Goal: Task Accomplishment & Management: Manage account settings

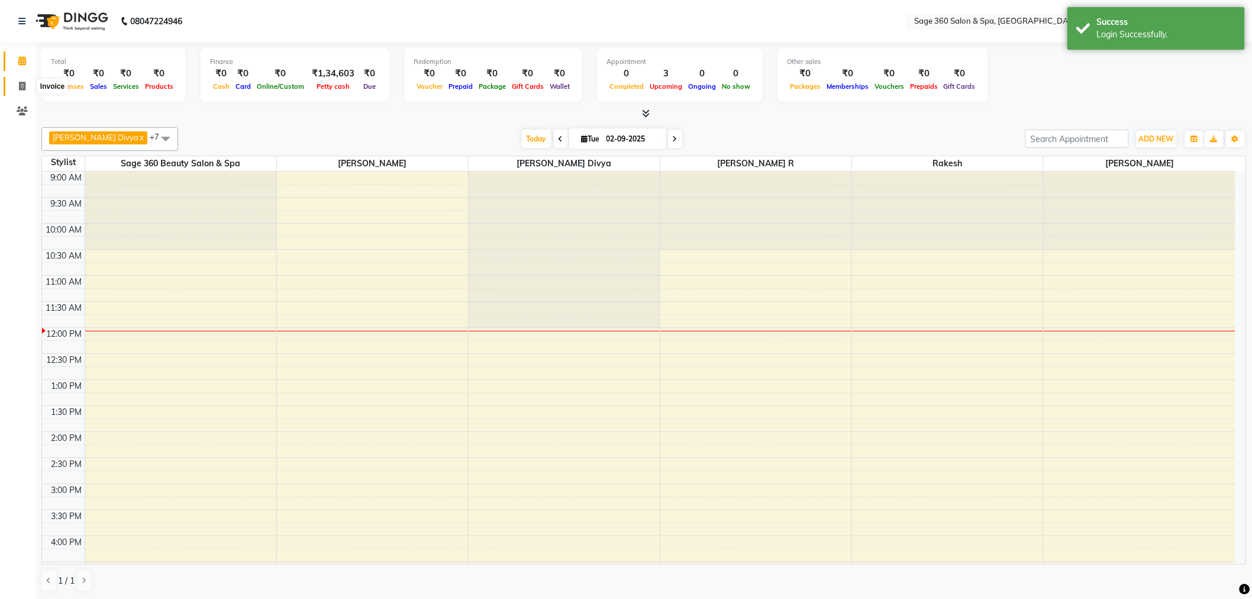
click at [22, 86] on icon at bounding box center [22, 86] width 7 height 9
select select "7678"
select select "service"
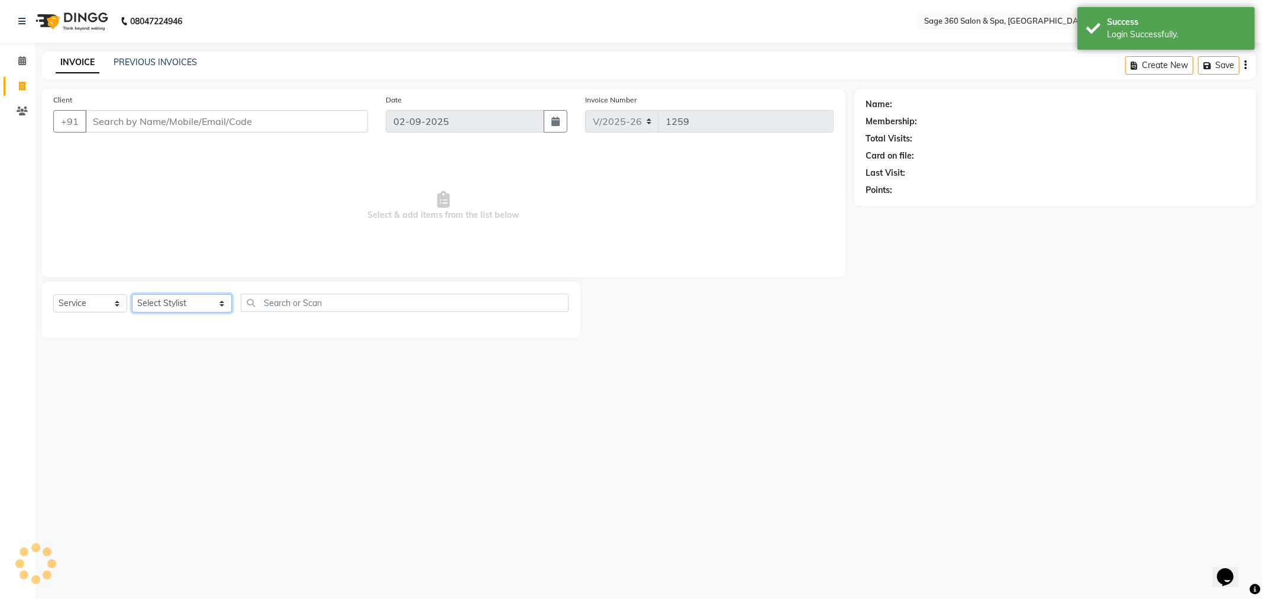
click at [161, 302] on select "Select Stylist [PERSON_NAME] [PERSON_NAME] [PERSON_NAME] [PERSON_NAME] [PERSON_…" at bounding box center [182, 303] width 100 height 18
select select "85325"
click at [132, 295] on select "Select Stylist [PERSON_NAME] [PERSON_NAME] [PERSON_NAME] [PERSON_NAME] [PERSON_…" at bounding box center [182, 303] width 100 height 18
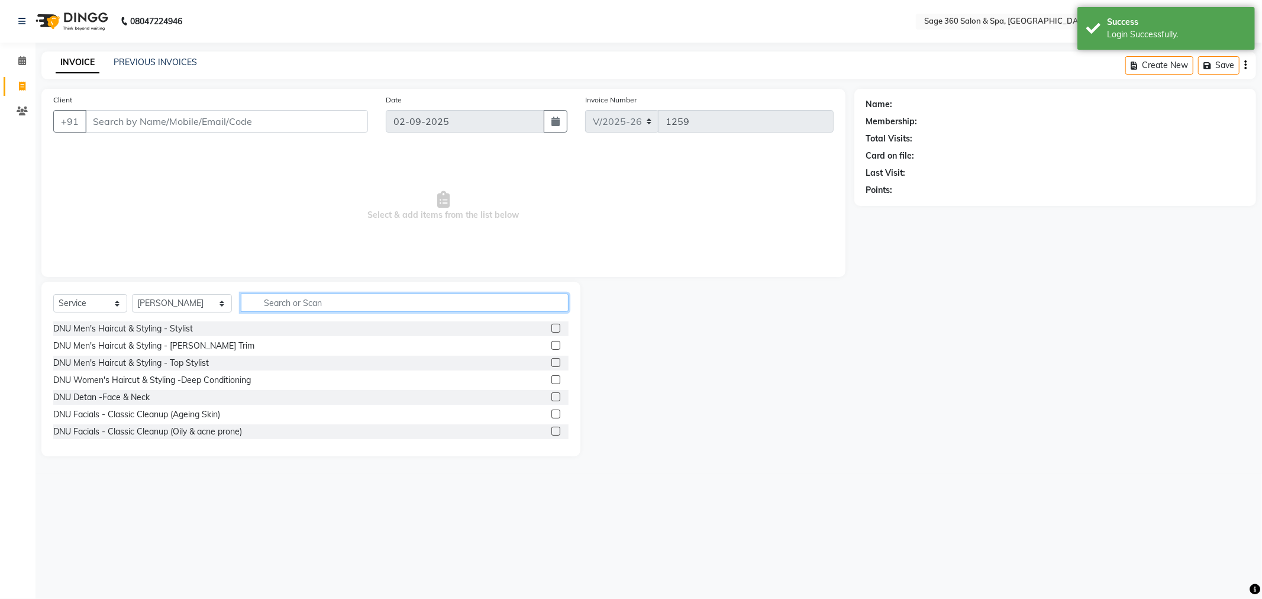
click at [264, 303] on input "text" at bounding box center [405, 302] width 328 height 18
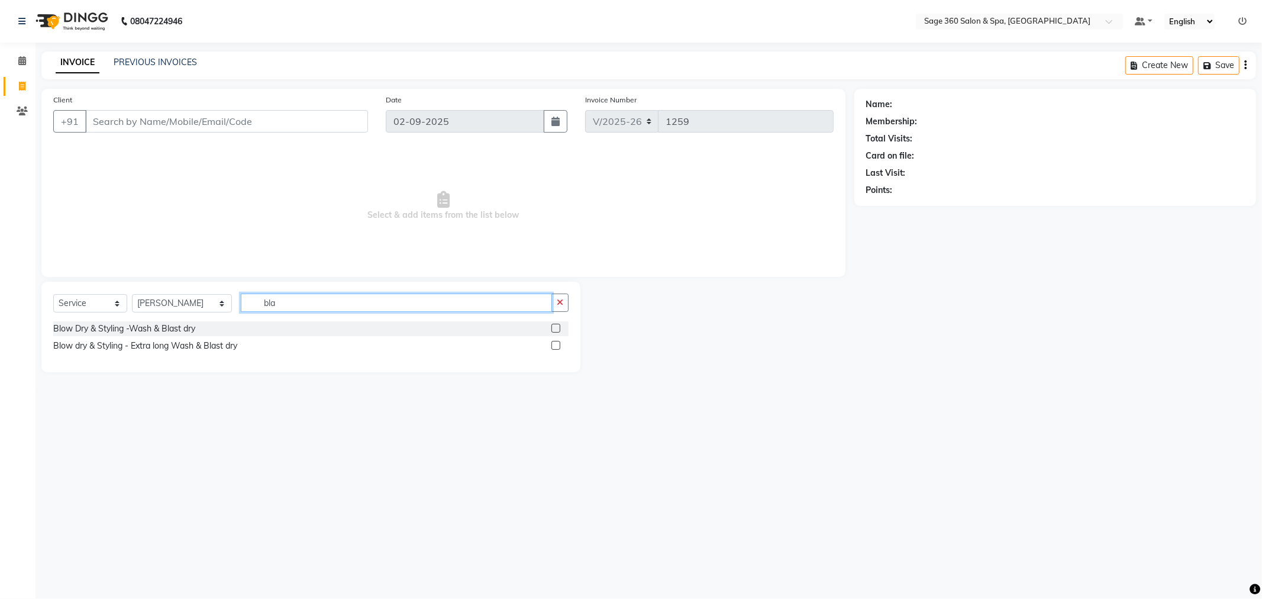
type input "bla"
click at [559, 327] on label at bounding box center [555, 328] width 9 height 9
click at [559, 327] on input "checkbox" at bounding box center [555, 329] width 8 height 8
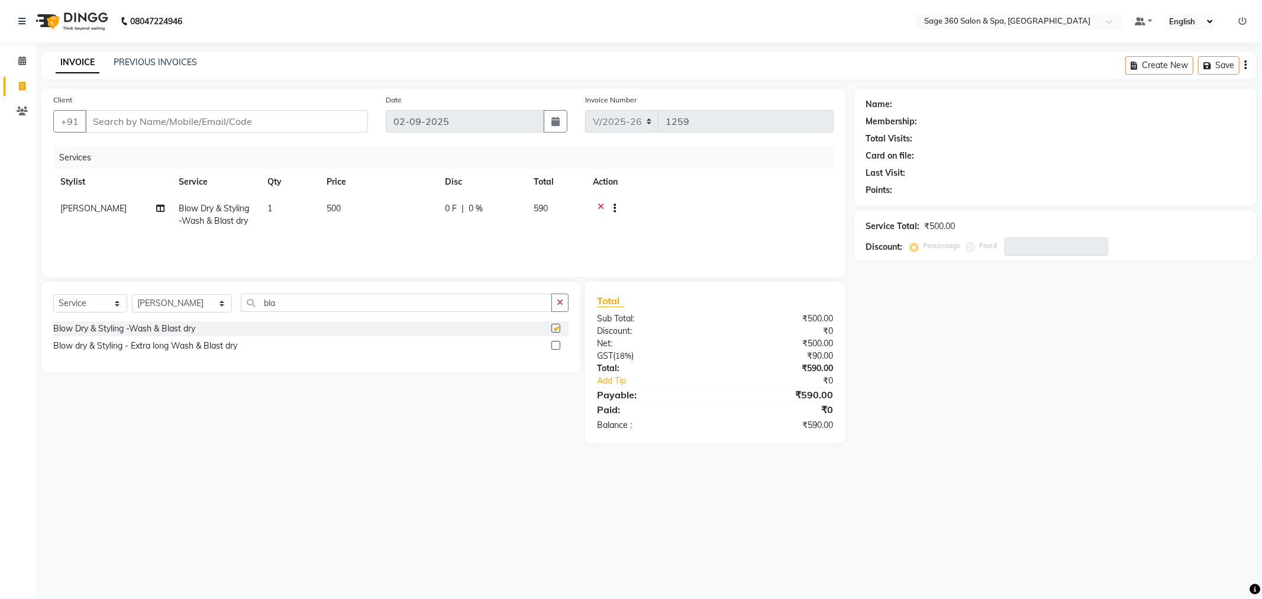
checkbox input "false"
click at [96, 300] on select "Select Service Product Membership Package Voucher Prepaid Gift Card" at bounding box center [90, 303] width 74 height 18
select select "product"
click at [53, 295] on select "Select Service Product Membership Package Voucher Prepaid Gift Card" at bounding box center [90, 303] width 74 height 18
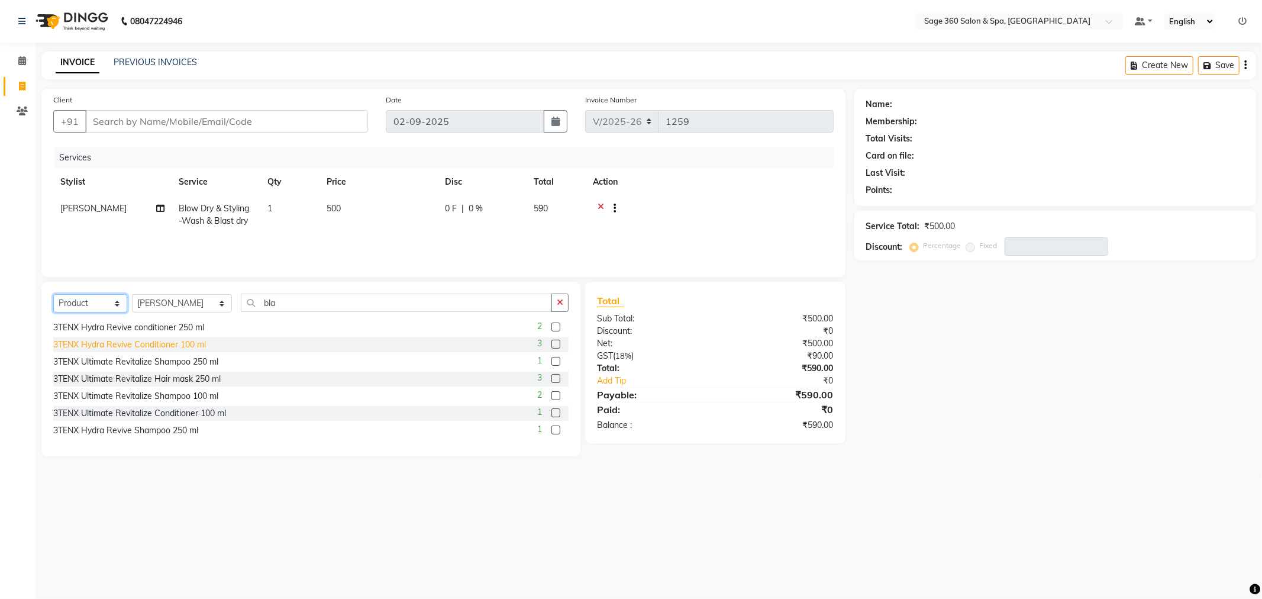
scroll to position [328, 0]
click at [308, 305] on input "bla" at bounding box center [396, 302] width 311 height 18
type input "b"
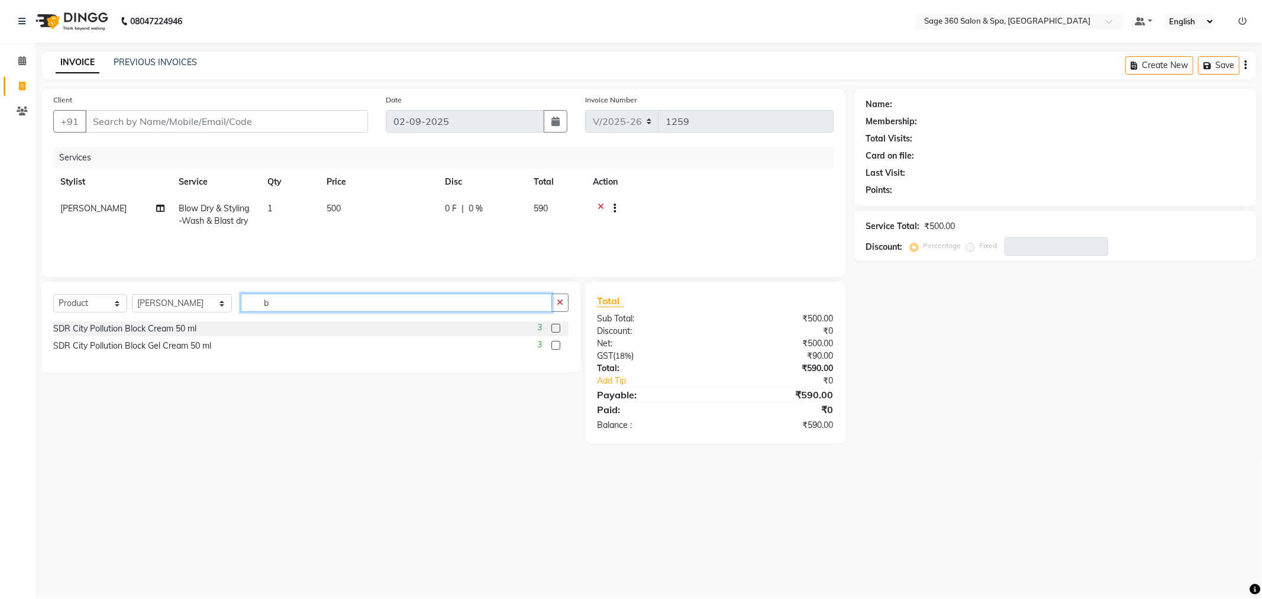
scroll to position [0, 0]
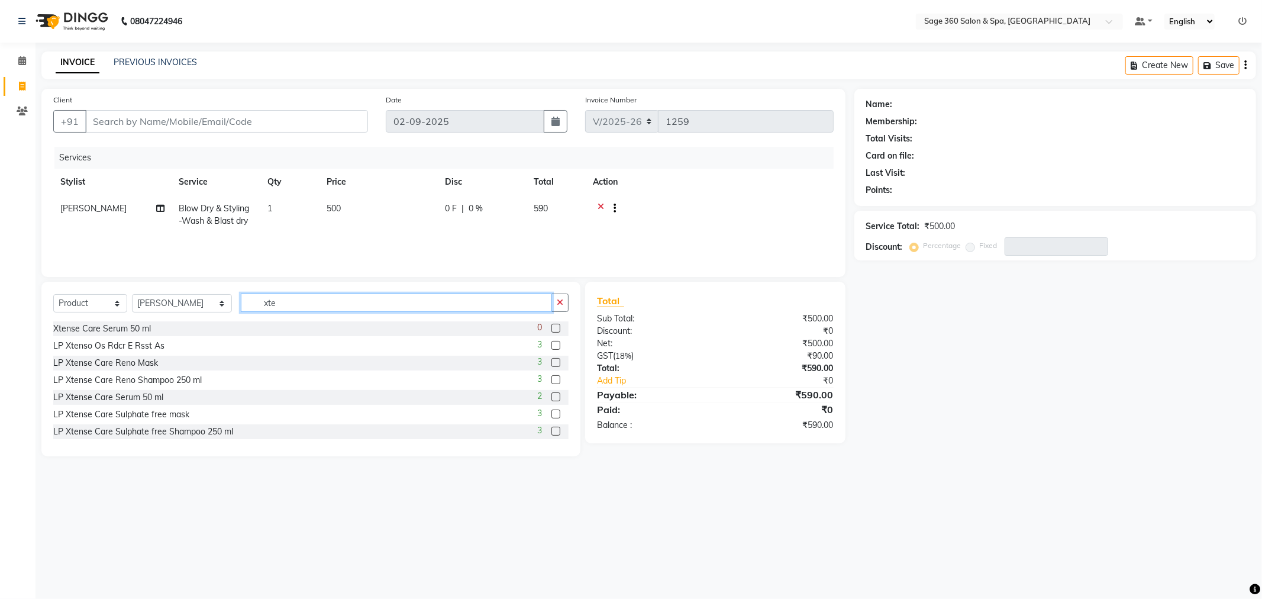
type input "xte"
click at [551, 329] on label at bounding box center [555, 328] width 9 height 9
click at [551, 329] on input "checkbox" at bounding box center [555, 329] width 8 height 8
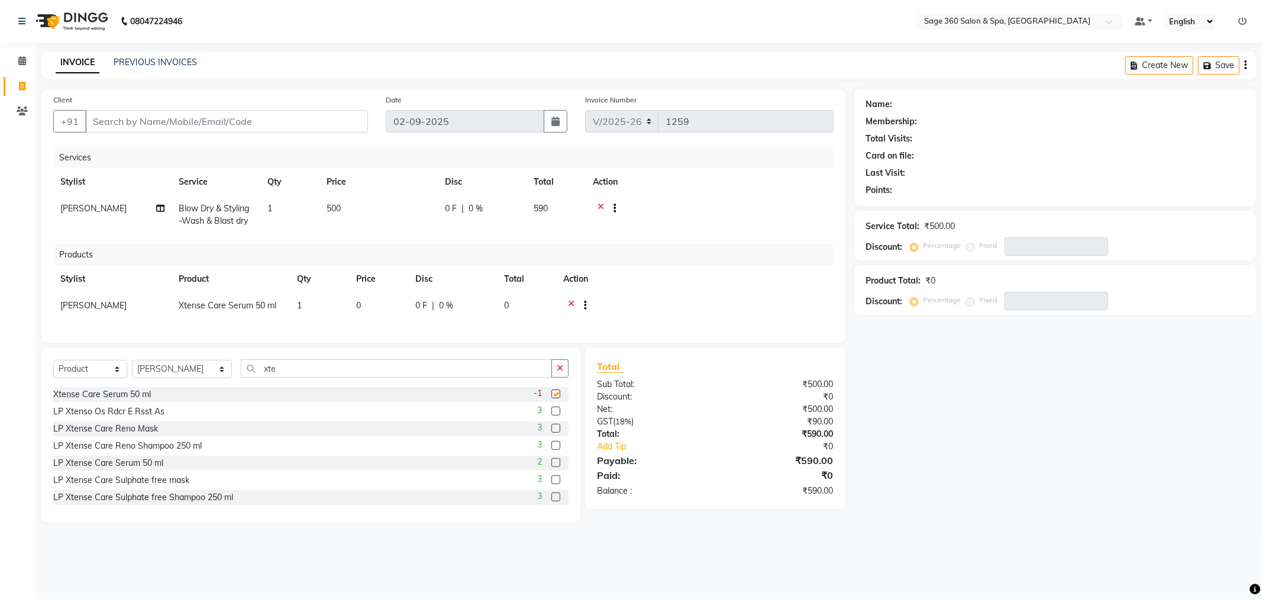
checkbox input "false"
click at [566, 305] on div at bounding box center [694, 306] width 263 height 15
click at [571, 302] on icon at bounding box center [571, 306] width 7 height 15
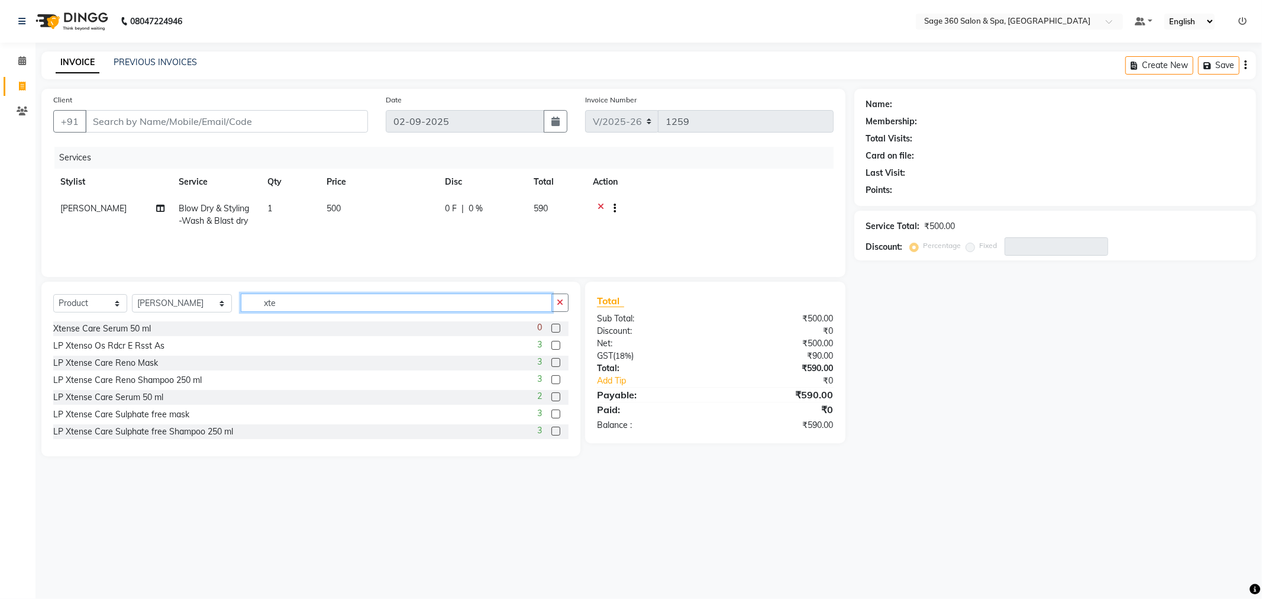
click at [274, 305] on input "xte" at bounding box center [396, 302] width 311 height 18
type input "xtense"
click at [555, 328] on label at bounding box center [555, 328] width 9 height 9
click at [555, 328] on input "checkbox" at bounding box center [555, 329] width 8 height 8
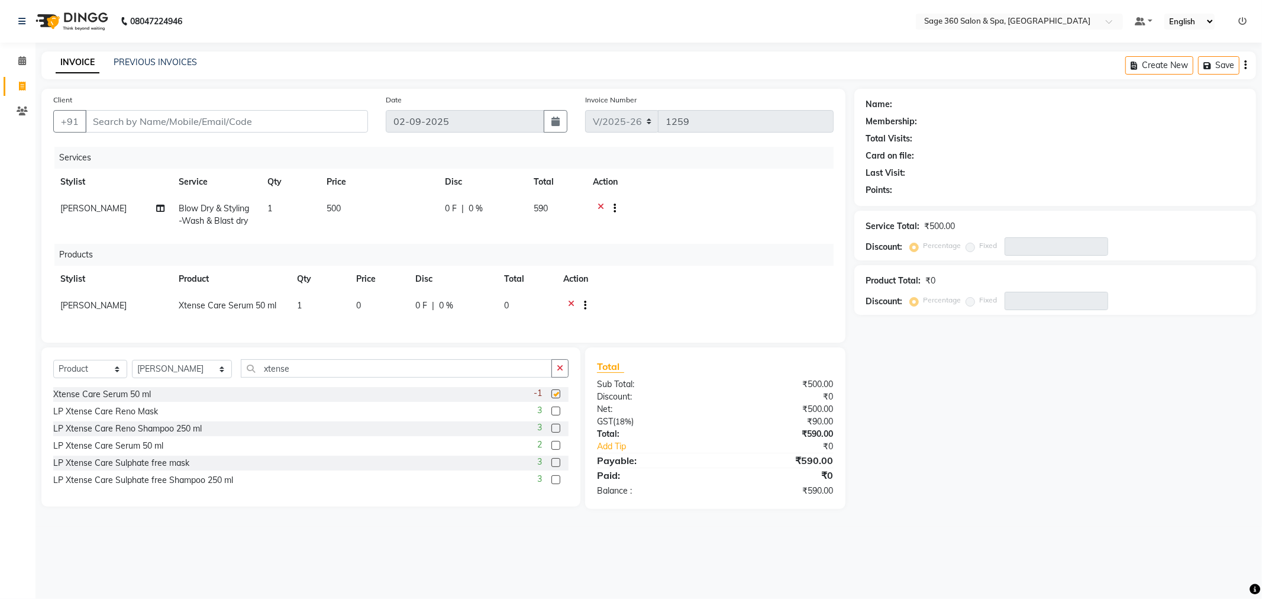
checkbox input "false"
click at [573, 299] on icon at bounding box center [571, 306] width 7 height 15
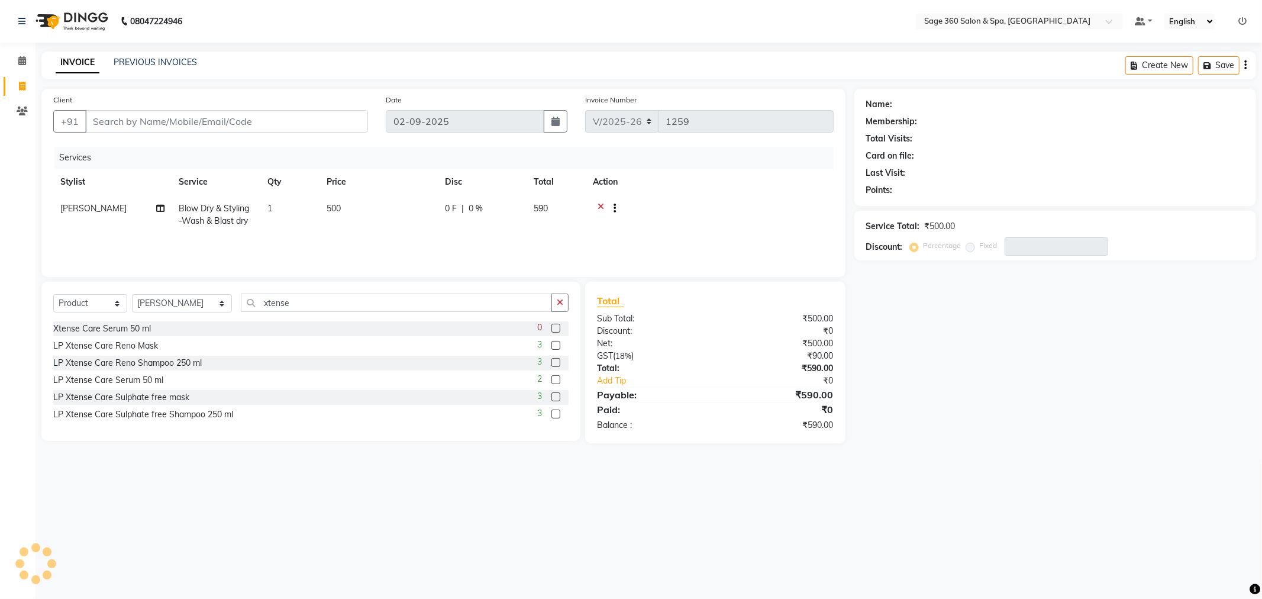
click at [554, 381] on label at bounding box center [555, 379] width 9 height 9
click at [554, 381] on input "checkbox" at bounding box center [555, 380] width 8 height 8
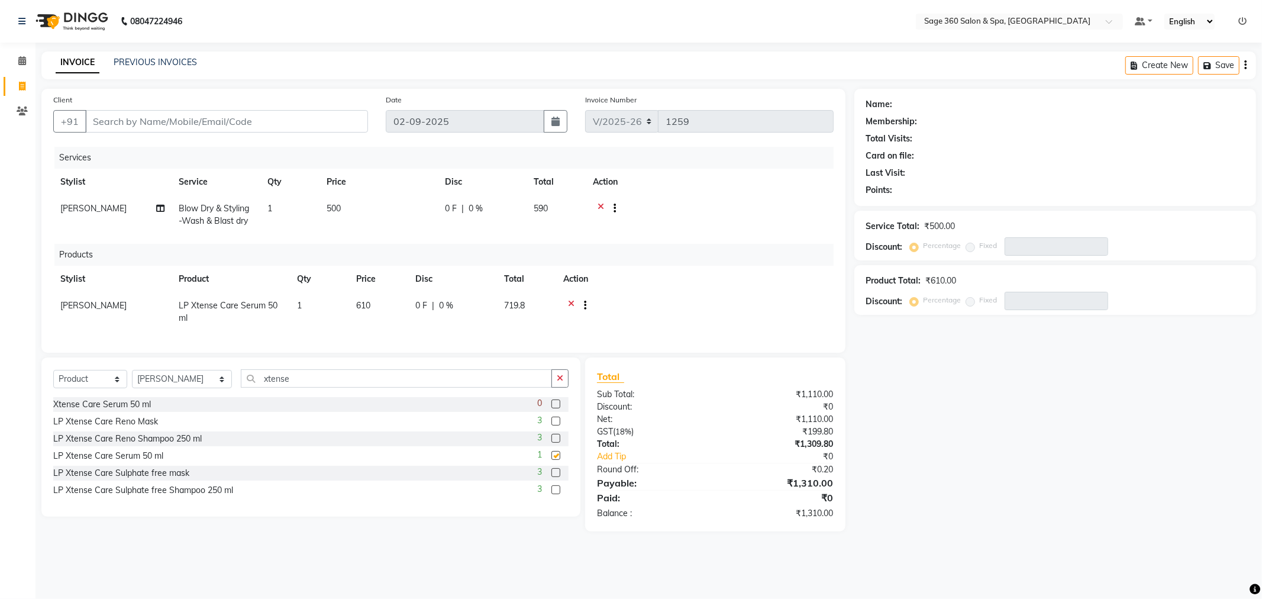
checkbox input "false"
click at [193, 385] on select "Select Stylist [PERSON_NAME] [PERSON_NAME] [PERSON_NAME] [PERSON_NAME] [PERSON_…" at bounding box center [182, 379] width 100 height 18
select select "83083"
click at [132, 380] on select "Select Stylist [PERSON_NAME] [PERSON_NAME] [PERSON_NAME] [PERSON_NAME] [PERSON_…" at bounding box center [182, 379] width 100 height 18
click at [276, 384] on input "xtense" at bounding box center [396, 378] width 311 height 18
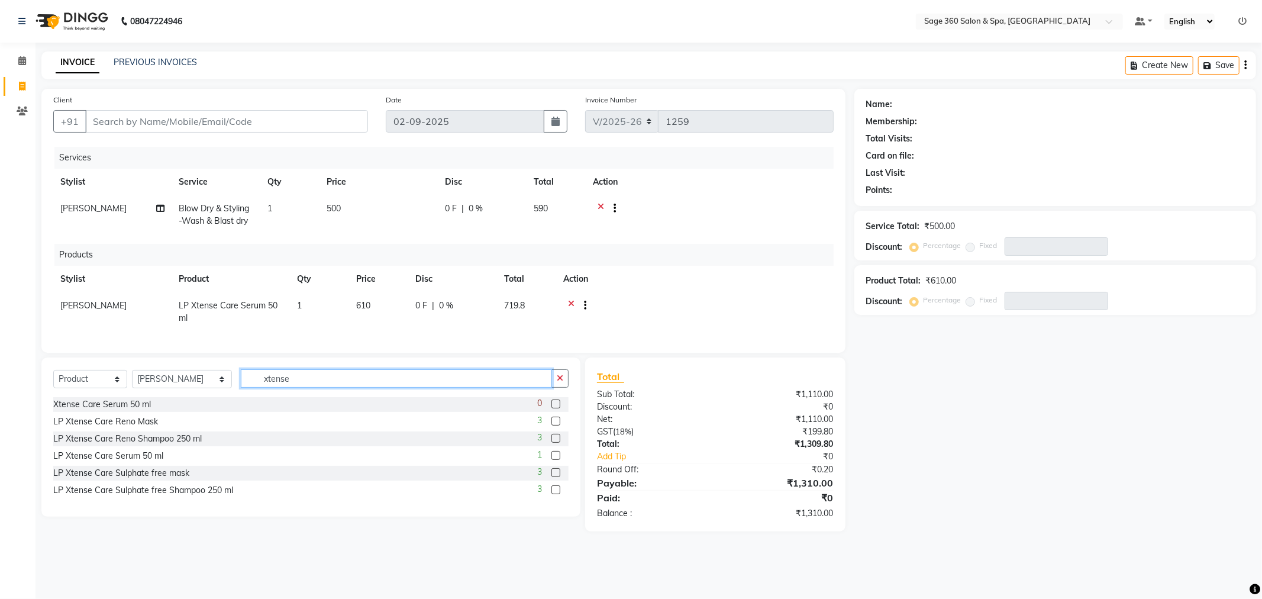
click at [280, 386] on input "xtense" at bounding box center [396, 378] width 311 height 18
type input "x"
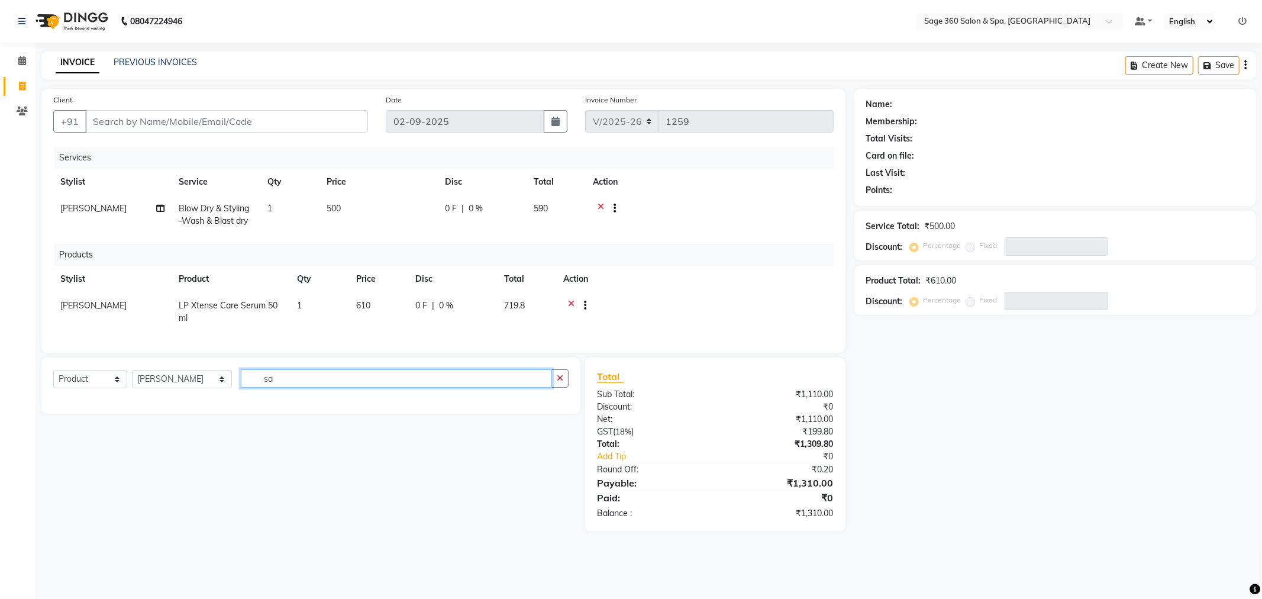
type input "s"
type input "b"
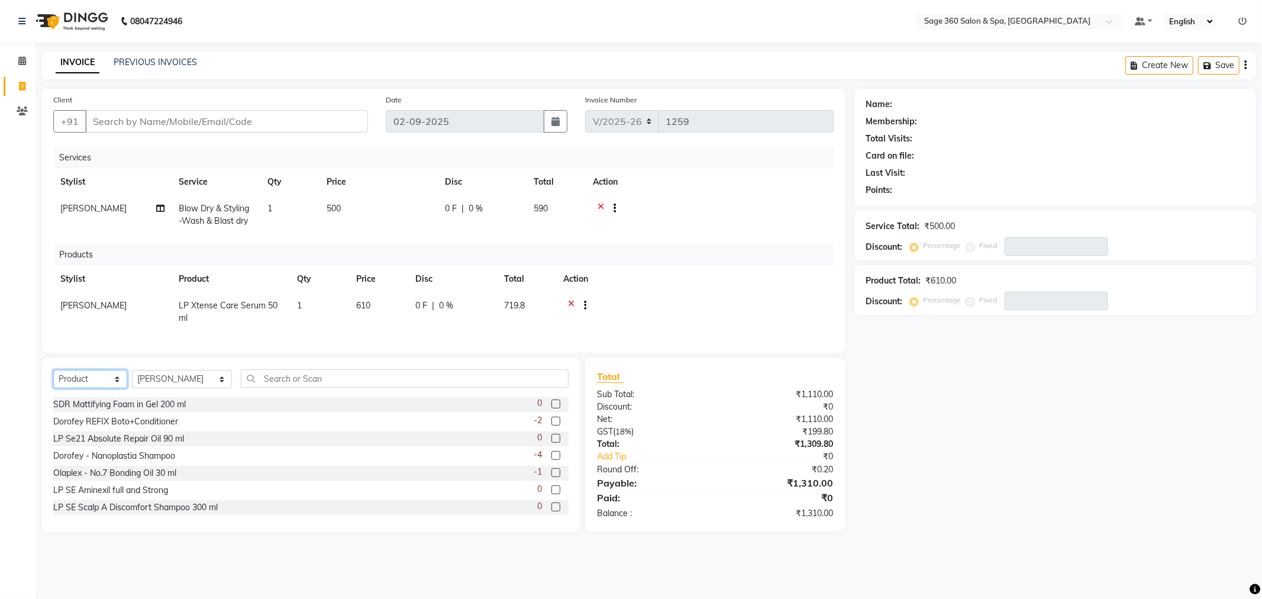
click at [95, 388] on select "Select Service Product Membership Package Voucher Prepaid Gift Card" at bounding box center [90, 379] width 74 height 18
select select "service"
click at [53, 380] on select "Select Service Product Membership Package Voucher Prepaid Gift Card" at bounding box center [90, 379] width 74 height 18
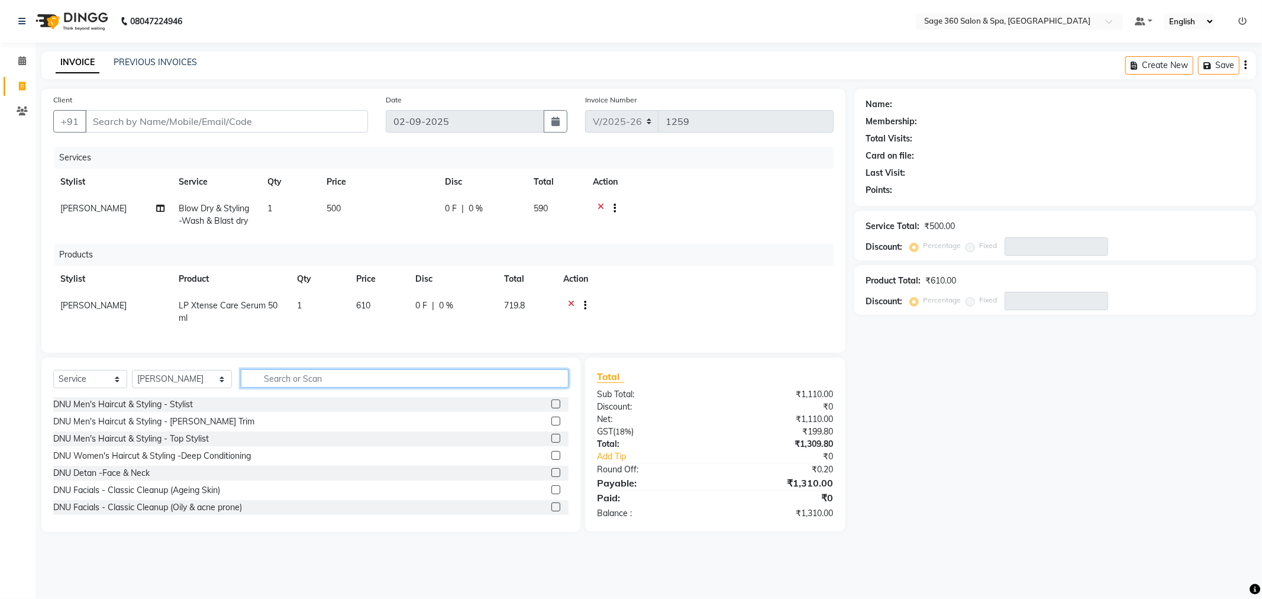
click at [273, 387] on input "text" at bounding box center [405, 378] width 328 height 18
click at [271, 387] on input "be" at bounding box center [396, 378] width 311 height 18
type input "b"
type input "r"
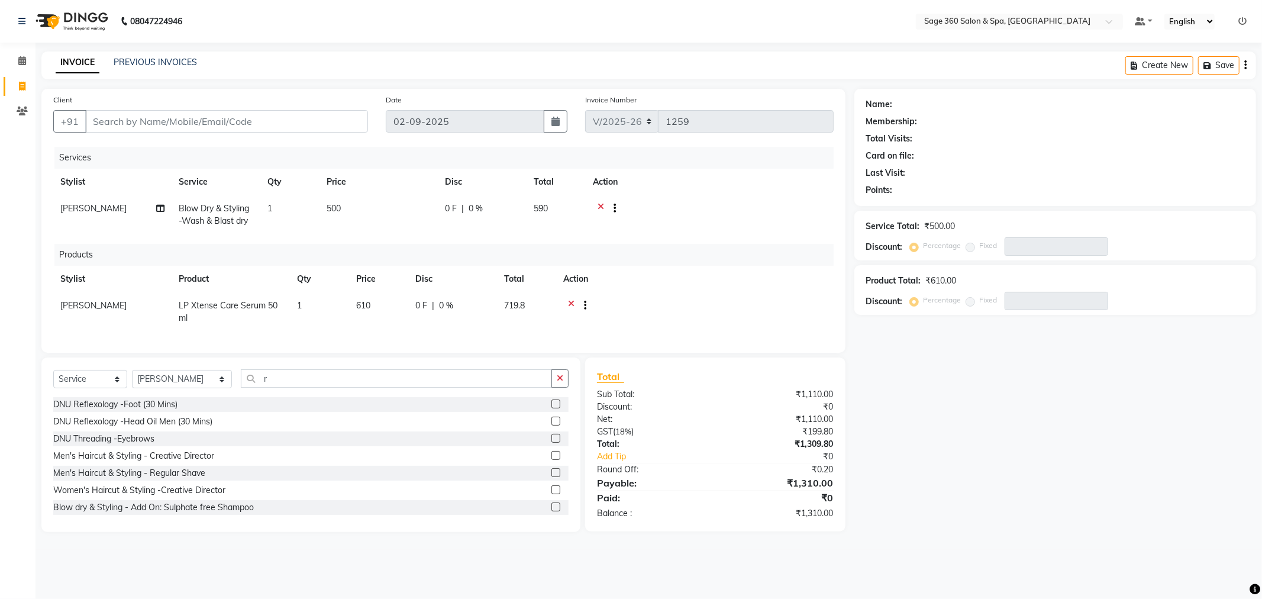
click at [555, 412] on div at bounding box center [559, 404] width 17 height 15
click at [309, 387] on input "r" at bounding box center [396, 378] width 311 height 18
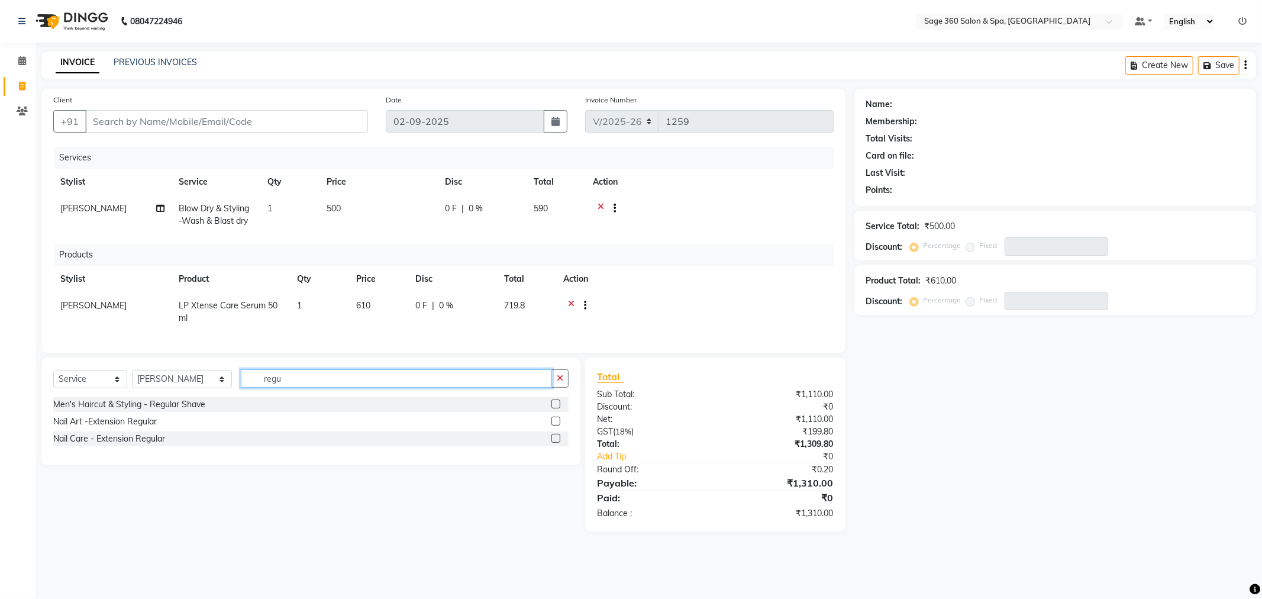
type input "regu"
click at [557, 408] on label at bounding box center [555, 403] width 9 height 9
click at [557, 408] on input "checkbox" at bounding box center [555, 404] width 8 height 8
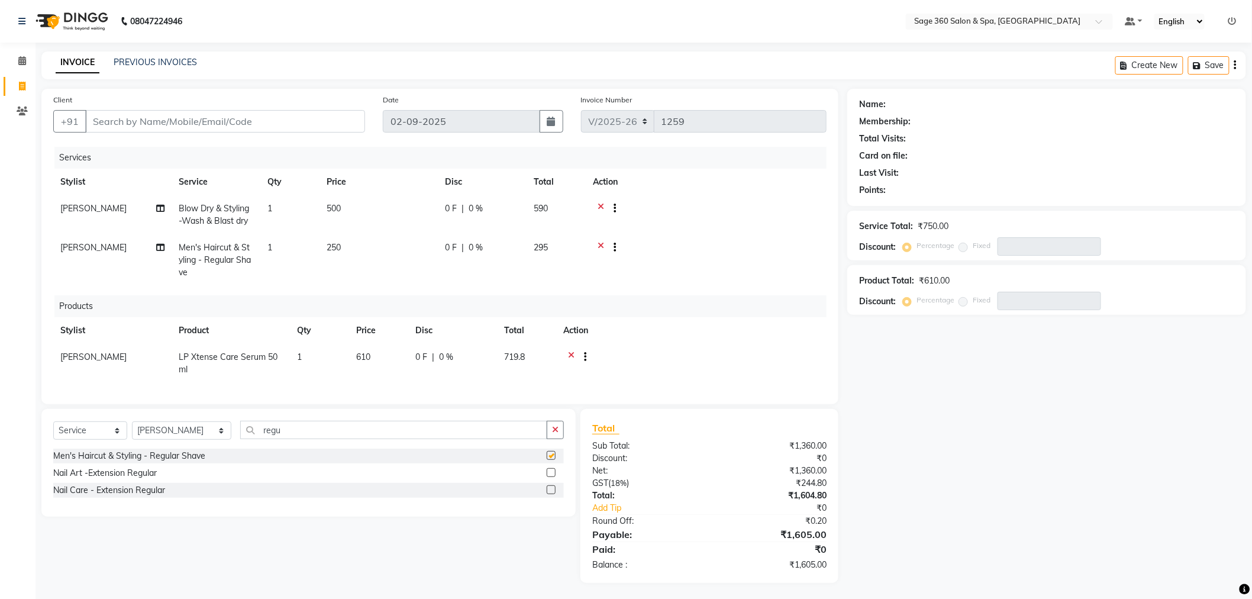
checkbox input "false"
click at [164, 440] on select "Select Stylist [PERSON_NAME] [PERSON_NAME] [PERSON_NAME] [PERSON_NAME] [PERSON_…" at bounding box center [181, 430] width 99 height 18
click at [132, 431] on select "Select Stylist [PERSON_NAME] [PERSON_NAME] [PERSON_NAME] [PERSON_NAME] [PERSON_…" at bounding box center [181, 430] width 99 height 18
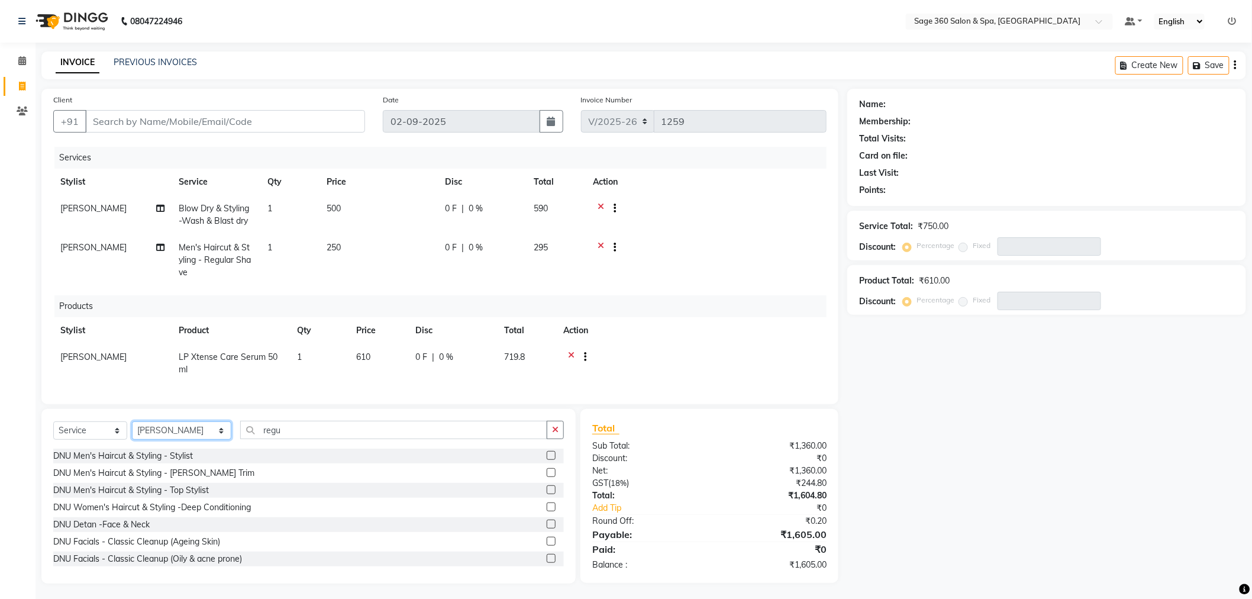
click at [169, 438] on select "Select Stylist [PERSON_NAME] [PERSON_NAME] [PERSON_NAME] [PERSON_NAME] [PERSON_…" at bounding box center [181, 430] width 99 height 18
select select "83083"
click at [132, 431] on select "Select Stylist [PERSON_NAME] [PERSON_NAME] [PERSON_NAME] [PERSON_NAME] [PERSON_…" at bounding box center [181, 430] width 99 height 18
click at [310, 439] on input "regu" at bounding box center [393, 430] width 307 height 18
type input "r"
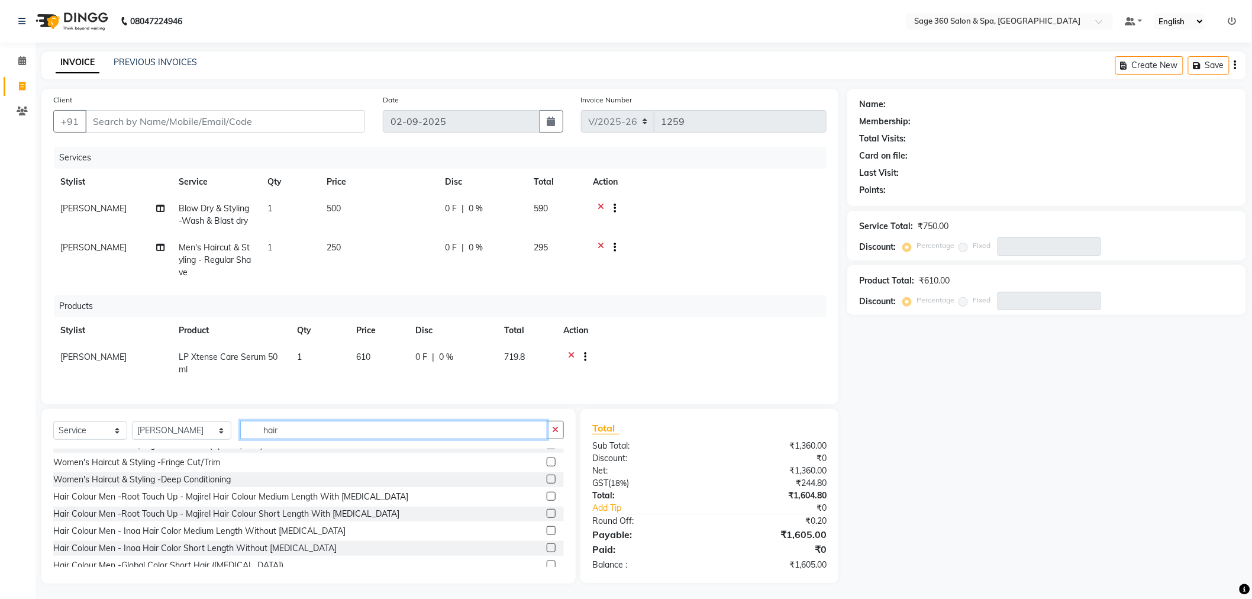
scroll to position [263, 0]
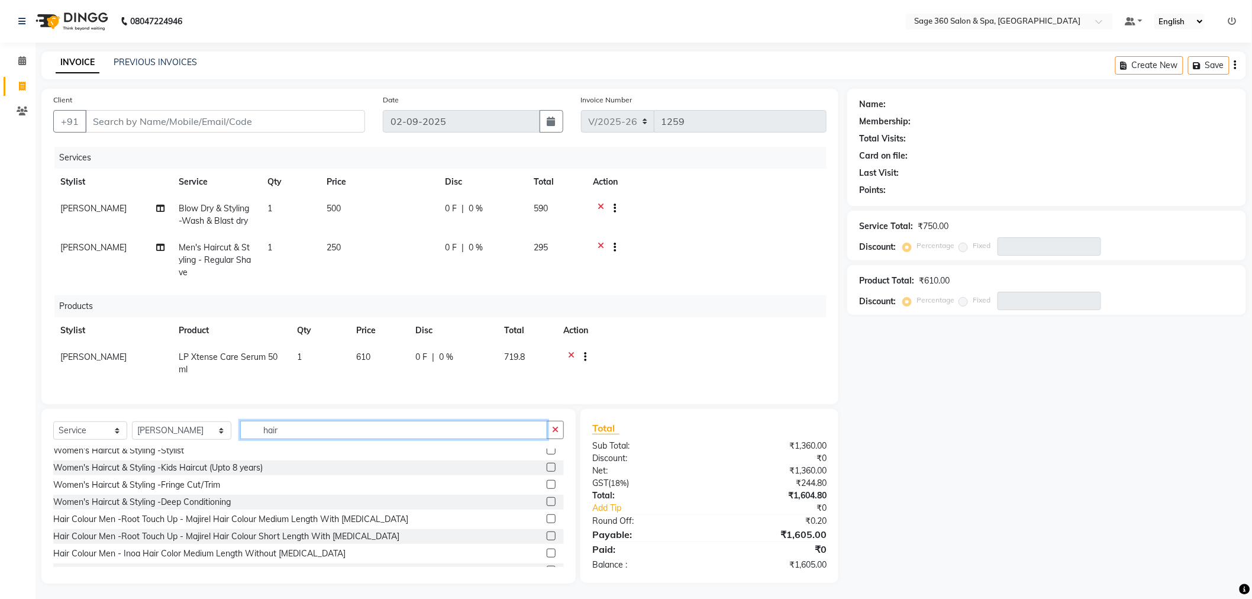
click at [300, 439] on input "hair" at bounding box center [393, 430] width 307 height 18
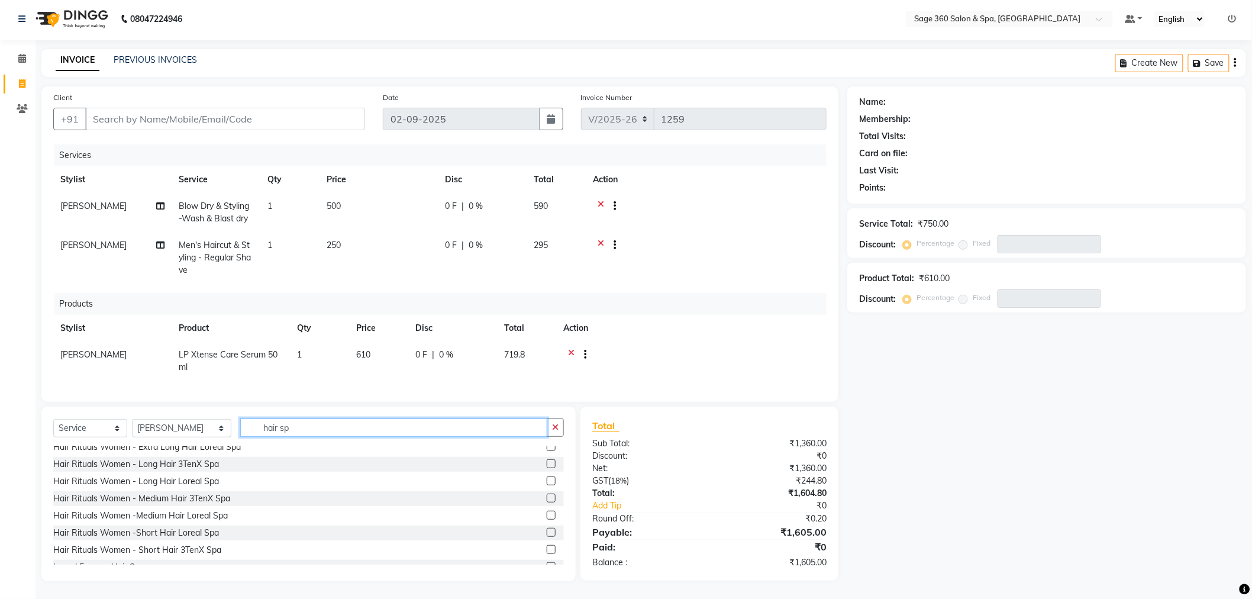
scroll to position [0, 0]
click at [302, 426] on input "hair sp" at bounding box center [393, 427] width 307 height 18
click at [308, 426] on input "hair spa" at bounding box center [393, 427] width 307 height 18
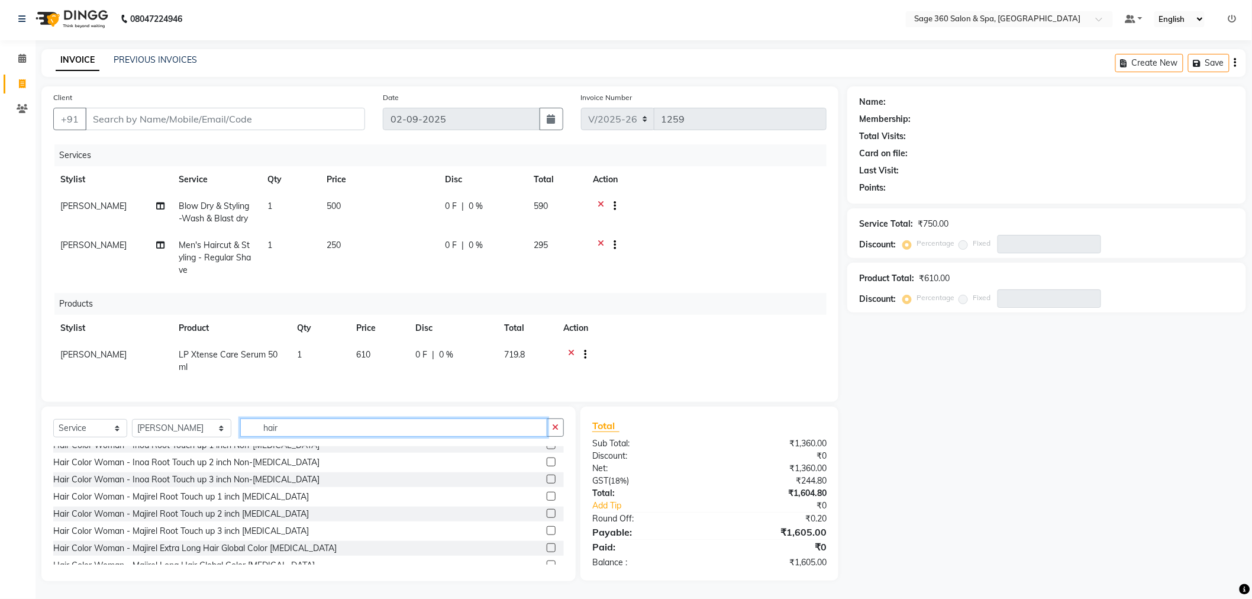
scroll to position [657, 0]
type input "hair"
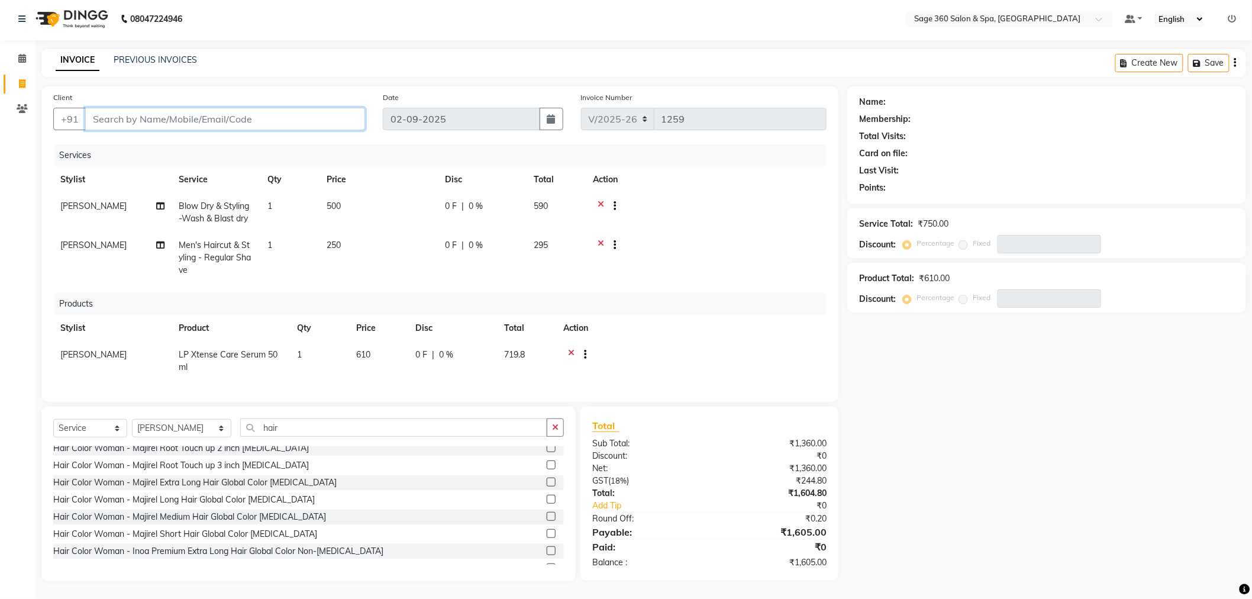
click at [158, 109] on input "Client" at bounding box center [225, 119] width 280 height 22
type input "9"
type input "0"
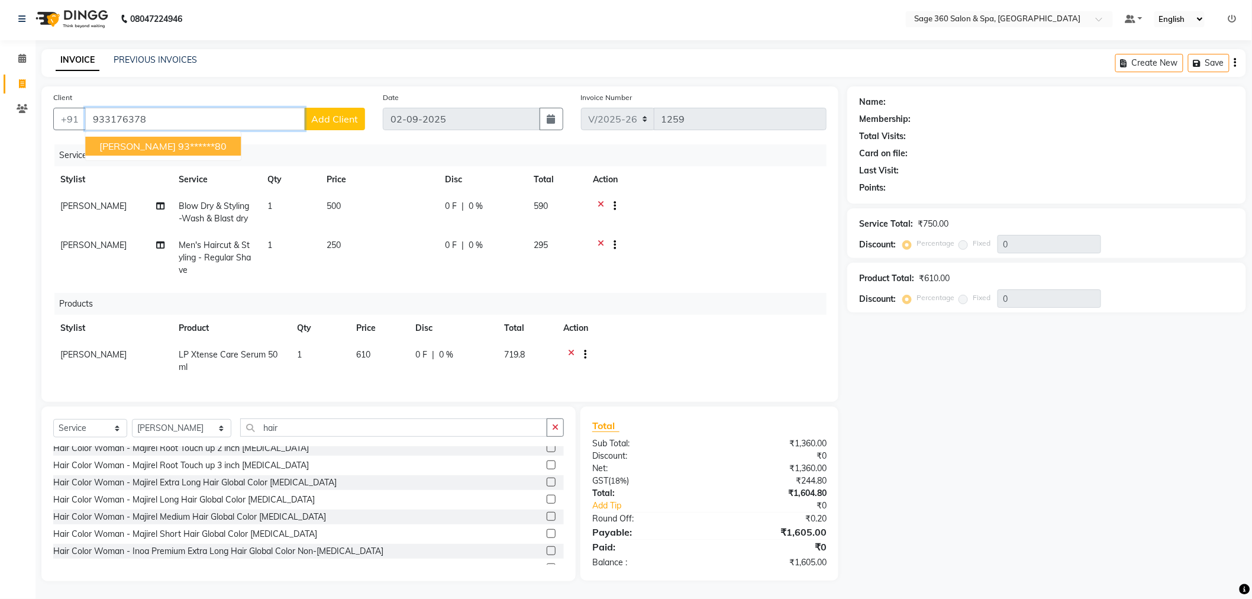
click at [178, 141] on ngb-highlight "93******80" at bounding box center [202, 146] width 49 height 12
type input "93******80"
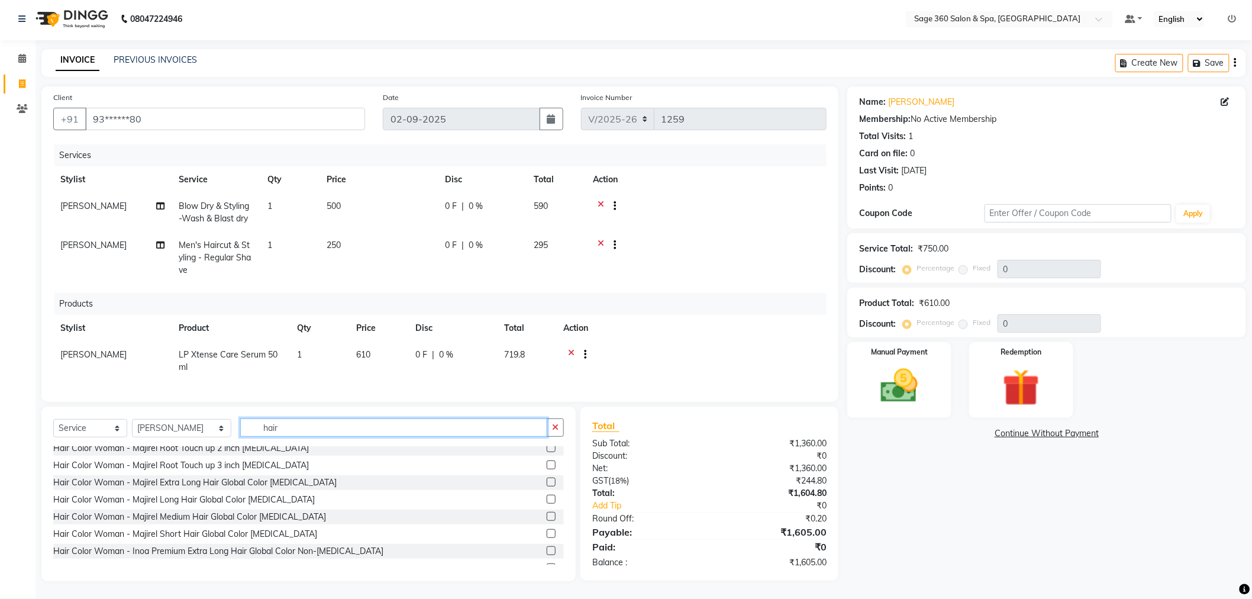
click at [296, 426] on input "hair" at bounding box center [393, 427] width 307 height 18
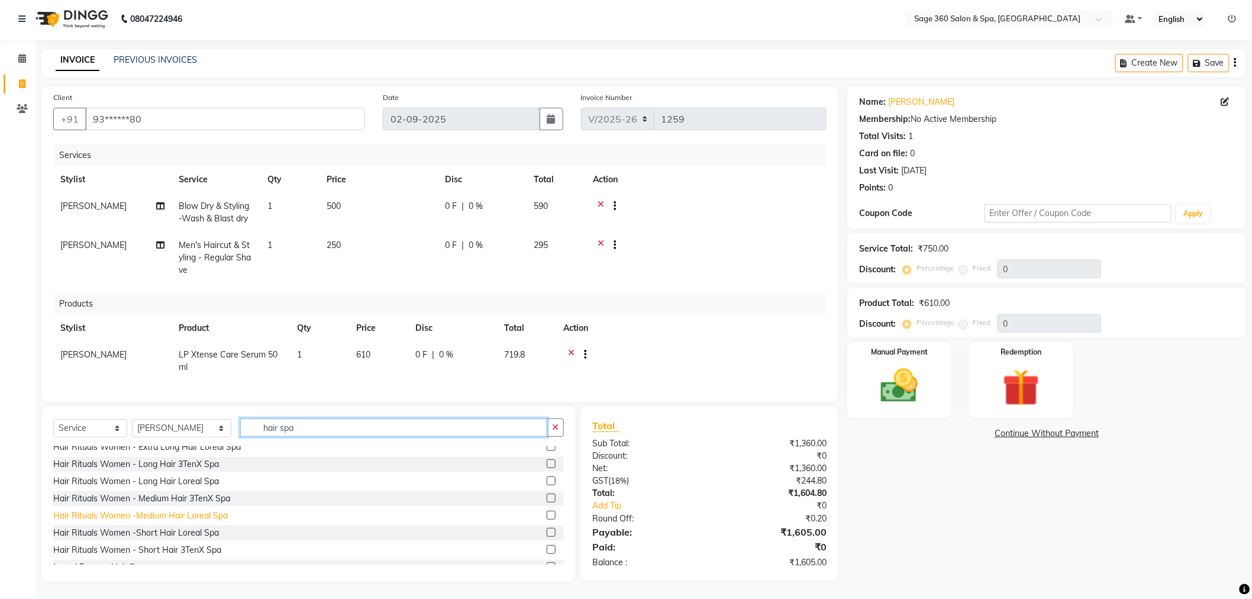
scroll to position [0, 0]
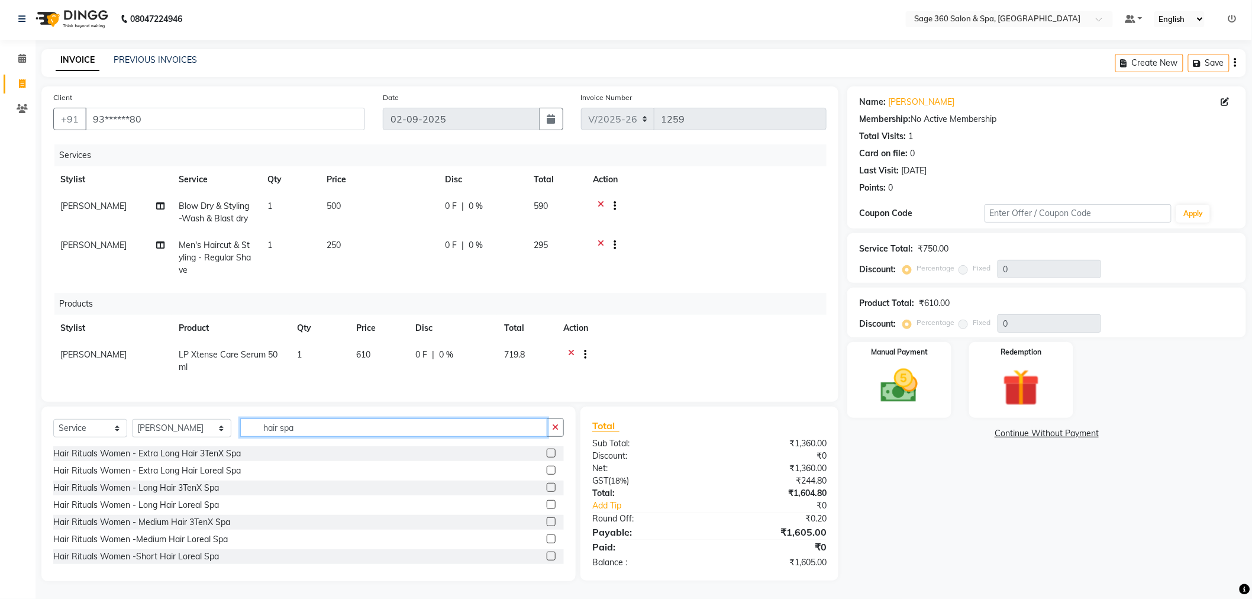
click at [295, 421] on input "hair spa" at bounding box center [393, 427] width 307 height 18
type input "h"
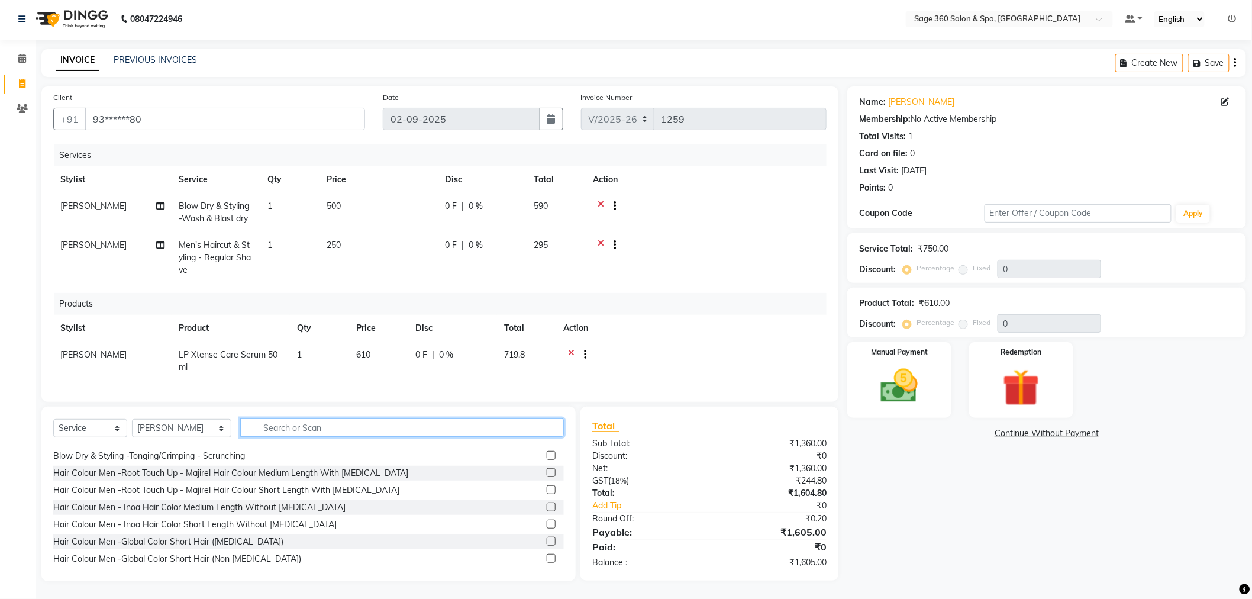
scroll to position [738, 0]
click at [278, 432] on input "text" at bounding box center [402, 427] width 324 height 18
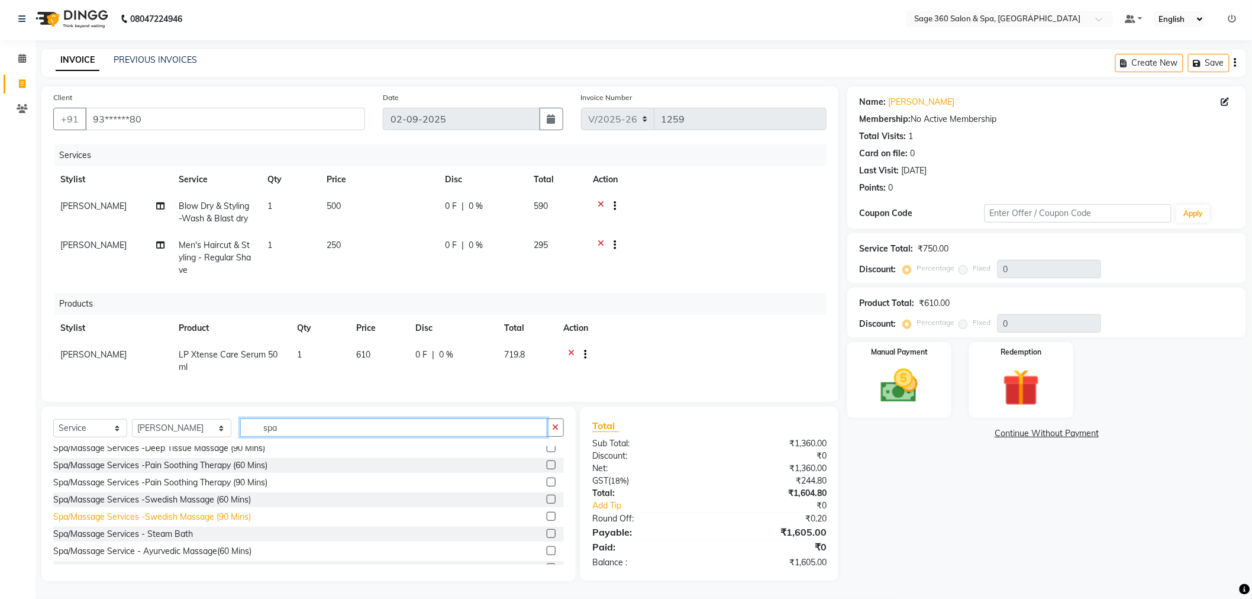
scroll to position [310, 0]
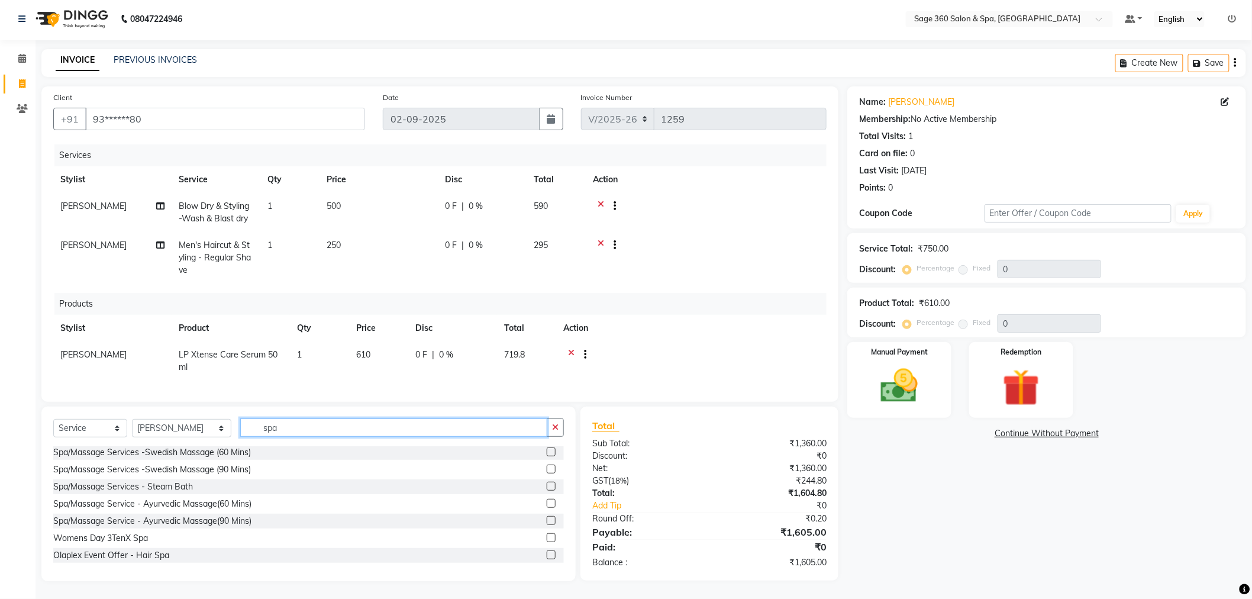
click at [279, 426] on input "spa" at bounding box center [393, 427] width 307 height 18
type input "s"
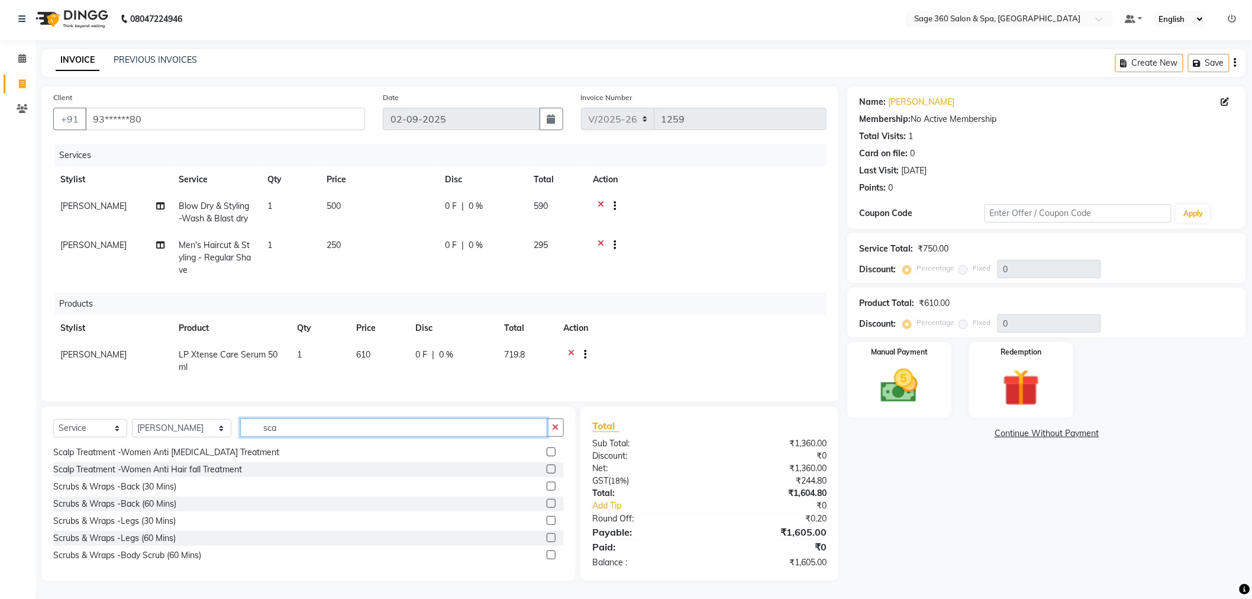
scroll to position [12, 0]
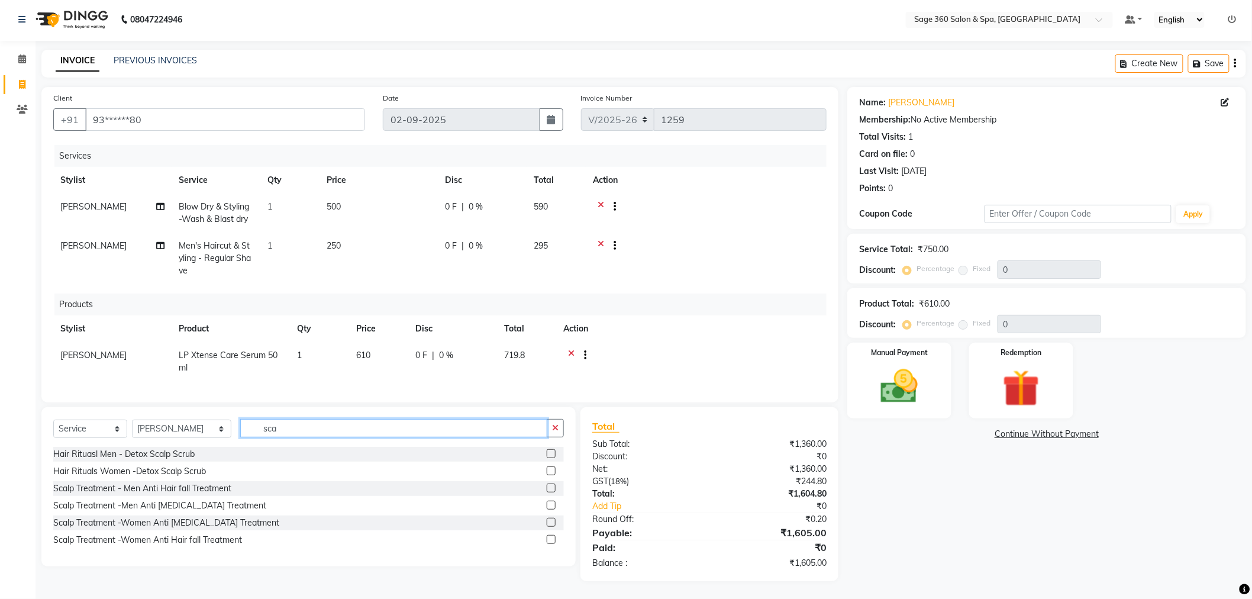
click at [305, 428] on input "sca" at bounding box center [393, 428] width 307 height 18
type input "s"
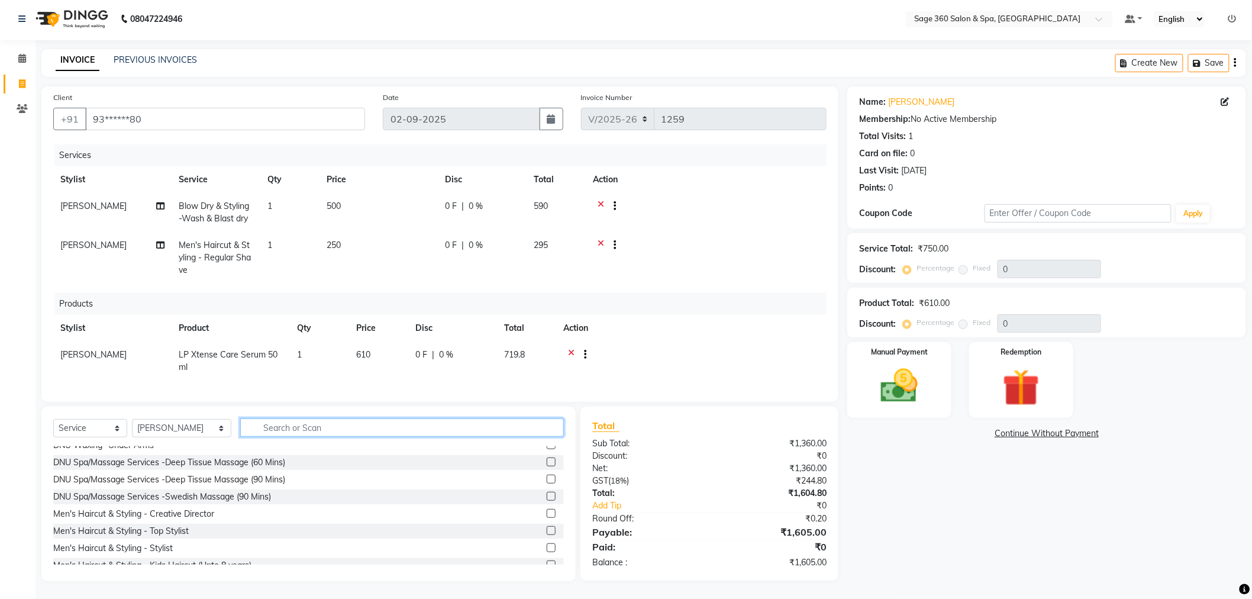
click at [277, 426] on input "text" at bounding box center [402, 427] width 324 height 18
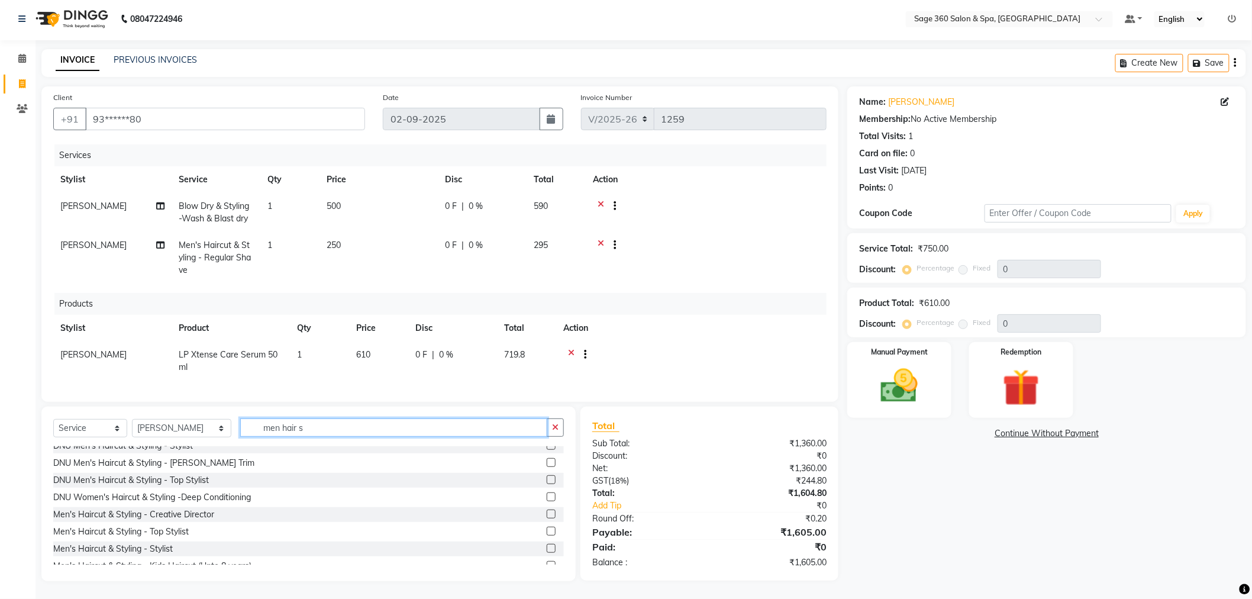
scroll to position [0, 0]
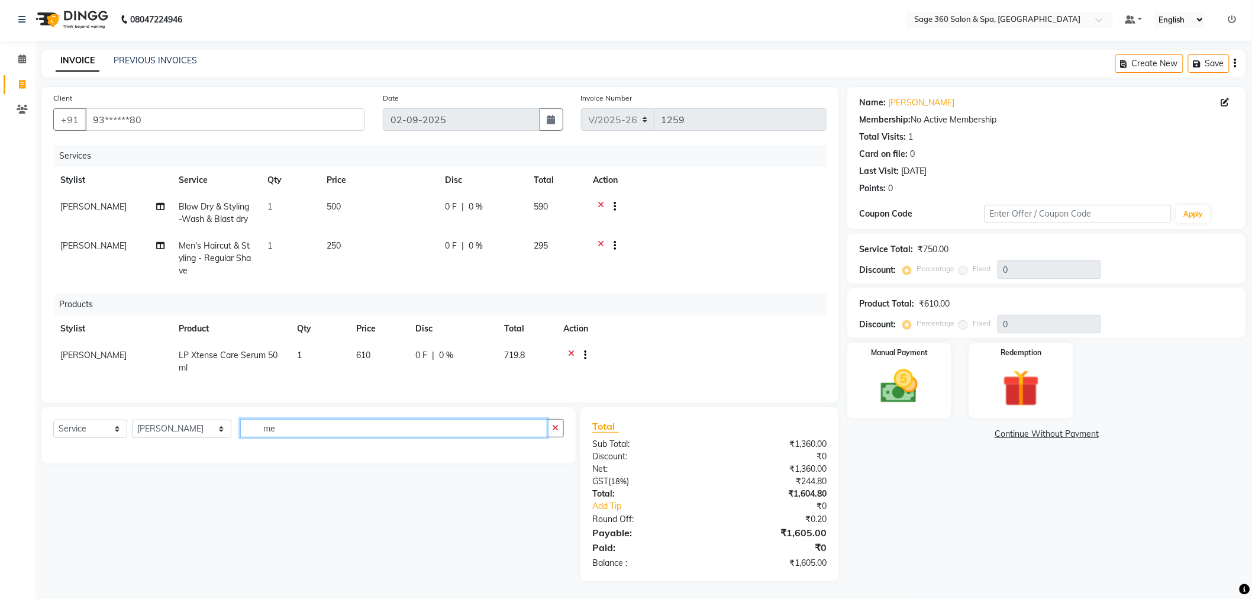
type input "m"
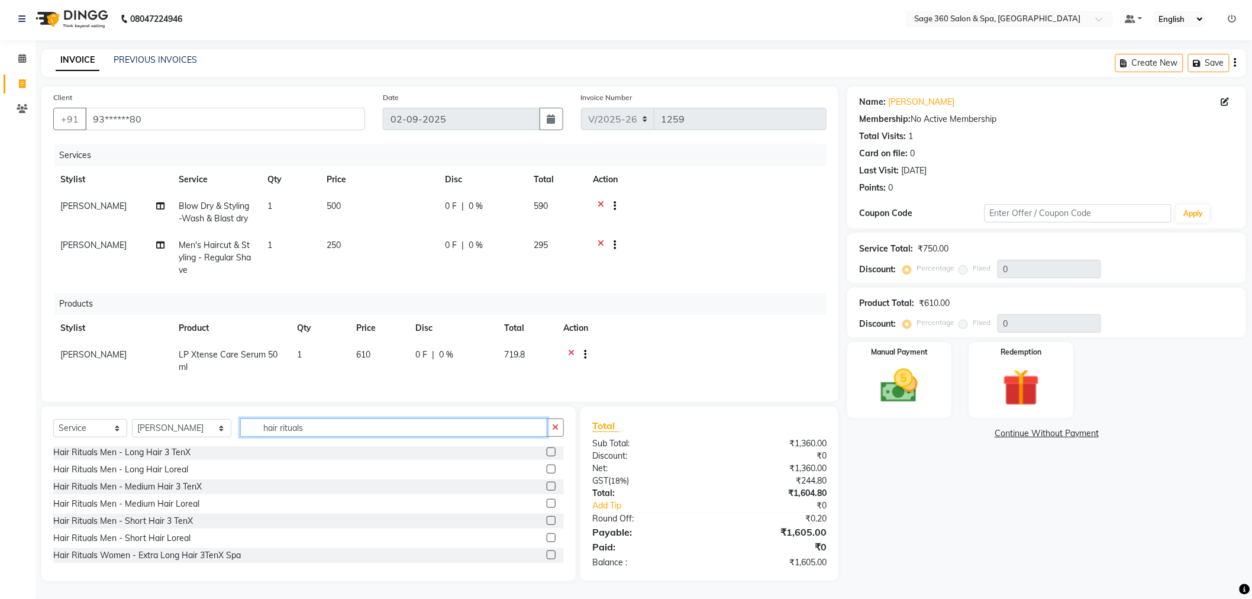
scroll to position [66, 0]
type input "hair rituals"
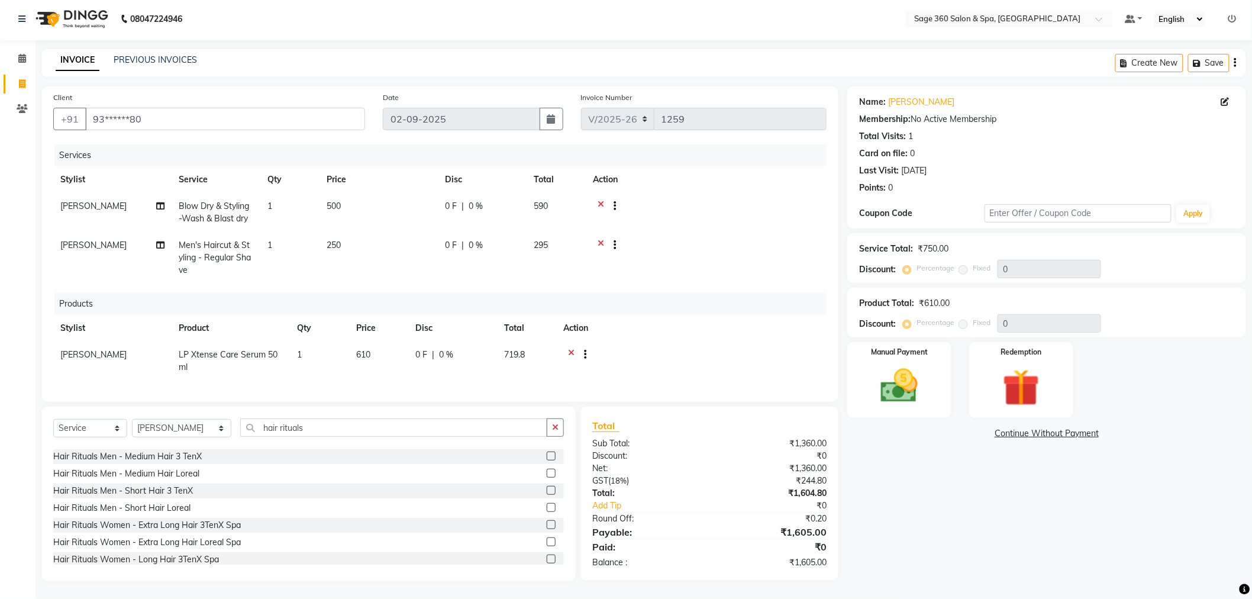
click at [547, 489] on label at bounding box center [551, 490] width 9 height 9
click at [547, 489] on input "checkbox" at bounding box center [551, 491] width 8 height 8
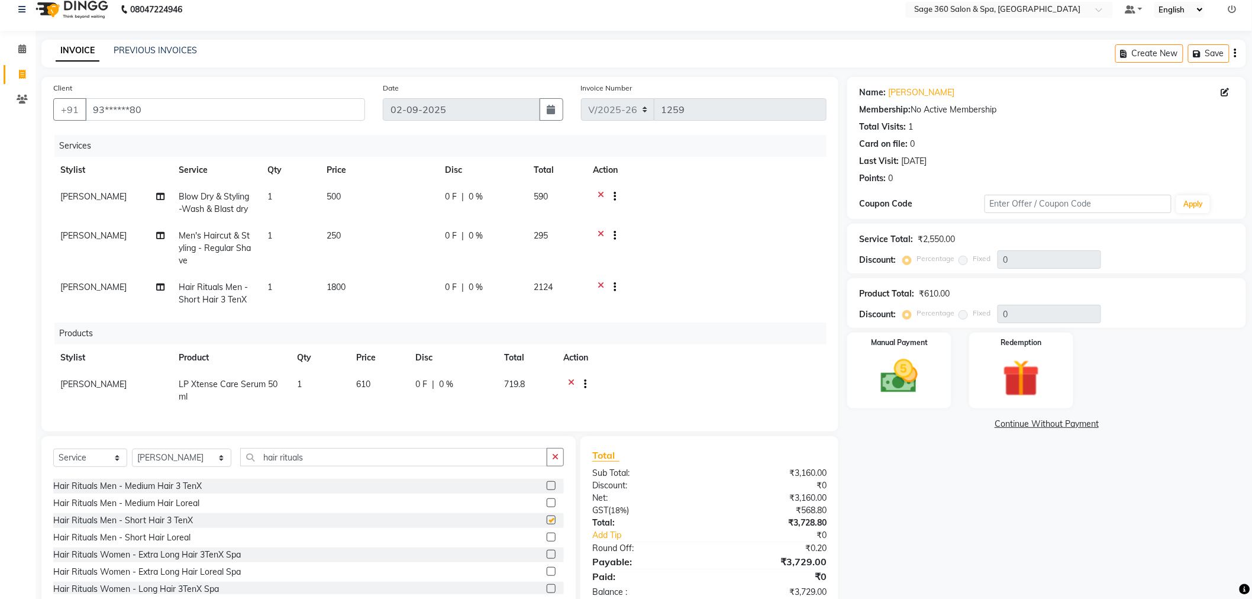
checkbox input "false"
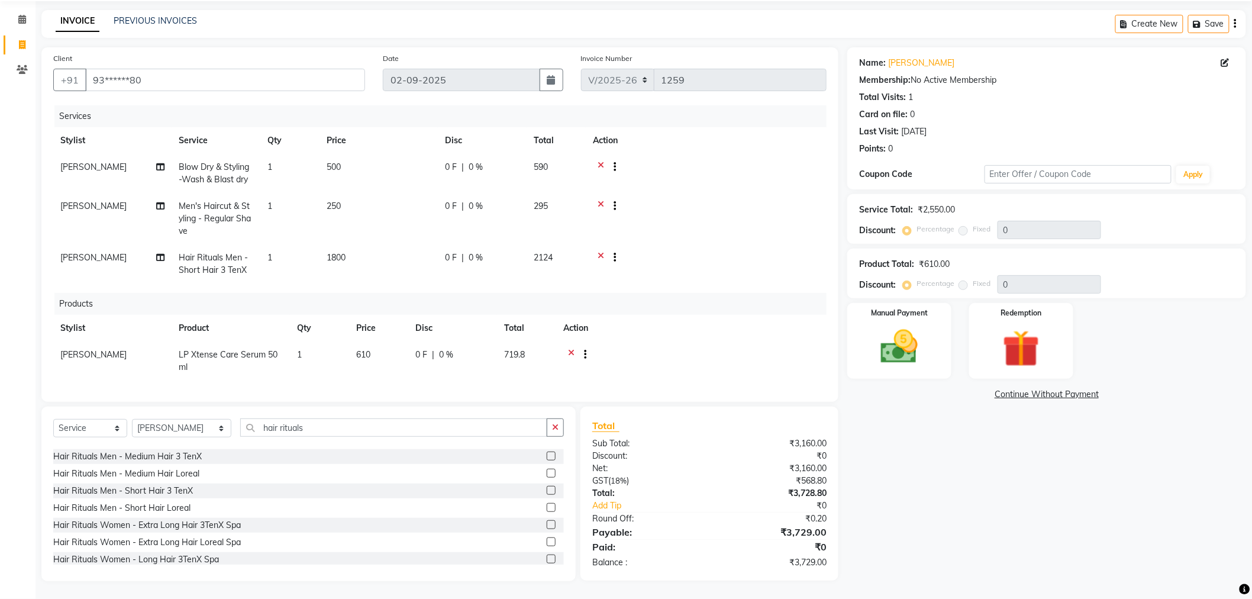
scroll to position [51, 0]
click at [874, 339] on img at bounding box center [899, 347] width 63 height 44
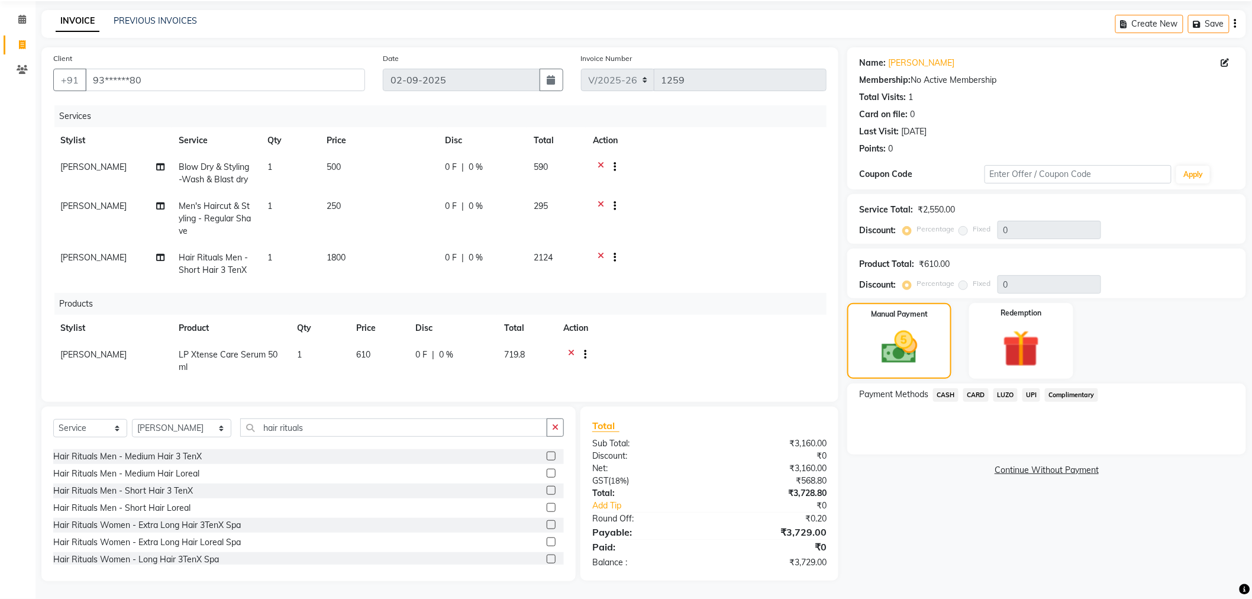
click at [1027, 388] on span "UPI" at bounding box center [1031, 395] width 18 height 14
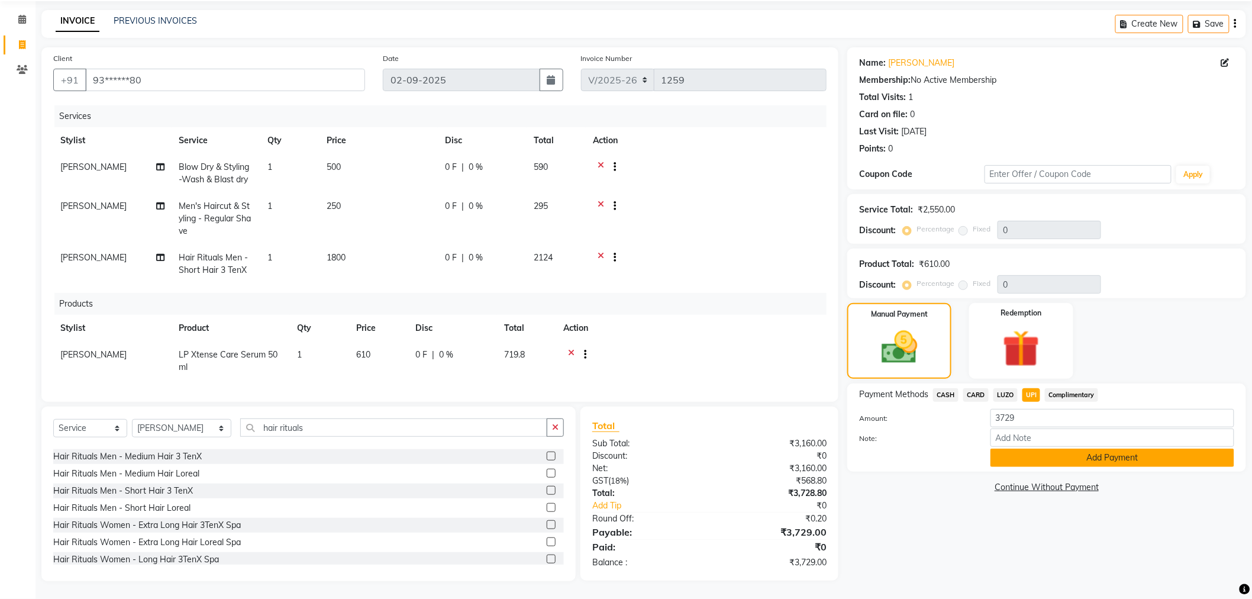
click at [1044, 448] on button "Add Payment" at bounding box center [1112, 457] width 244 height 18
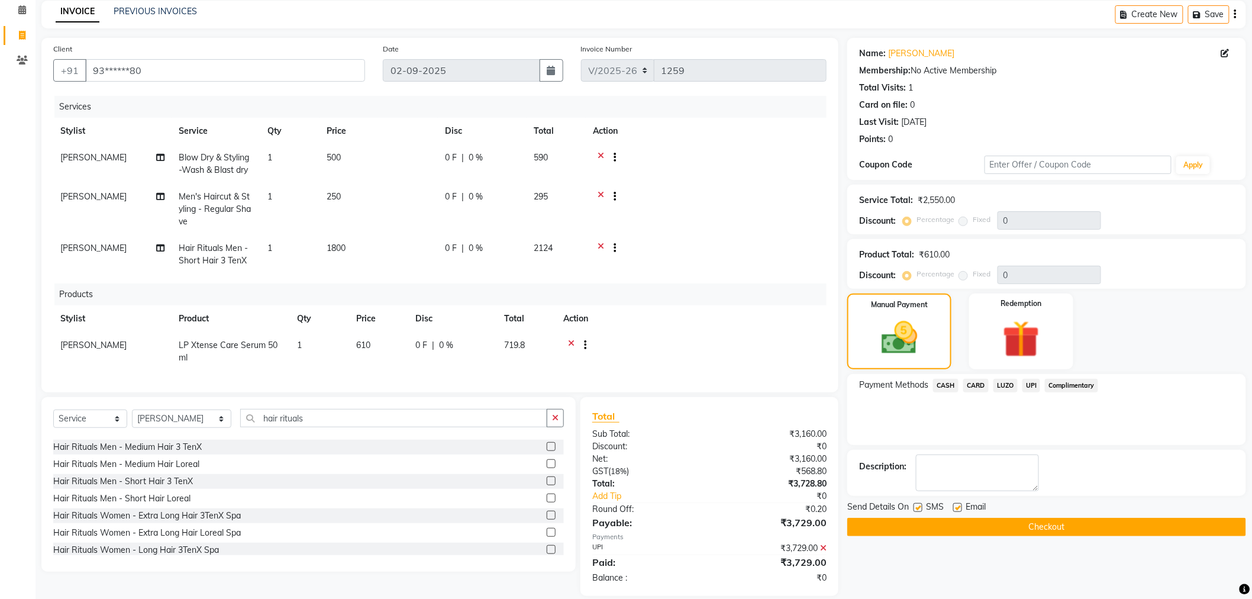
click at [959, 508] on label at bounding box center [957, 507] width 9 height 9
click at [959, 508] on input "checkbox" at bounding box center [957, 508] width 8 height 8
checkbox input "false"
click at [311, 427] on input "hair rituals" at bounding box center [393, 418] width 307 height 18
type input "h"
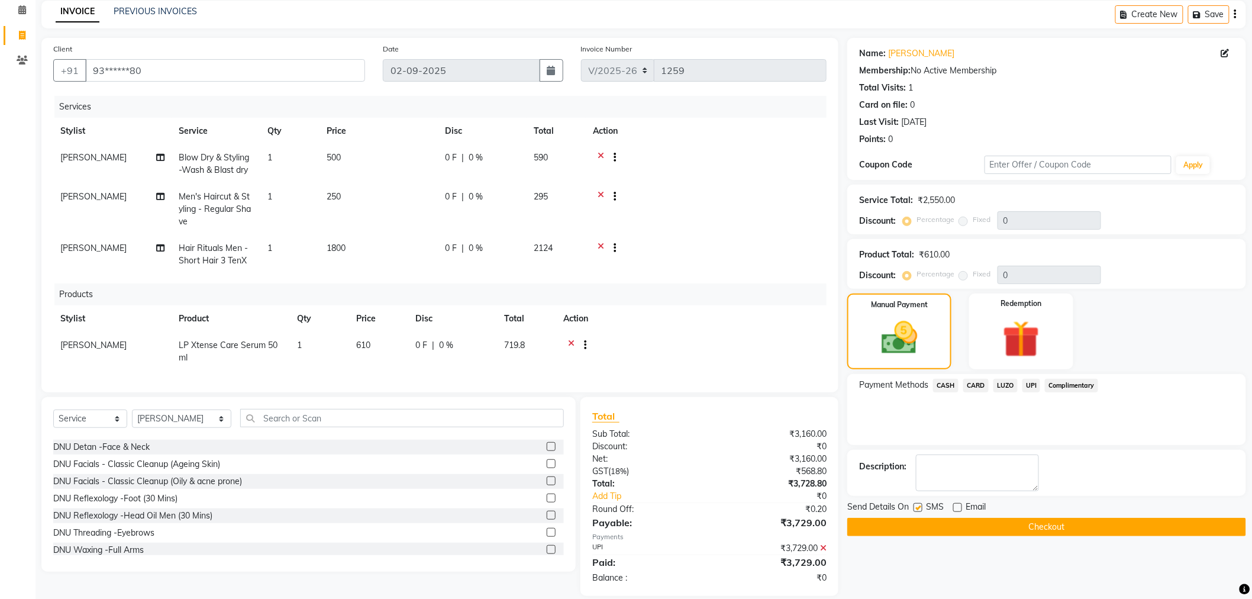
click at [1046, 524] on button "Checkout" at bounding box center [1046, 527] width 399 height 18
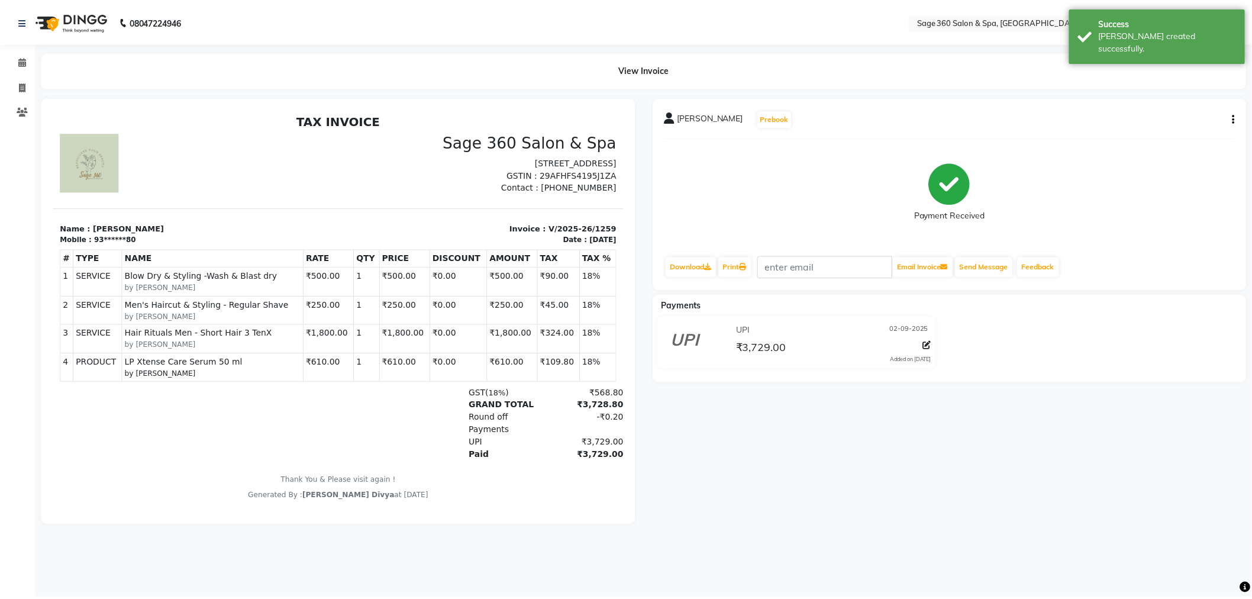
scroll to position [9, 0]
click at [18, 62] on icon at bounding box center [22, 60] width 8 height 9
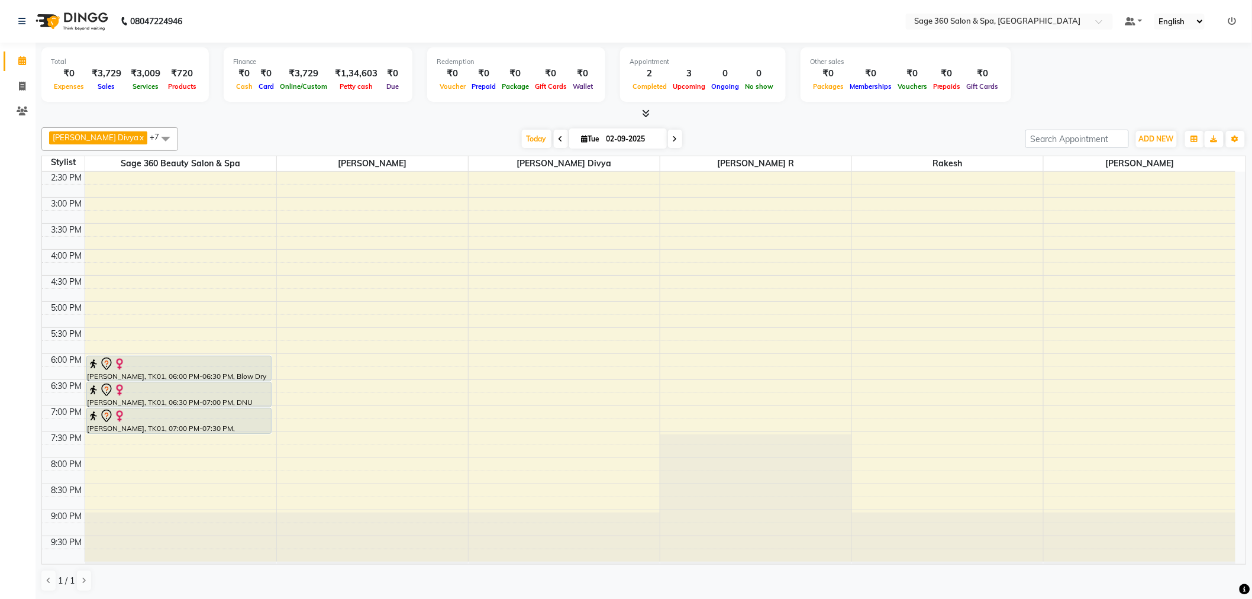
click at [118, 140] on span "[PERSON_NAME] Divya x" at bounding box center [99, 138] width 101 height 15
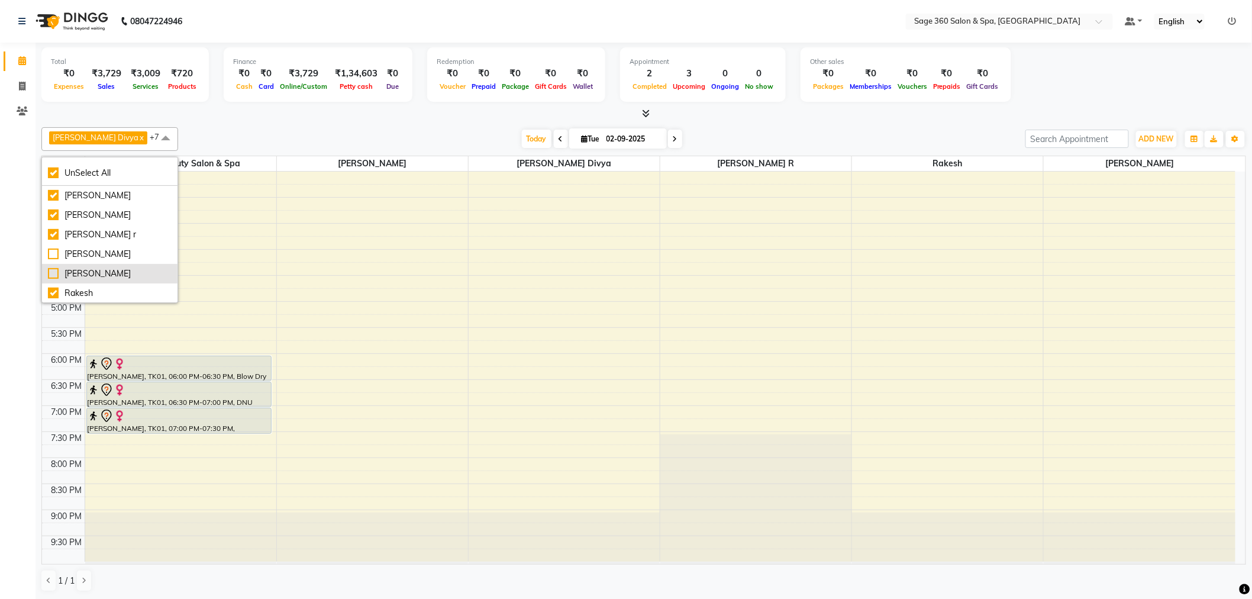
click at [53, 271] on div "[PERSON_NAME]" at bounding box center [110, 273] width 124 height 12
checkbox input "false"
checkbox input "true"
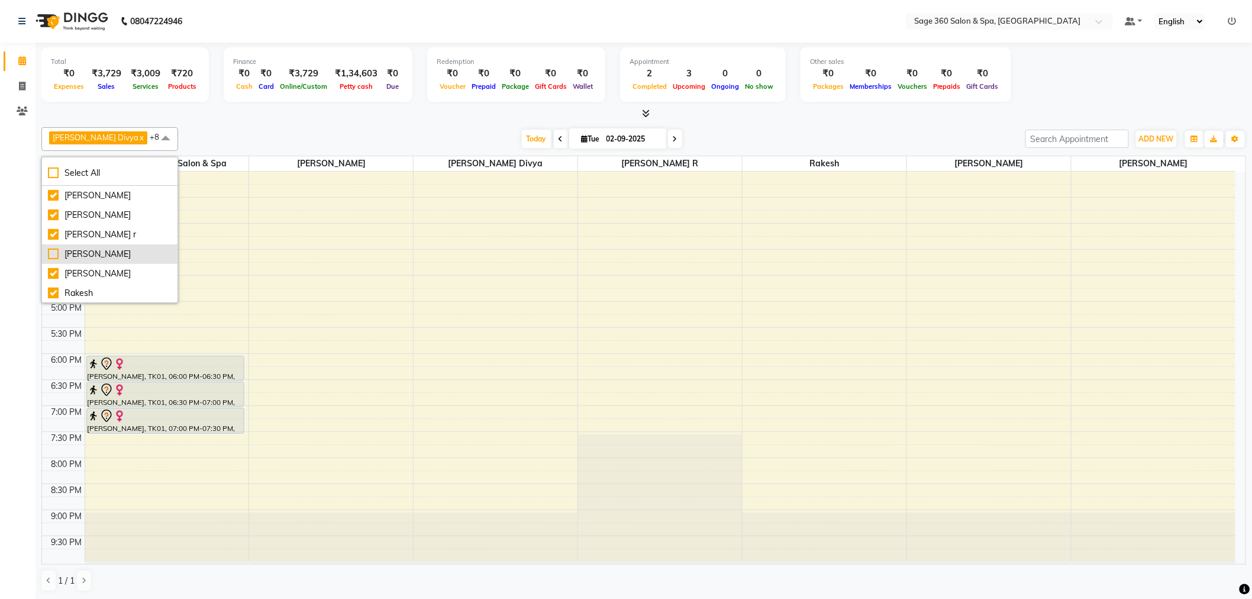
click at [54, 250] on div "[PERSON_NAME]" at bounding box center [110, 254] width 124 height 12
checkbox input "true"
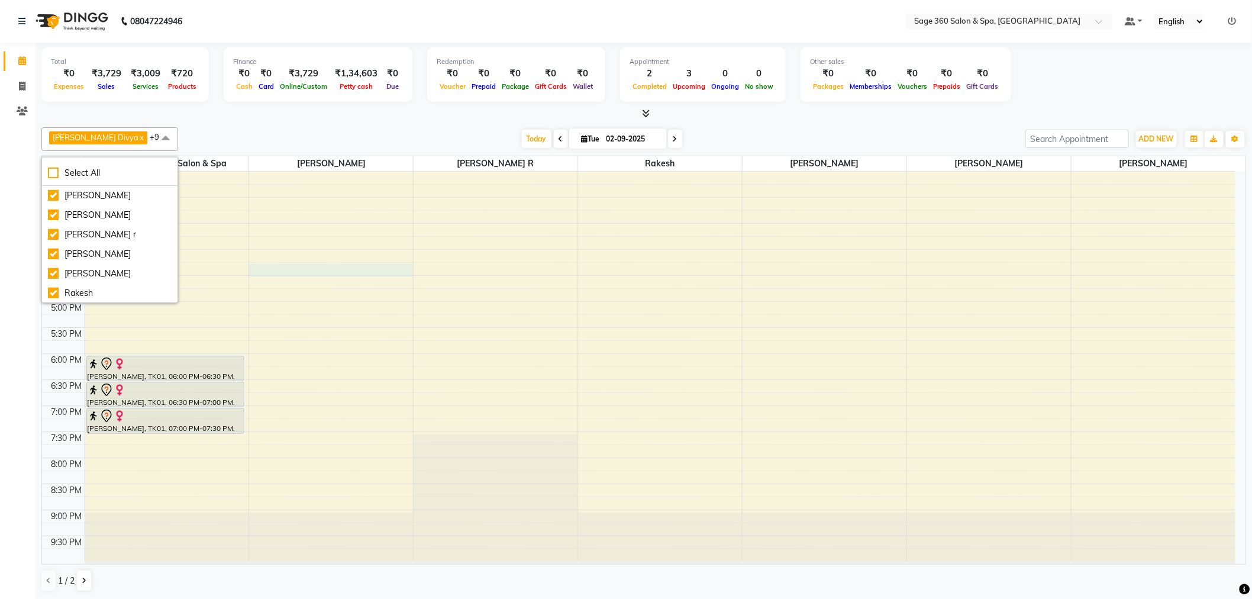
click at [300, 272] on div "9:00 AM 9:30 AM 10:00 AM 10:30 AM 11:00 AM 11:30 AM 12:00 PM 12:30 PM 1:00 PM 1…" at bounding box center [638, 223] width 1193 height 676
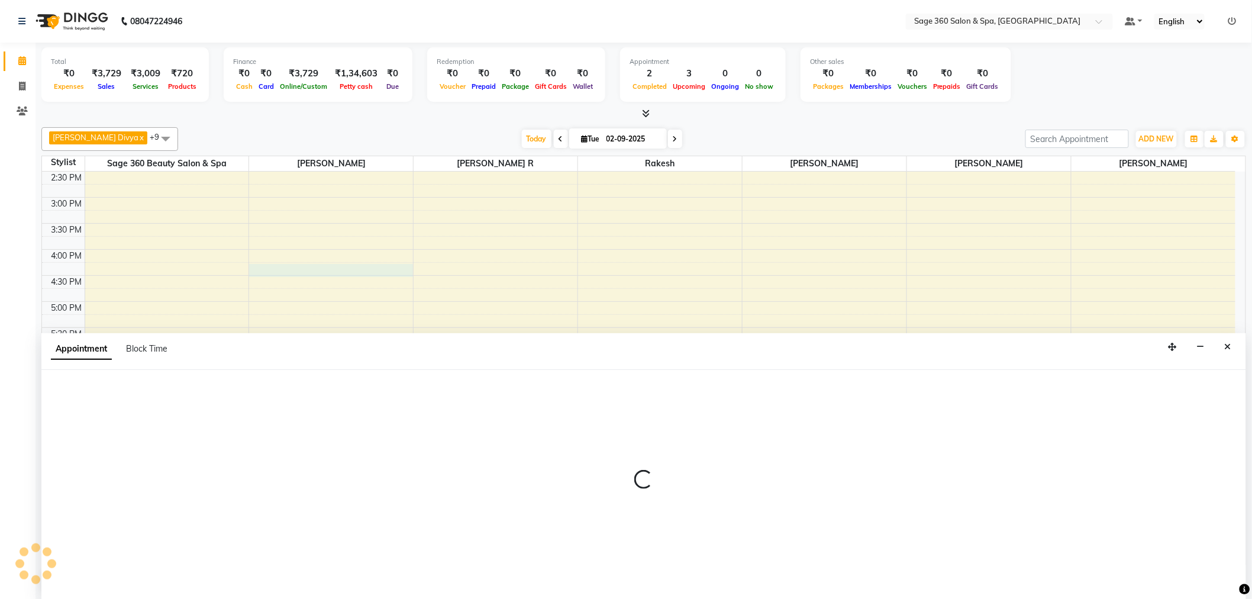
scroll to position [1, 0]
select select "68050"
select select "tentative"
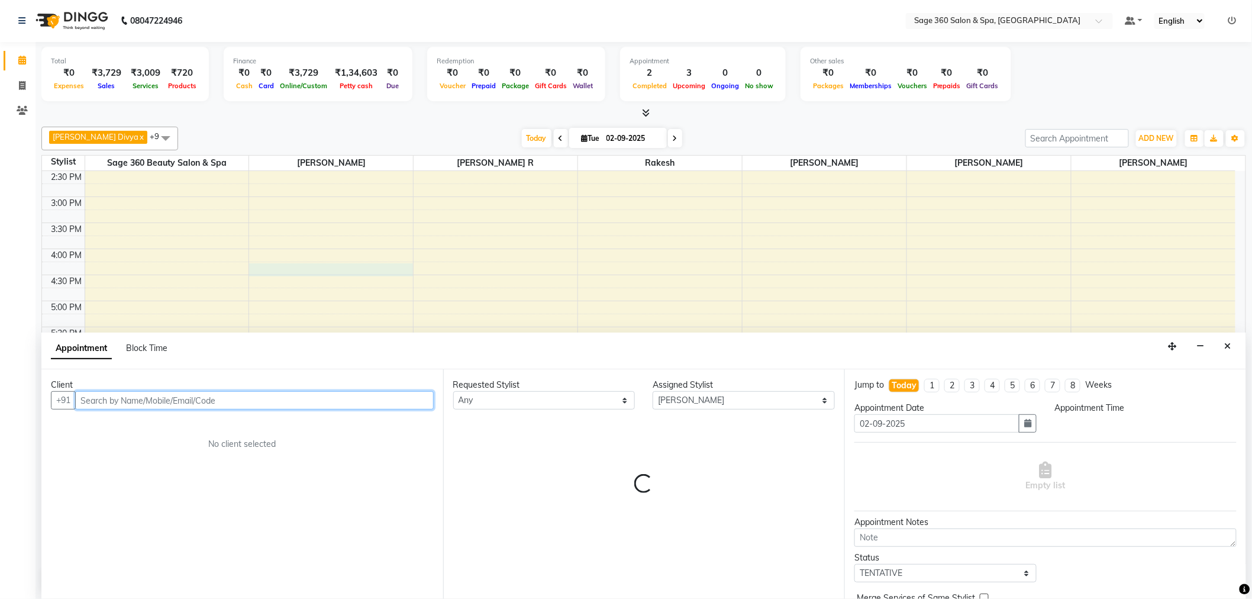
select select "975"
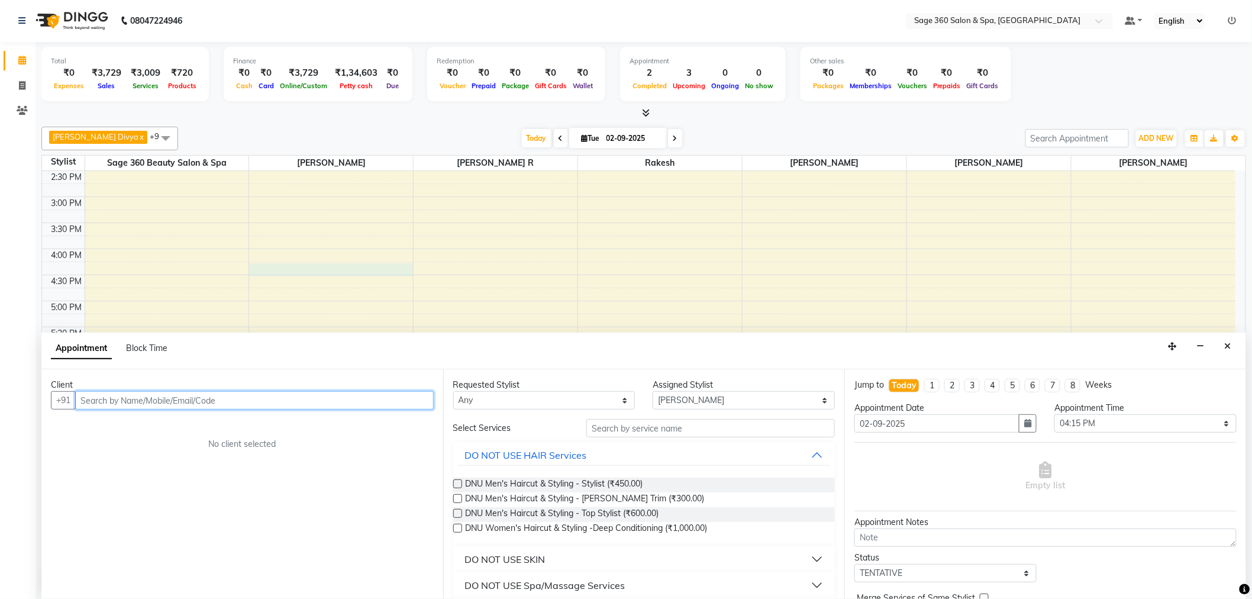
click at [234, 273] on div "9:00 AM 9:30 AM 10:00 AM 10:30 AM 11:00 AM 11:30 AM 12:00 PM 12:30 PM 1:00 PM 1…" at bounding box center [638, 223] width 1193 height 676
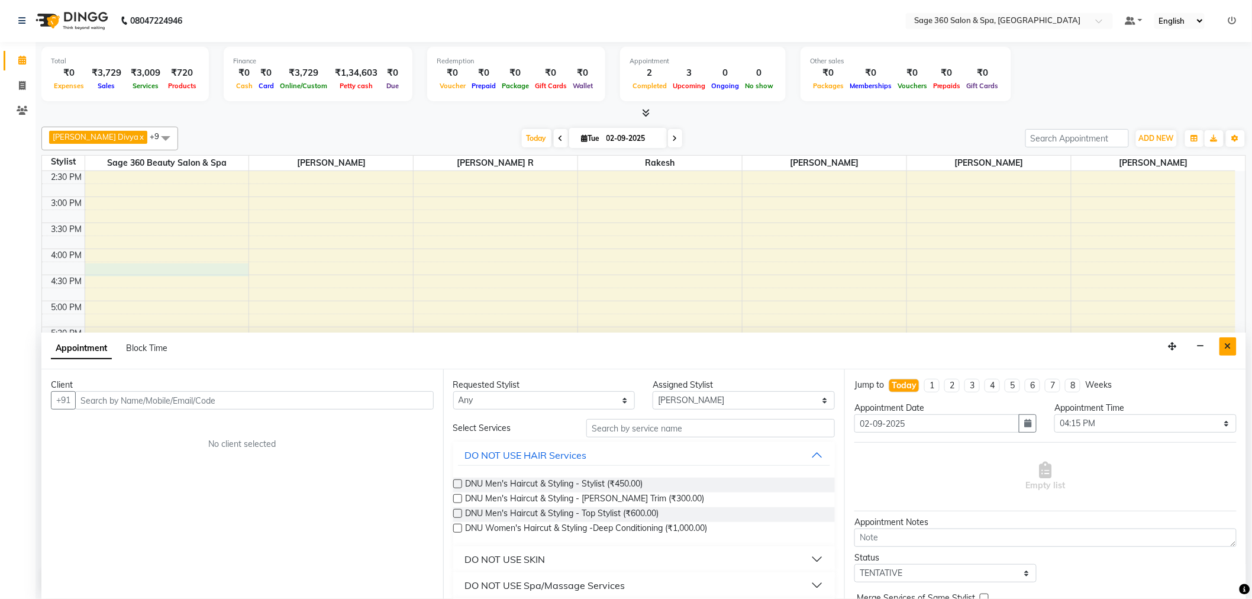
click at [1227, 342] on icon "Close" at bounding box center [1227, 346] width 7 height 8
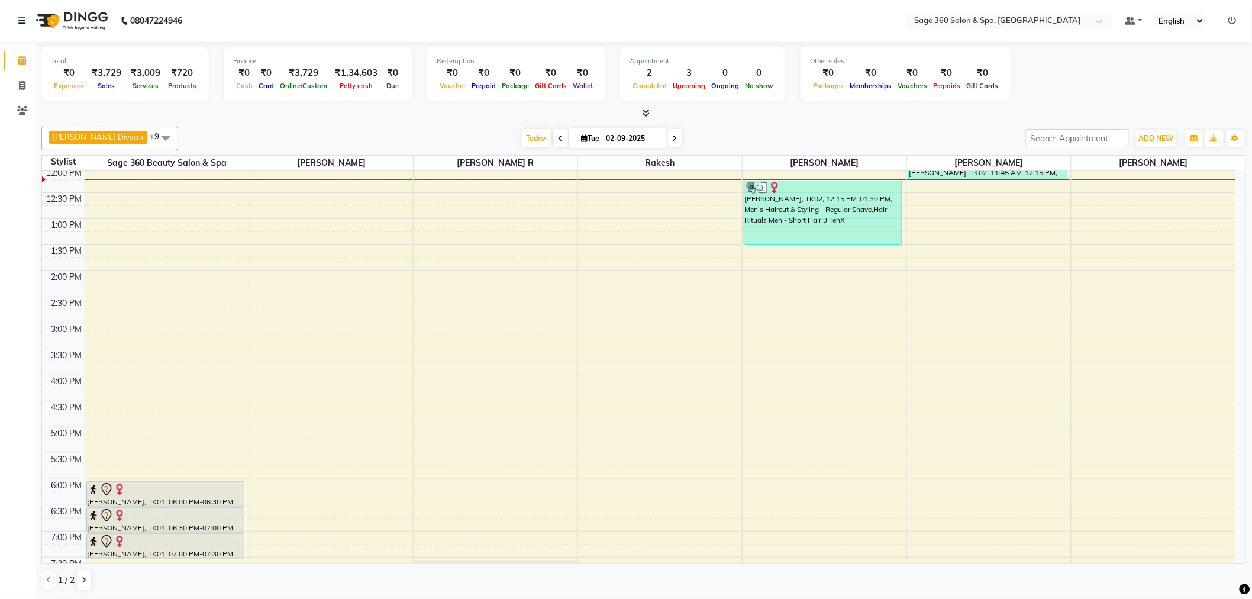
scroll to position [197, 0]
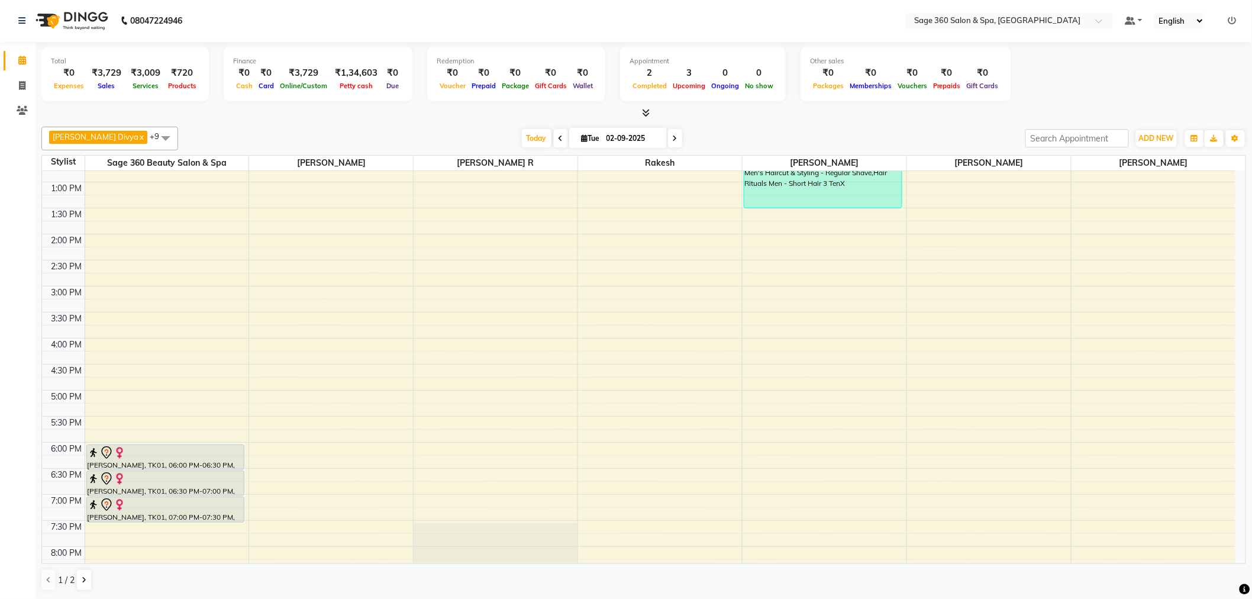
click at [116, 140] on span "[PERSON_NAME] Divya x" at bounding box center [98, 137] width 98 height 13
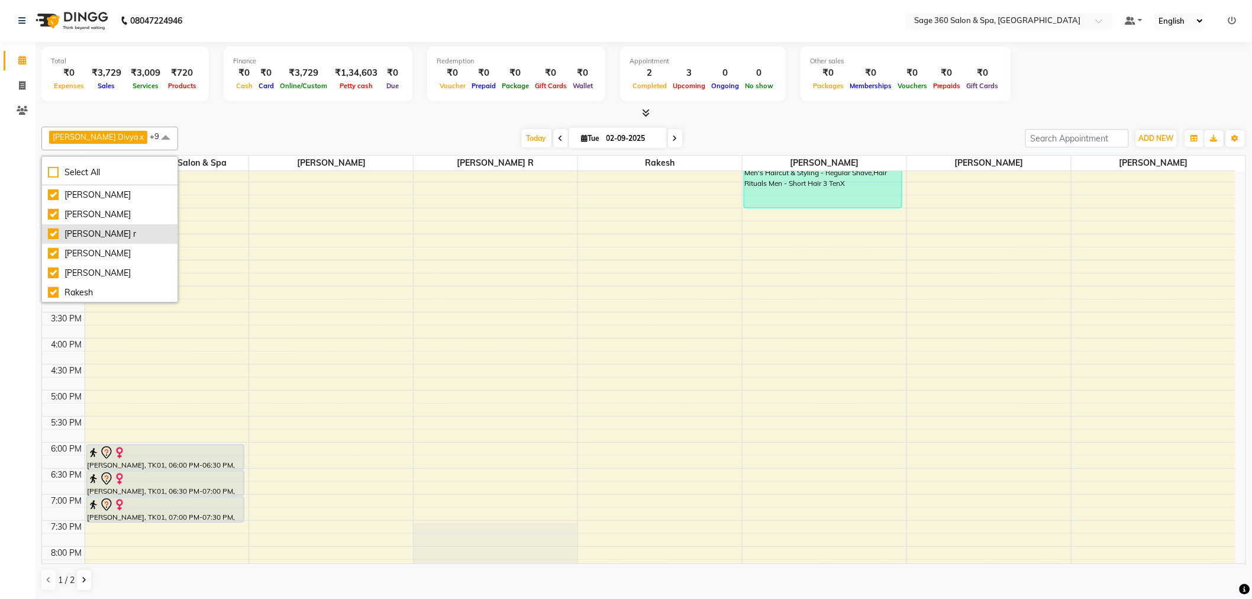
click at [52, 232] on div "[PERSON_NAME] r" at bounding box center [110, 234] width 124 height 12
checkbox input "false"
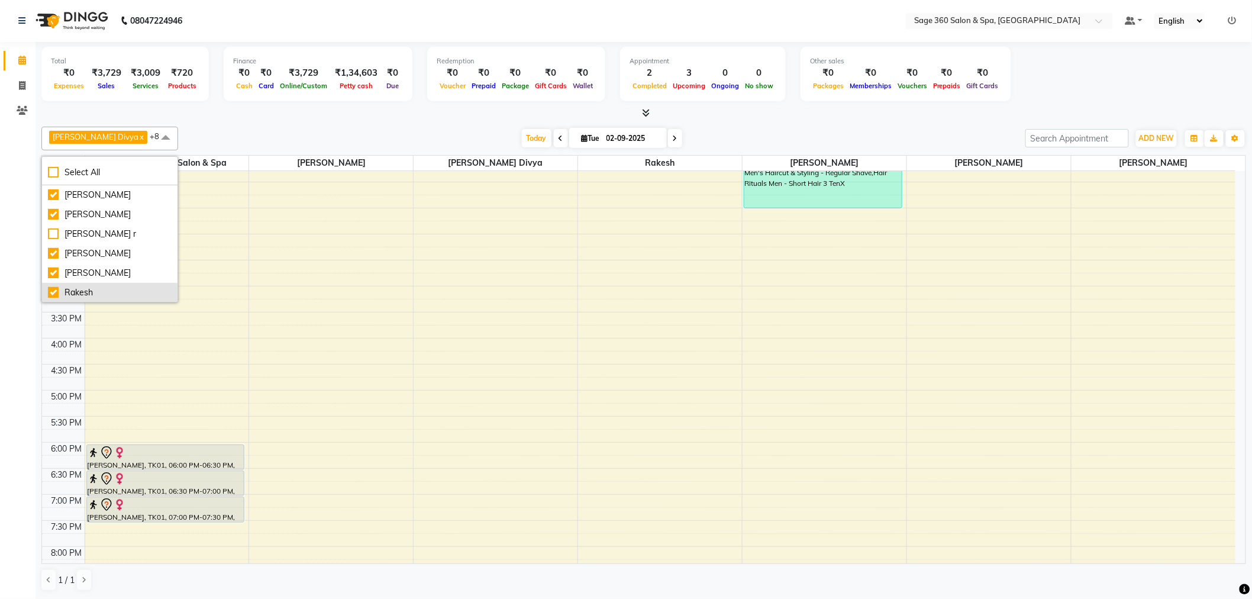
click at [53, 291] on div "Rakesh" at bounding box center [110, 292] width 124 height 12
checkbox input "true"
checkbox input "false"
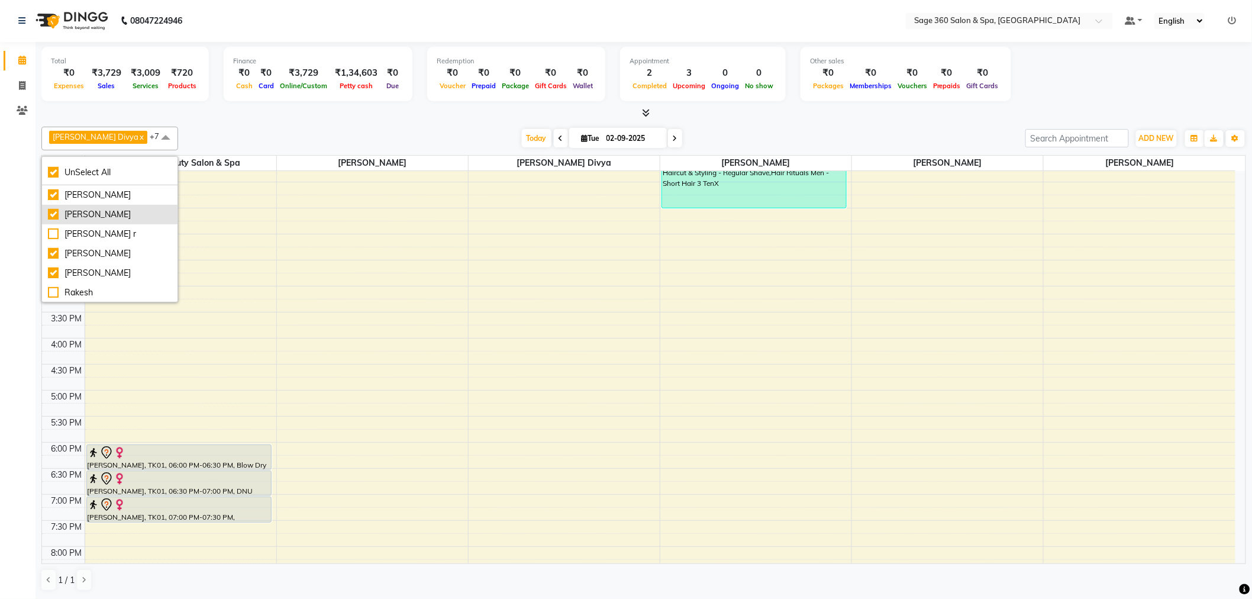
click at [50, 215] on div "[PERSON_NAME]" at bounding box center [110, 214] width 124 height 12
checkbox input "false"
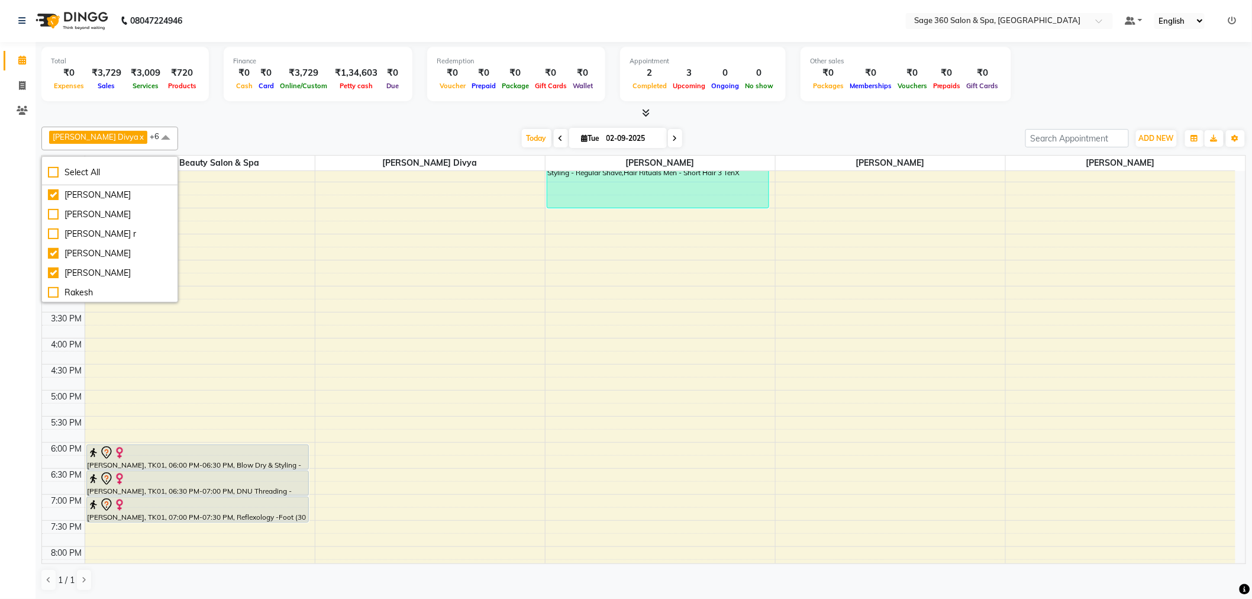
click at [183, 124] on div "[PERSON_NAME] Divya x [PERSON_NAME] x [PERSON_NAME] x Sage 360 Beauty Salon & S…" at bounding box center [643, 359] width 1204 height 474
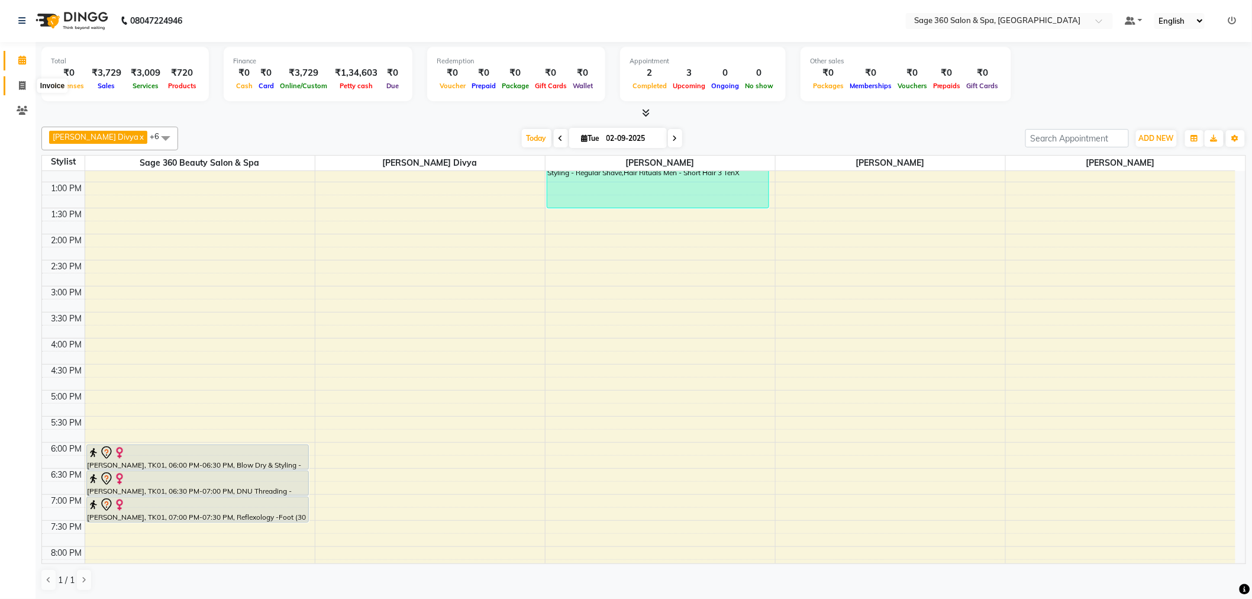
click at [24, 84] on icon at bounding box center [22, 85] width 7 height 9
select select "7678"
select select "service"
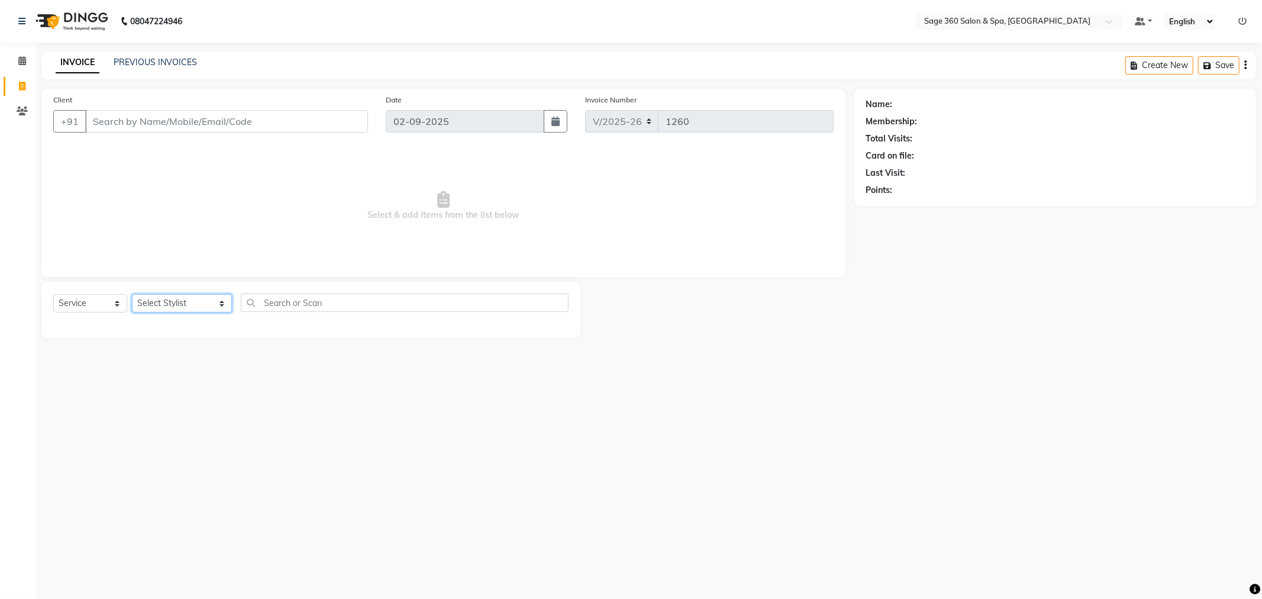
click at [162, 300] on select "Select Stylist [PERSON_NAME] [PERSON_NAME] [PERSON_NAME] [PERSON_NAME] [PERSON_…" at bounding box center [182, 303] width 100 height 18
select select "85325"
click at [132, 295] on select "Select Stylist [PERSON_NAME] [PERSON_NAME] [PERSON_NAME] [PERSON_NAME] [PERSON_…" at bounding box center [182, 303] width 100 height 18
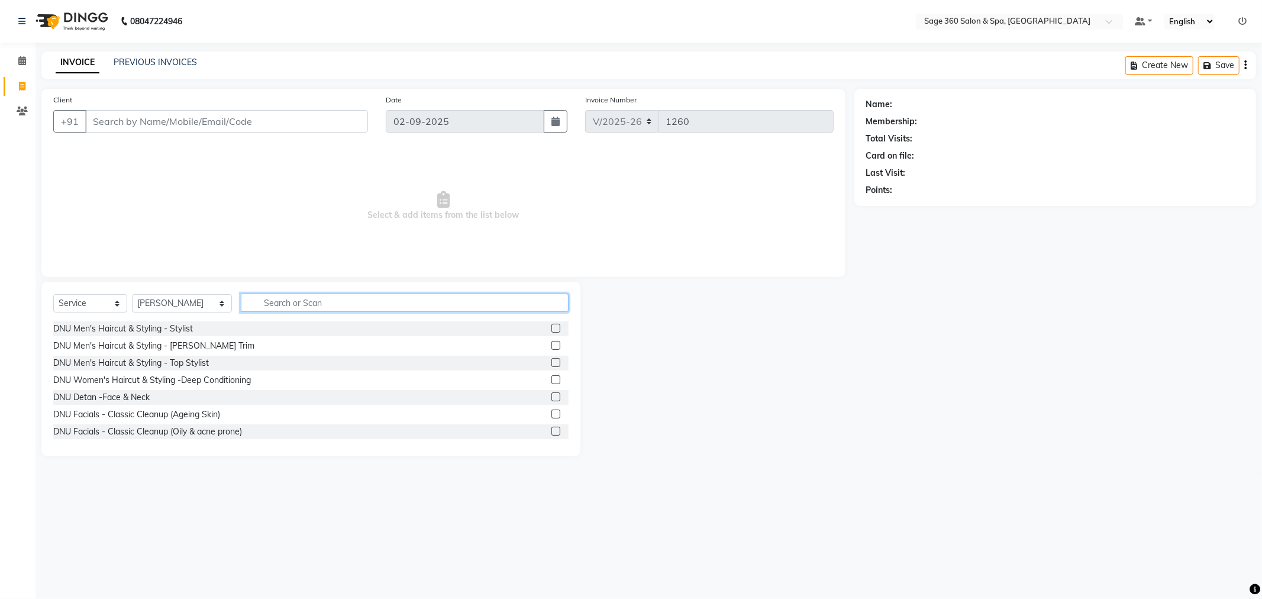
click at [281, 305] on input "text" at bounding box center [405, 302] width 328 height 18
type input "thre"
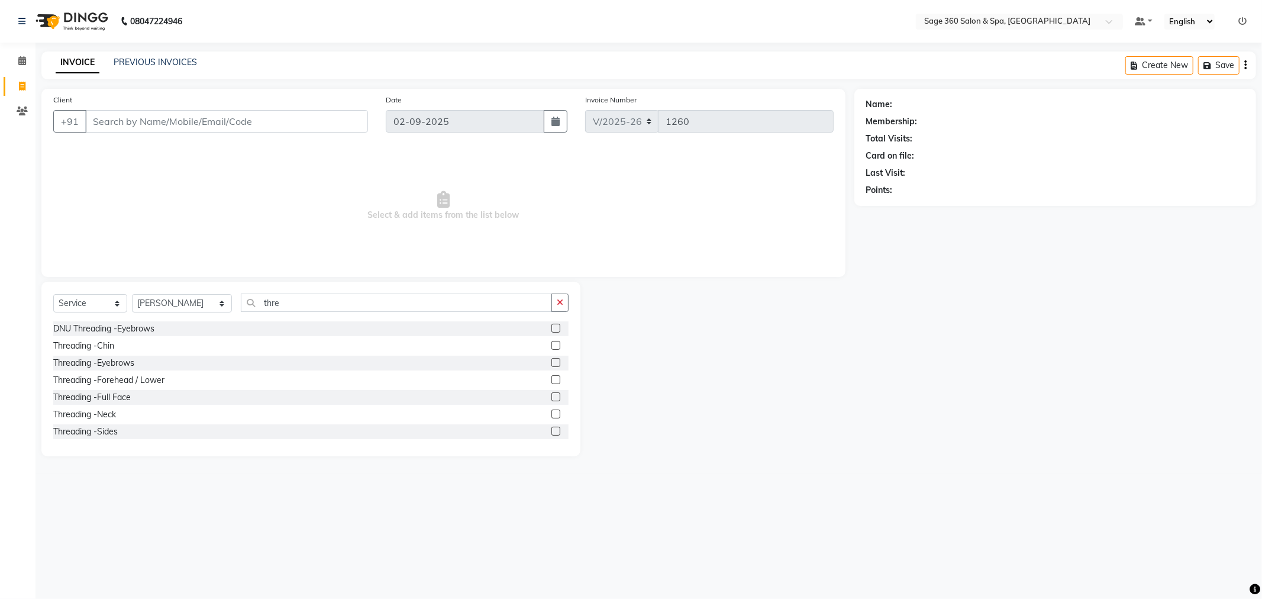
click at [551, 364] on label at bounding box center [555, 362] width 9 height 9
click at [551, 364] on input "checkbox" at bounding box center [555, 363] width 8 height 8
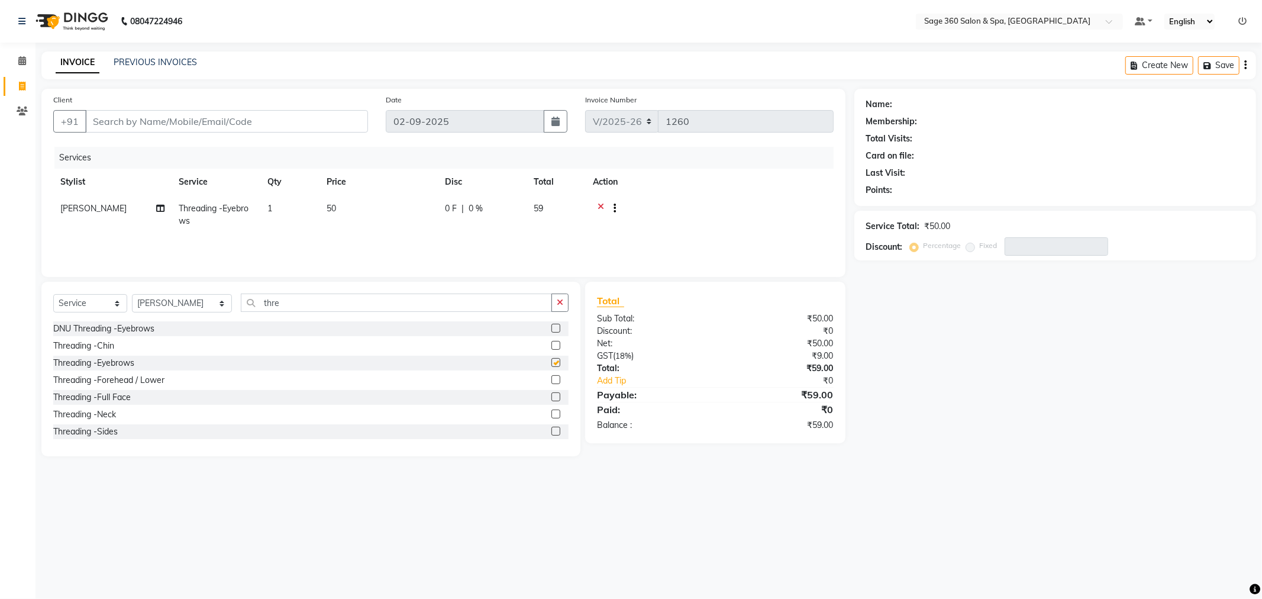
checkbox input "false"
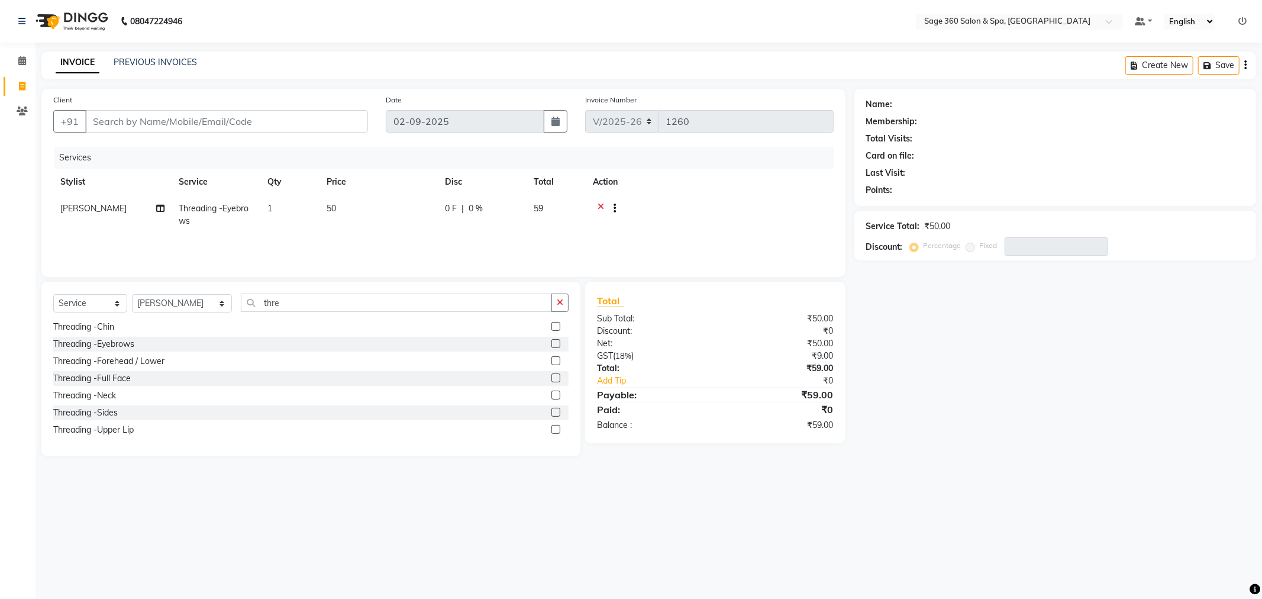
click at [551, 433] on label at bounding box center [555, 429] width 9 height 9
click at [551, 433] on input "checkbox" at bounding box center [555, 430] width 8 height 8
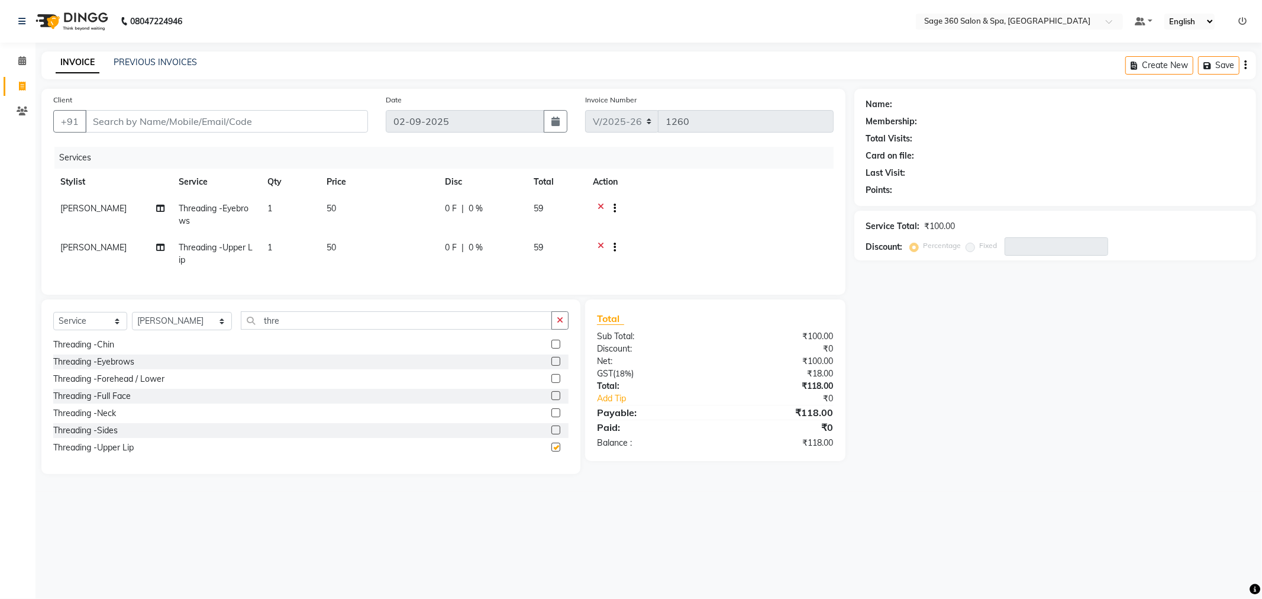
checkbox input "false"
click at [557, 324] on icon "button" at bounding box center [560, 320] width 7 height 8
click at [150, 122] on input "Client" at bounding box center [226, 121] width 283 height 22
click at [125, 121] on input "Client" at bounding box center [226, 121] width 283 height 22
type input "9"
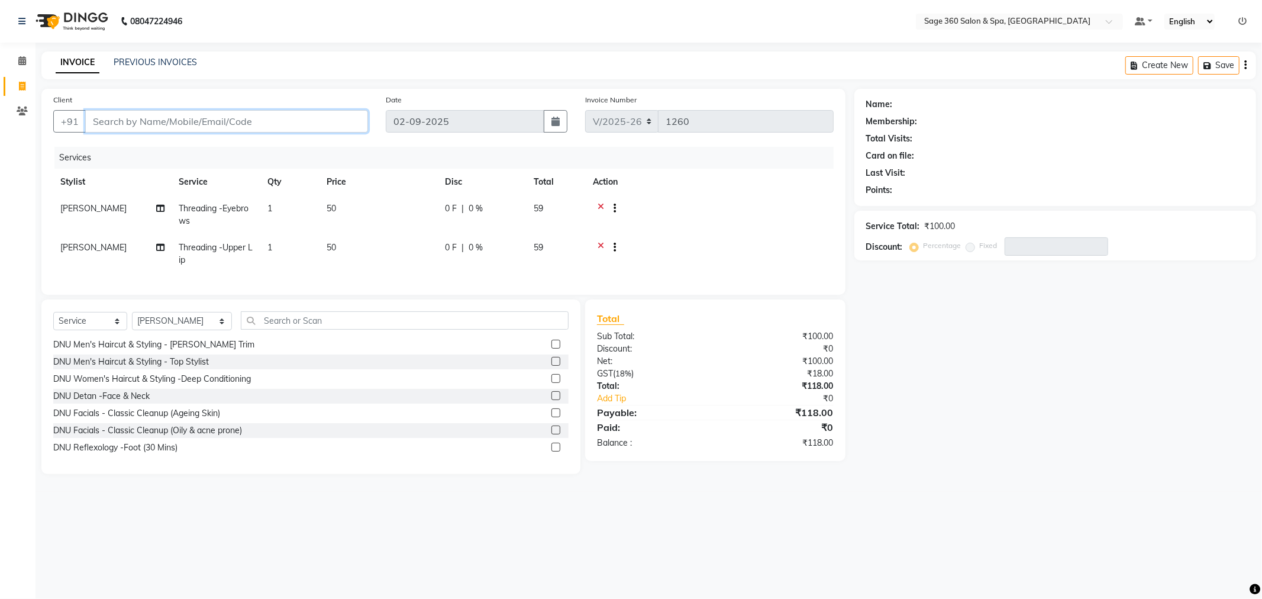
type input "0"
click at [133, 151] on ngb-highlight "98******40" at bounding box center [154, 149] width 49 height 12
type input "98******40"
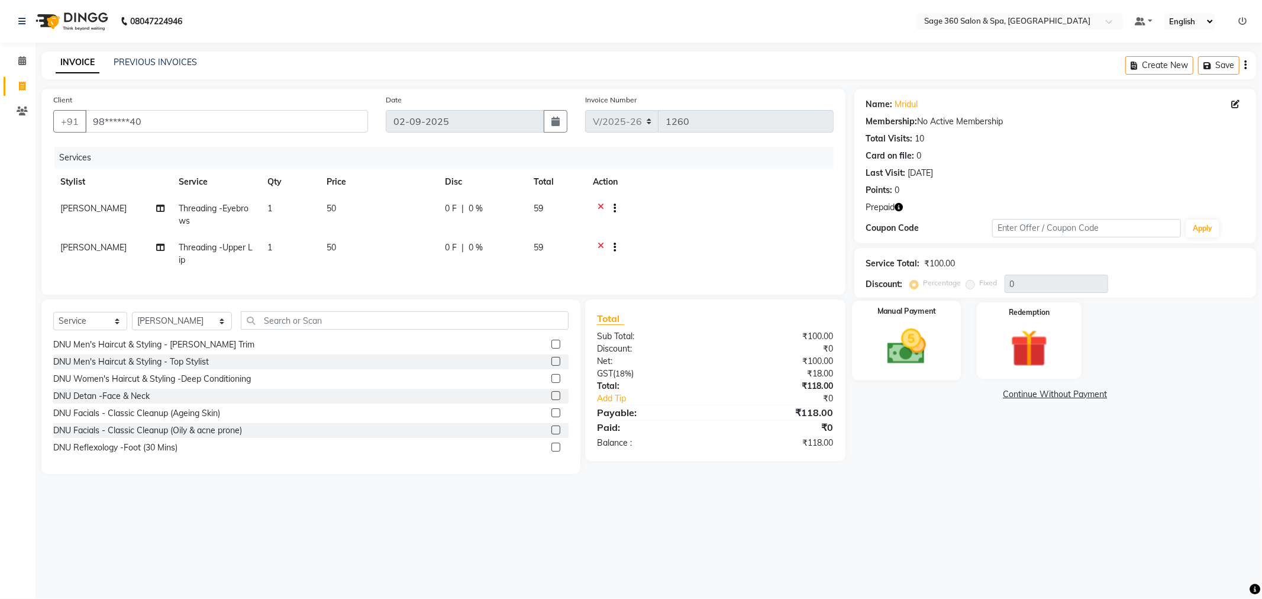
click at [912, 337] on img at bounding box center [906, 346] width 63 height 45
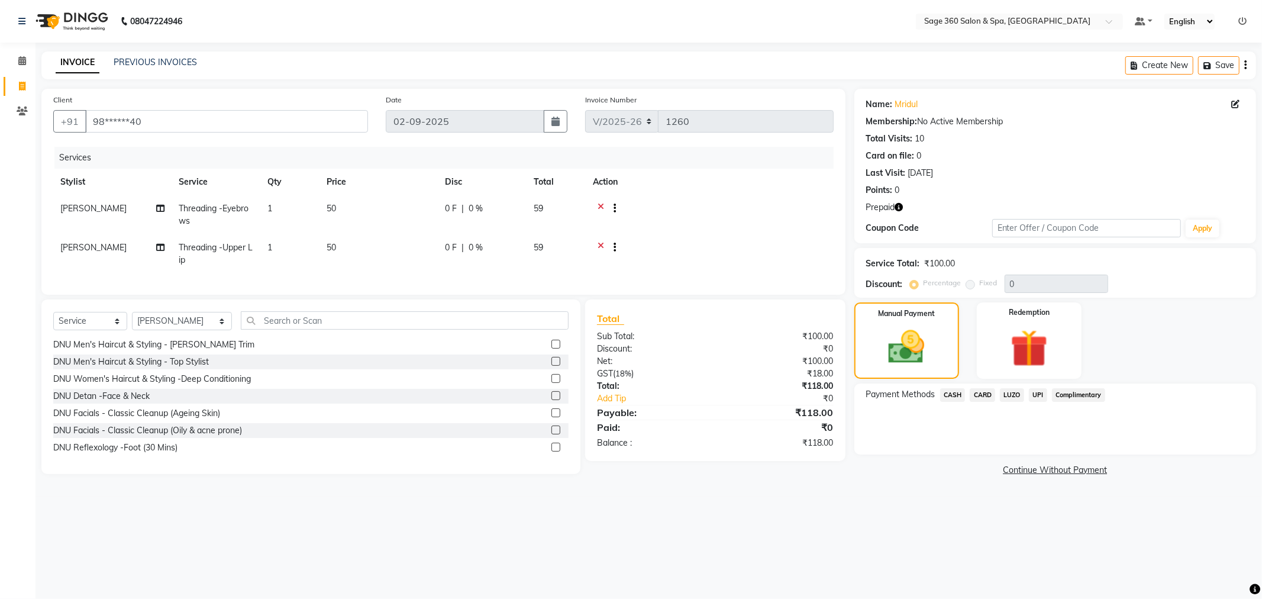
click at [958, 394] on span "CASH" at bounding box center [952, 395] width 25 height 14
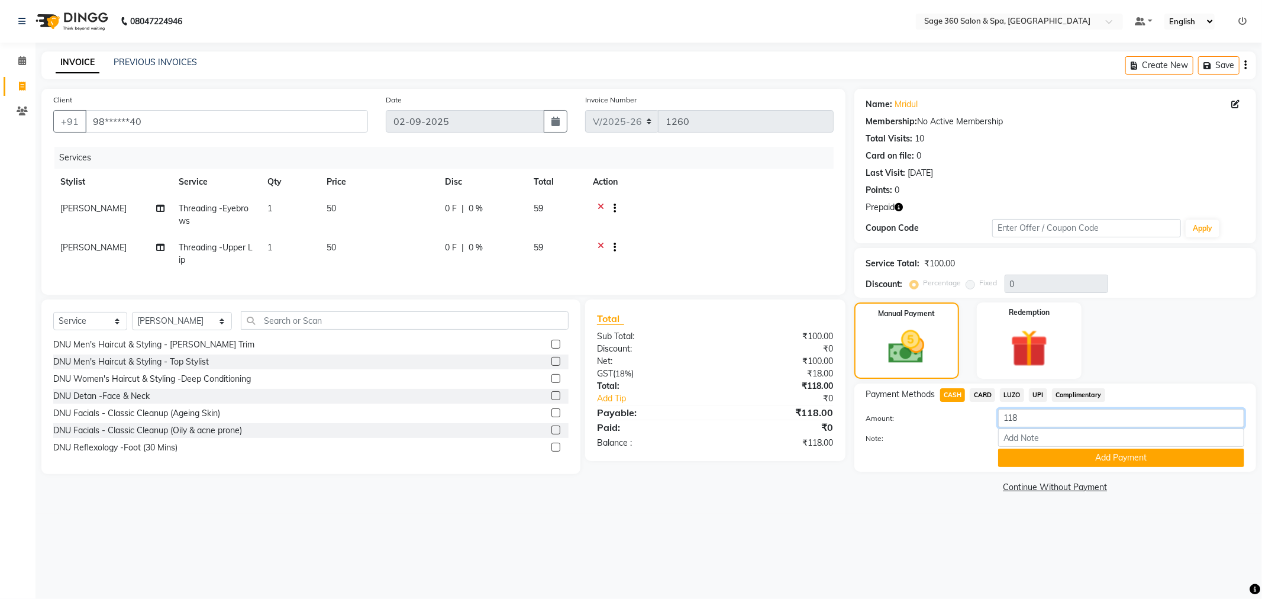
click at [1027, 418] on input "118" at bounding box center [1121, 418] width 246 height 18
type input "120"
click at [1068, 457] on button "Add Payment" at bounding box center [1121, 457] width 246 height 18
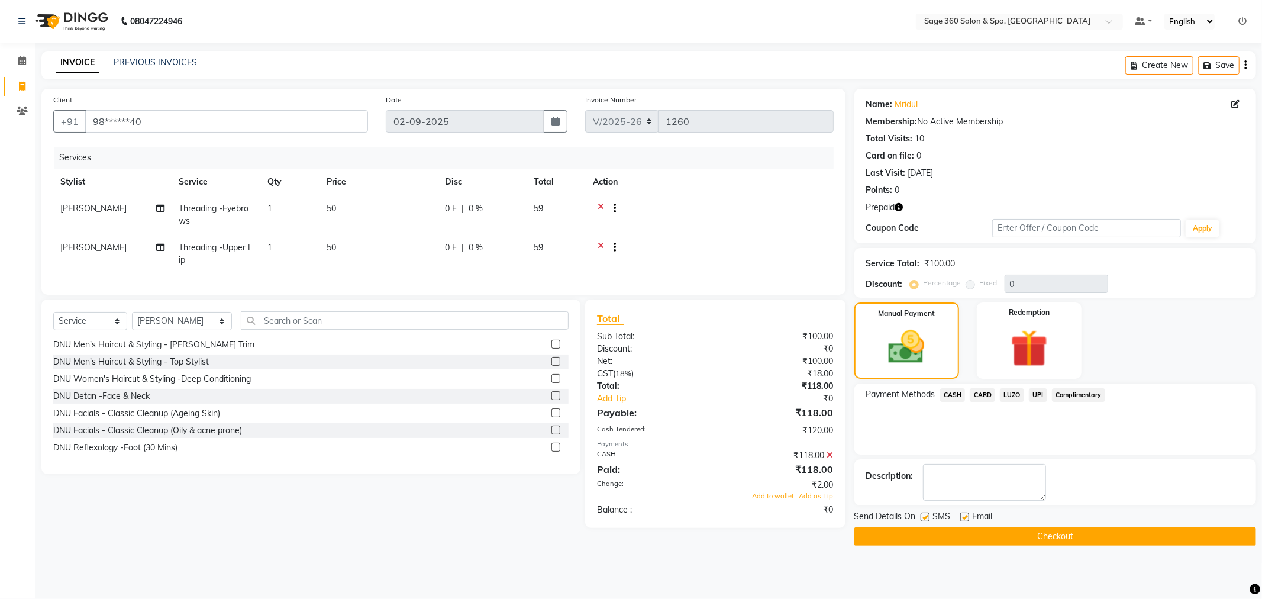
click at [963, 515] on label at bounding box center [964, 516] width 9 height 9
click at [963, 515] on input "checkbox" at bounding box center [964, 517] width 8 height 8
checkbox input "false"
click at [968, 534] on button "Checkout" at bounding box center [1055, 536] width 402 height 18
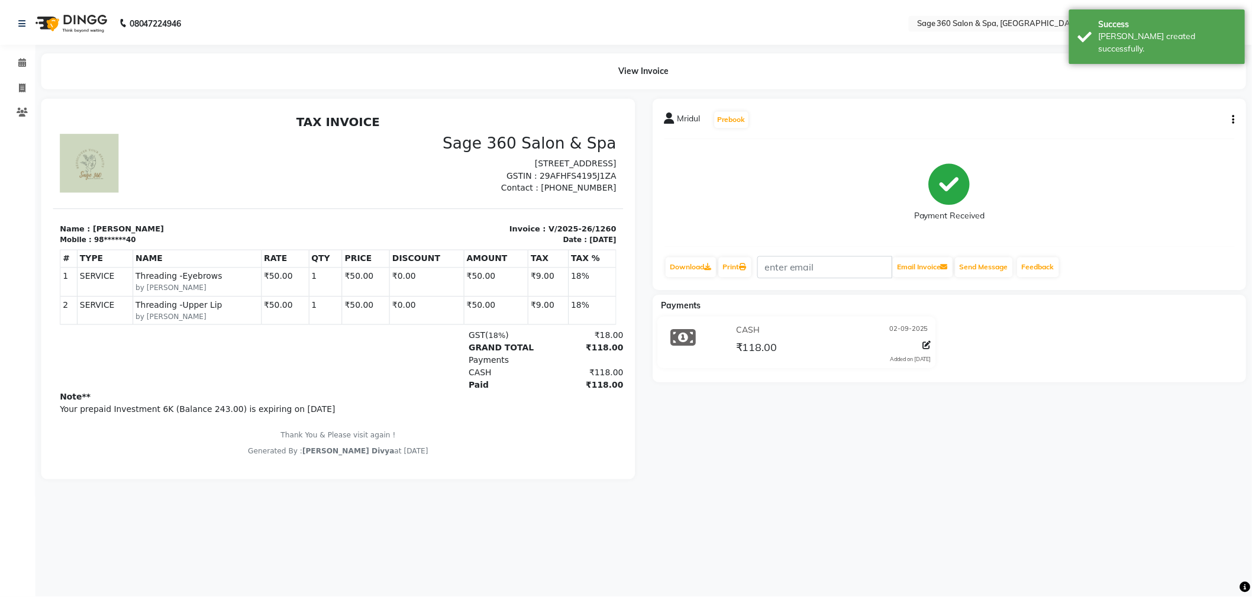
scroll to position [9, 0]
click at [22, 62] on icon at bounding box center [22, 60] width 8 height 9
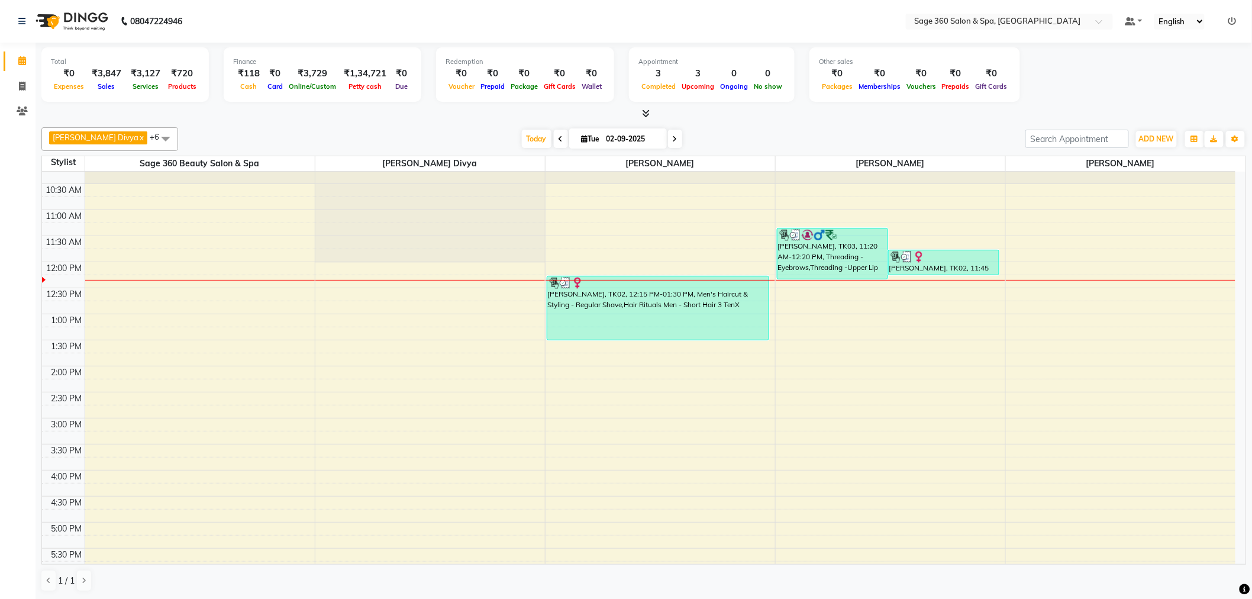
scroll to position [1, 0]
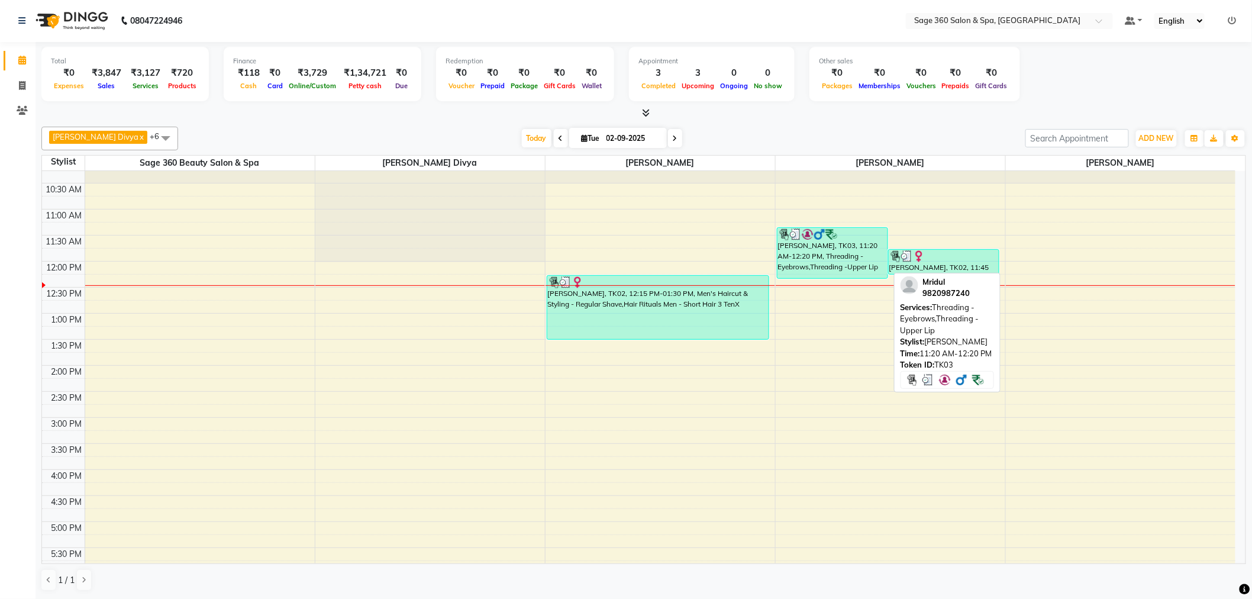
click at [829, 249] on div "[PERSON_NAME], TK03, 11:20 AM-12:20 PM, Threading -Eyebrows,Threading -Upper Lip" at bounding box center [832, 253] width 110 height 50
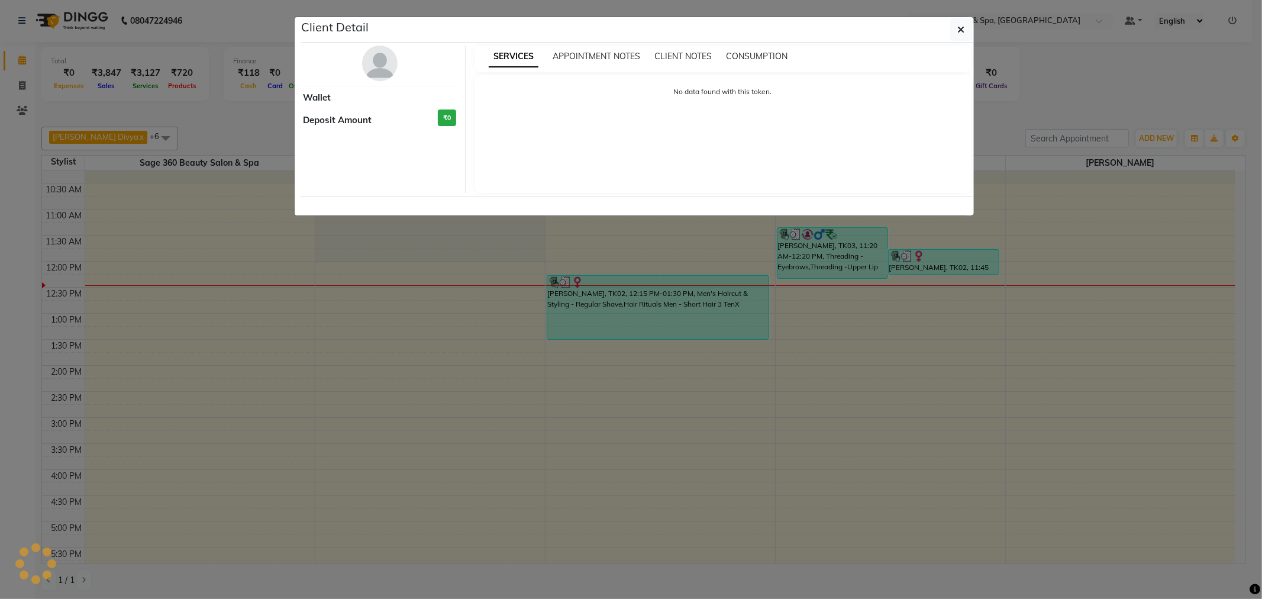
select select "3"
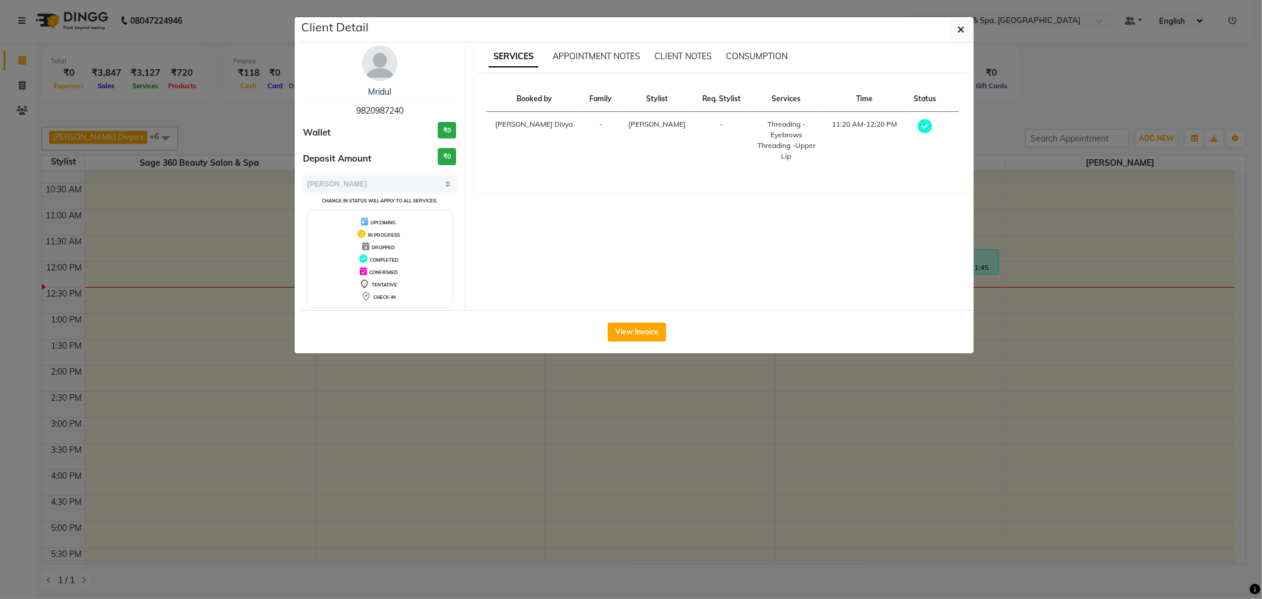
click at [476, 387] on ngb-modal-window "Client Detail [PERSON_NAME] 9820987240 Wallet ₹0 Deposit Amount ₹0 Select MARK …" at bounding box center [631, 299] width 1262 height 599
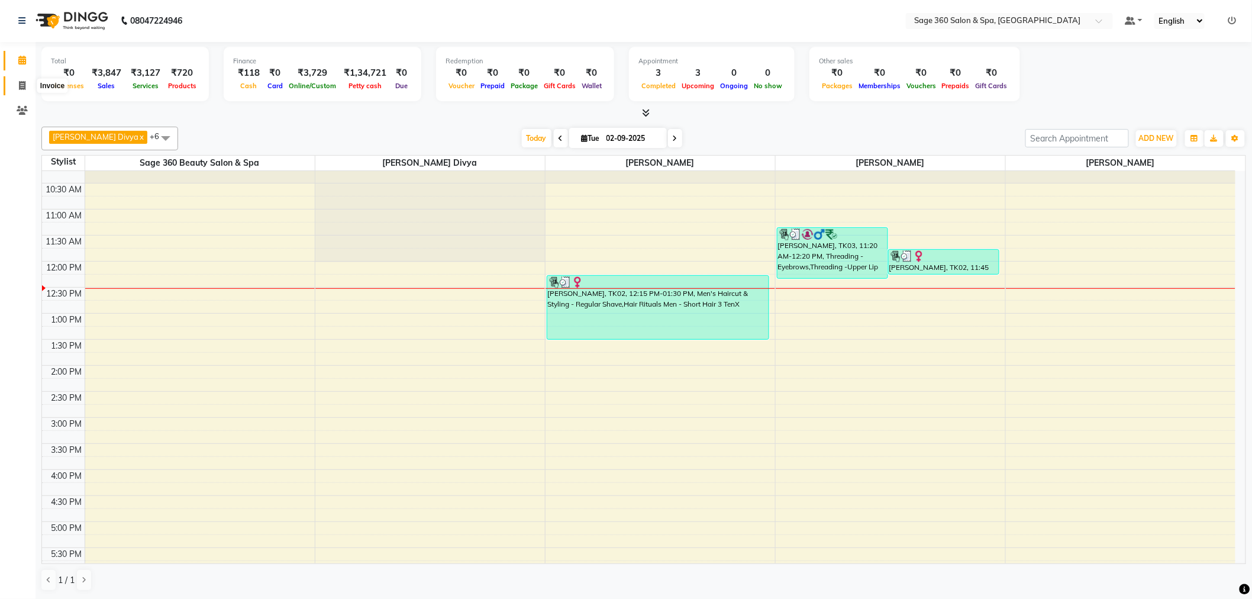
click at [22, 89] on icon at bounding box center [22, 85] width 7 height 9
select select "7678"
select select "service"
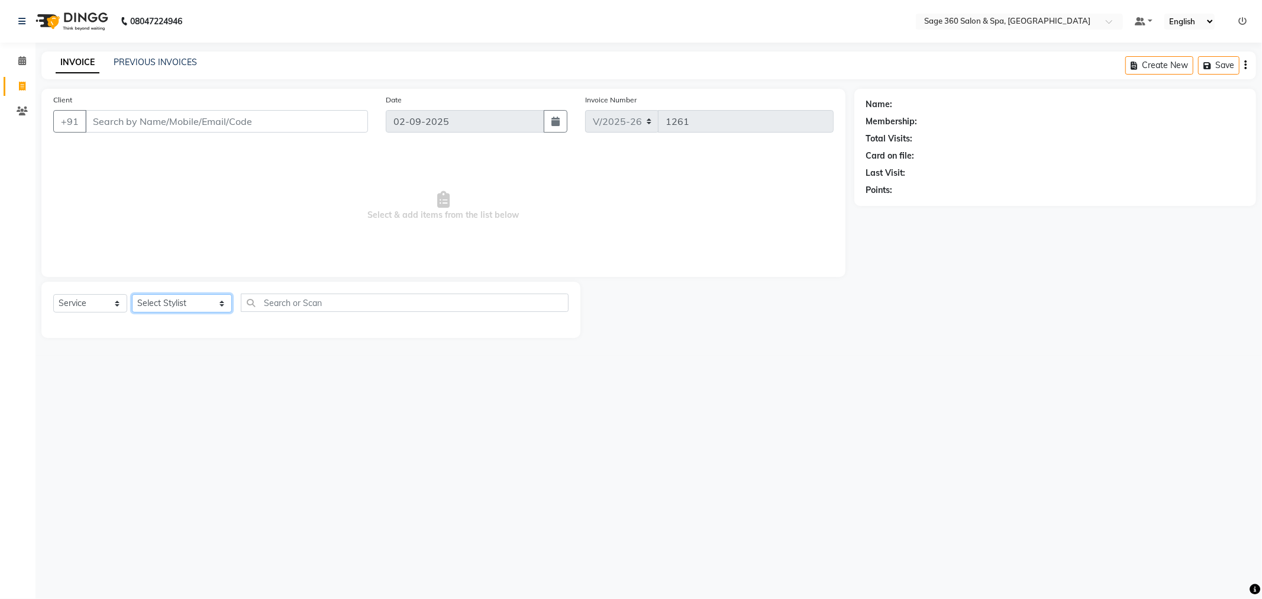
click at [208, 308] on select "Select Stylist [PERSON_NAME] [PERSON_NAME] [PERSON_NAME] [PERSON_NAME] [PERSON_…" at bounding box center [182, 303] width 100 height 18
select select "85325"
click at [132, 295] on select "Select Stylist [PERSON_NAME] [PERSON_NAME] [PERSON_NAME] [PERSON_NAME] [PERSON_…" at bounding box center [182, 303] width 100 height 18
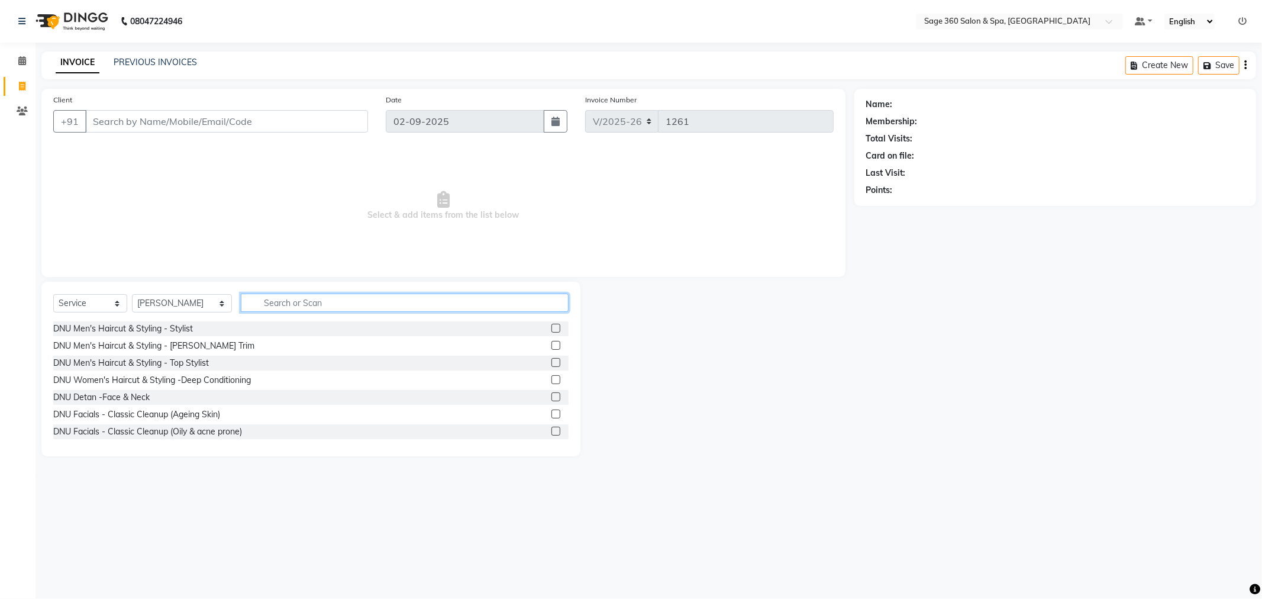
click at [341, 302] on input "text" at bounding box center [405, 302] width 328 height 18
click at [311, 305] on input "hair spa" at bounding box center [396, 302] width 311 height 18
type input "h"
type input "t"
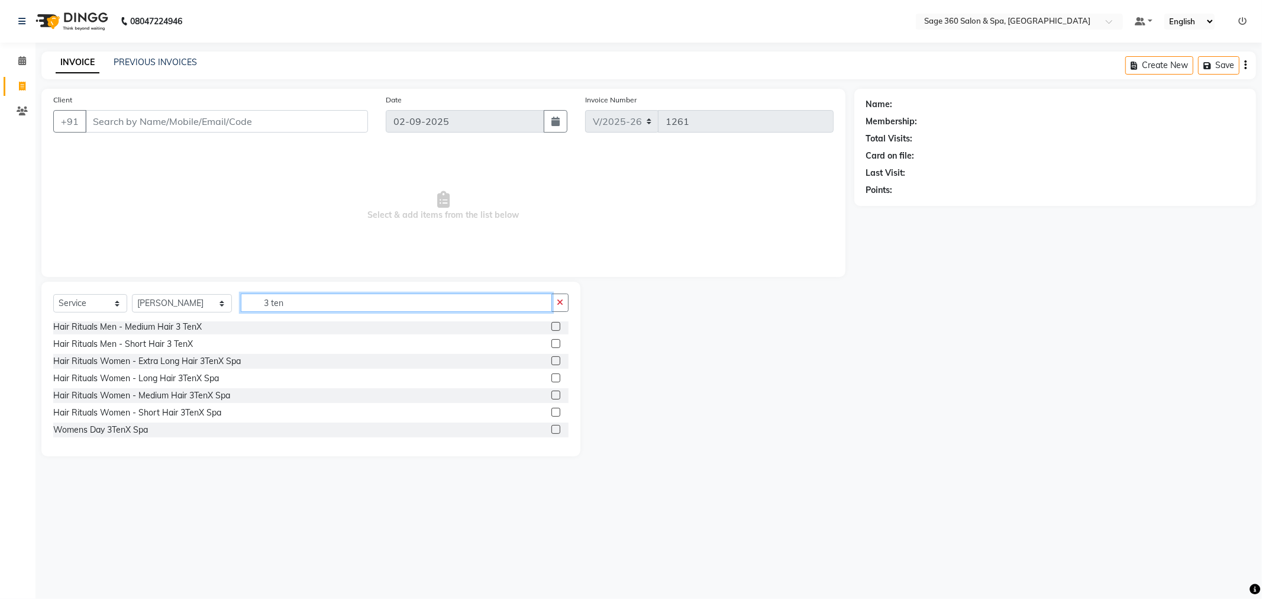
type input "3 ten"
click at [541, 312] on div "Select Service Product Membership Package Voucher Prepaid Gift Card Select Styl…" at bounding box center [310, 307] width 515 height 28
click at [562, 304] on icon "button" at bounding box center [560, 302] width 7 height 8
click at [467, 308] on input "text" at bounding box center [405, 302] width 328 height 18
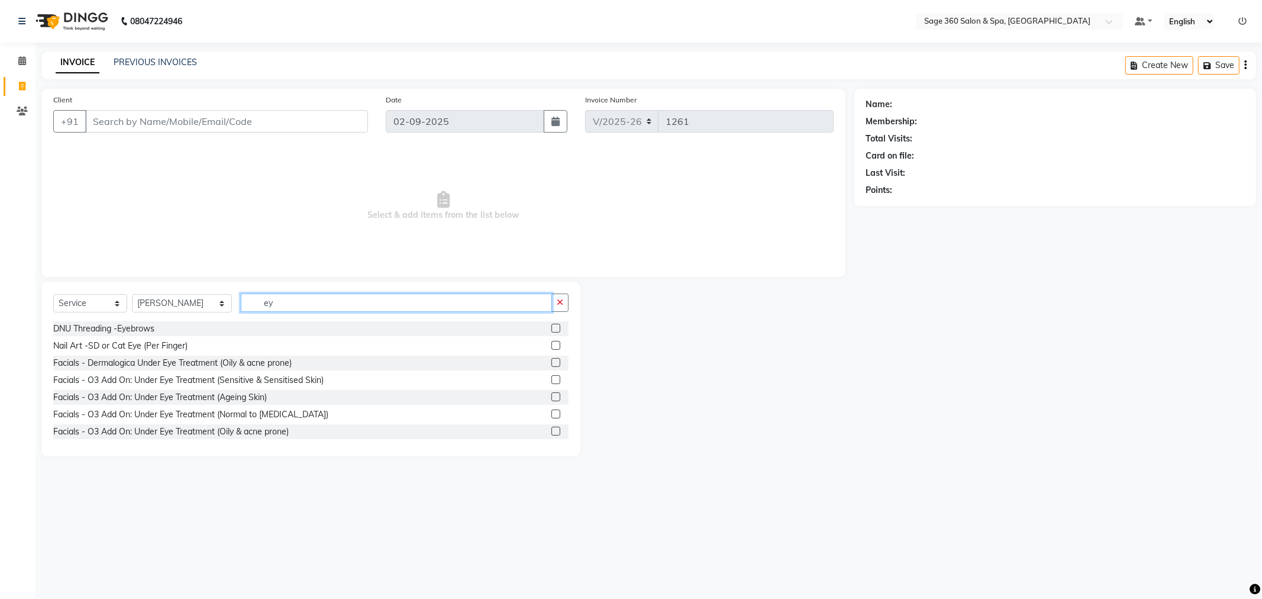
type input "e"
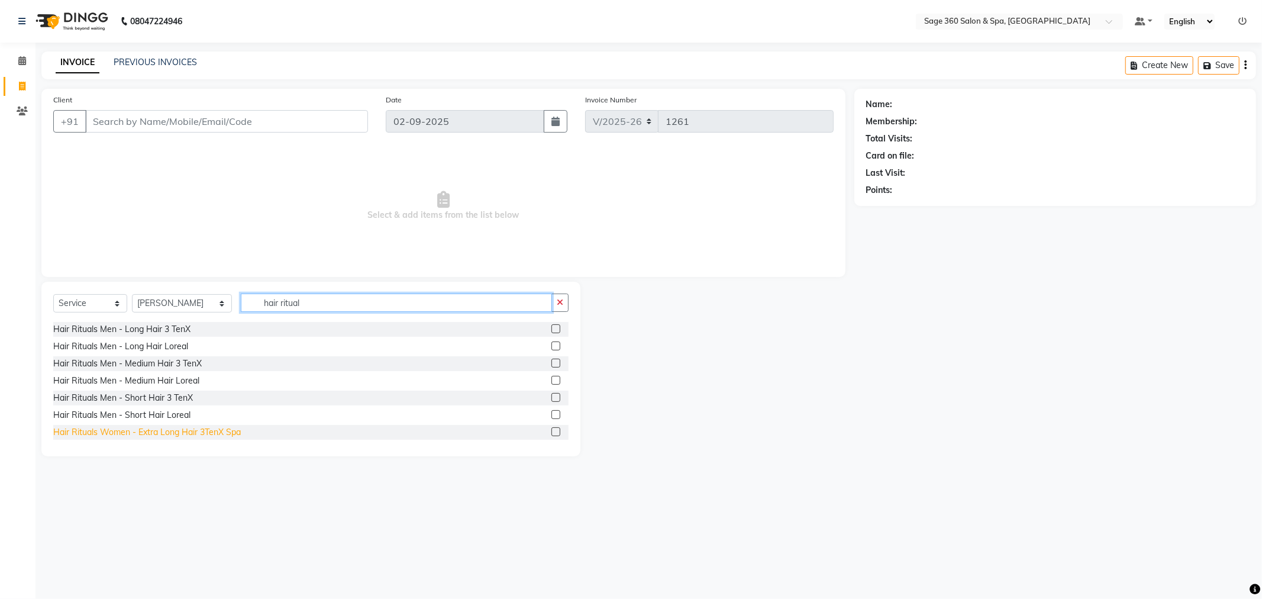
scroll to position [66, 0]
type input "hair ritual"
click at [311, 364] on div "Hair Rituals Men - Short Hair 3 TenX" at bounding box center [310, 365] width 515 height 15
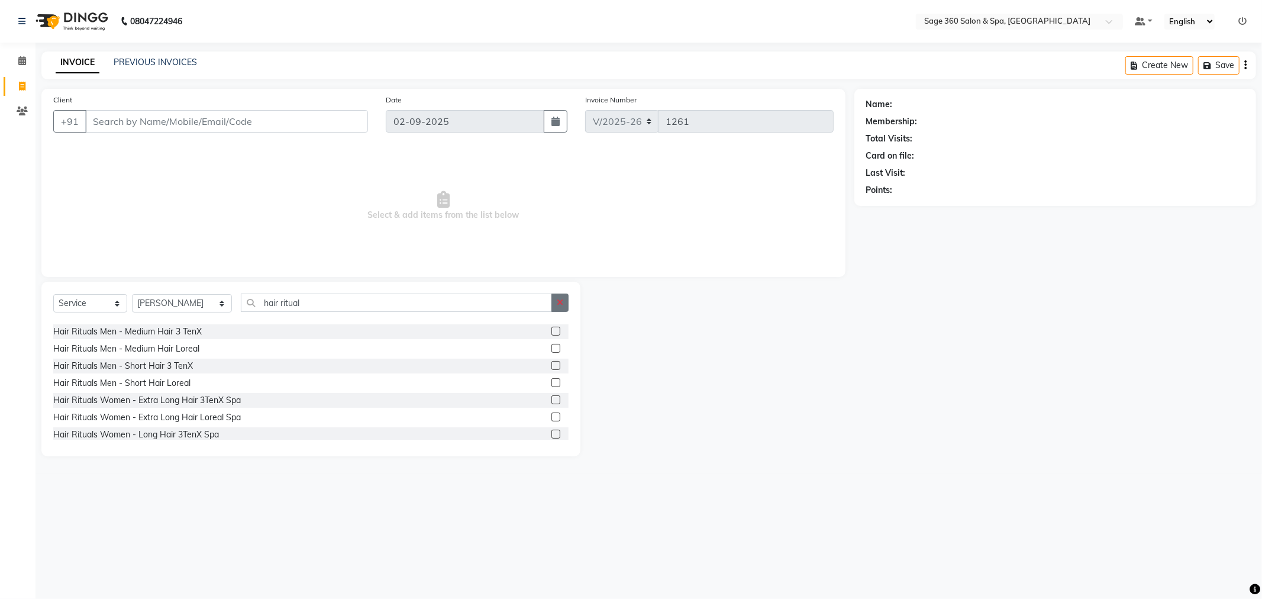
click at [564, 303] on button "button" at bounding box center [559, 302] width 17 height 18
click at [392, 304] on input "text" at bounding box center [405, 302] width 328 height 18
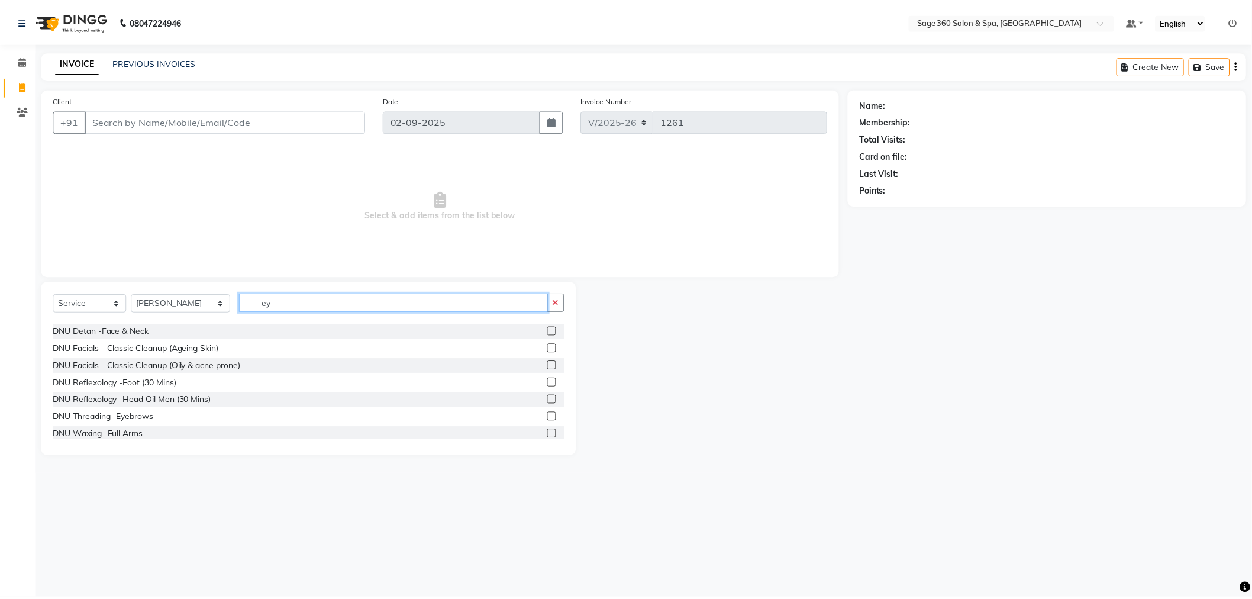
scroll to position [0, 0]
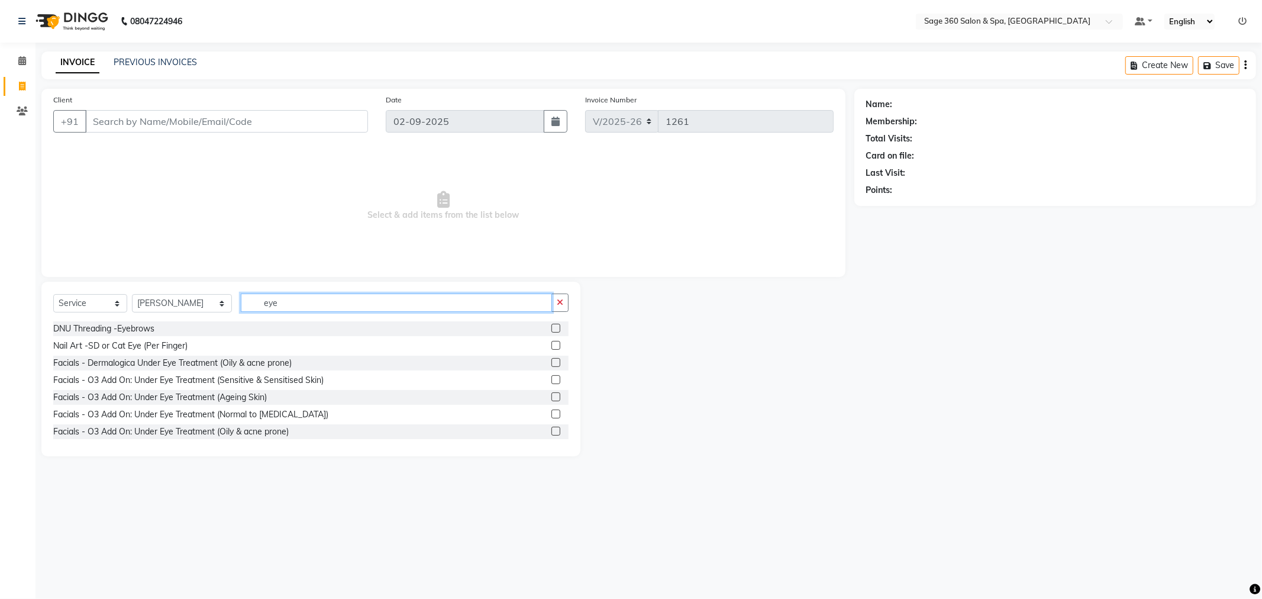
type input "eye"
click at [225, 345] on div "Nail Art -SD or Cat Eye (Per Finger)" at bounding box center [310, 345] width 515 height 15
click at [564, 302] on button "button" at bounding box center [559, 302] width 17 height 18
click at [497, 309] on input "text" at bounding box center [405, 302] width 328 height 18
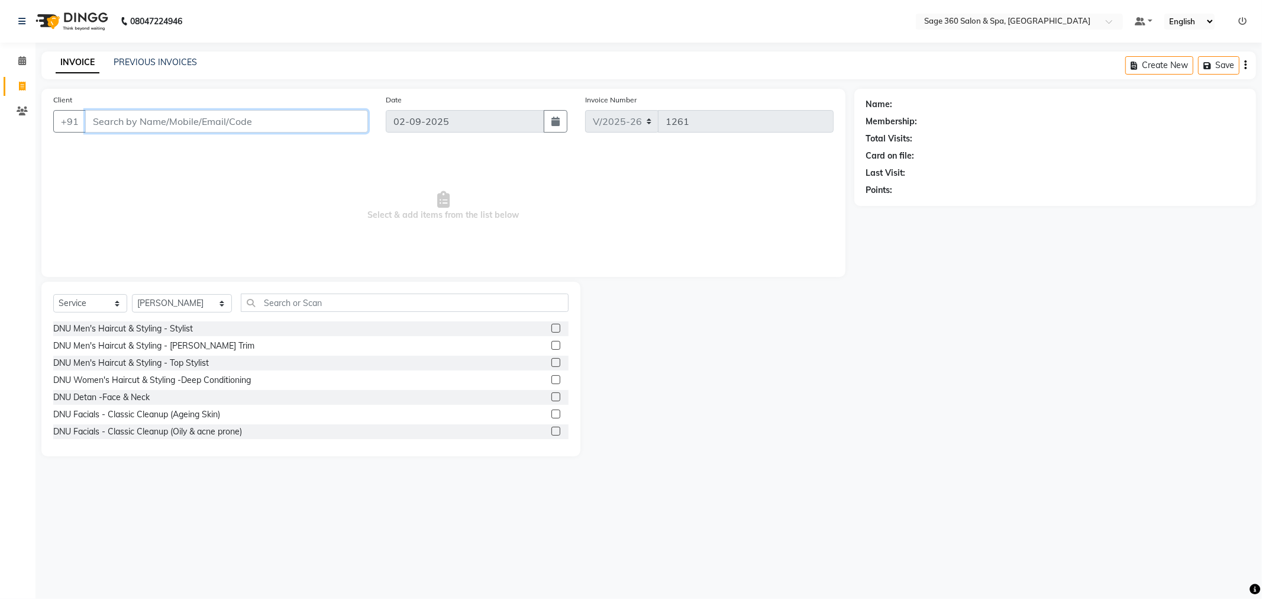
click at [201, 121] on input "Client" at bounding box center [226, 121] width 283 height 22
type input "7355576037"
click at [324, 126] on span "Add Client" at bounding box center [337, 121] width 47 height 12
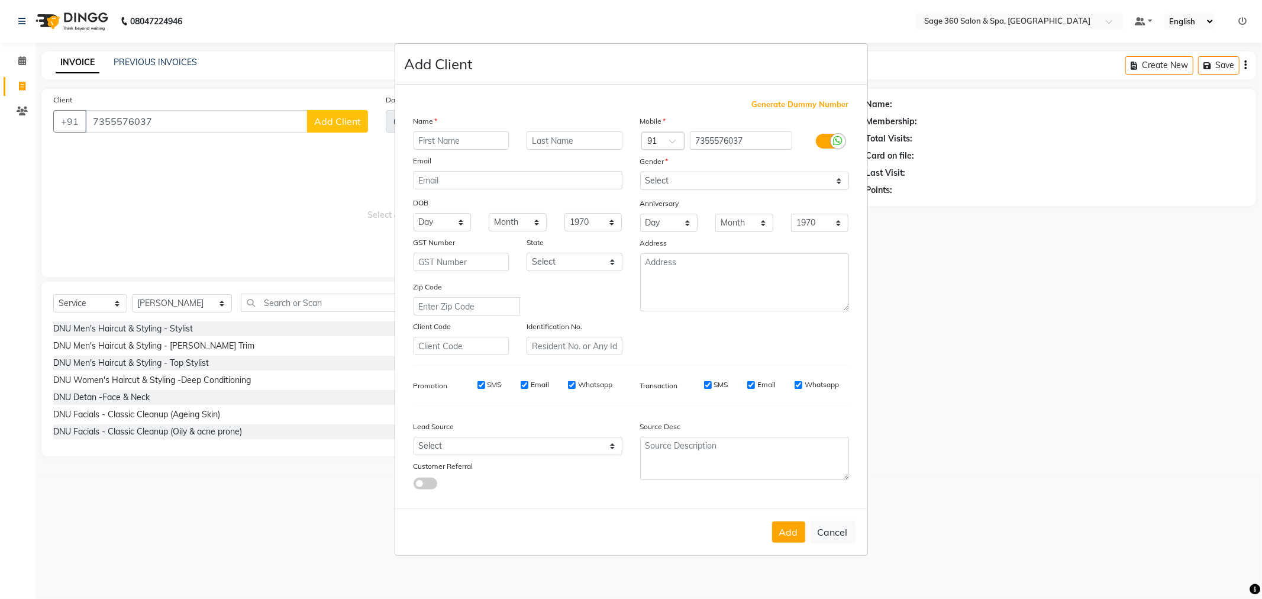
click at [466, 142] on input "text" at bounding box center [461, 140] width 96 height 18
type input "["
type input "param jot"
click at [559, 140] on input "text" at bounding box center [574, 140] width 96 height 18
type input "kaur"
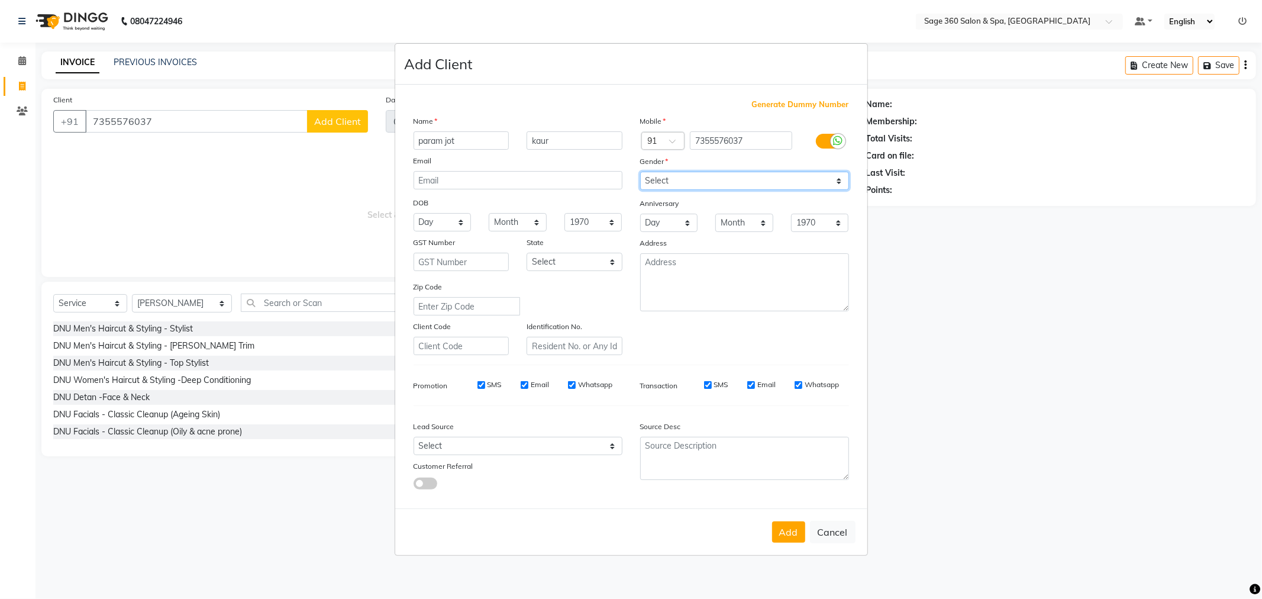
click at [665, 178] on select "Select [DEMOGRAPHIC_DATA] [DEMOGRAPHIC_DATA] Other Prefer Not To Say" at bounding box center [744, 181] width 209 height 18
select select "[DEMOGRAPHIC_DATA]"
click at [640, 172] on select "Select [DEMOGRAPHIC_DATA] [DEMOGRAPHIC_DATA] Other Prefer Not To Say" at bounding box center [744, 181] width 209 height 18
click at [790, 525] on button "Add" at bounding box center [788, 531] width 33 height 21
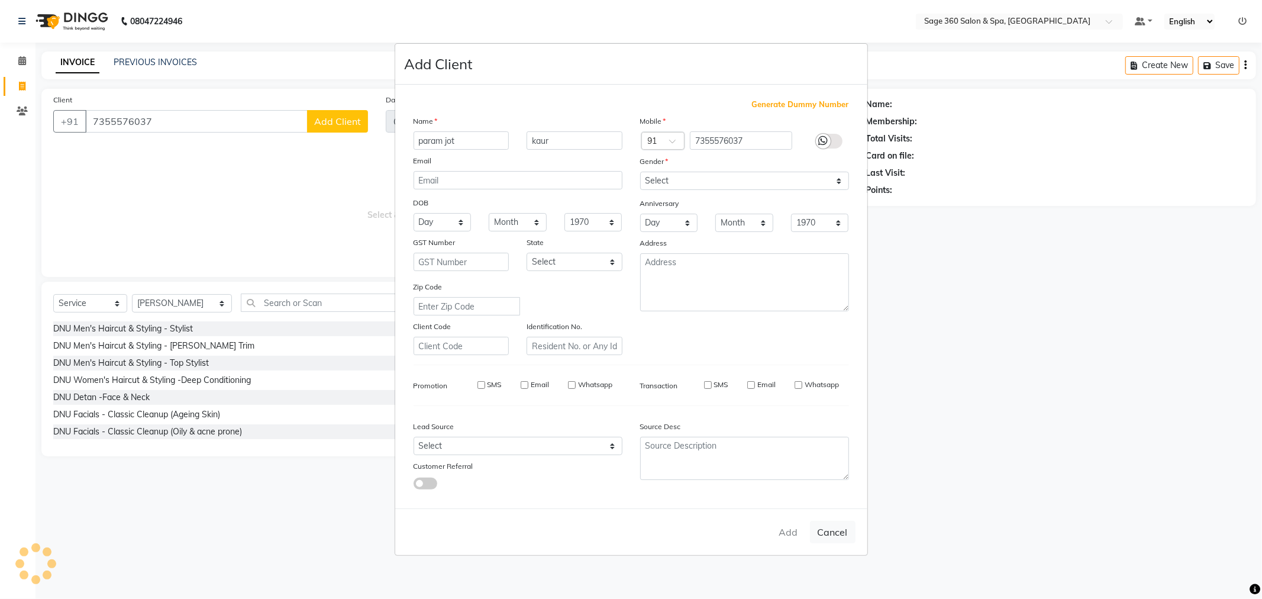
type input "73******37"
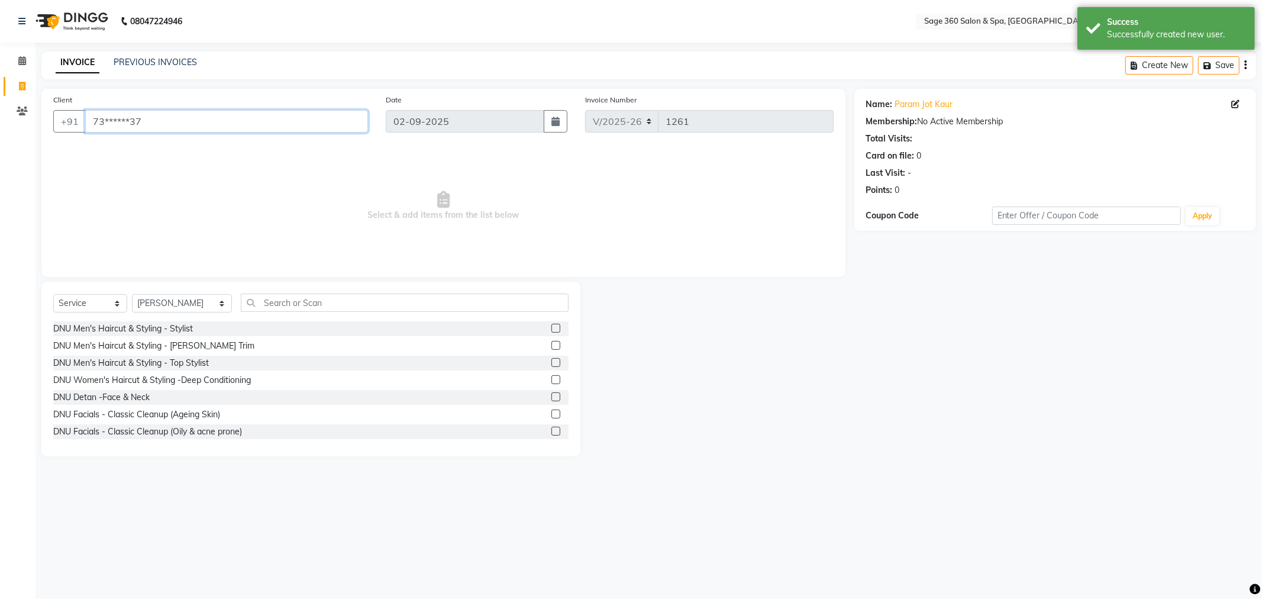
click at [351, 125] on input "73******37" at bounding box center [226, 121] width 283 height 22
click at [267, 300] on input "text" at bounding box center [405, 302] width 328 height 18
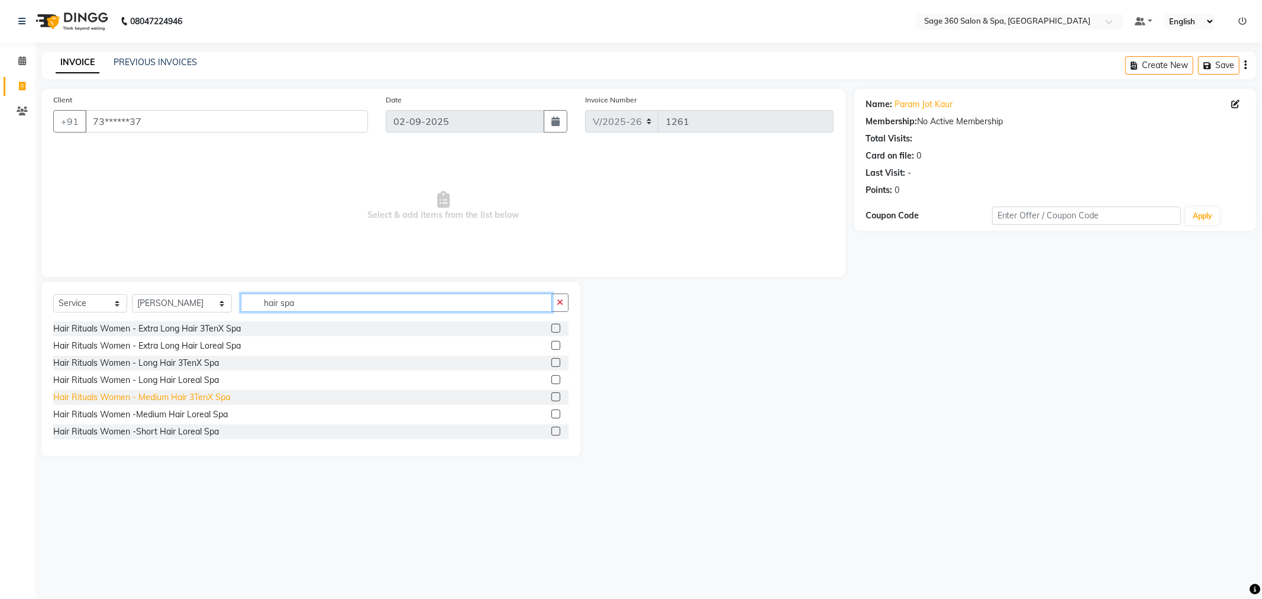
type input "hair spa"
click at [186, 392] on div "Hair Rituals Women - Medium Hair 3TenX Spa" at bounding box center [141, 397] width 177 height 12
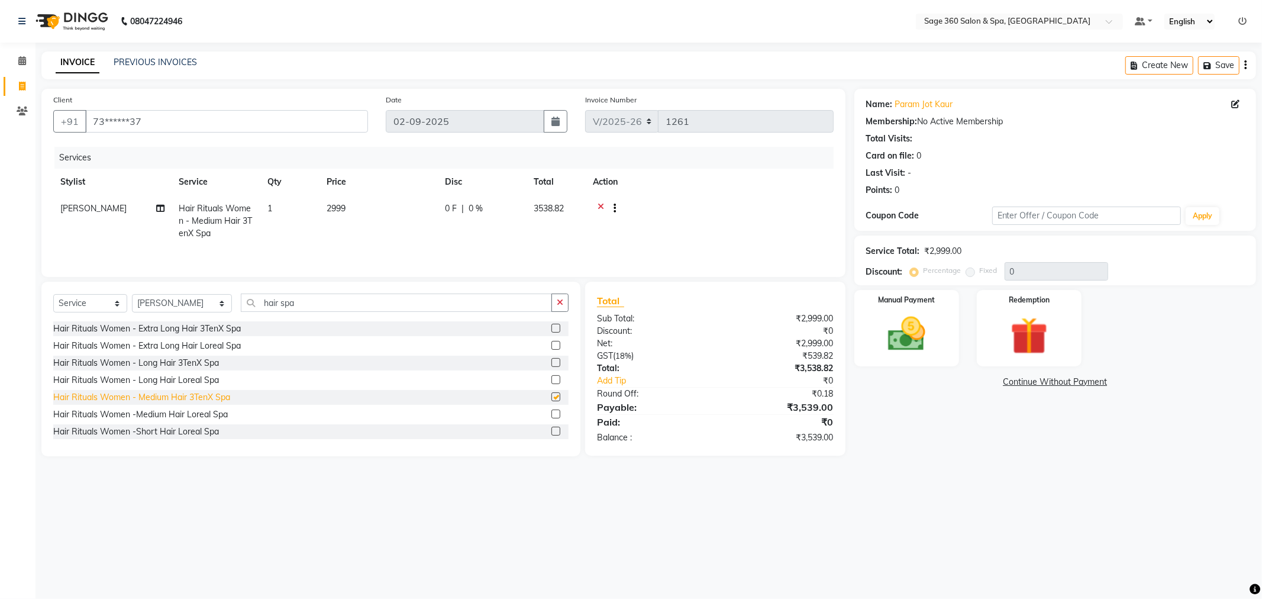
checkbox input "false"
click at [903, 329] on img at bounding box center [906, 334] width 63 height 45
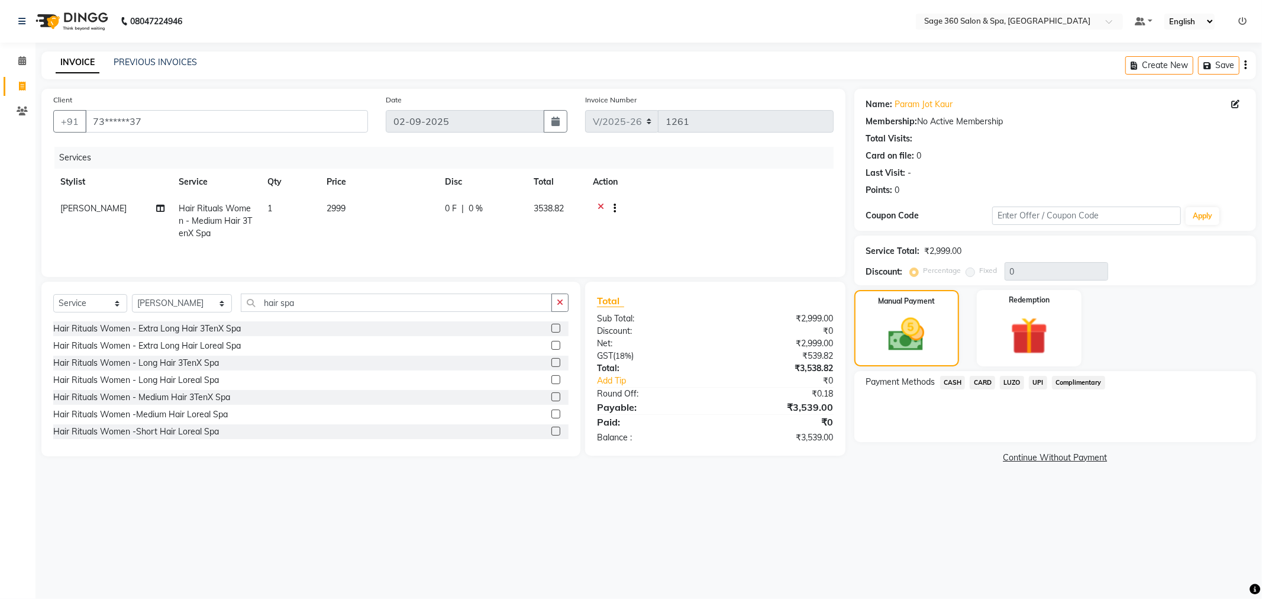
click at [952, 382] on span "CASH" at bounding box center [952, 383] width 25 height 14
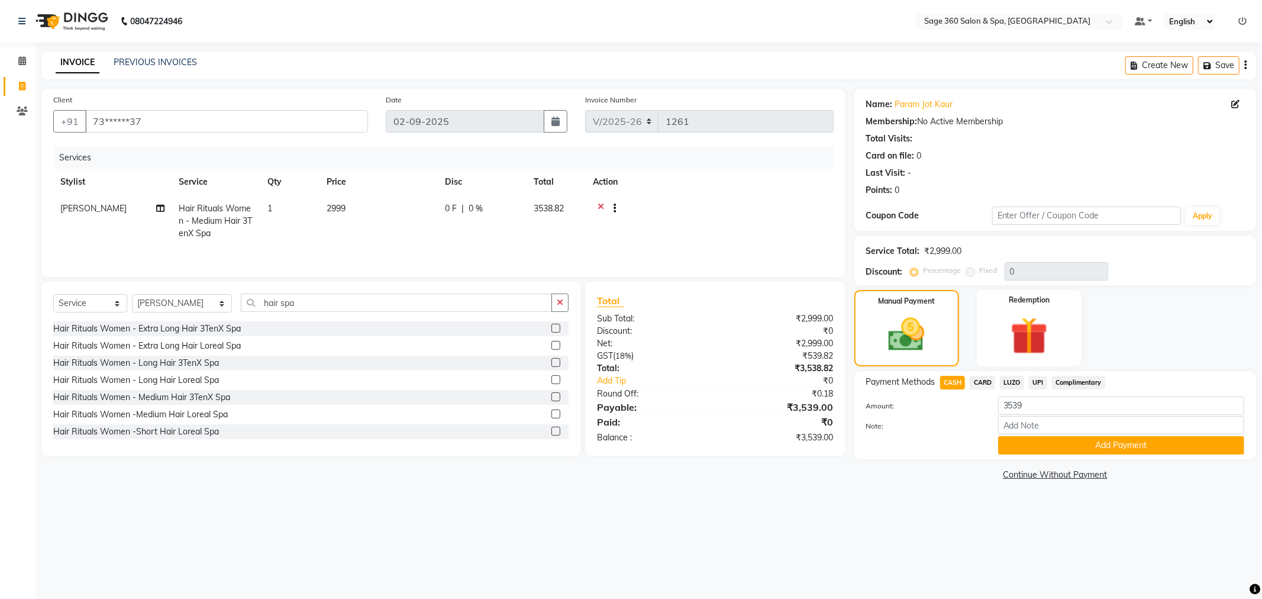
click at [986, 380] on span "CARD" at bounding box center [982, 383] width 25 height 14
click at [1032, 380] on span "UPI" at bounding box center [1038, 383] width 18 height 14
click at [1071, 447] on button "Add Payment" at bounding box center [1121, 445] width 246 height 18
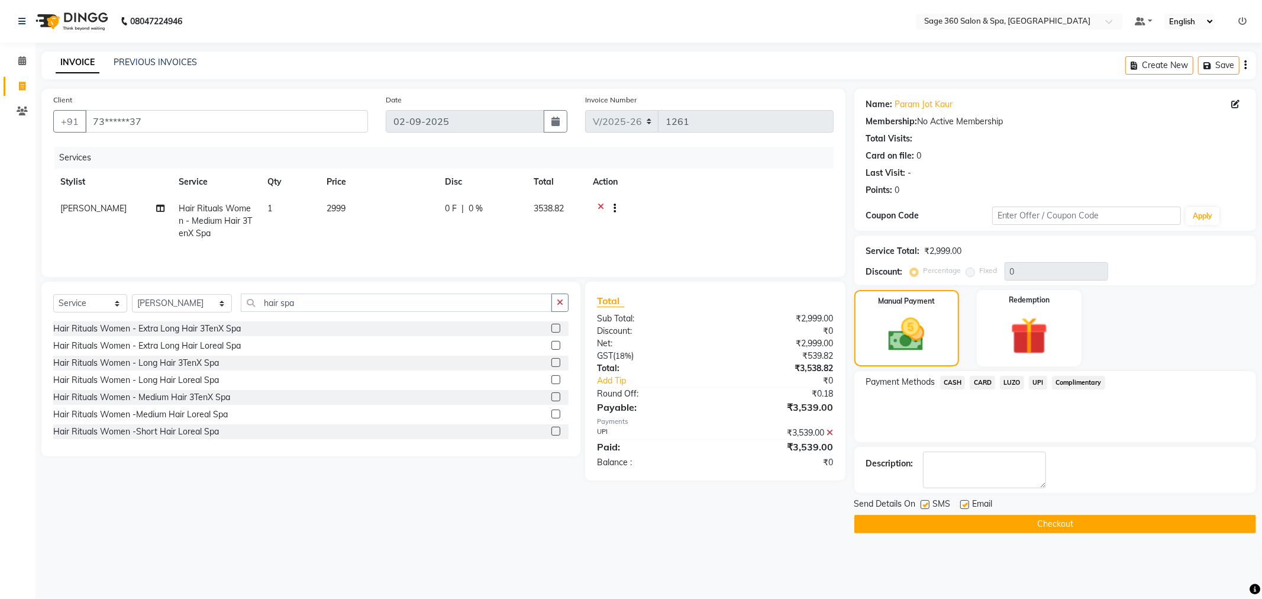
click at [967, 506] on label at bounding box center [964, 504] width 9 height 9
click at [967, 506] on input "checkbox" at bounding box center [964, 505] width 8 height 8
checkbox input "false"
click at [829, 432] on icon at bounding box center [830, 432] width 7 height 8
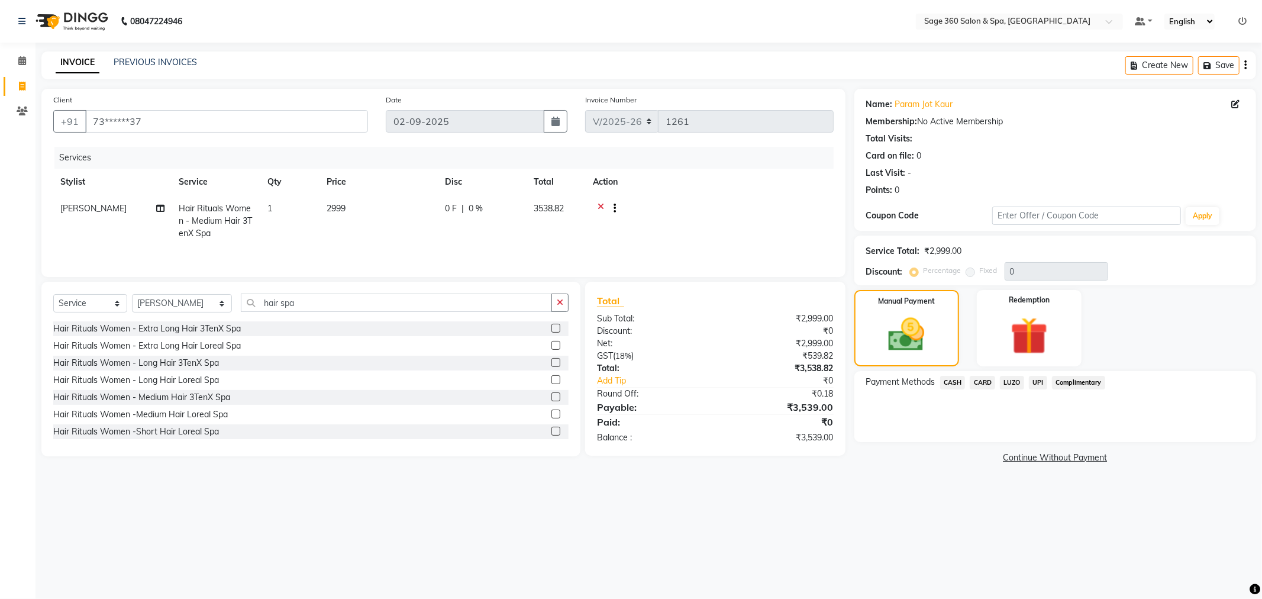
click at [602, 203] on icon at bounding box center [600, 209] width 7 height 15
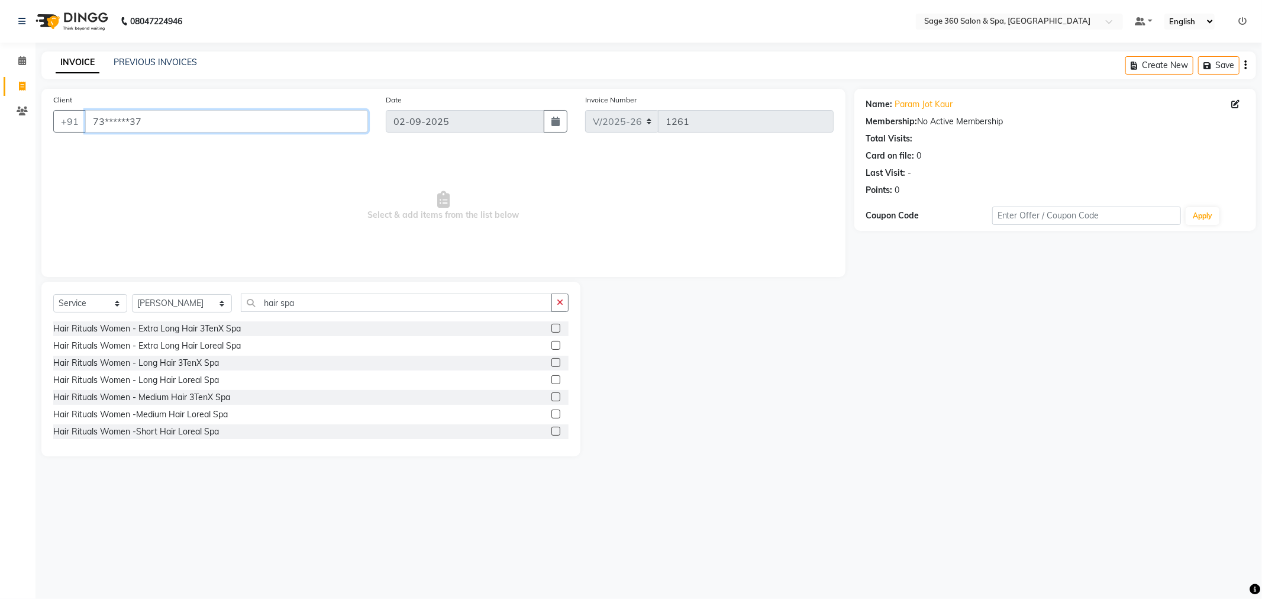
click at [166, 121] on input "73******37" at bounding box center [226, 121] width 283 height 22
type input "7"
click at [296, 302] on input "hair spa" at bounding box center [396, 302] width 311 height 18
type input "h"
click at [18, 66] on span at bounding box center [22, 61] width 21 height 14
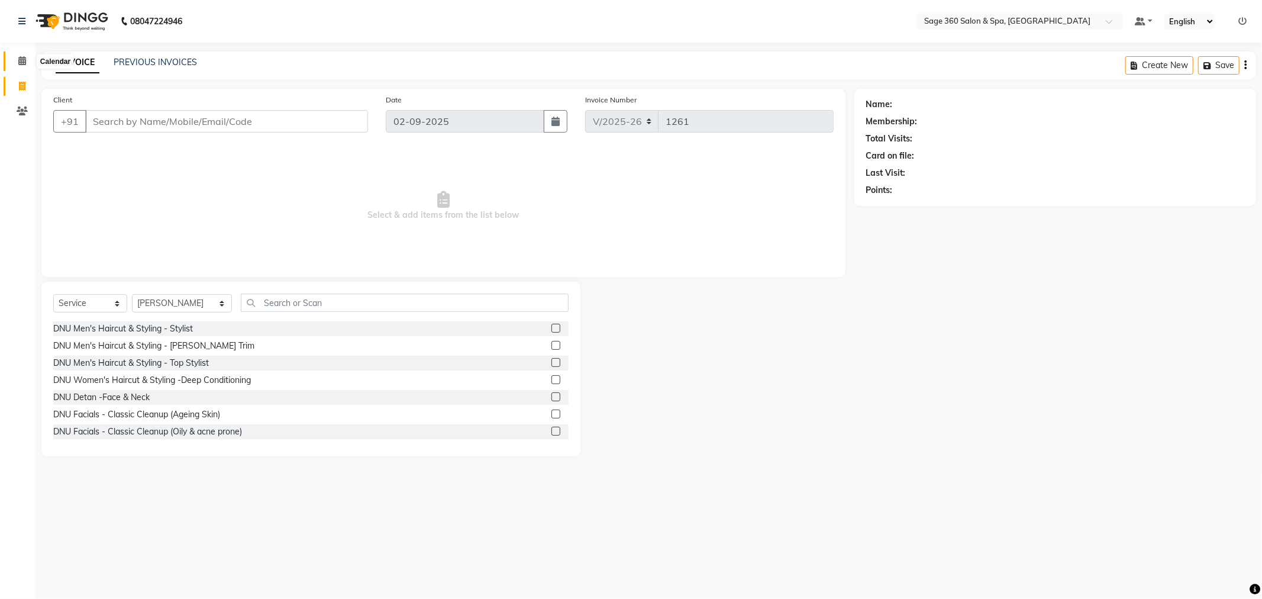
click at [21, 58] on icon at bounding box center [22, 60] width 8 height 9
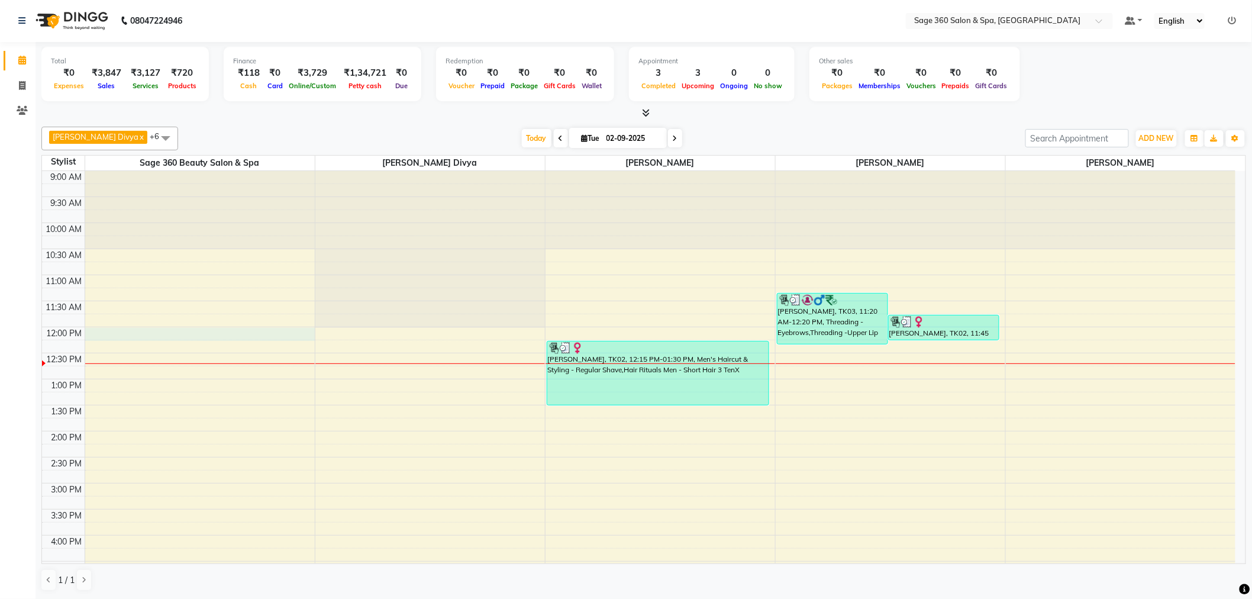
click at [114, 335] on div "9:00 AM 9:30 AM 10:00 AM 10:30 AM 11:00 AM 11:30 AM 12:00 PM 12:30 PM 1:00 PM 1…" at bounding box center [638, 509] width 1193 height 676
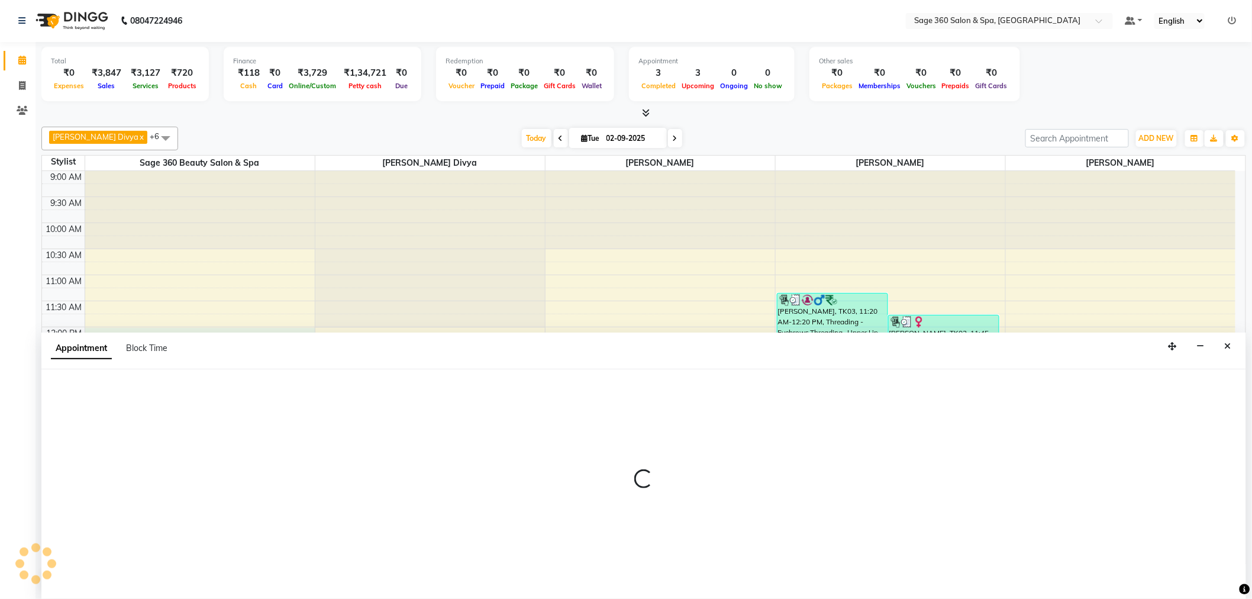
select select "68049"
select select "tentative"
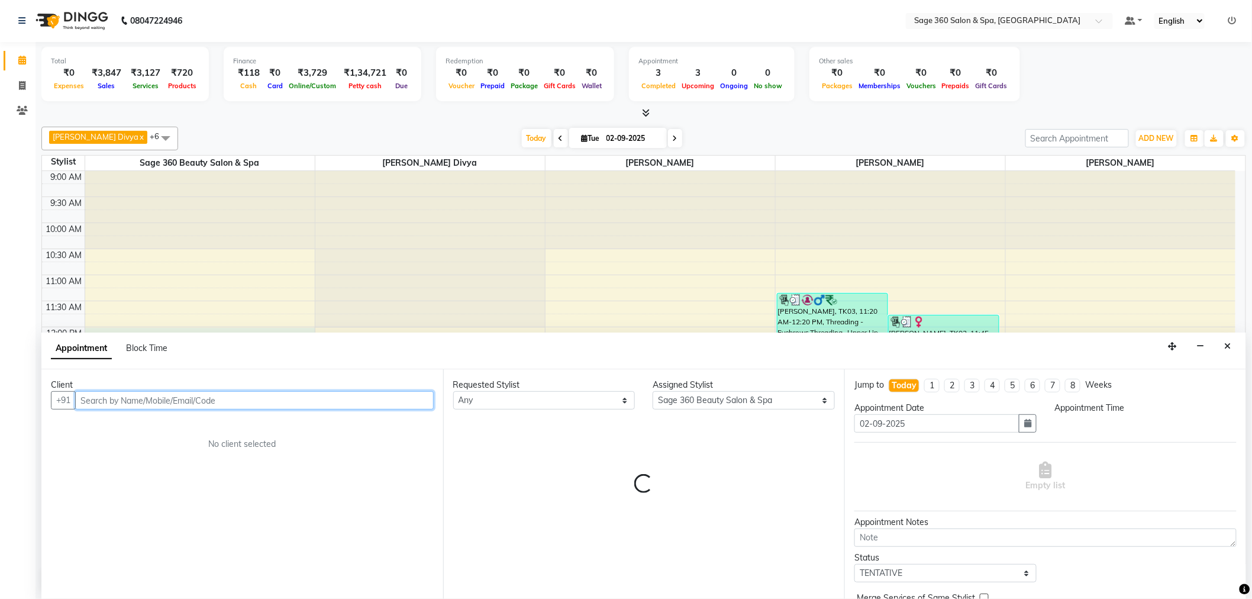
select select "720"
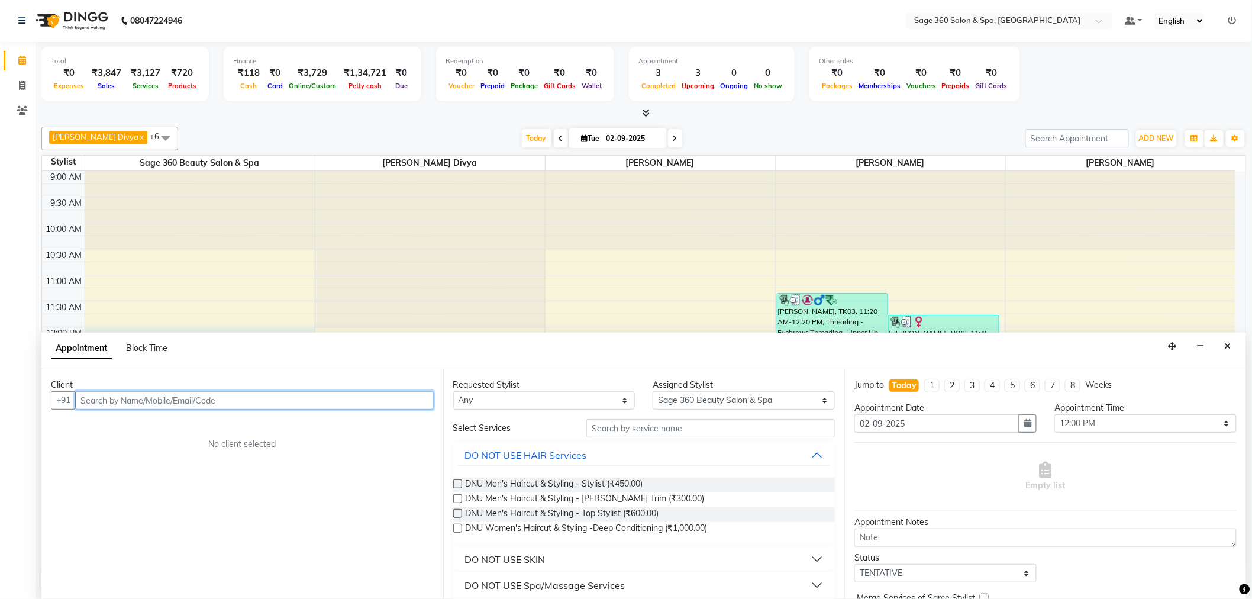
click at [146, 400] on input "text" at bounding box center [254, 400] width 358 height 18
type input "8806267881"
click at [407, 403] on span "Add Client" at bounding box center [409, 400] width 40 height 11
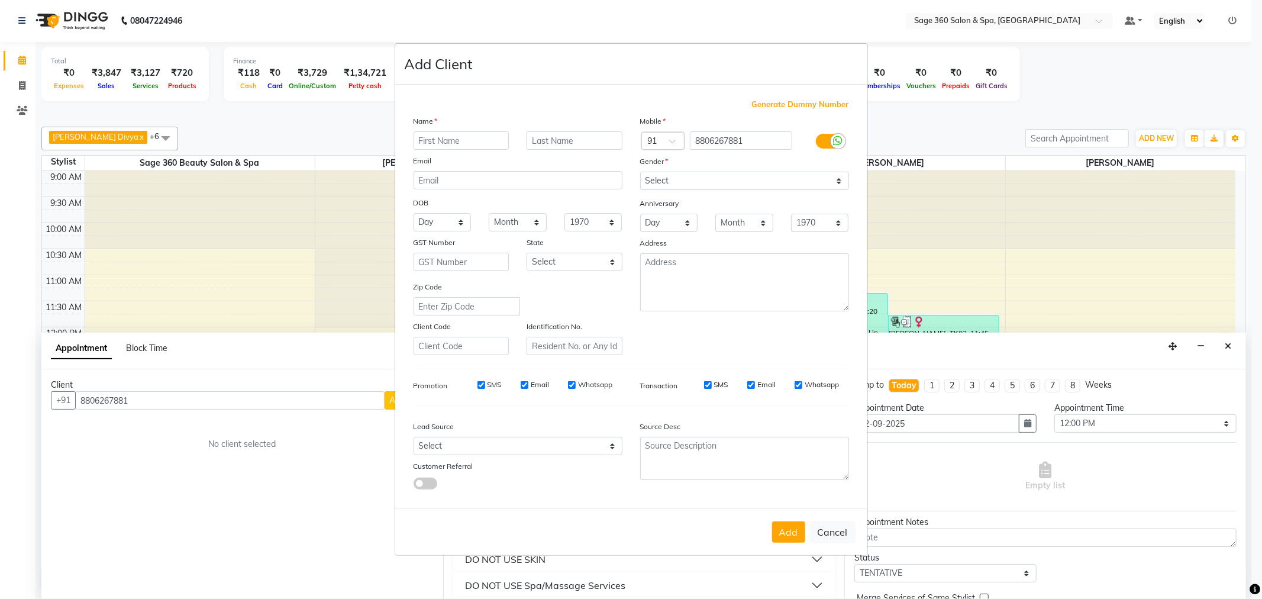
click at [448, 137] on input "text" at bounding box center [461, 140] width 96 height 18
type input "Rahul"
click at [693, 181] on select "Select [DEMOGRAPHIC_DATA] [DEMOGRAPHIC_DATA] Other Prefer Not To Say" at bounding box center [744, 181] width 209 height 18
select select "[DEMOGRAPHIC_DATA]"
click at [640, 172] on select "Select [DEMOGRAPHIC_DATA] [DEMOGRAPHIC_DATA] Other Prefer Not To Say" at bounding box center [744, 181] width 209 height 18
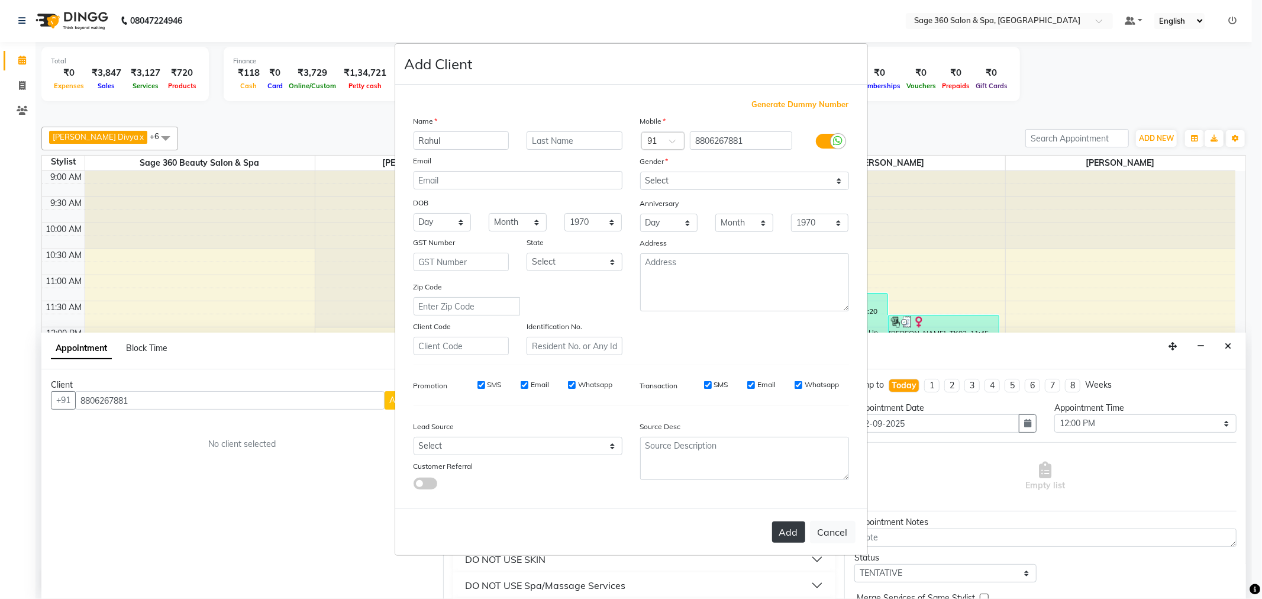
click at [778, 530] on button "Add" at bounding box center [788, 531] width 33 height 21
type input "88******81"
select select
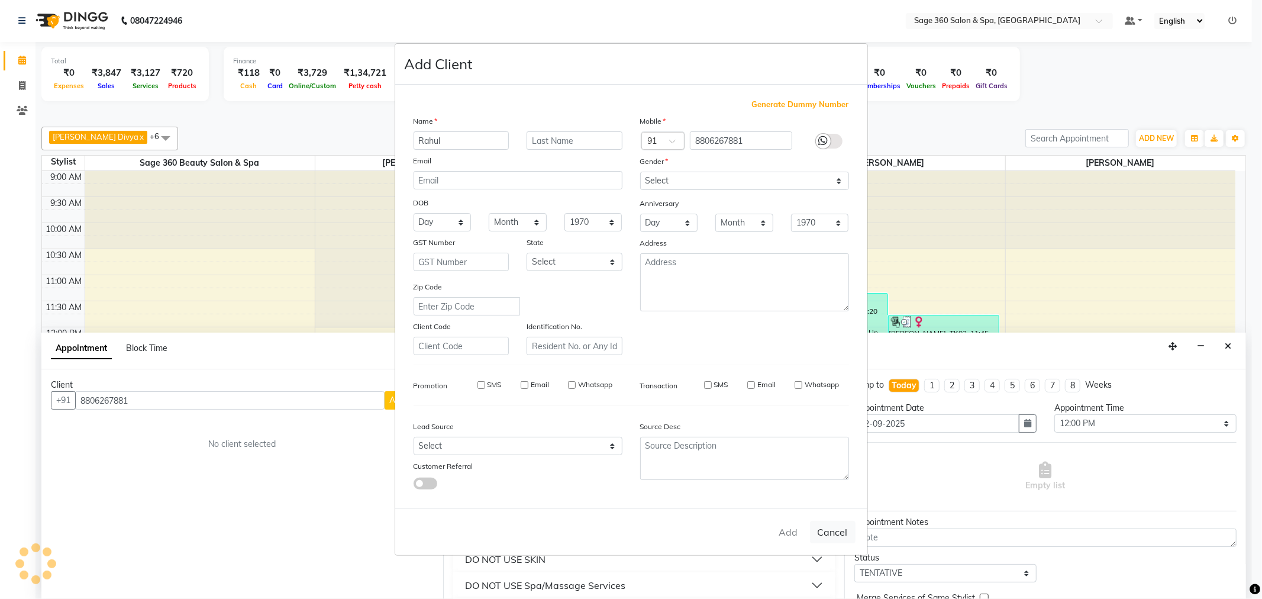
select select
checkbox input "false"
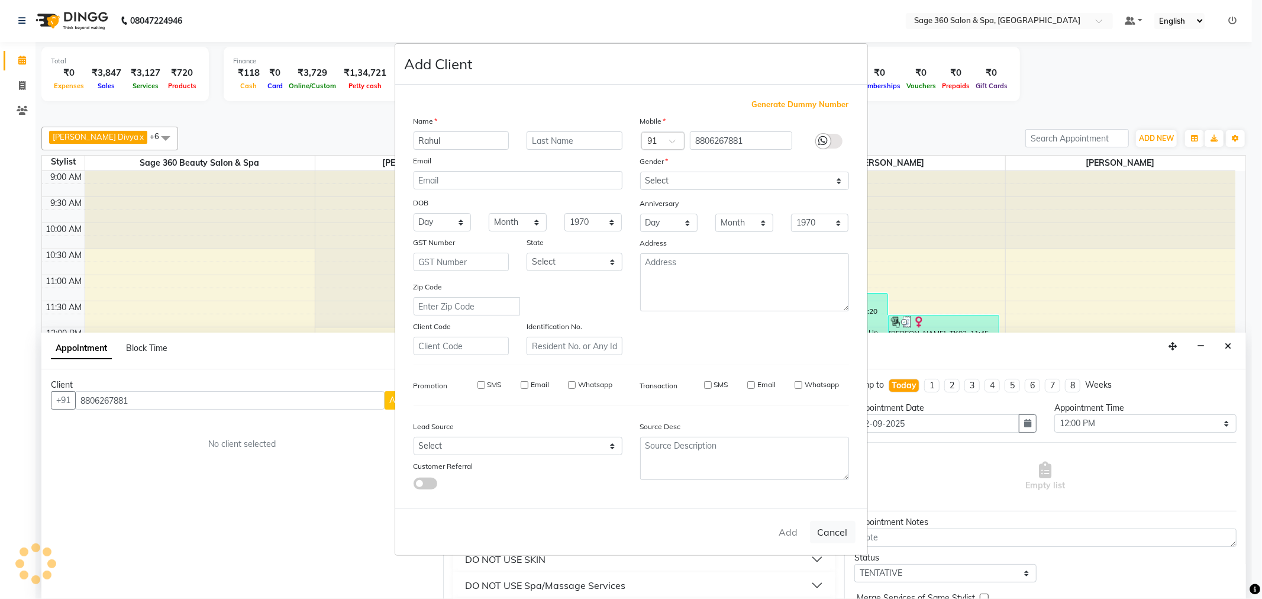
checkbox input "false"
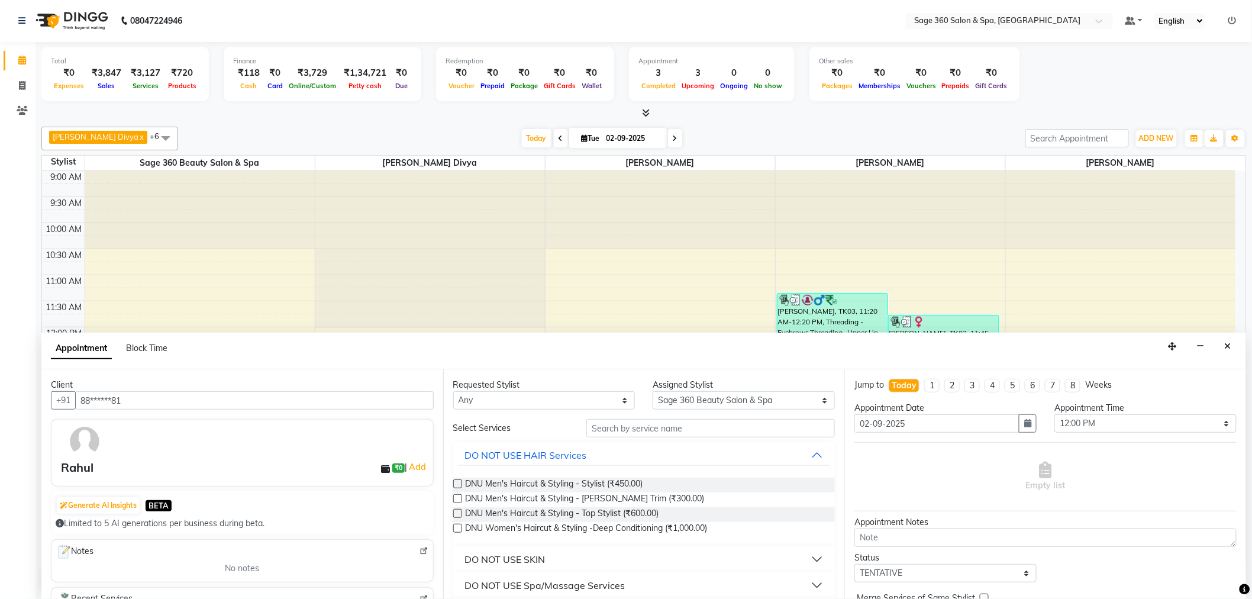
click at [705, 484] on div "DNU Men's Haircut & Styling - Stylist (₹450.00)" at bounding box center [644, 484] width 382 height 15
click at [667, 427] on input "text" at bounding box center [710, 428] width 248 height 18
click at [659, 485] on div "DNU Men's Haircut & Styling - Stylist (₹450.00)" at bounding box center [644, 484] width 382 height 15
click at [479, 398] on select "Any [PERSON_NAME] [PERSON_NAME] r [PERSON_NAME] [PERSON_NAME] 360 Beauty Salon …" at bounding box center [544, 400] width 182 height 18
select select "68049"
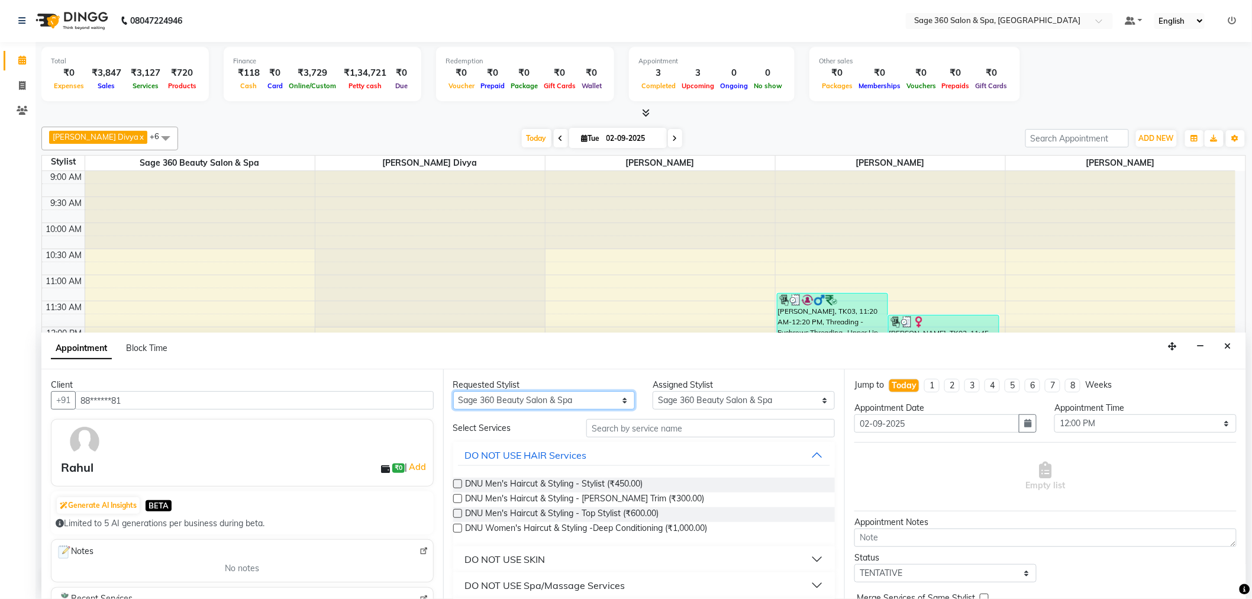
click at [453, 391] on select "Any [PERSON_NAME] [PERSON_NAME] r [PERSON_NAME] [PERSON_NAME] 360 Beauty Salon …" at bounding box center [544, 400] width 182 height 18
click at [592, 486] on span "DNU Men's Haircut & Styling - Stylist (₹450.00)" at bounding box center [554, 484] width 177 height 15
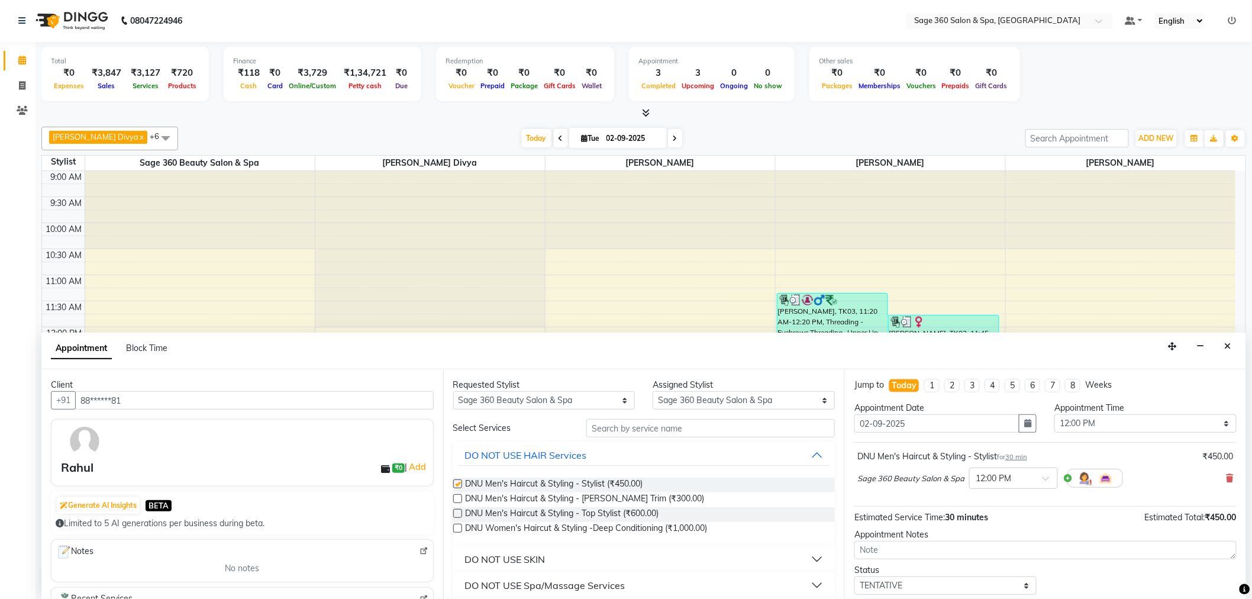
checkbox input "false"
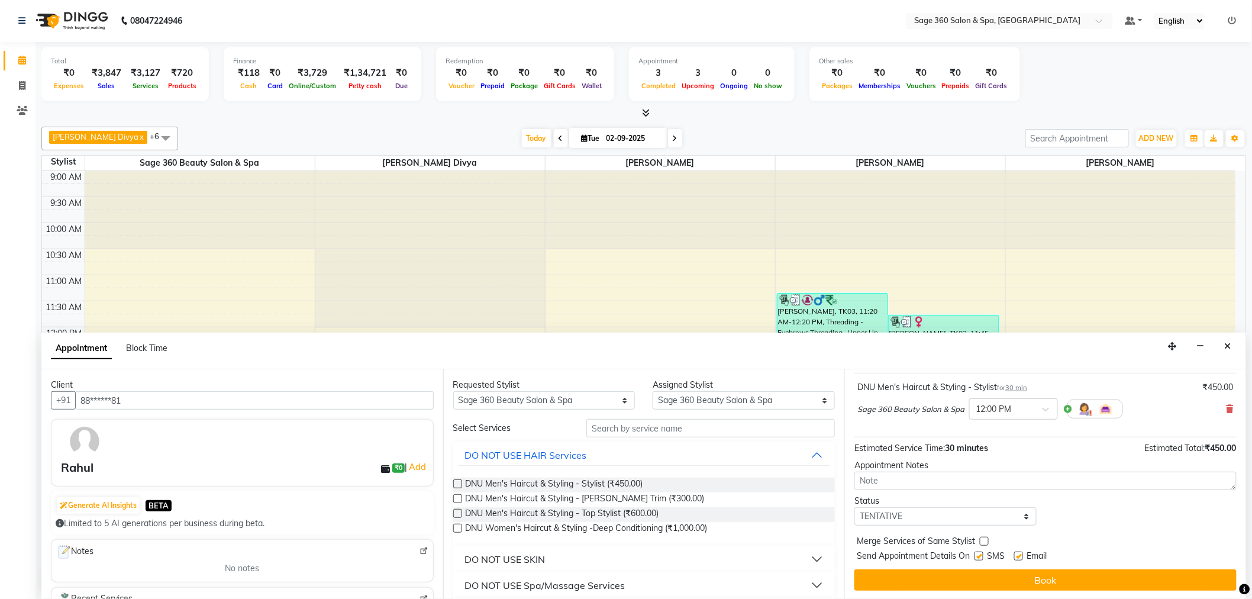
scroll to position [70, 0]
click at [1019, 555] on label at bounding box center [1018, 555] width 9 height 9
click at [1019, 555] on input "checkbox" at bounding box center [1018, 556] width 8 height 8
checkbox input "false"
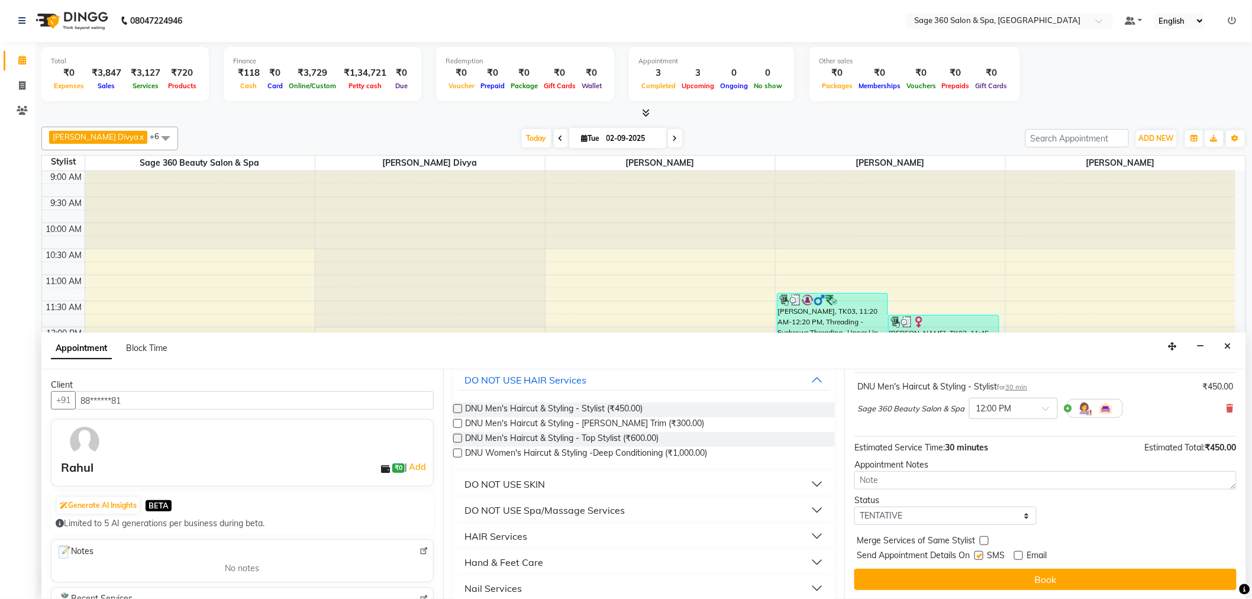
scroll to position [0, 0]
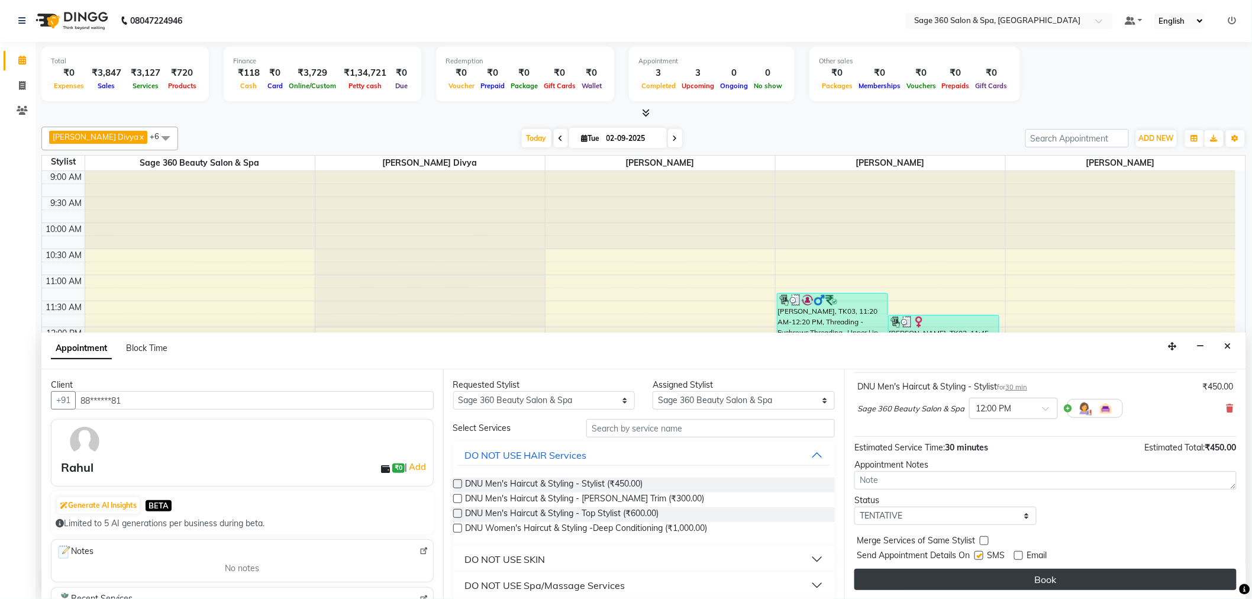
click at [968, 580] on button "Book" at bounding box center [1045, 578] width 382 height 21
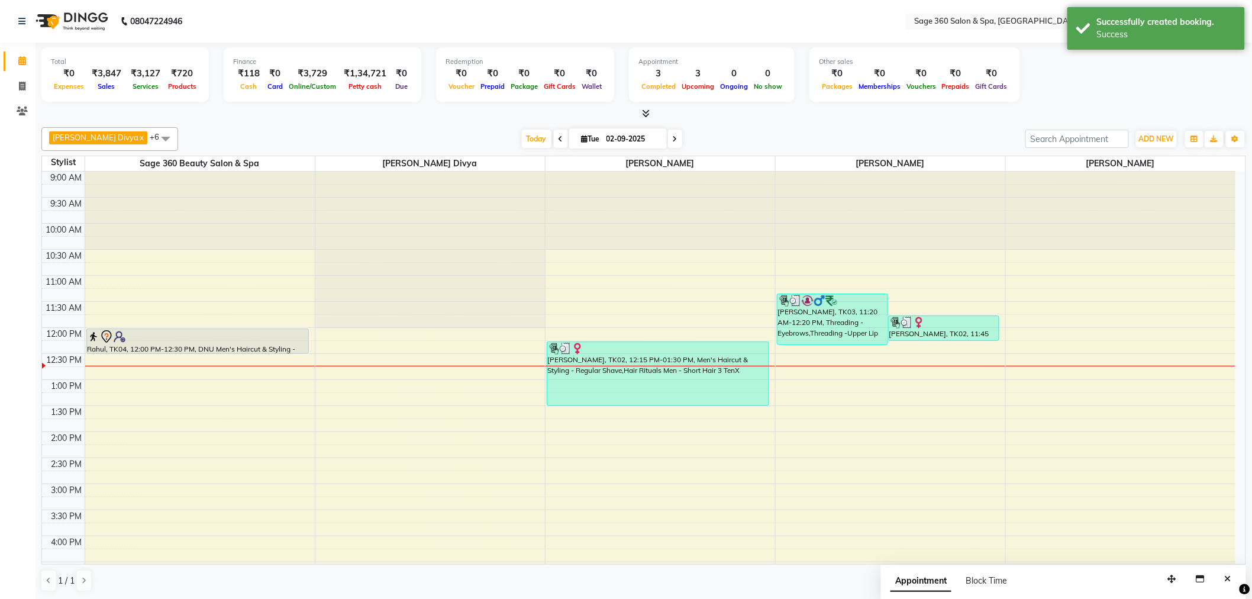
scroll to position [66, 0]
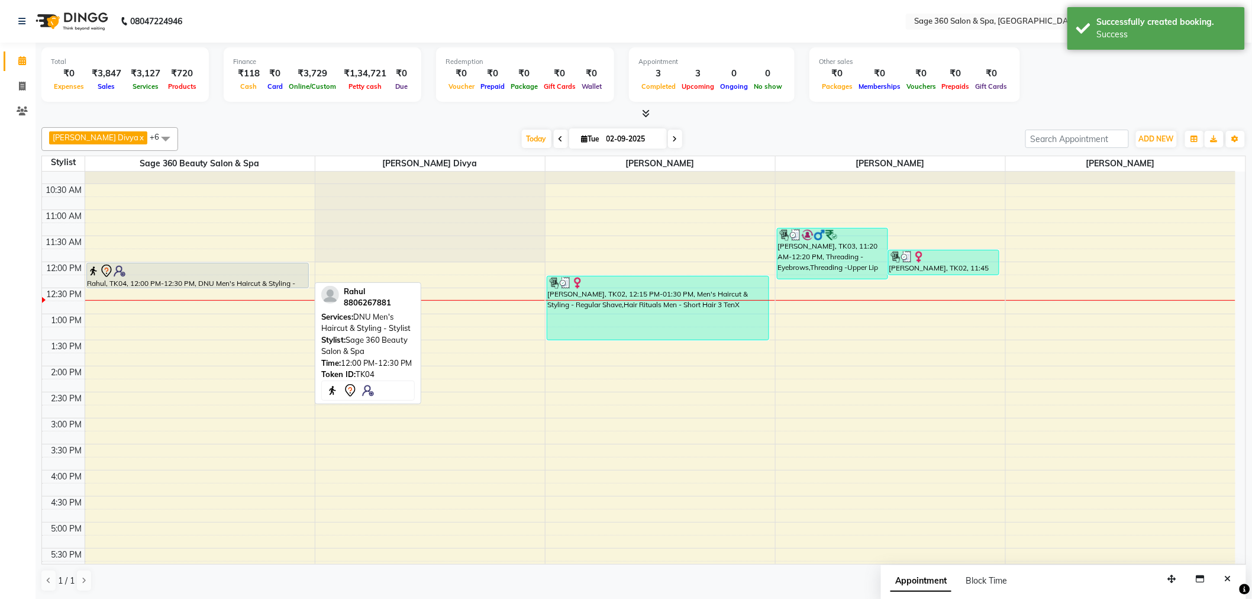
click at [229, 279] on div "Rahul, TK04, 12:00 PM-12:30 PM, DNU Men's Haircut & Styling - Stylist" at bounding box center [197, 275] width 221 height 24
select select "7"
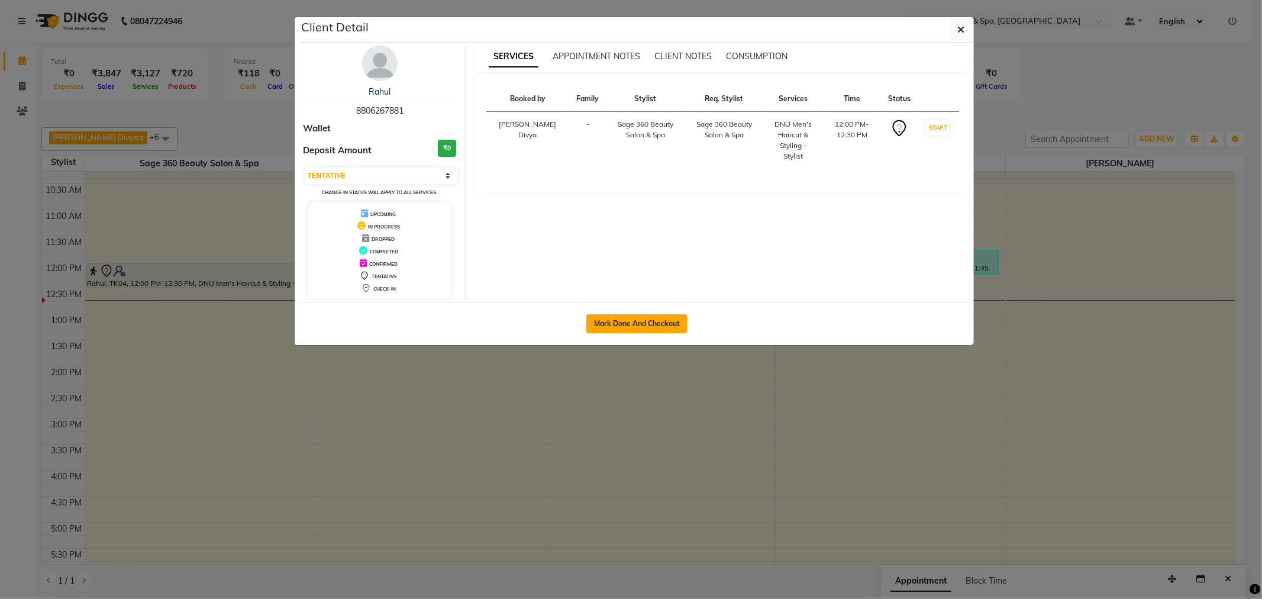
click at [617, 322] on button "Mark Done And Checkout" at bounding box center [636, 323] width 101 height 19
select select "service"
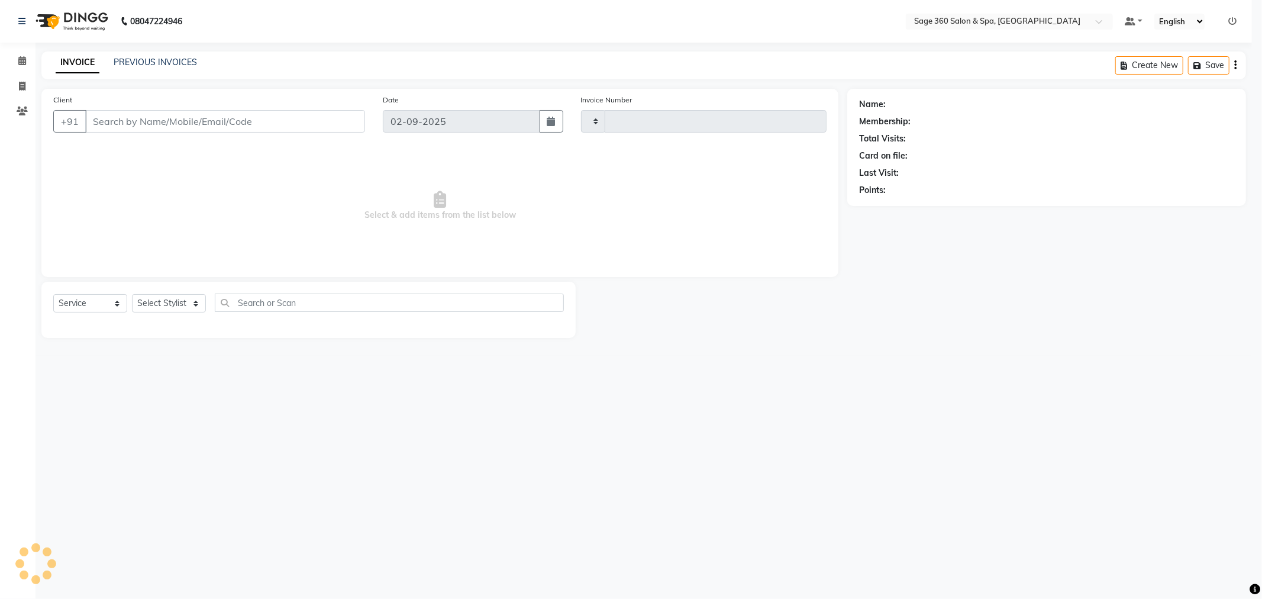
type input "1261"
select select "7678"
type input "88******81"
select select "68049"
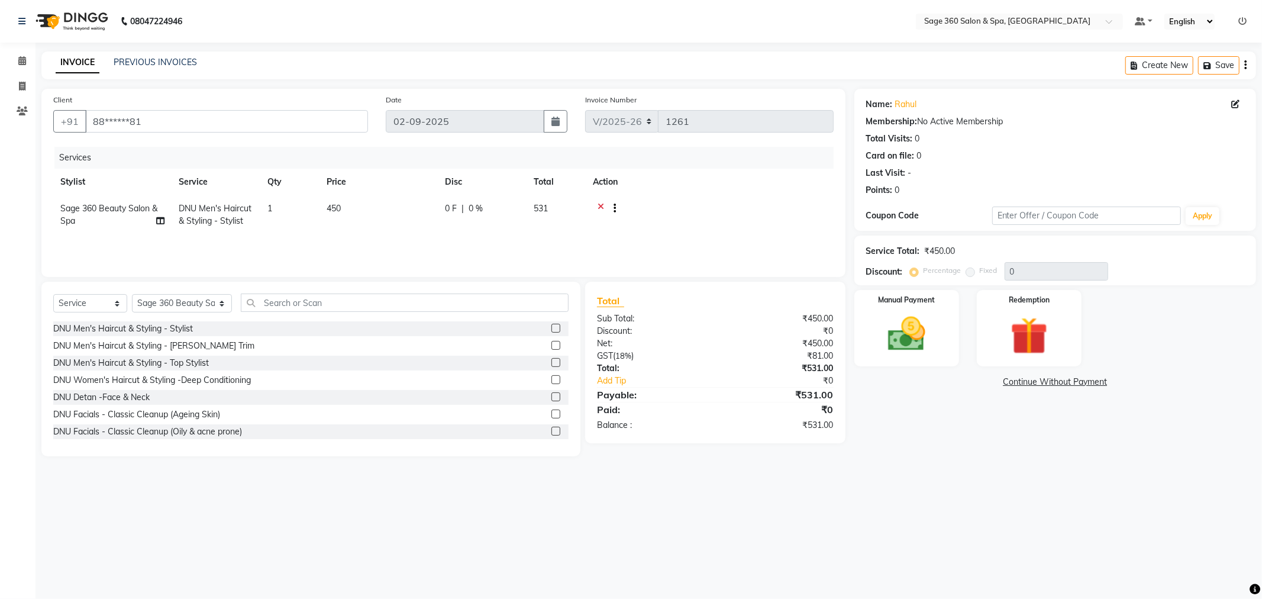
click at [602, 205] on icon at bounding box center [600, 209] width 7 height 15
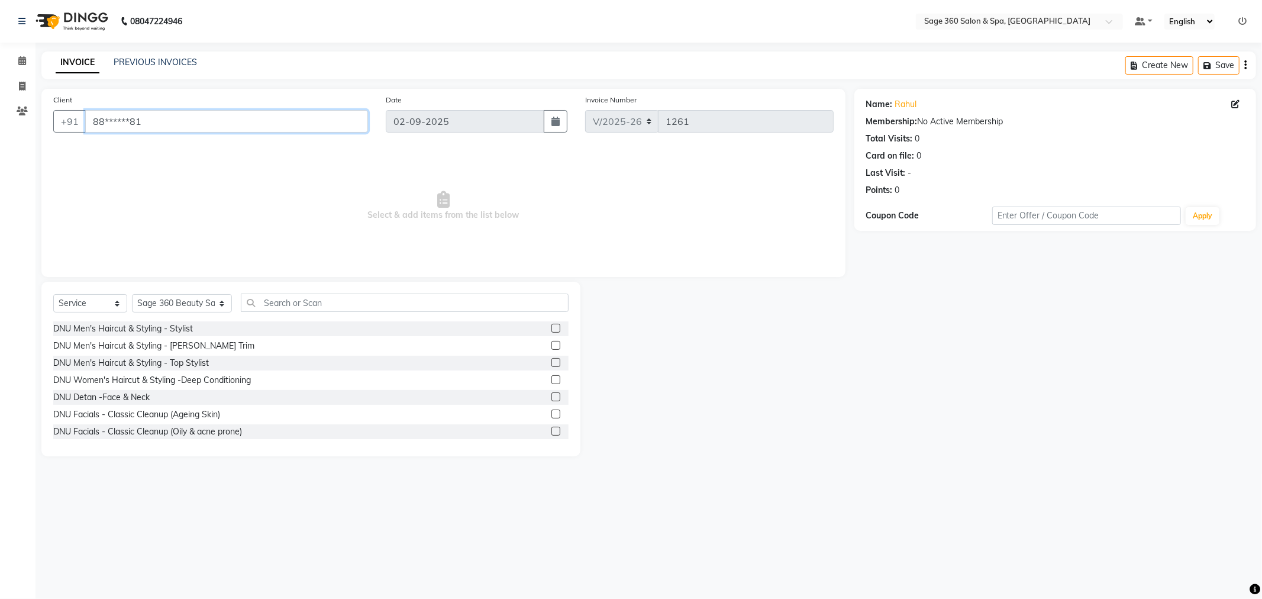
click at [175, 117] on input "88******81" at bounding box center [226, 121] width 283 height 22
type input "8"
click at [22, 61] on icon at bounding box center [22, 60] width 8 height 9
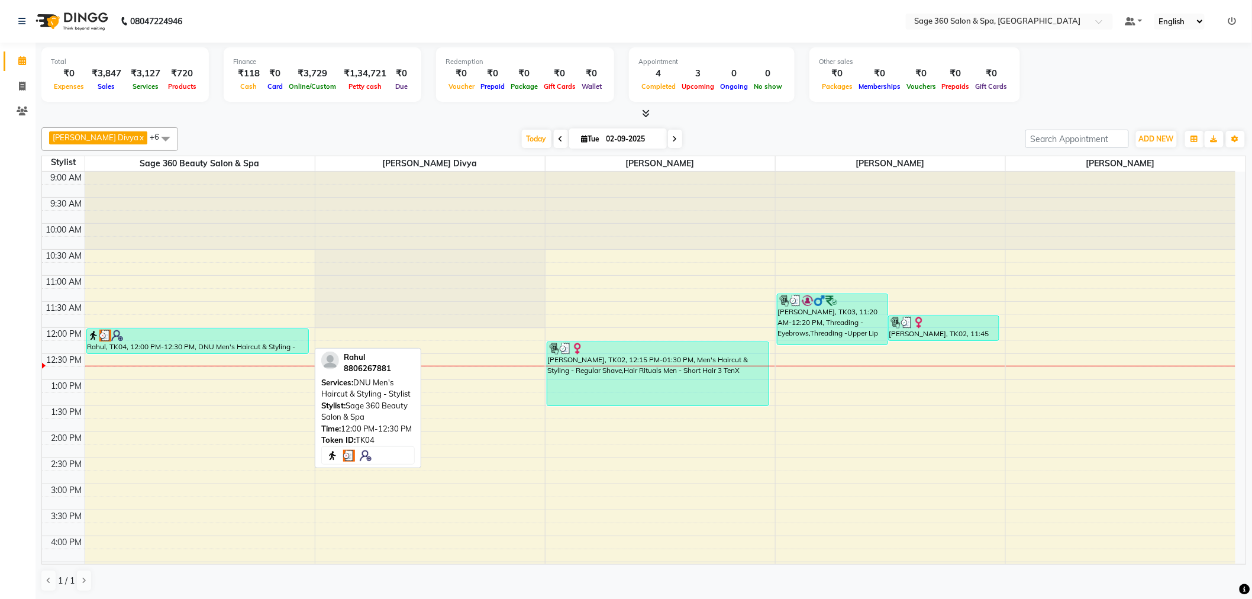
click at [179, 338] on div at bounding box center [198, 335] width 220 height 12
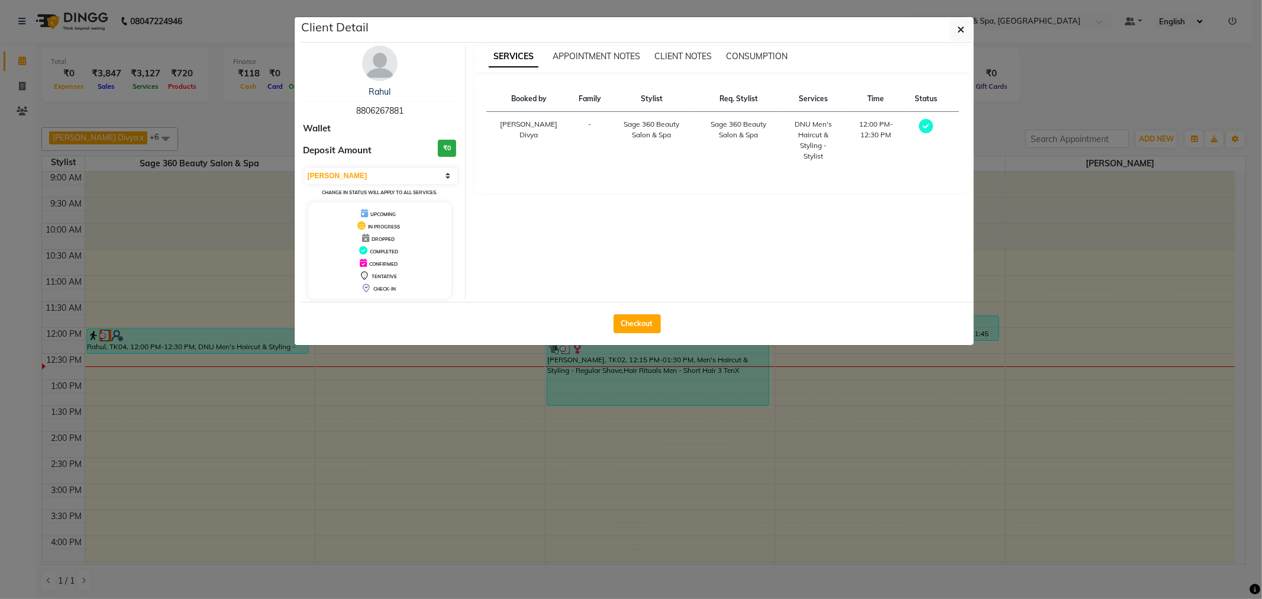
click at [371, 234] on div "DROPPED" at bounding box center [380, 238] width 134 height 12
click at [371, 237] on span "DROPPED" at bounding box center [382, 239] width 23 height 6
click at [361, 241] on div "DROPPED" at bounding box center [380, 238] width 134 height 12
click at [447, 176] on select "Select MARK DONE UPCOMING" at bounding box center [381, 175] width 153 height 17
select select "select"
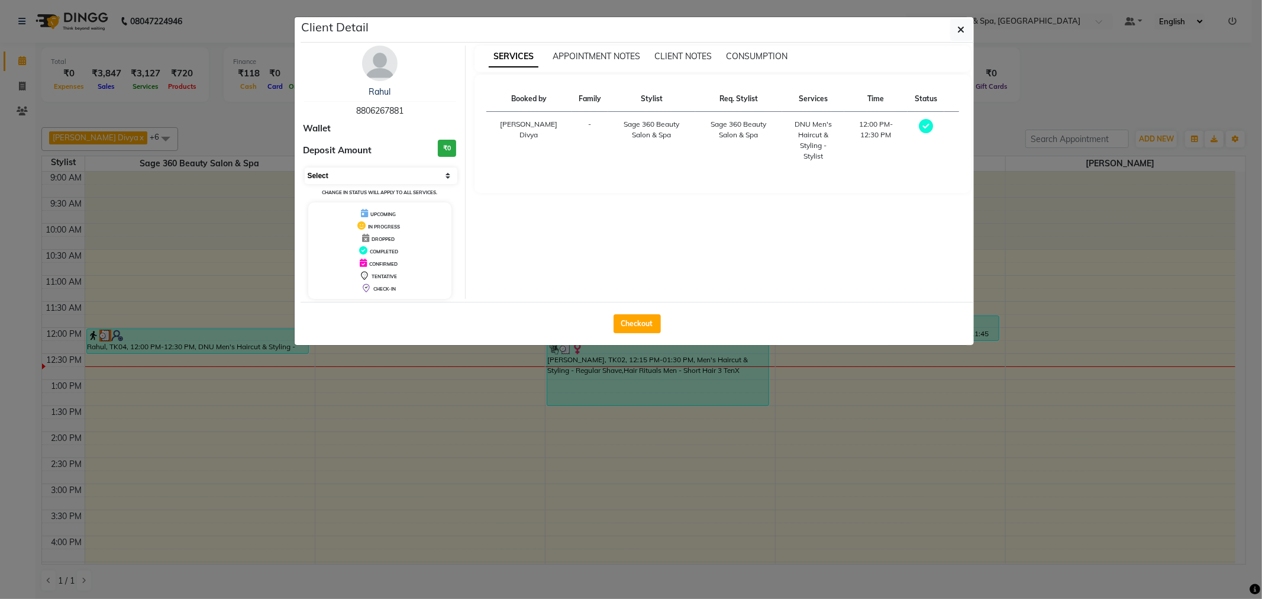
click at [305, 167] on select "Select MARK DONE UPCOMING" at bounding box center [381, 175] width 153 height 17
click at [375, 238] on span "DROPPED" at bounding box center [382, 239] width 23 height 6
click at [366, 238] on icon at bounding box center [365, 238] width 7 height 8
click at [202, 250] on ngb-modal-window "Client Detail Rahul 8806267881 Wallet Deposit Amount ₹0 Select MARK DONE UPCOMI…" at bounding box center [631, 299] width 1262 height 599
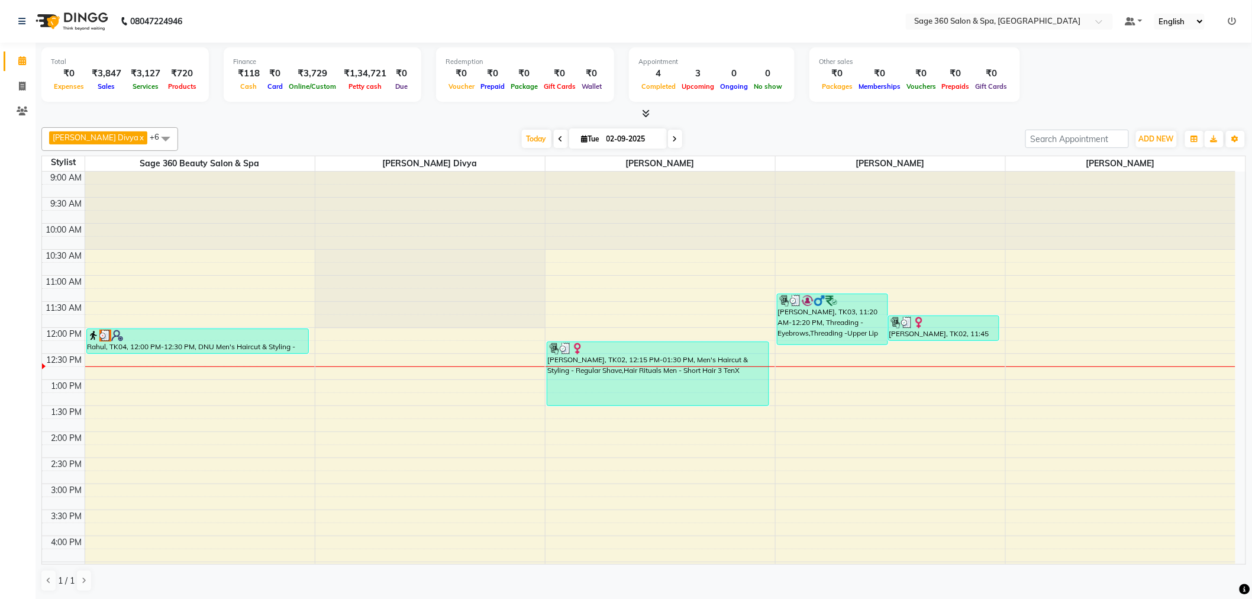
click at [617, 137] on input "02-09-2025" at bounding box center [632, 139] width 59 height 18
select select "9"
select select "2025"
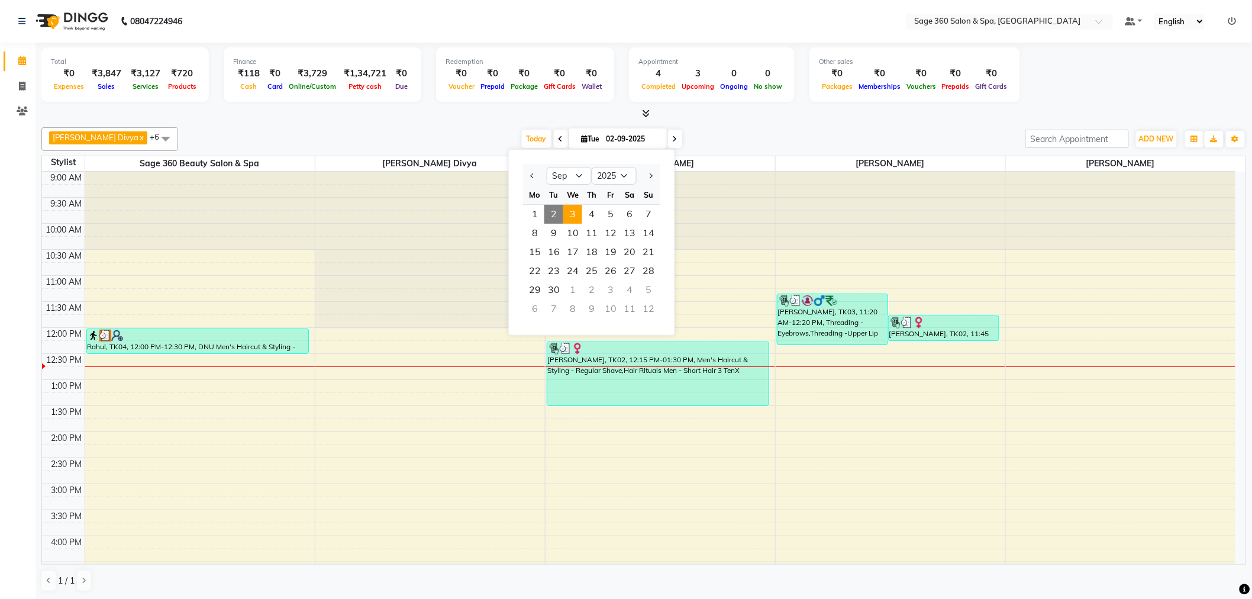
click at [572, 212] on span "3" at bounding box center [572, 214] width 19 height 19
type input "[DATE]"
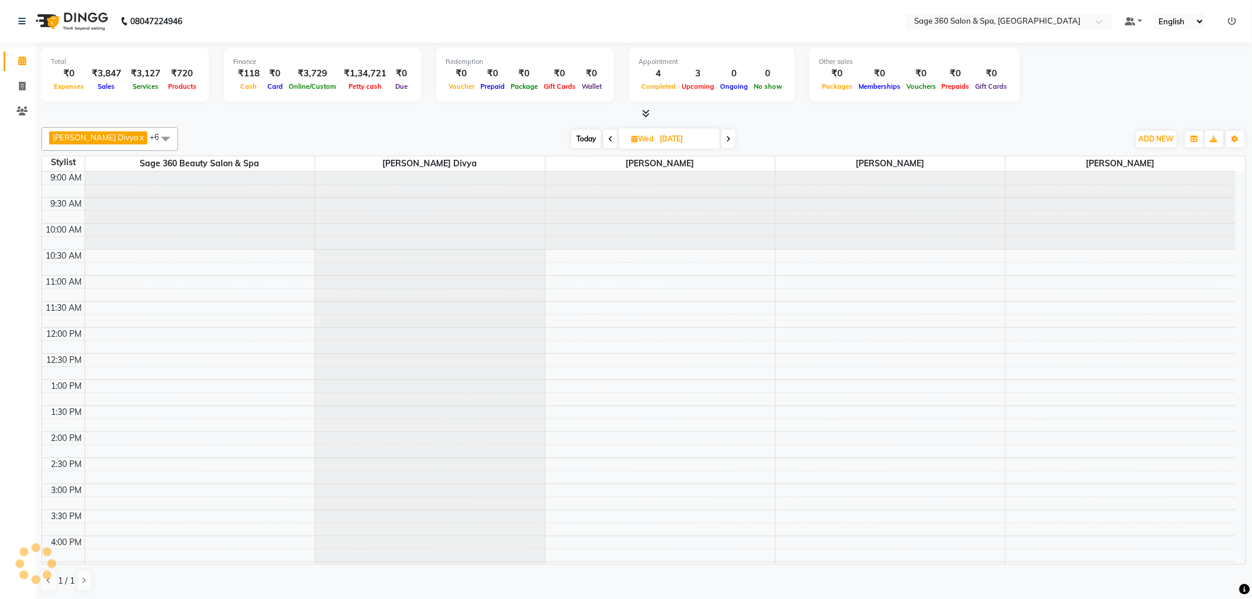
click at [101, 333] on div "9:00 AM 9:30 AM 10:00 AM 10:30 AM 11:00 AM 11:30 AM 12:00 PM 12:30 PM 1:00 PM 1…" at bounding box center [638, 510] width 1193 height 676
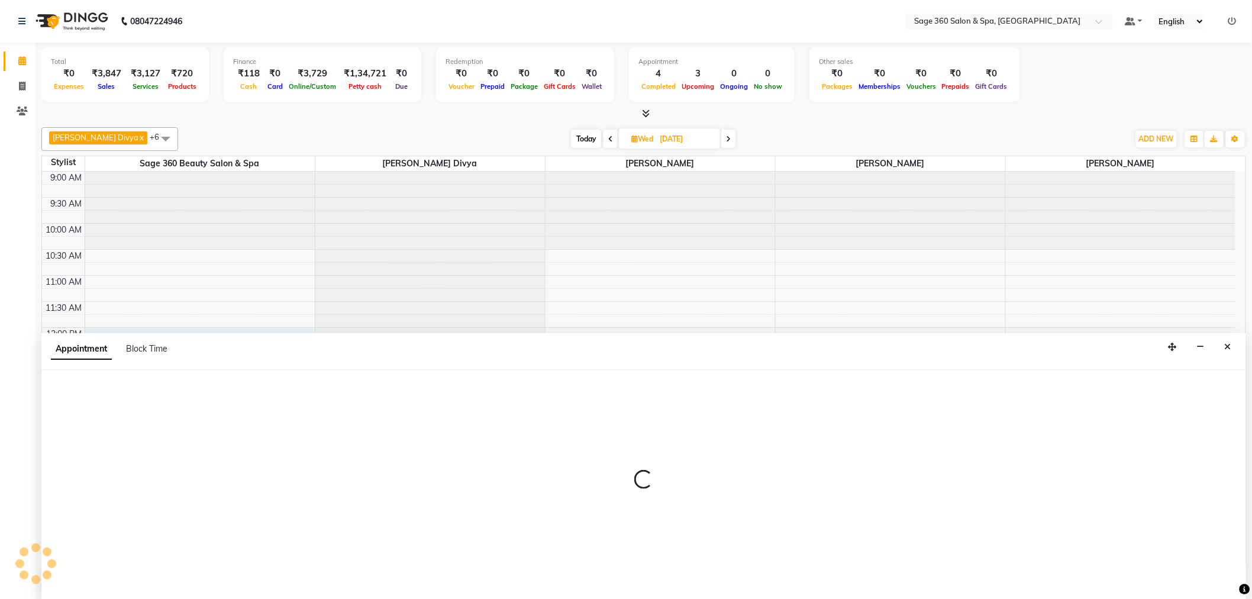
select select "68049"
select select "tentative"
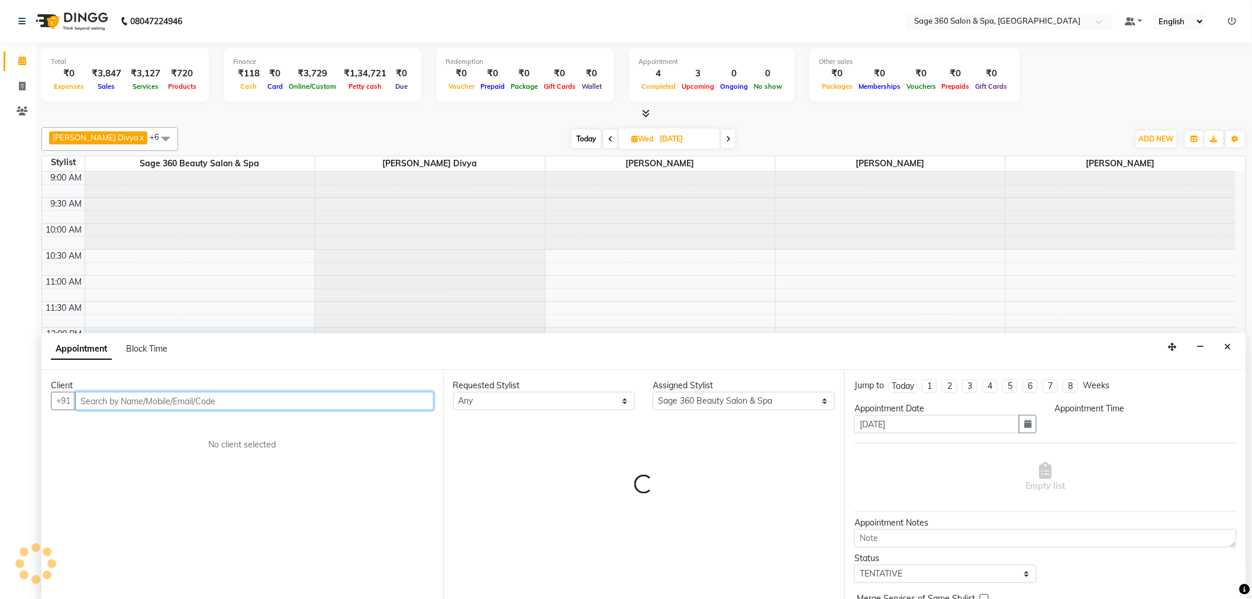
select select "720"
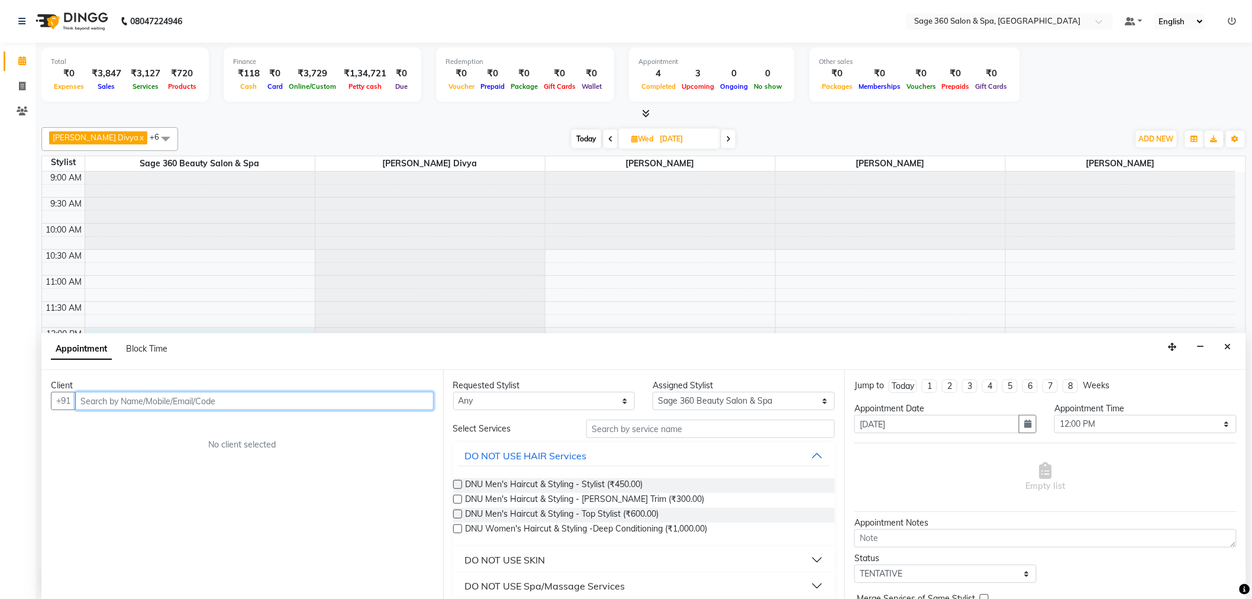
scroll to position [1, 0]
click at [175, 400] on input "text" at bounding box center [254, 400] width 358 height 18
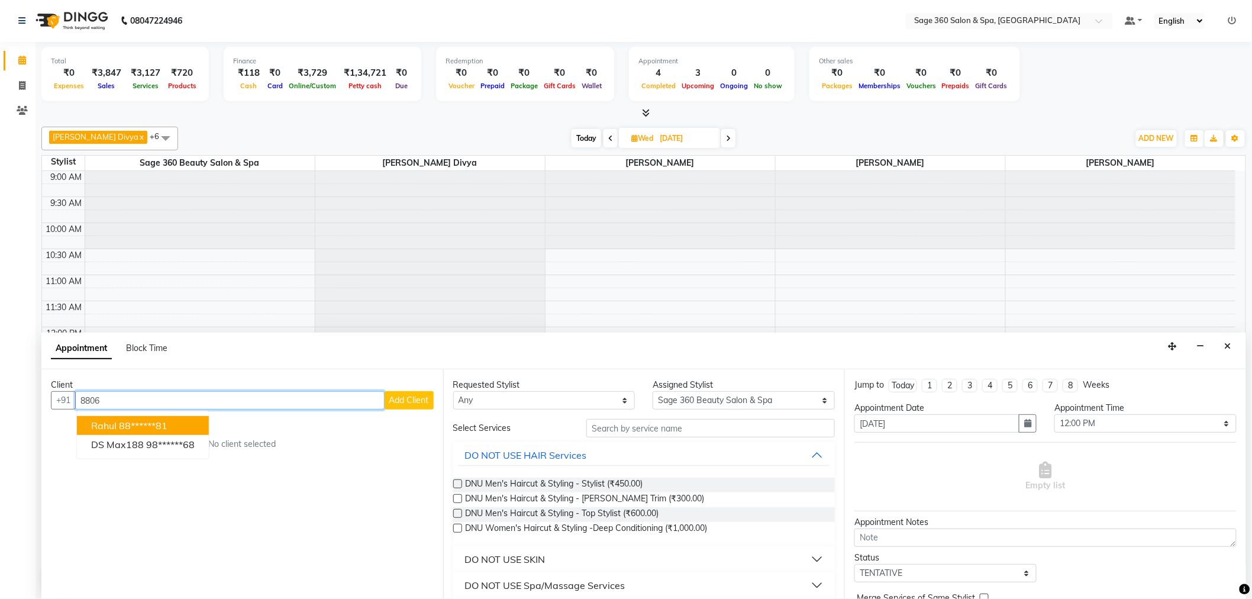
click at [184, 422] on button "Rahul 88******81" at bounding box center [143, 425] width 132 height 19
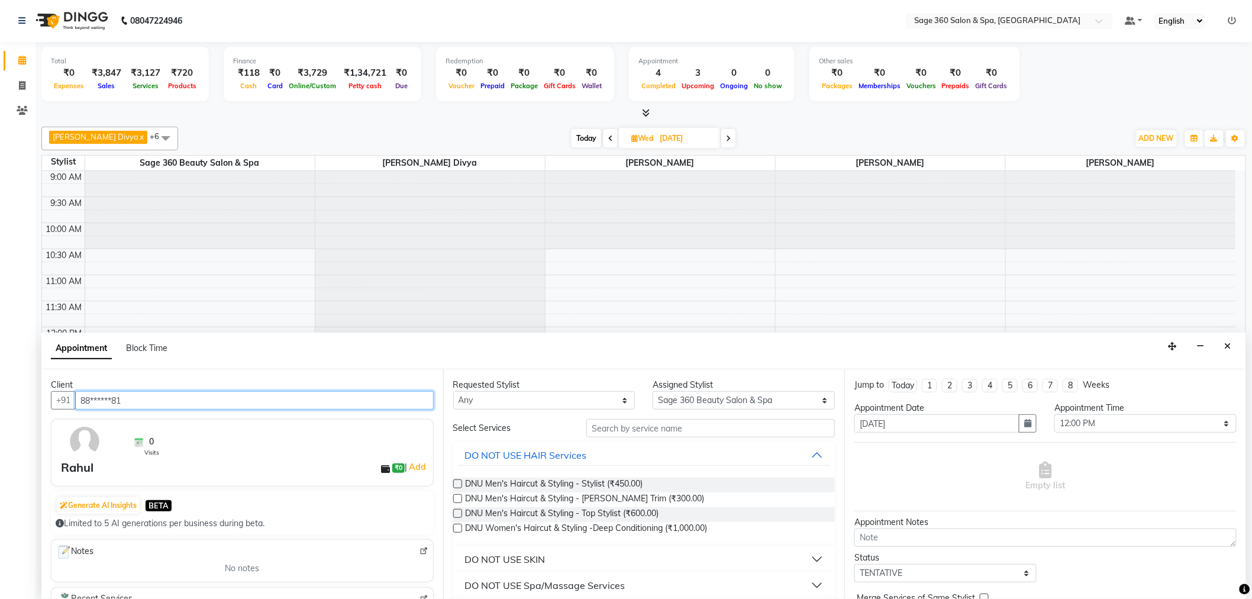
type input "88******81"
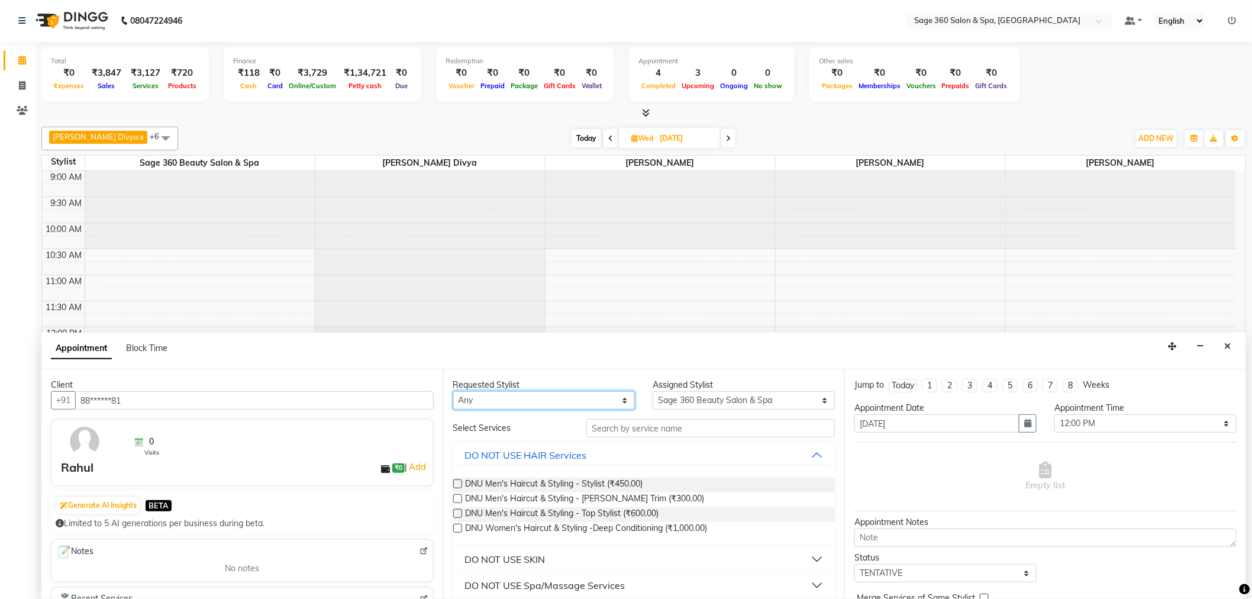
click at [492, 392] on select "Any [PERSON_NAME] [PERSON_NAME] r [PERSON_NAME] [PERSON_NAME] 360 Beauty Salon …" at bounding box center [544, 400] width 182 height 18
select select "68049"
click at [453, 391] on select "Any [PERSON_NAME] [PERSON_NAME] r [PERSON_NAME] [PERSON_NAME] 360 Beauty Salon …" at bounding box center [544, 400] width 182 height 18
click at [623, 426] on input "text" at bounding box center [710, 428] width 248 height 18
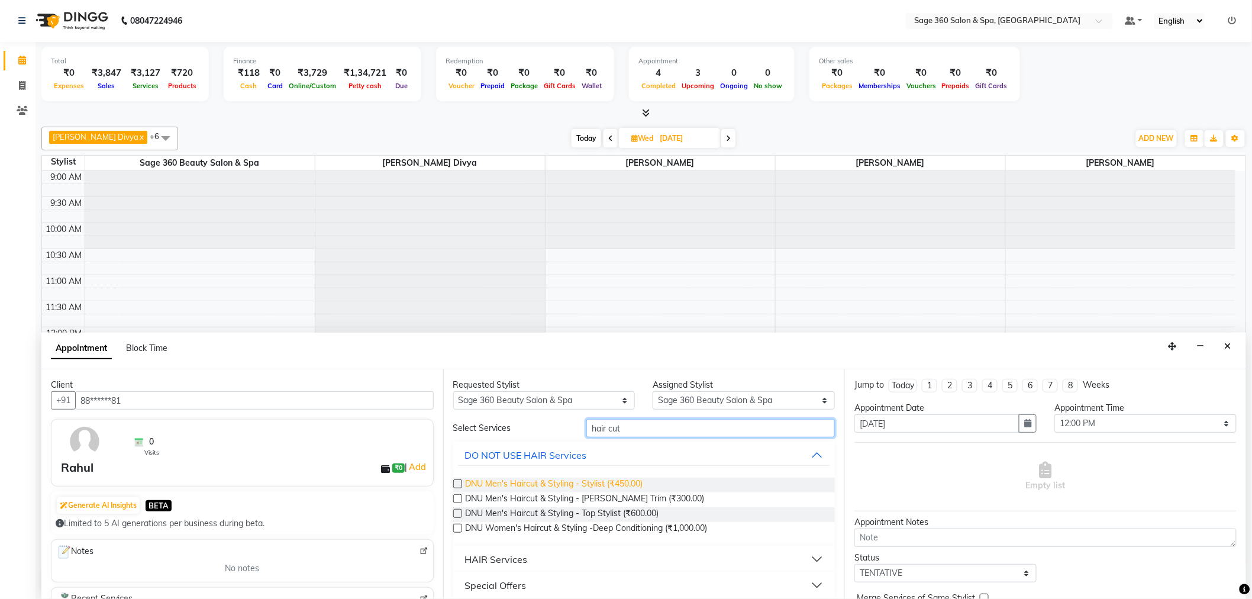
type input "hair cut"
click at [634, 484] on span "DNU Men's Haircut & Styling - Stylist (₹450.00)" at bounding box center [554, 484] width 177 height 15
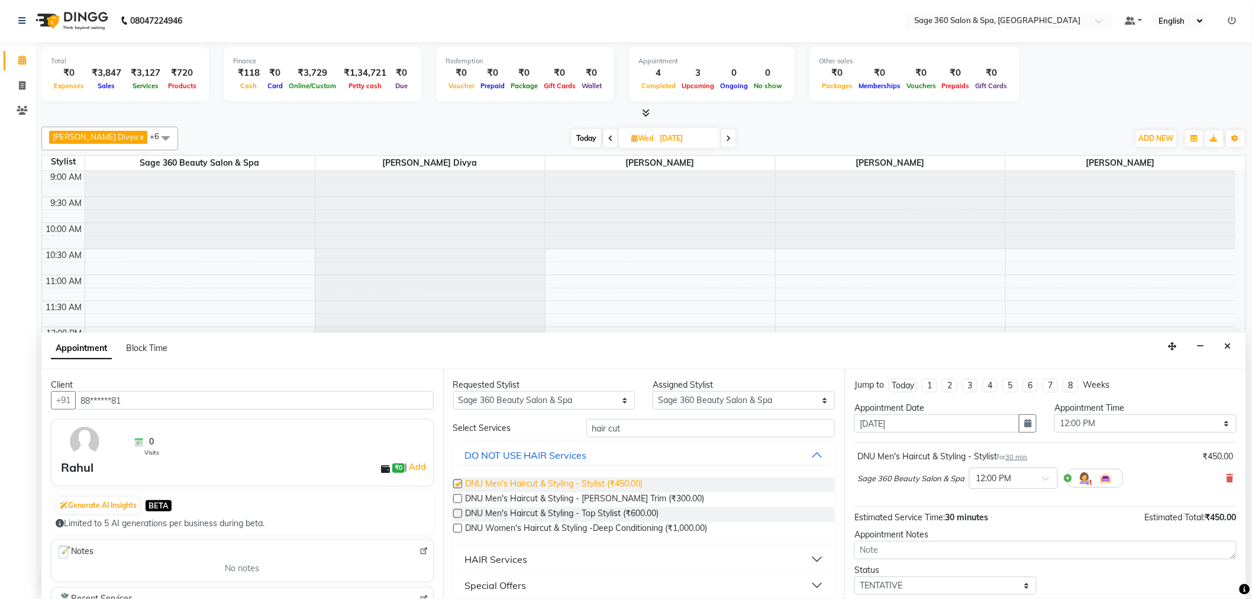
checkbox input "false"
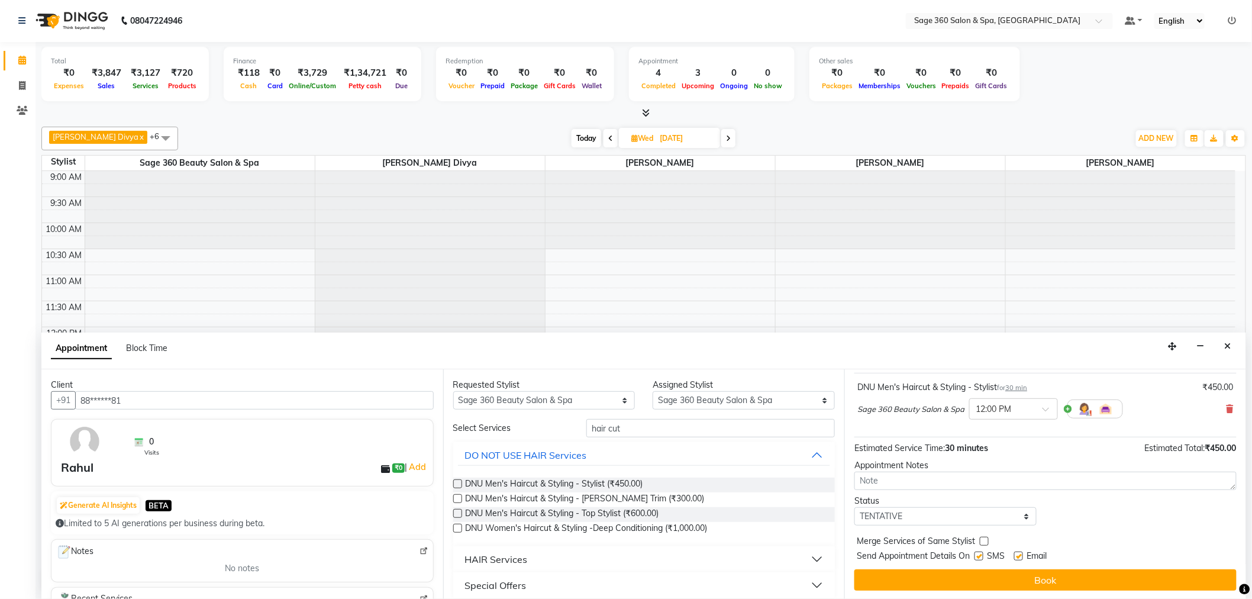
scroll to position [70, 0]
click at [1019, 556] on label at bounding box center [1018, 555] width 9 height 9
click at [1019, 556] on input "checkbox" at bounding box center [1018, 556] width 8 height 8
checkbox input "false"
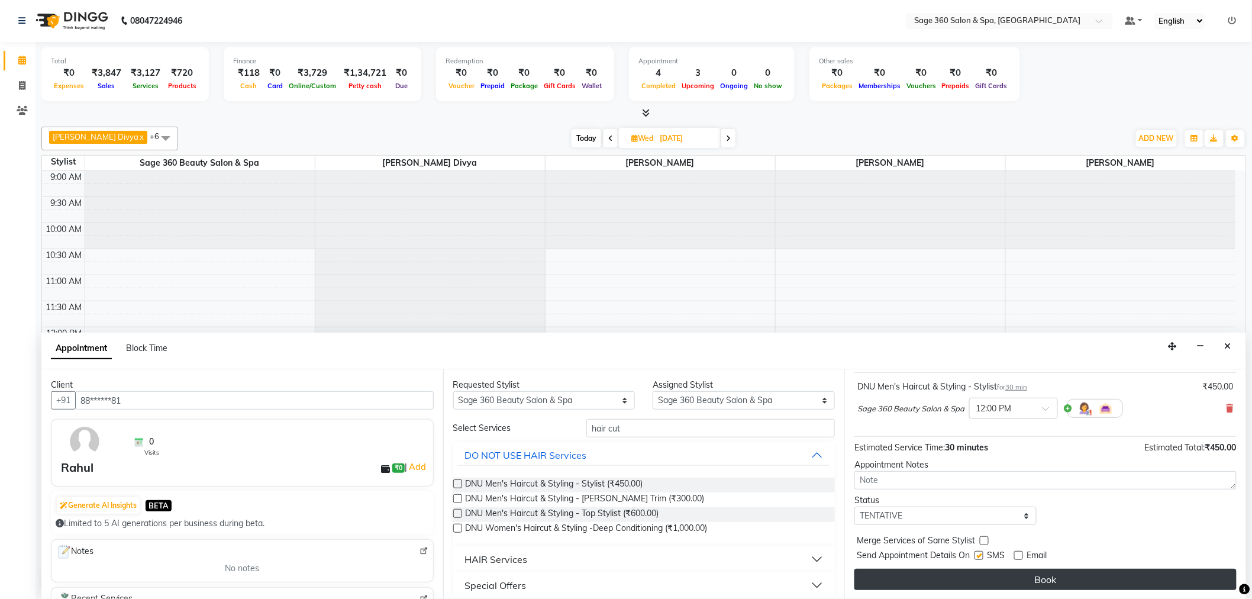
click at [1001, 576] on button "Book" at bounding box center [1045, 578] width 382 height 21
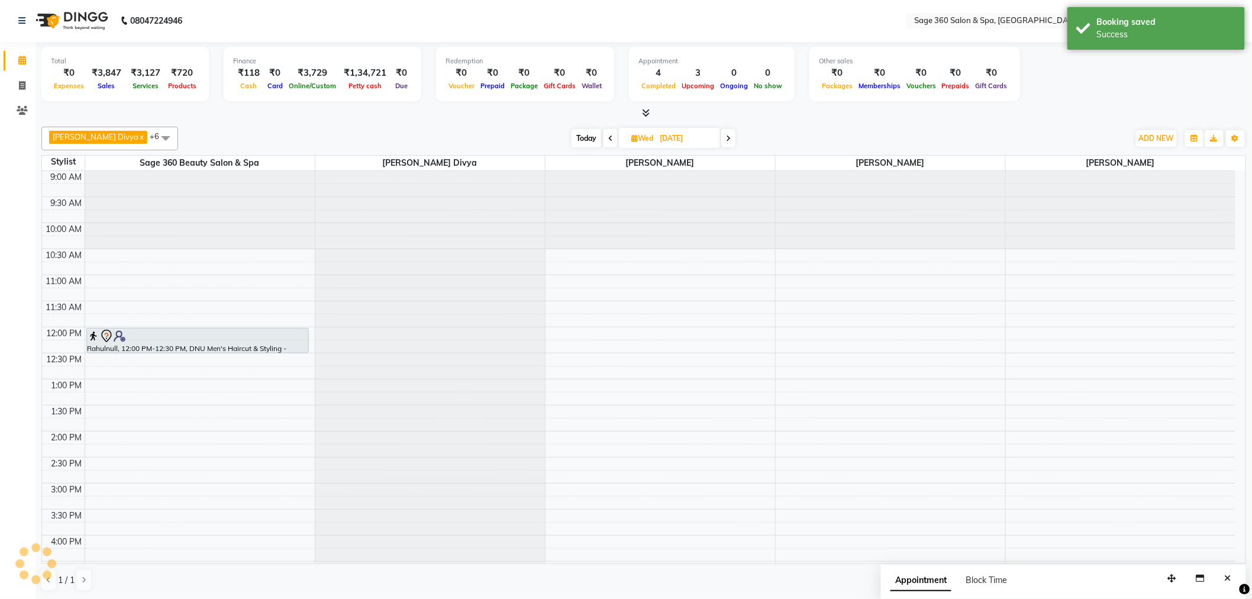
scroll to position [0, 0]
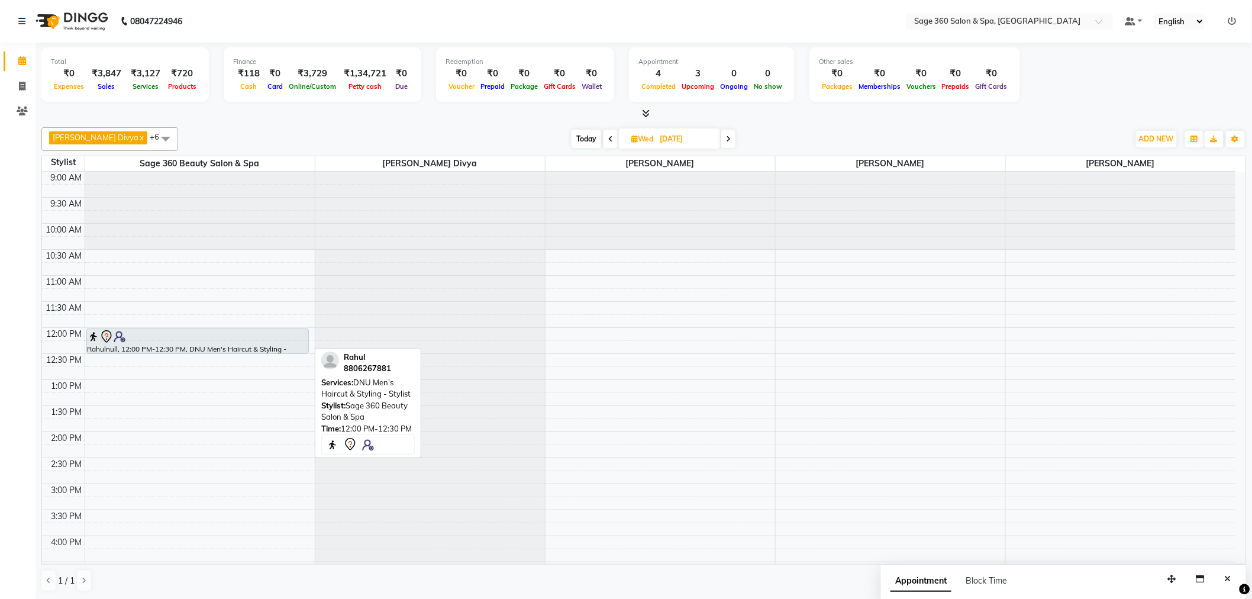
click at [198, 344] on div "Rahulnull, 12:00 PM-12:30 PM, DNU Men's Haircut & Styling - Stylist" at bounding box center [197, 341] width 221 height 24
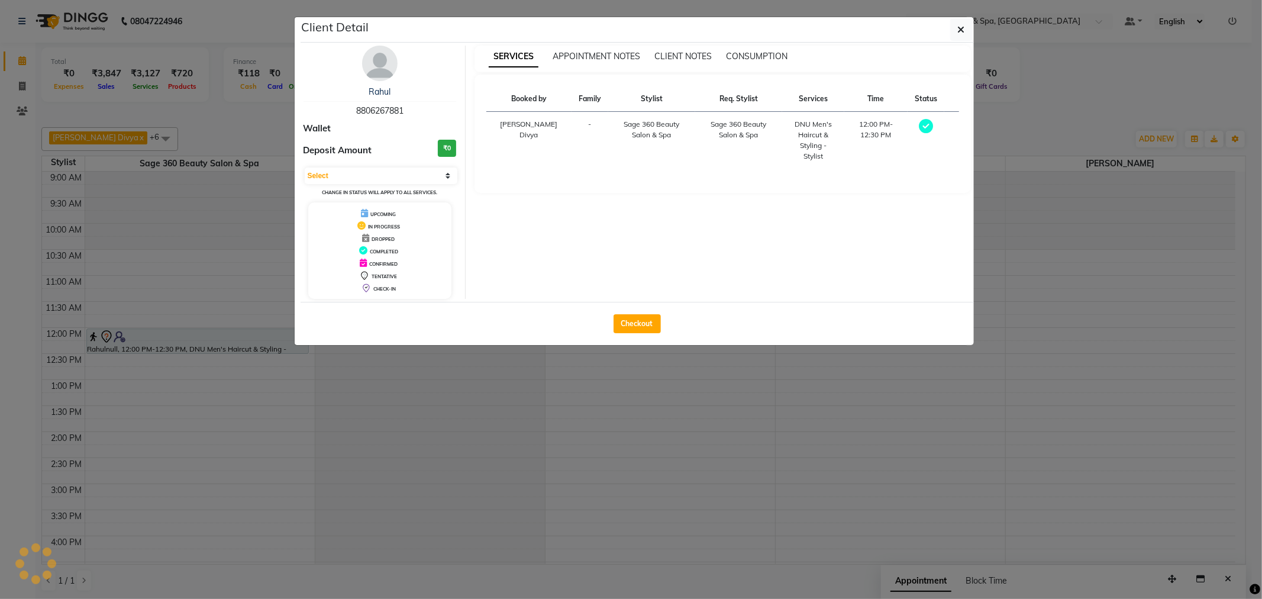
select select "7"
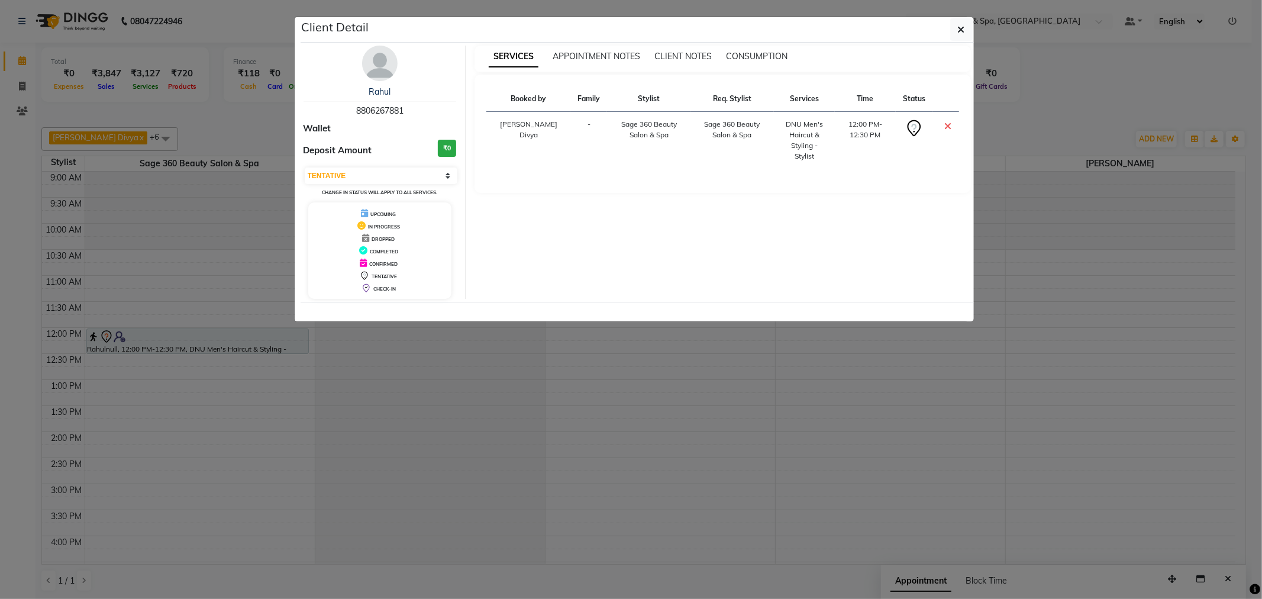
click at [269, 428] on ngb-modal-window "Client Detail Rahul 8806267881 Wallet Deposit Amount ₹0 Select CONFIRMED TENTAT…" at bounding box center [631, 299] width 1262 height 599
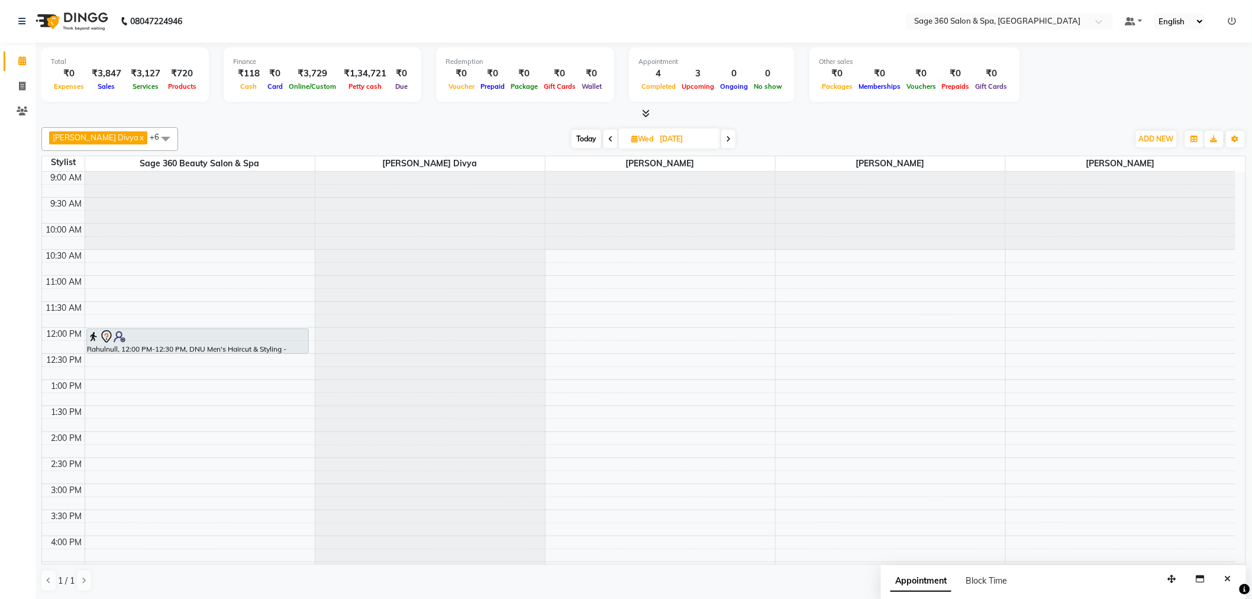
click at [656, 140] on input "[DATE]" at bounding box center [685, 139] width 59 height 18
select select "9"
select select "2025"
click at [613, 214] on span "2" at bounding box center [611, 214] width 19 height 19
type input "02-09-2025"
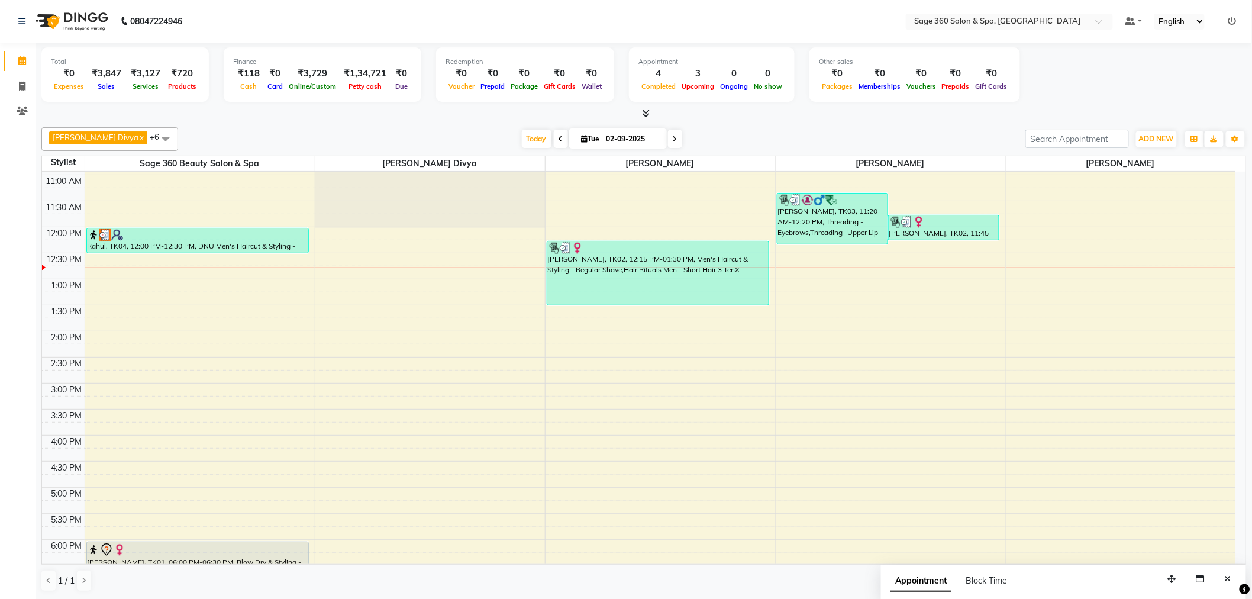
scroll to position [91, 0]
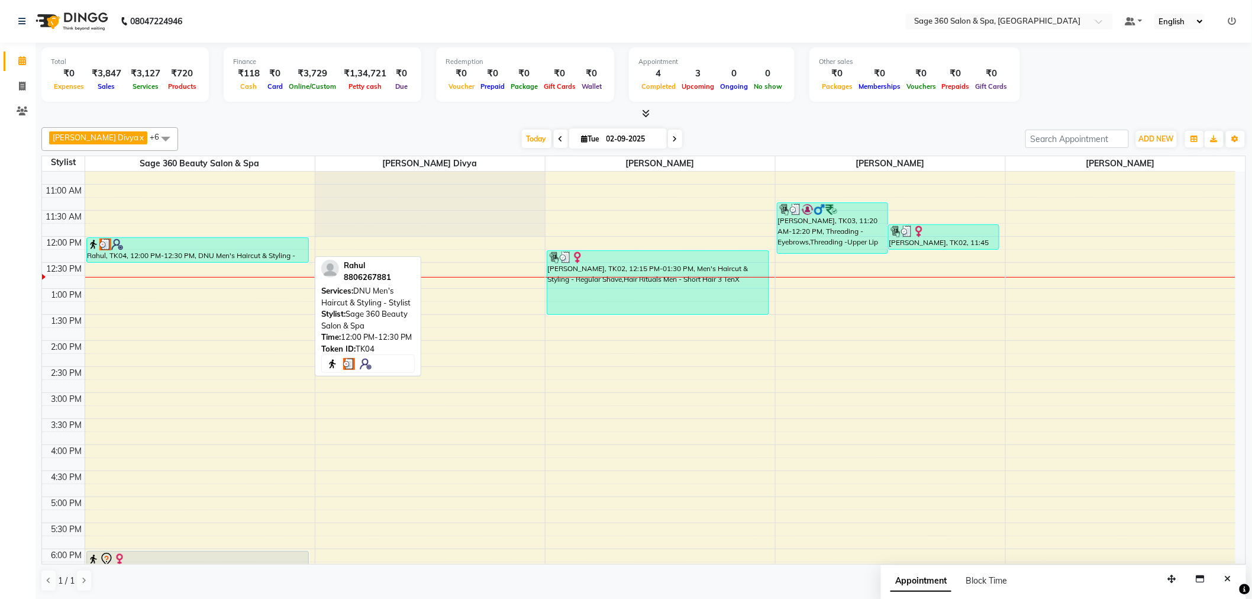
click at [158, 251] on div "Rahul, TK04, 12:00 PM-12:30 PM, DNU Men's Haircut & Styling - Stylist" at bounding box center [197, 250] width 221 height 24
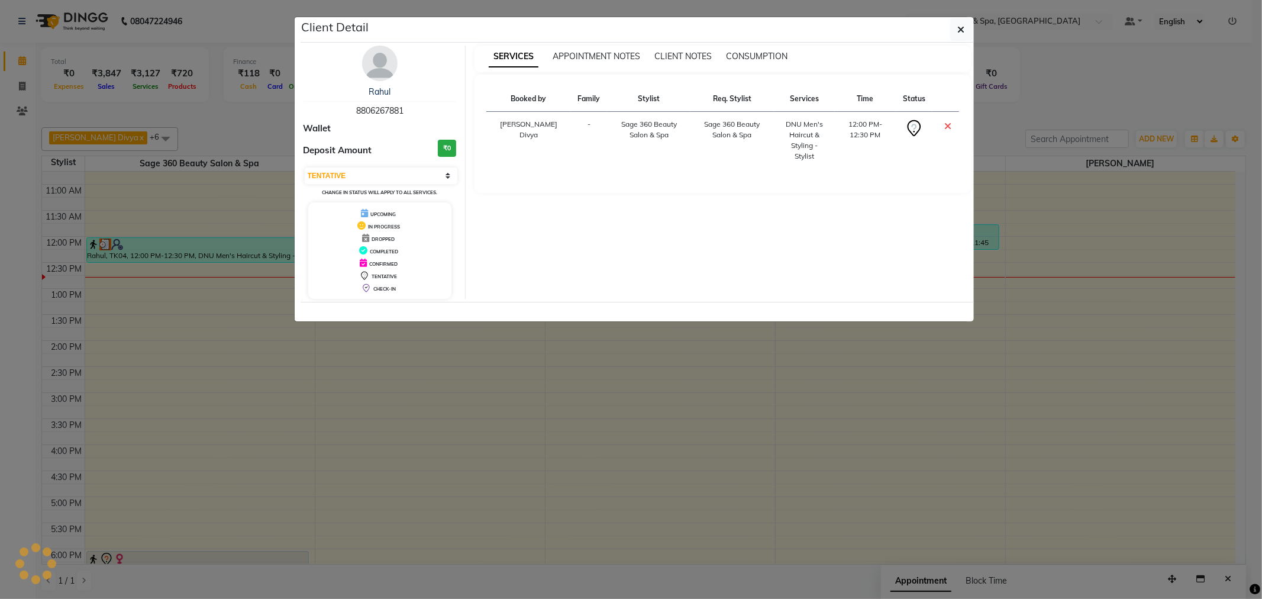
select select "3"
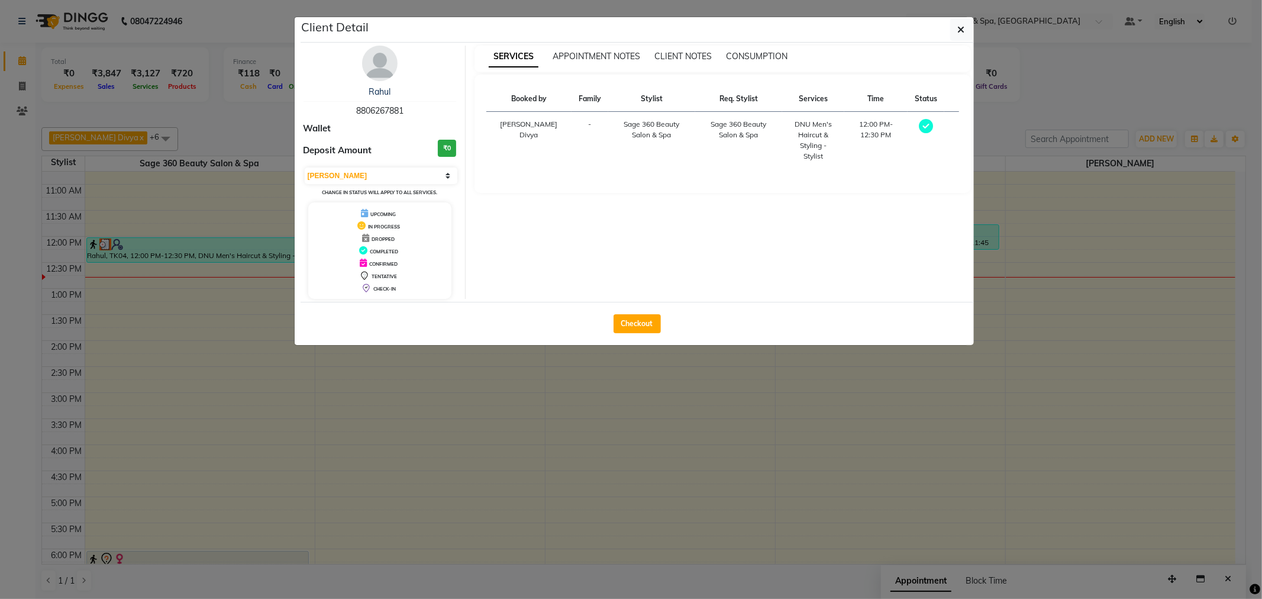
click at [377, 238] on span "DROPPED" at bounding box center [382, 239] width 23 height 6
click at [635, 327] on button "Checkout" at bounding box center [636, 323] width 47 height 19
select select "7678"
select select "service"
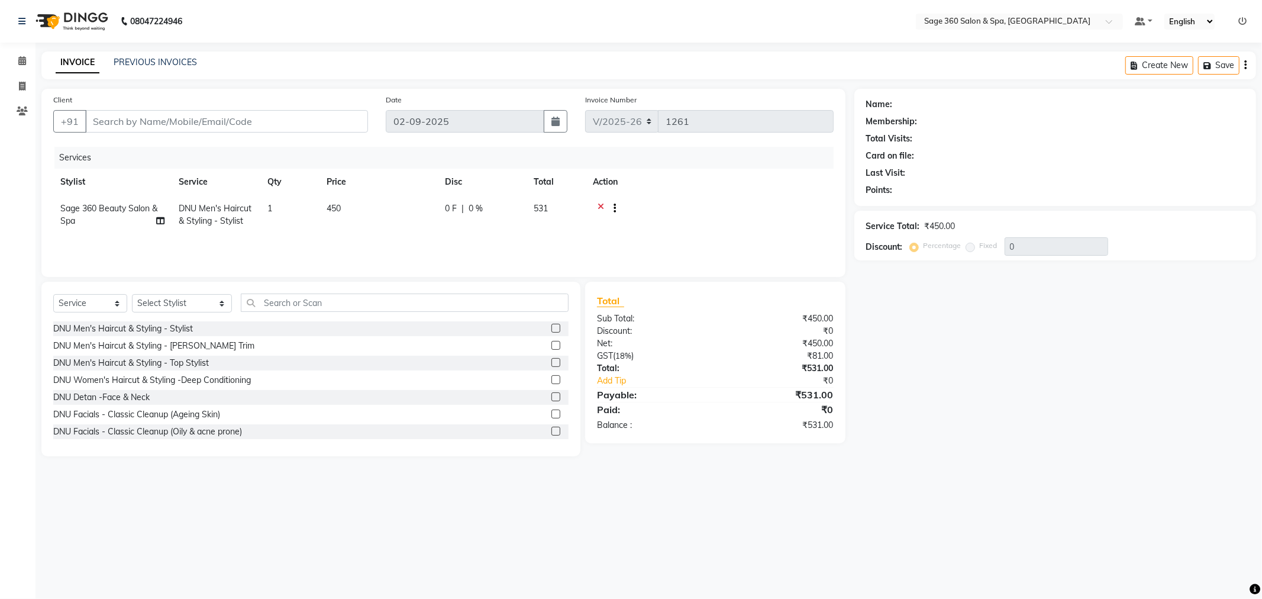
type input "88******81"
select select "68049"
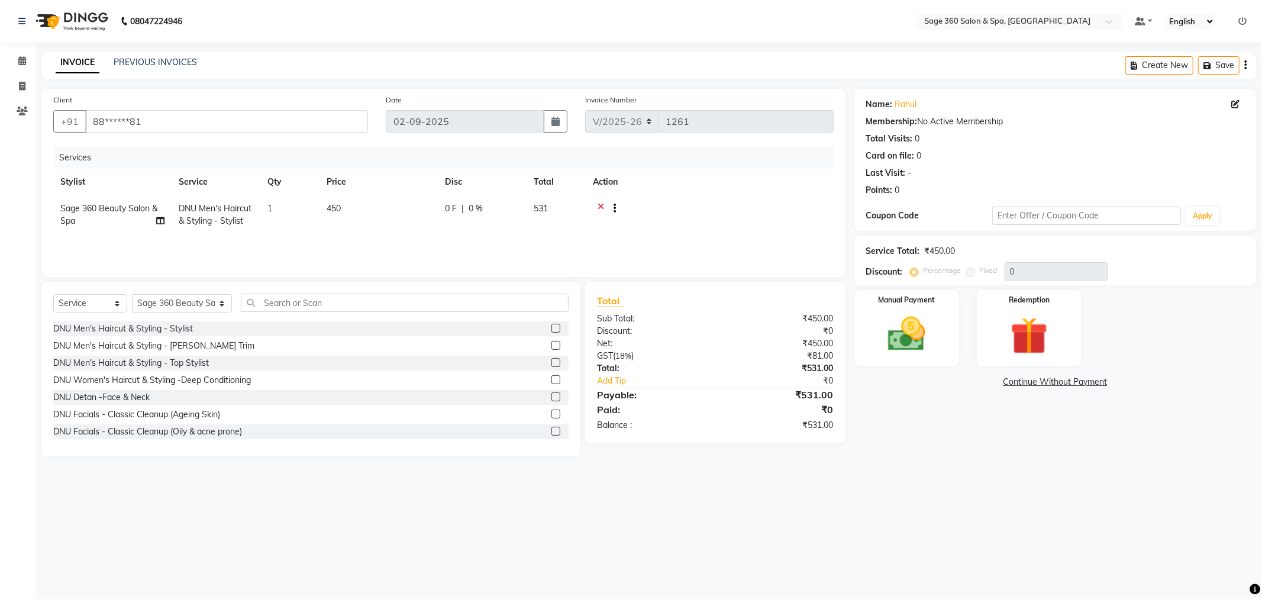
click at [604, 204] on div at bounding box center [610, 209] width 12 height 15
click at [599, 205] on icon at bounding box center [600, 209] width 7 height 15
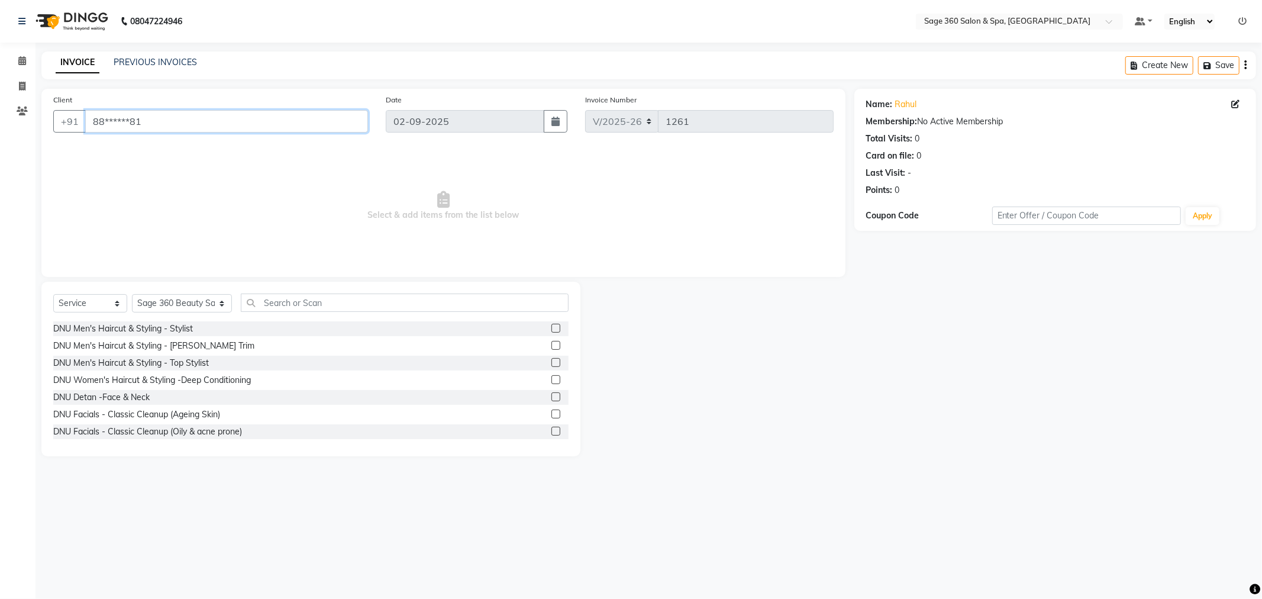
click at [156, 117] on input "88******81" at bounding box center [226, 121] width 283 height 22
type input "8"
click at [21, 63] on icon at bounding box center [22, 60] width 8 height 9
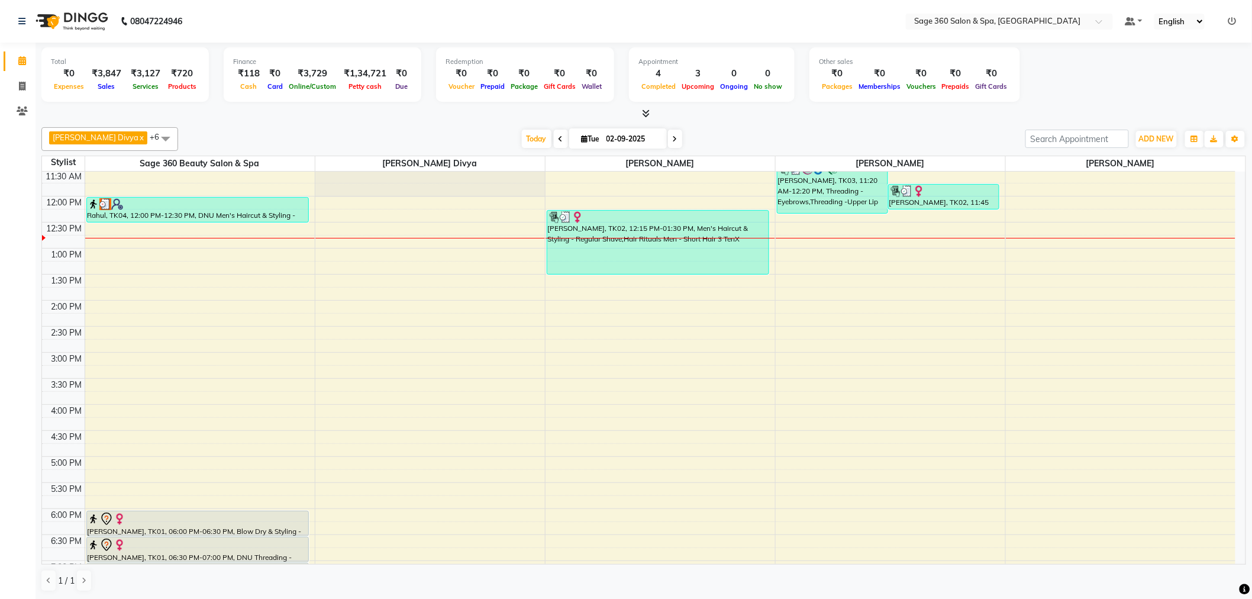
scroll to position [66, 0]
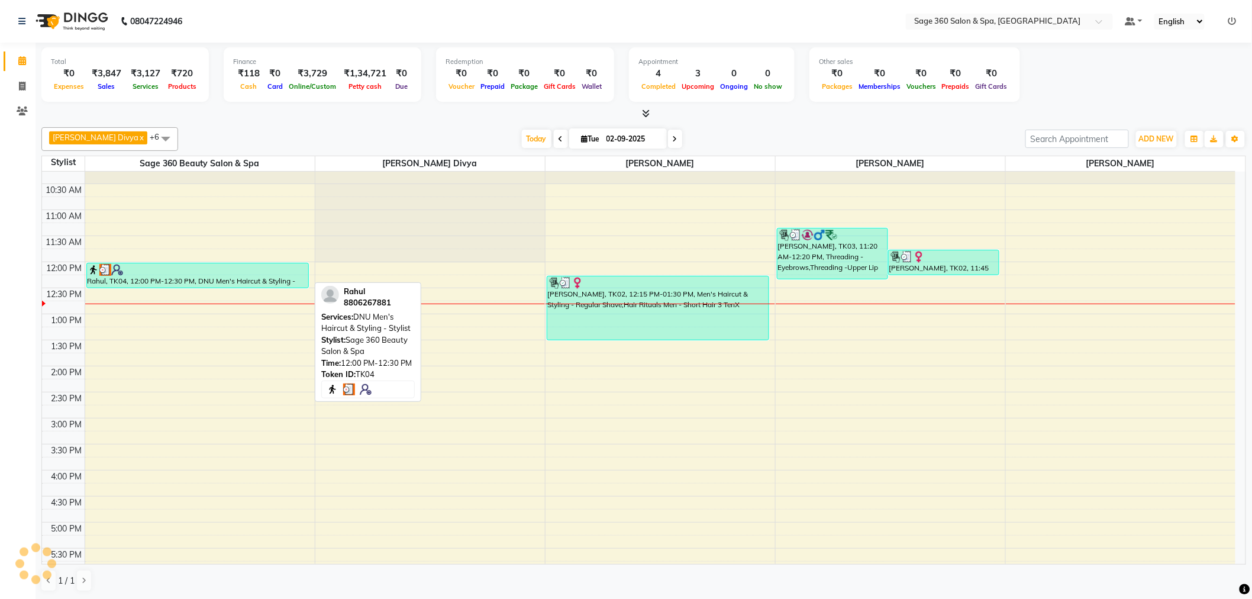
click at [185, 275] on div "Rahul, TK04, 12:00 PM-12:30 PM, DNU Men's Haircut & Styling - Stylist" at bounding box center [197, 275] width 221 height 24
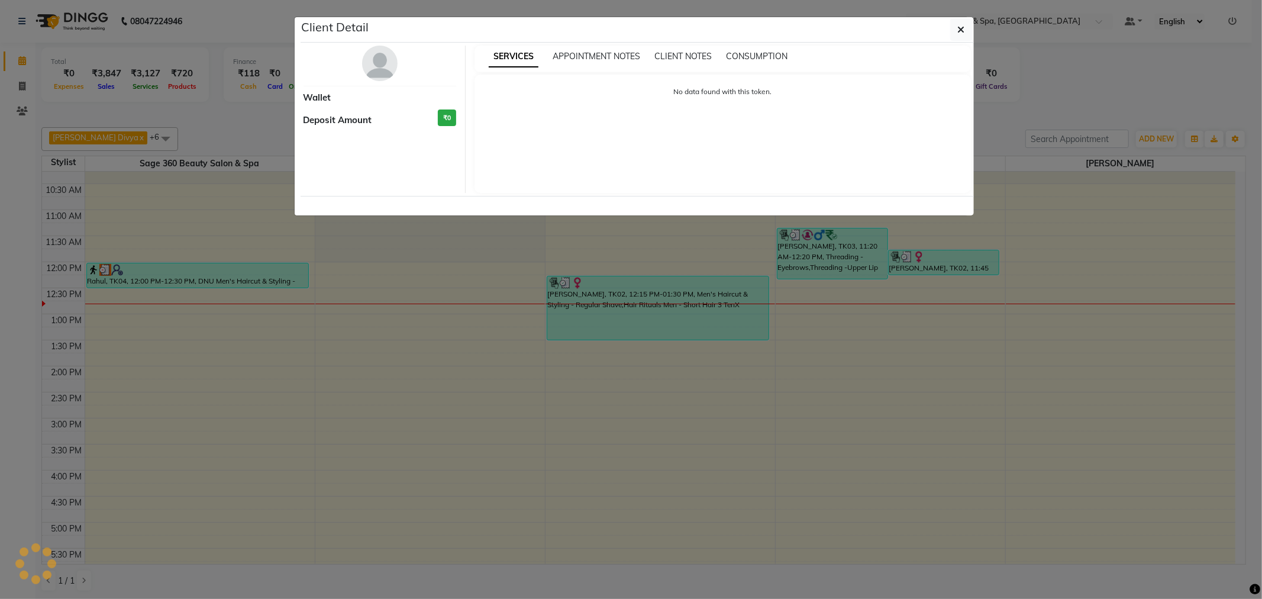
select select "3"
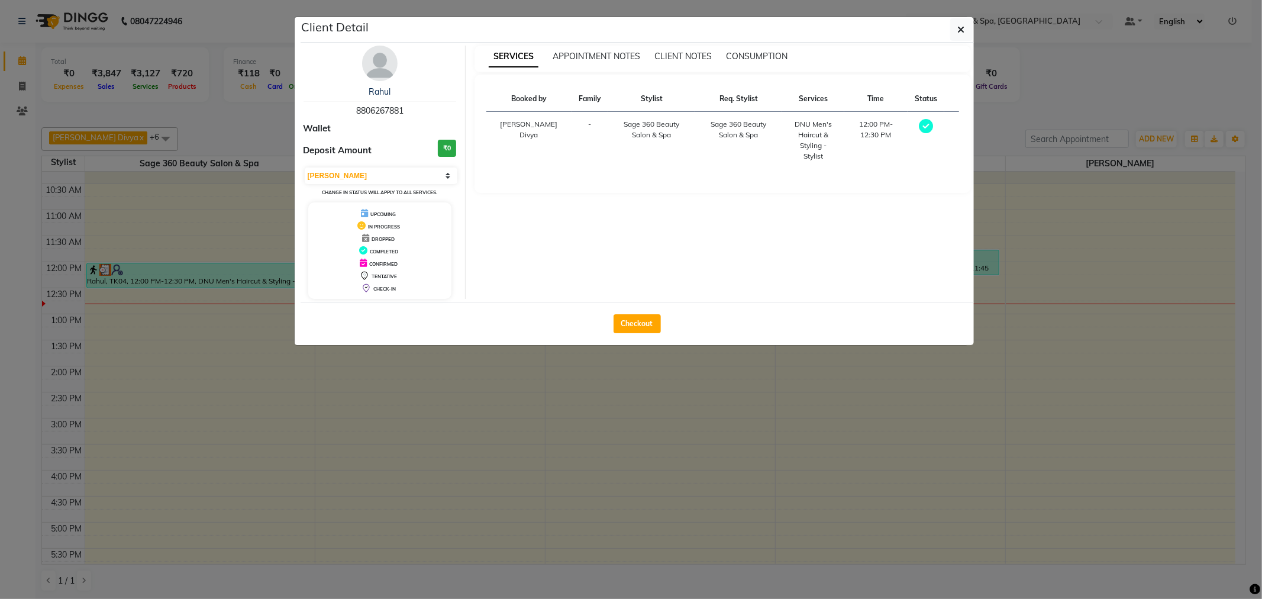
click at [399, 193] on small "Change in status will apply to all services." at bounding box center [379, 192] width 115 height 6
click at [387, 190] on small "Change in status will apply to all services." at bounding box center [379, 192] width 115 height 6
click at [448, 176] on select "Select MARK DONE UPCOMING" at bounding box center [381, 175] width 153 height 17
click at [447, 175] on select "Select MARK DONE UPCOMING" at bounding box center [381, 175] width 153 height 17
click at [324, 353] on ngb-modal-window "Client Detail Rahul 8806267881 Wallet Deposit Amount ₹0 Select MARK DONE UPCOMI…" at bounding box center [631, 299] width 1262 height 599
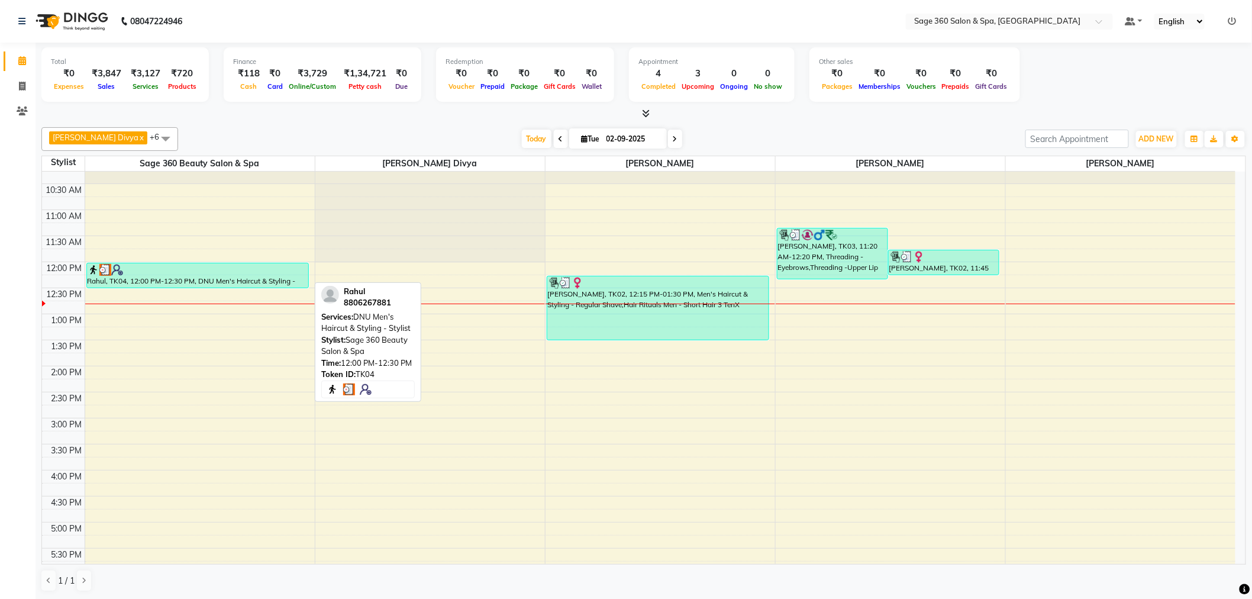
click at [264, 279] on div "Rahul, TK04, 12:00 PM-12:30 PM, DNU Men's Haircut & Styling - Stylist" at bounding box center [197, 275] width 221 height 24
select select "3"
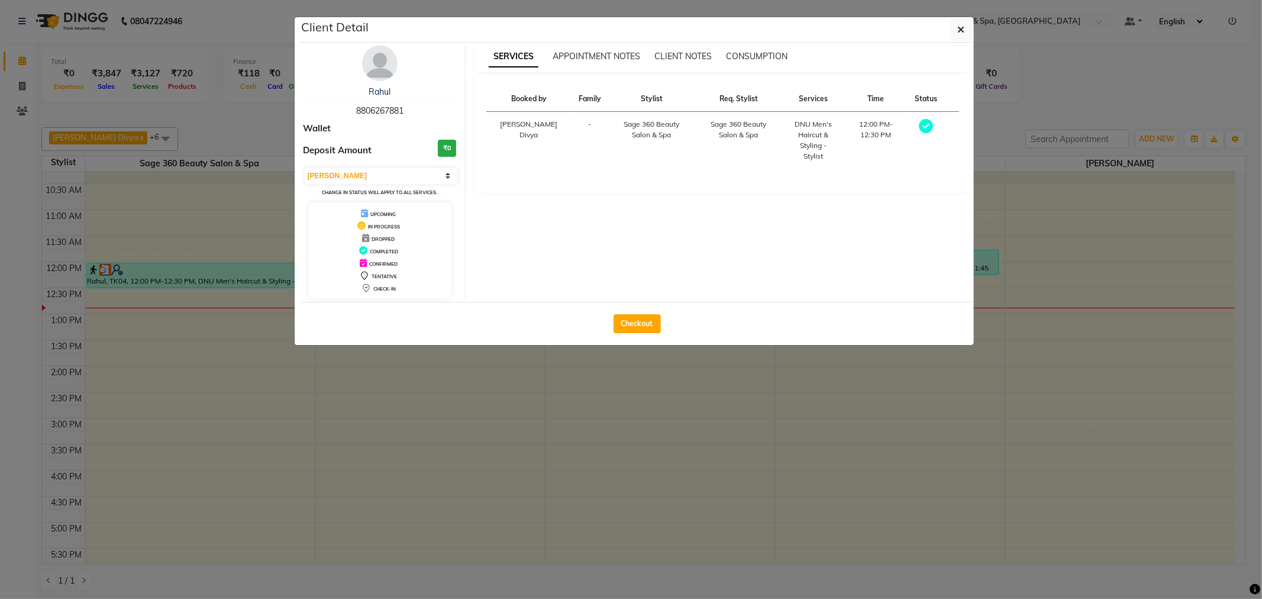
click at [950, 18] on button "button" at bounding box center [961, 29] width 22 height 22
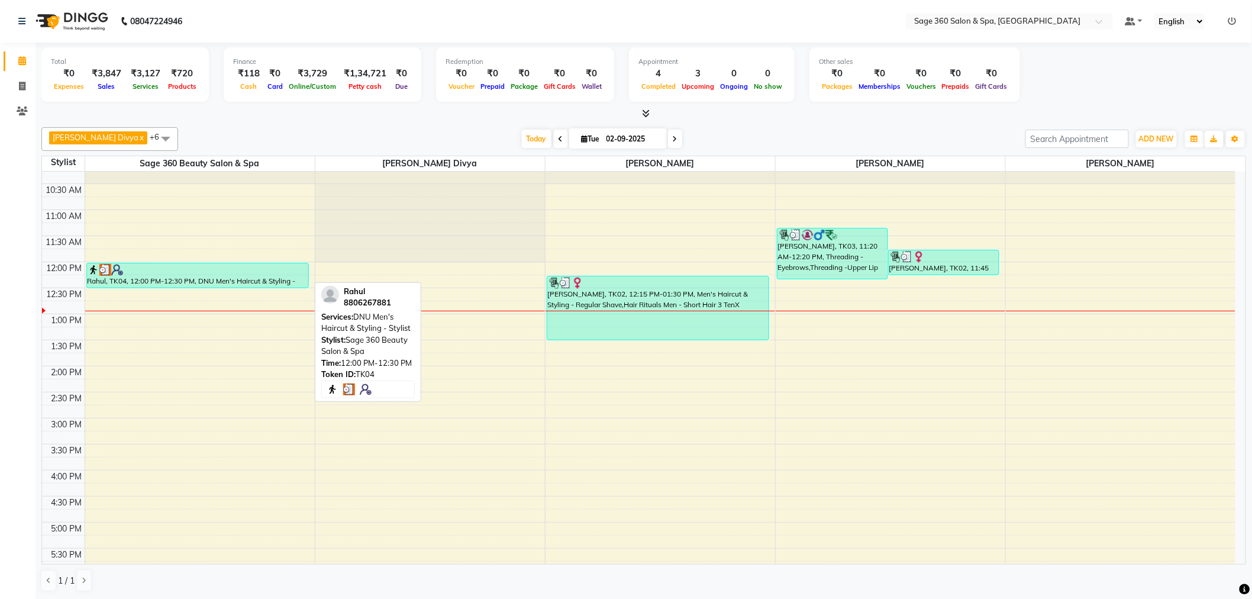
click at [223, 280] on div "Rahul, TK04, 12:00 PM-12:30 PM, DNU Men's Haircut & Styling - Stylist" at bounding box center [197, 275] width 221 height 24
select select "3"
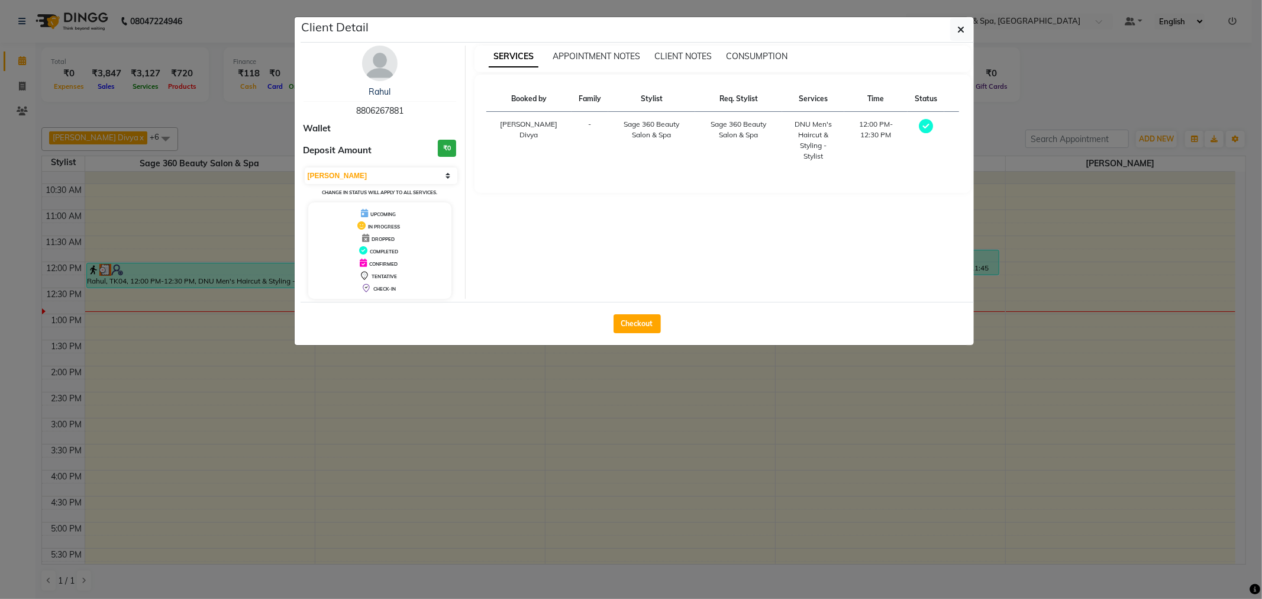
click at [383, 241] on span "DROPPED" at bounding box center [382, 239] width 23 height 6
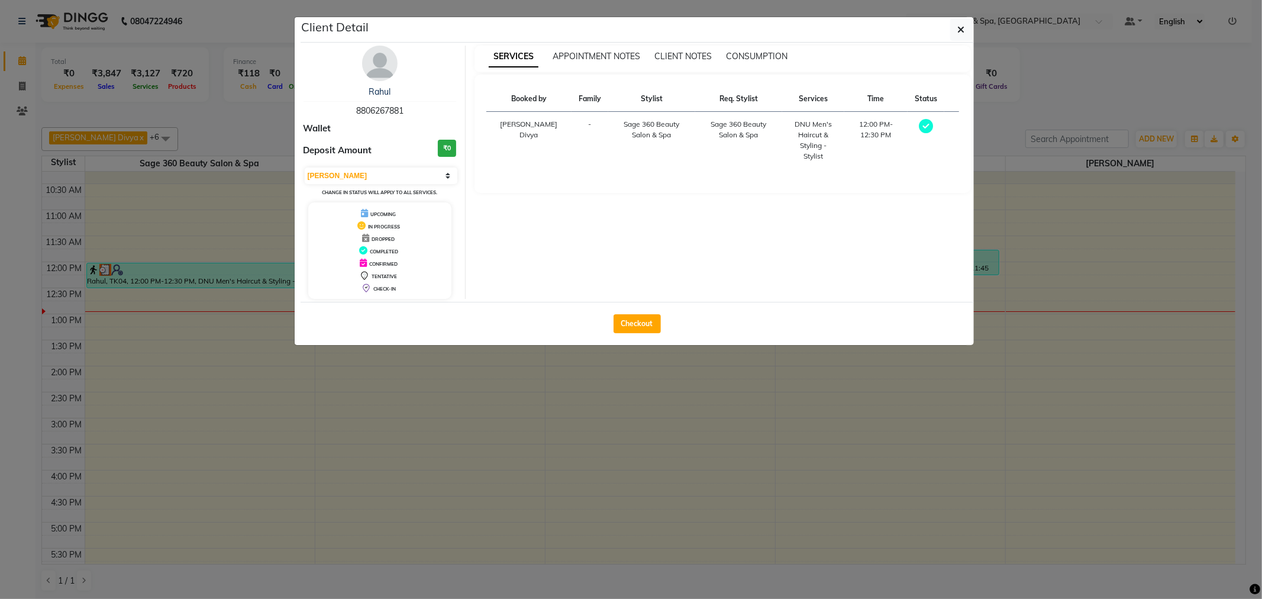
click at [383, 241] on span "DROPPED" at bounding box center [382, 239] width 23 height 6
click at [365, 238] on icon at bounding box center [365, 238] width 7 height 8
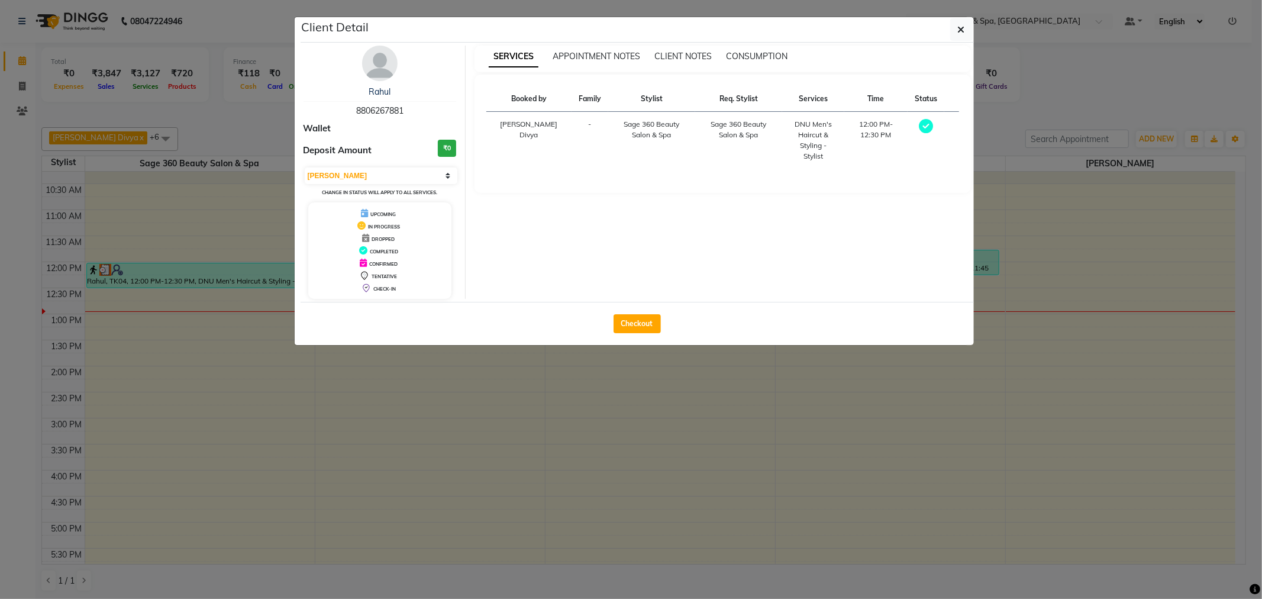
click at [227, 274] on ngb-modal-window "Client Detail Rahul 8806267881 Wallet Deposit Amount ₹0 Select MARK DONE UPCOMI…" at bounding box center [631, 299] width 1262 height 599
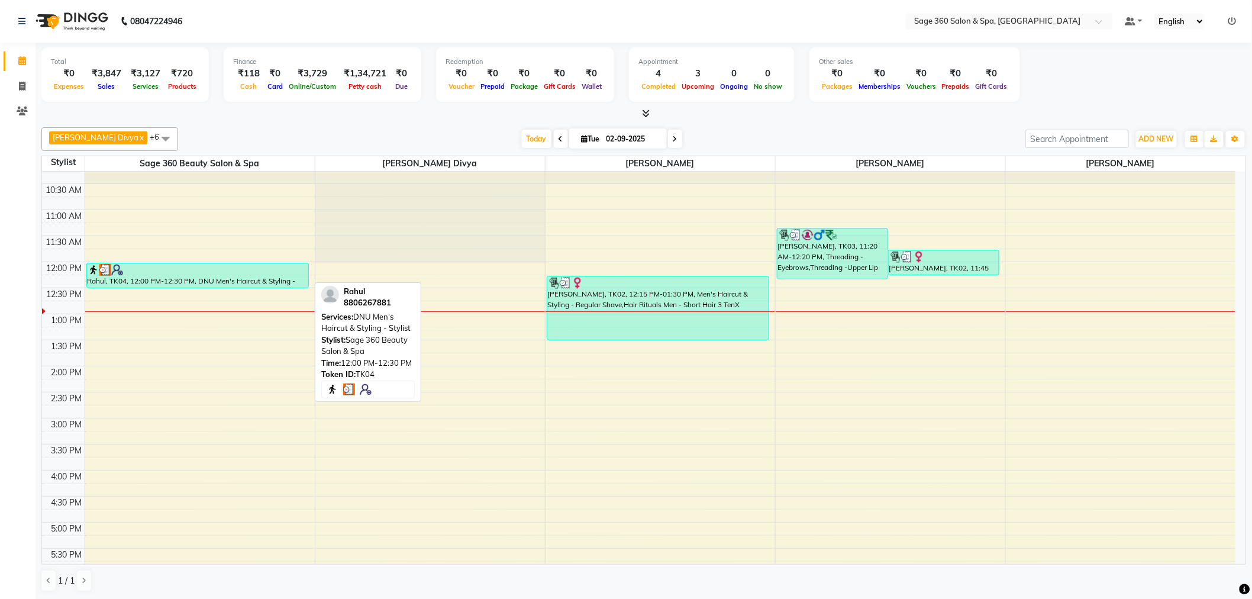
click at [231, 274] on div at bounding box center [198, 270] width 220 height 12
select select "3"
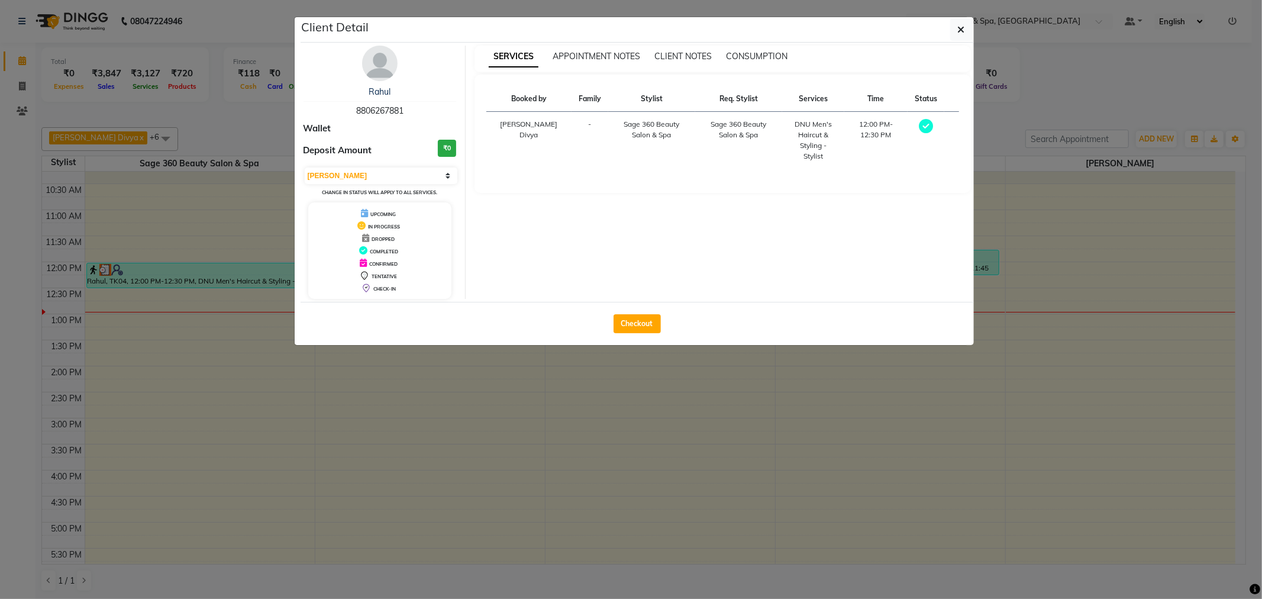
click at [385, 239] on span "DROPPED" at bounding box center [382, 239] width 23 height 6
click at [381, 239] on span "DROPPED" at bounding box center [382, 239] width 23 height 6
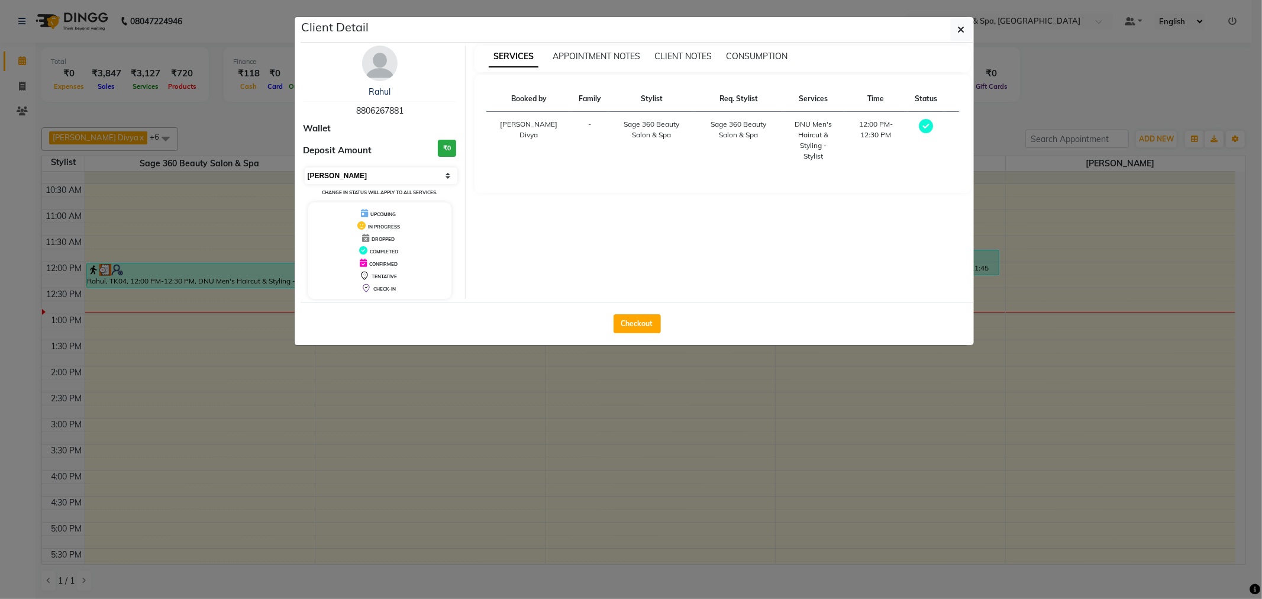
click at [448, 174] on select "Select MARK DONE UPCOMING" at bounding box center [381, 175] width 153 height 17
click at [241, 230] on ngb-modal-window "Client Detail Rahul 8806267881 Wallet Deposit Amount ₹0 Select MARK DONE UPCOMI…" at bounding box center [631, 299] width 1262 height 599
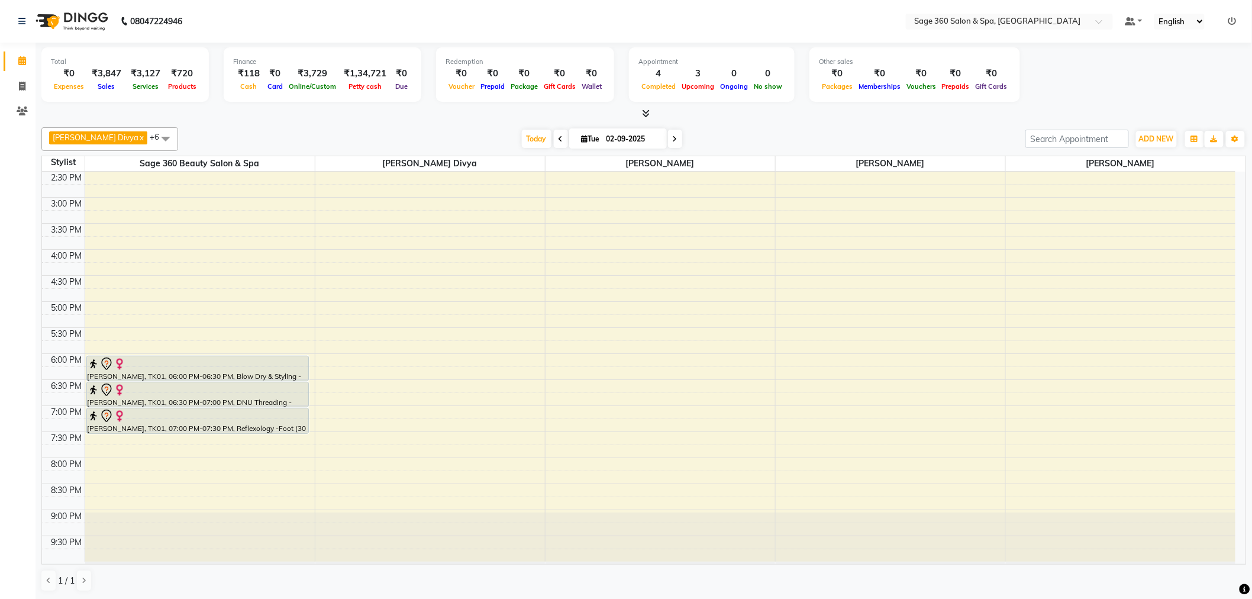
scroll to position [1, 0]
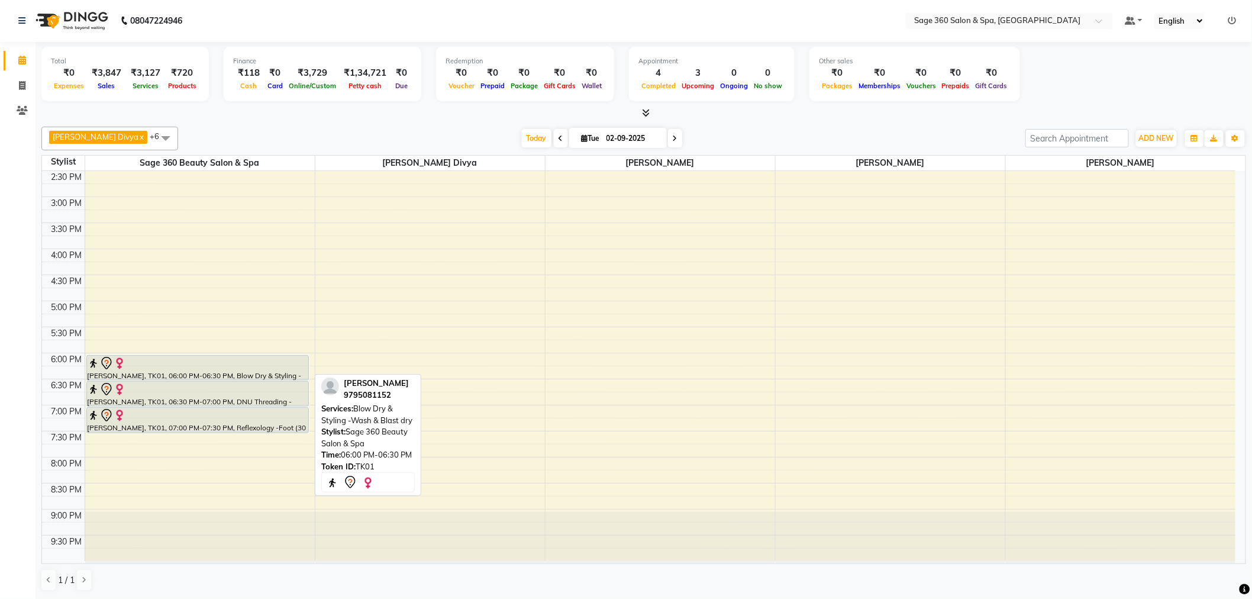
click at [208, 379] on div at bounding box center [197, 379] width 221 height 5
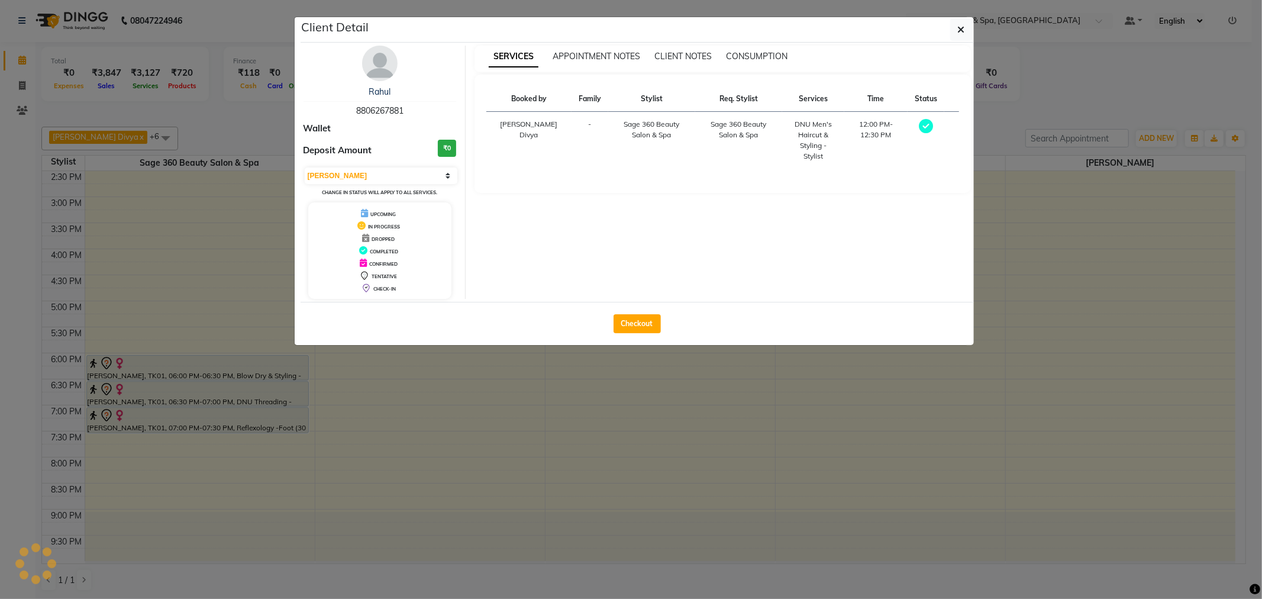
select select "7"
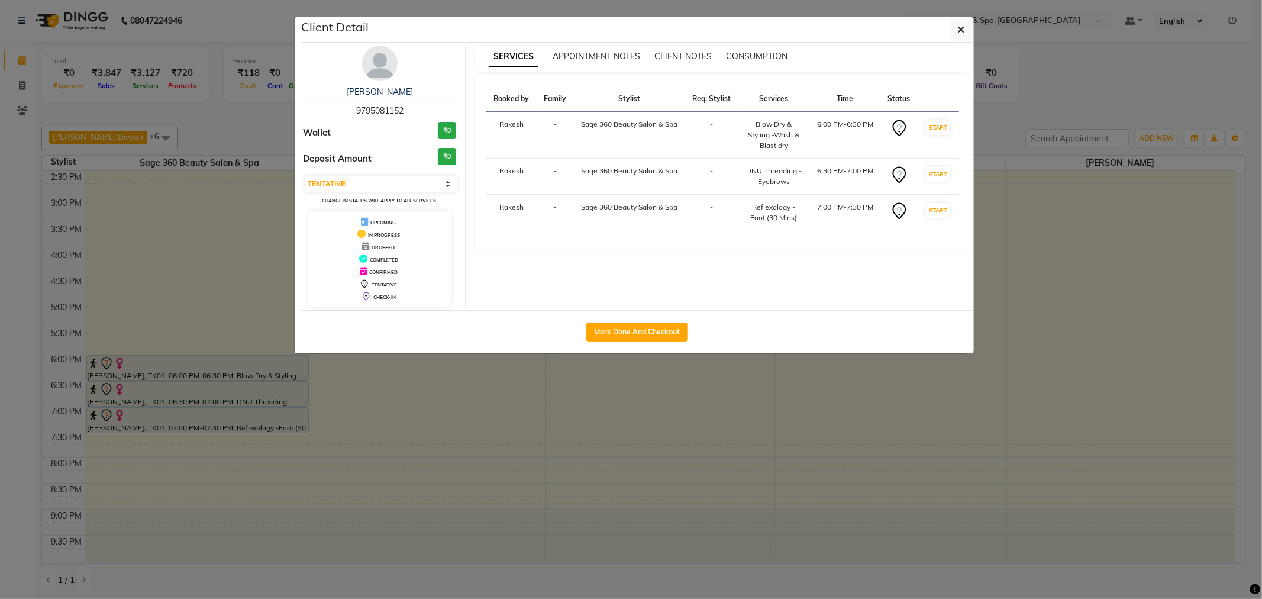
click at [214, 275] on ngb-modal-window "Client Detail [PERSON_NAME] 9795081152 Wallet ₹0 Deposit Amount ₹0 Select IN SE…" at bounding box center [631, 299] width 1262 height 599
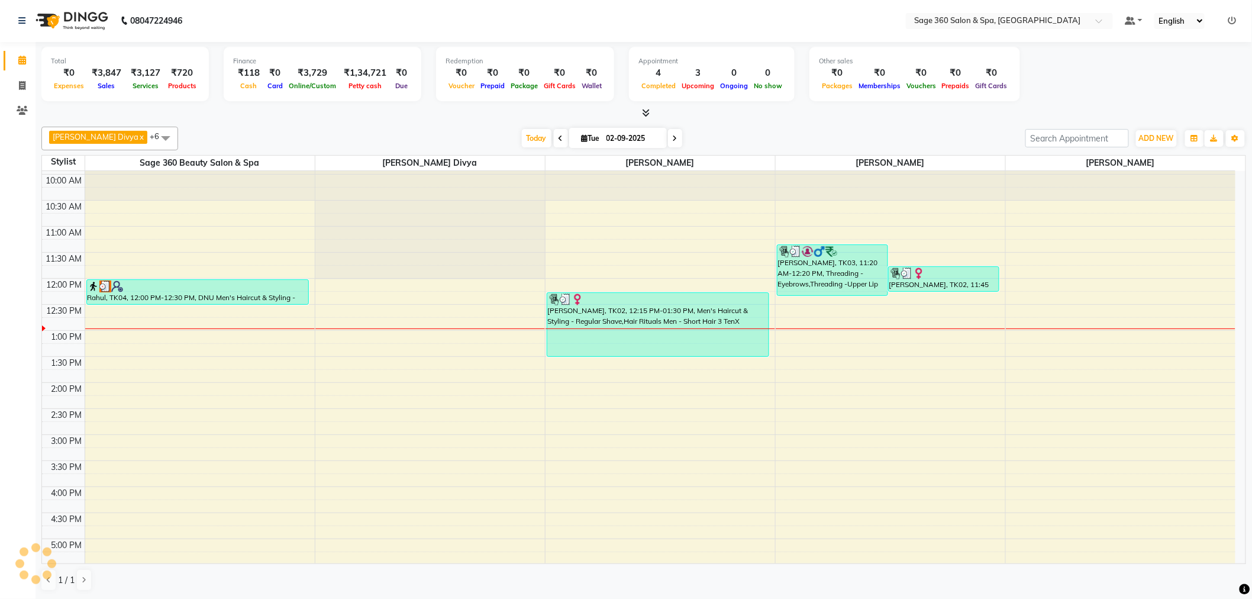
scroll to position [24, 0]
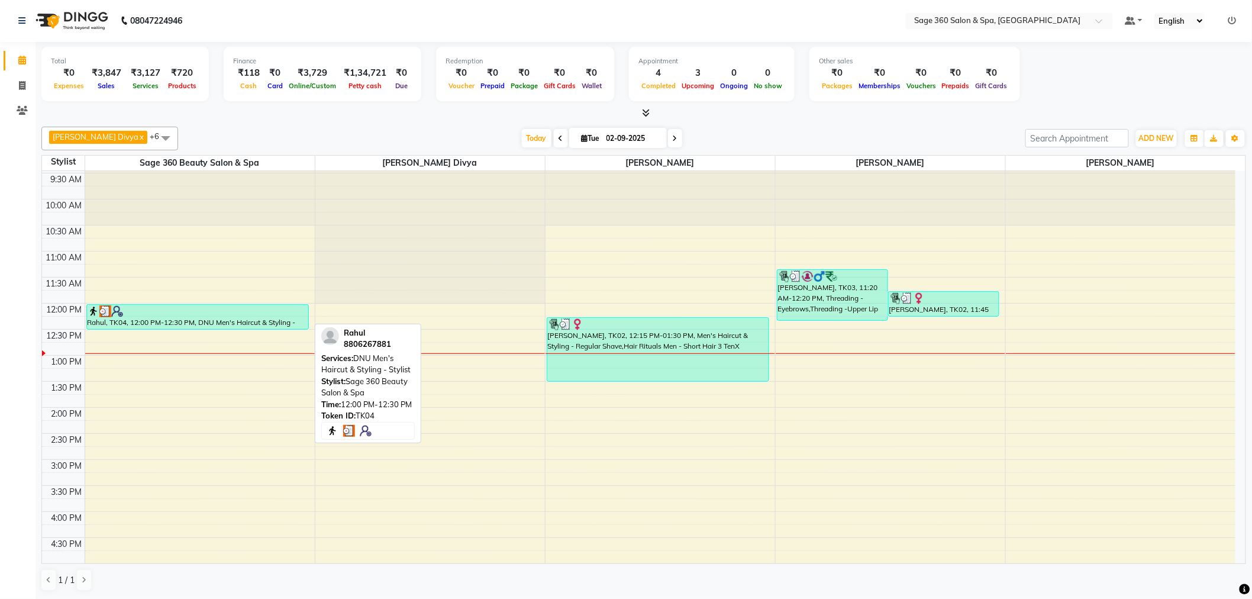
click at [149, 315] on div at bounding box center [198, 311] width 220 height 12
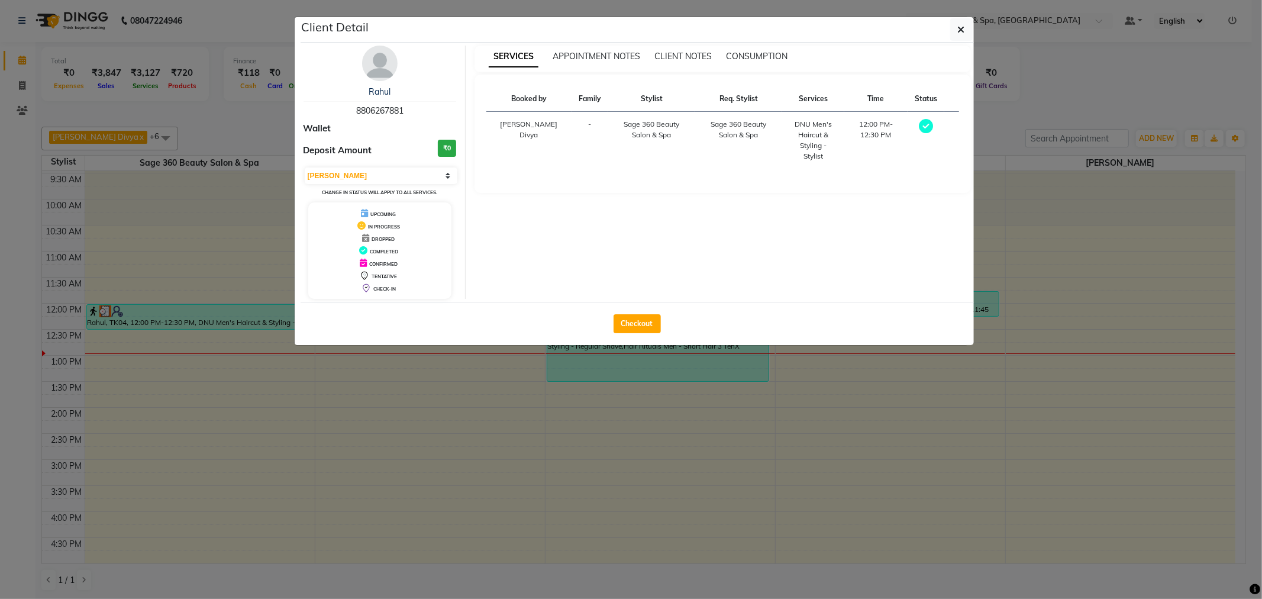
click at [389, 273] on div "TENTATIVE" at bounding box center [380, 275] width 134 height 12
click at [364, 276] on icon at bounding box center [364, 275] width 9 height 9
click at [376, 276] on span "TENTATIVE" at bounding box center [383, 276] width 25 height 6
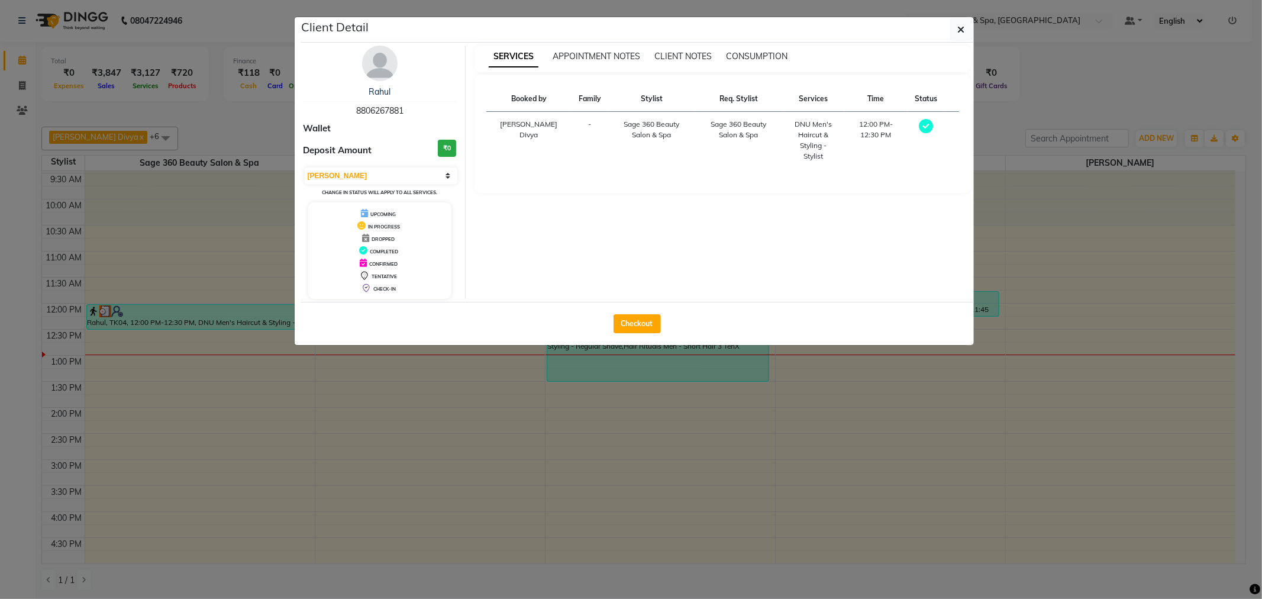
click at [376, 276] on span "TENTATIVE" at bounding box center [383, 276] width 25 height 6
click at [450, 176] on select "Select MARK DONE UPCOMING" at bounding box center [381, 175] width 153 height 17
select select "select"
click at [305, 167] on select "Select MARK DONE UPCOMING" at bounding box center [381, 175] width 153 height 17
click at [390, 277] on span "TENTATIVE" at bounding box center [383, 276] width 25 height 6
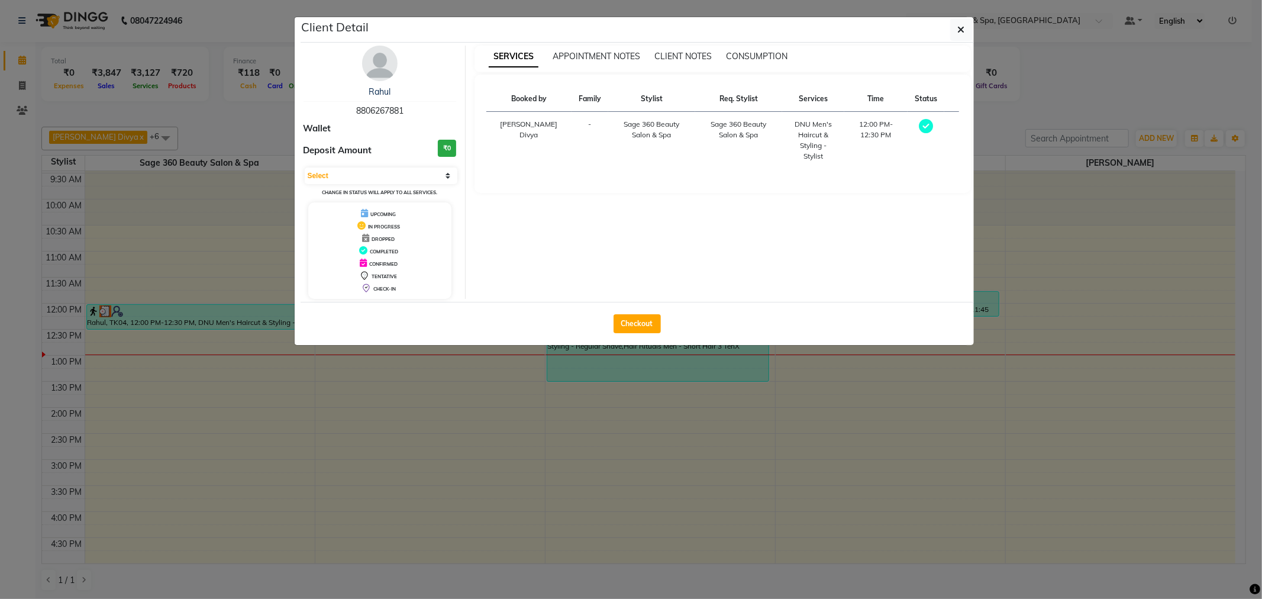
click at [367, 274] on icon at bounding box center [364, 275] width 9 height 9
drag, startPoint x: 367, startPoint y: 274, endPoint x: 400, endPoint y: 279, distance: 33.6
click at [400, 279] on div "TENTATIVE" at bounding box center [380, 275] width 134 height 12
click at [529, 392] on ngb-modal-window "Client Detail Rahul 8806267881 Wallet Deposit Amount ₹0 Select MARK DONE UPCOMI…" at bounding box center [631, 299] width 1262 height 599
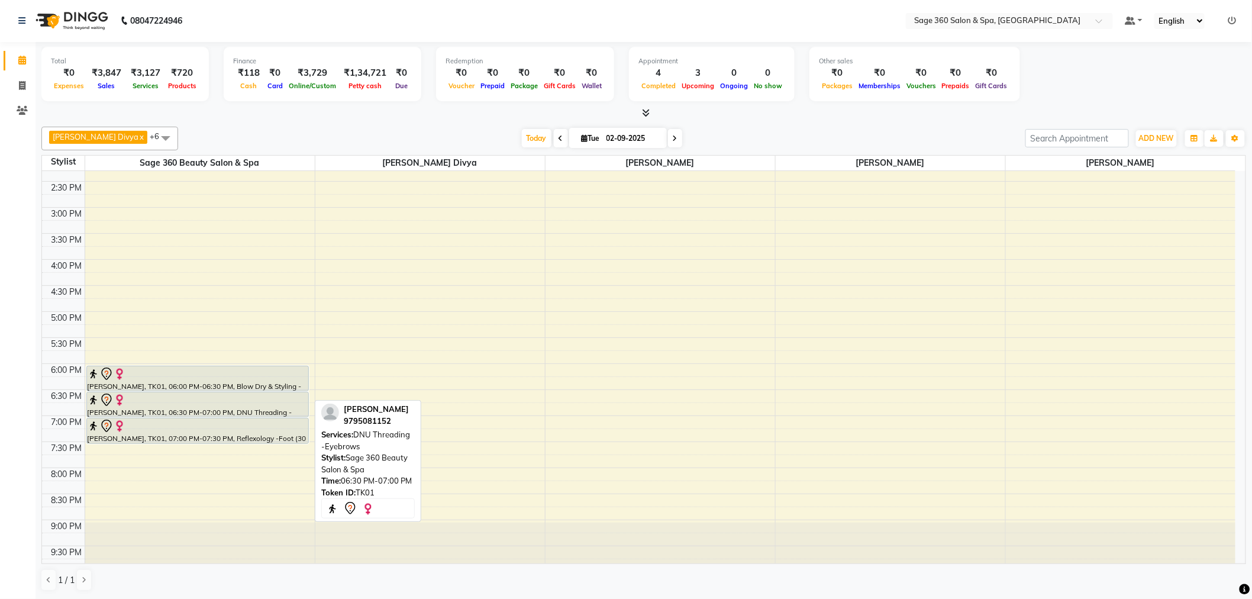
scroll to position [286, 0]
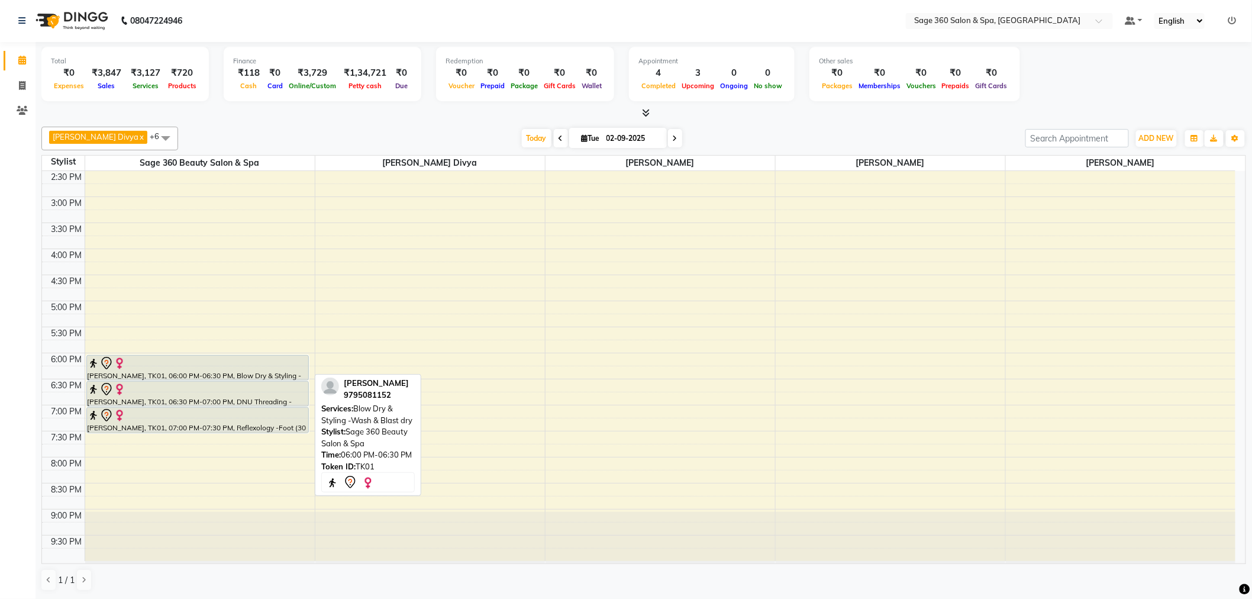
click at [196, 379] on div at bounding box center [197, 379] width 221 height 5
select select "7"
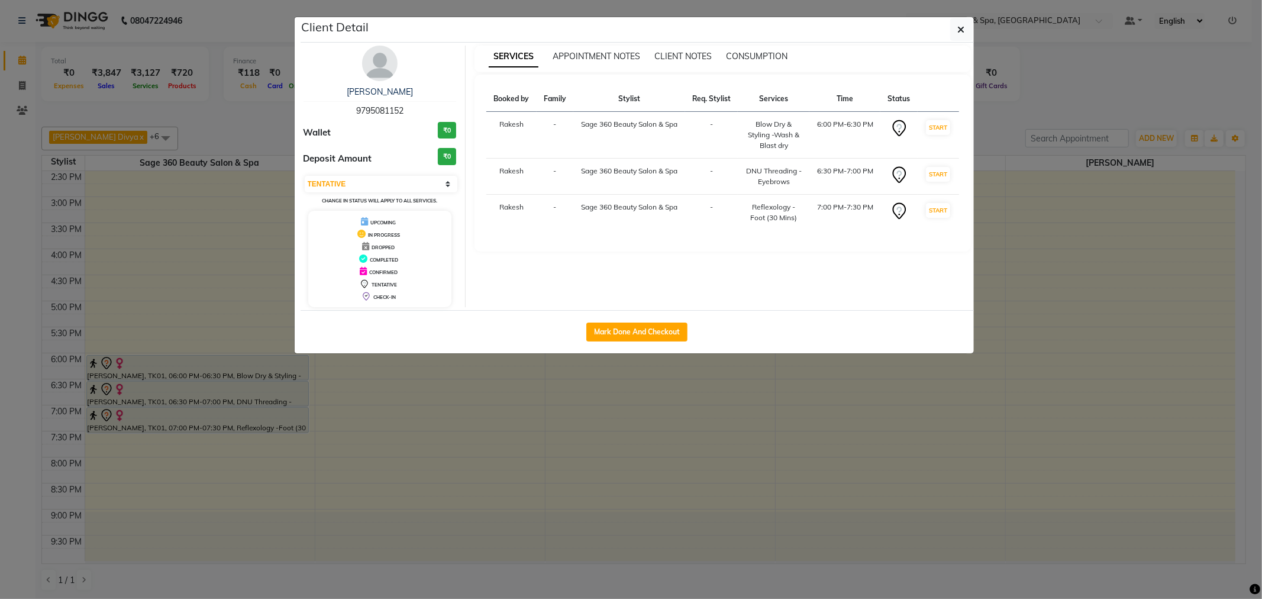
click at [389, 357] on ngb-modal-window "Client Detail [PERSON_NAME] 9795081152 Wallet ₹0 Deposit Amount ₹0 Select IN SE…" at bounding box center [631, 299] width 1262 height 599
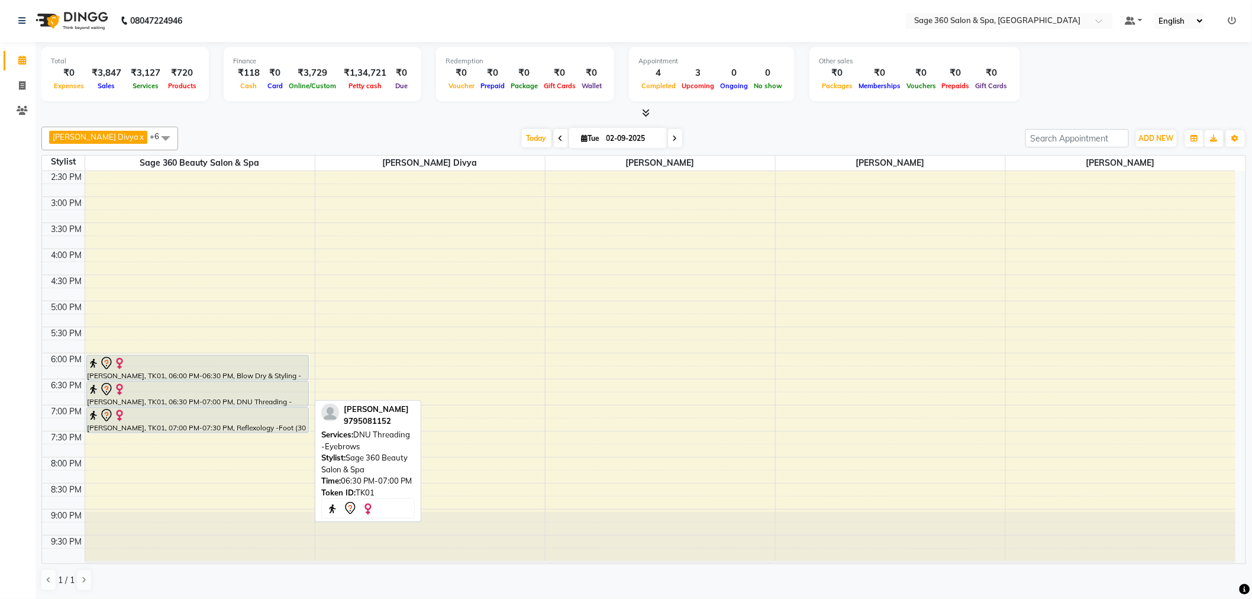
click at [219, 396] on div "[PERSON_NAME], TK01, 06:30 PM-07:00 PM, DNU Threading -Eyebrows" at bounding box center [197, 394] width 221 height 24
select select "7"
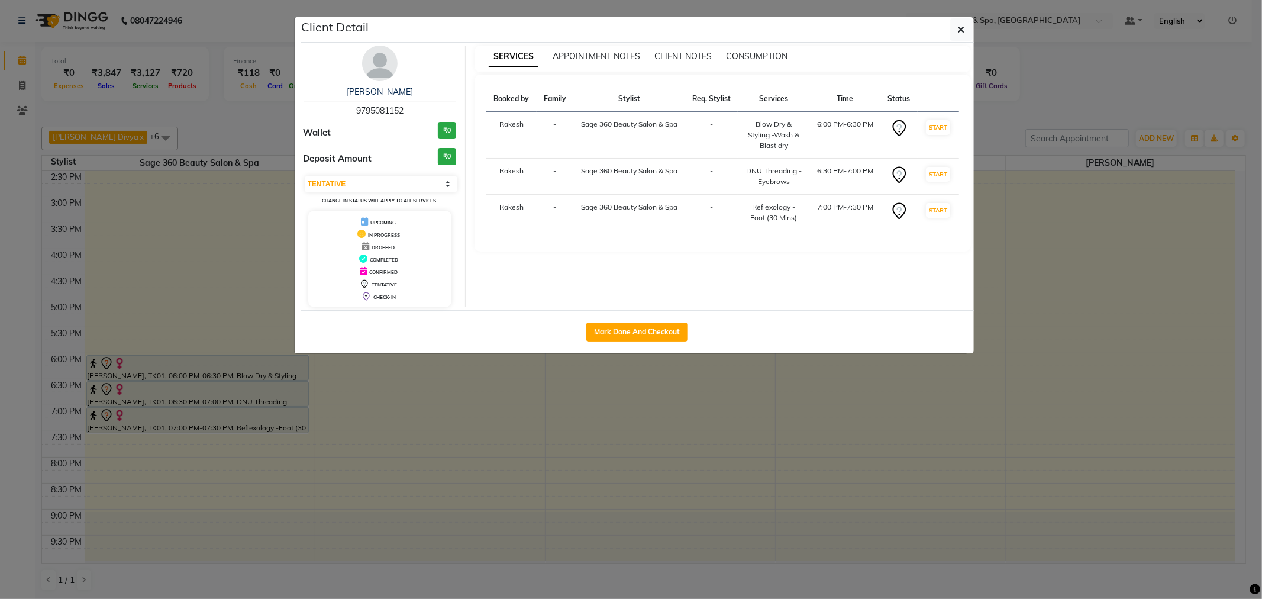
click at [468, 433] on ngb-modal-window "Client Detail [PERSON_NAME] 9795081152 Wallet ₹0 Deposit Amount ₹0 Select IN SE…" at bounding box center [631, 299] width 1262 height 599
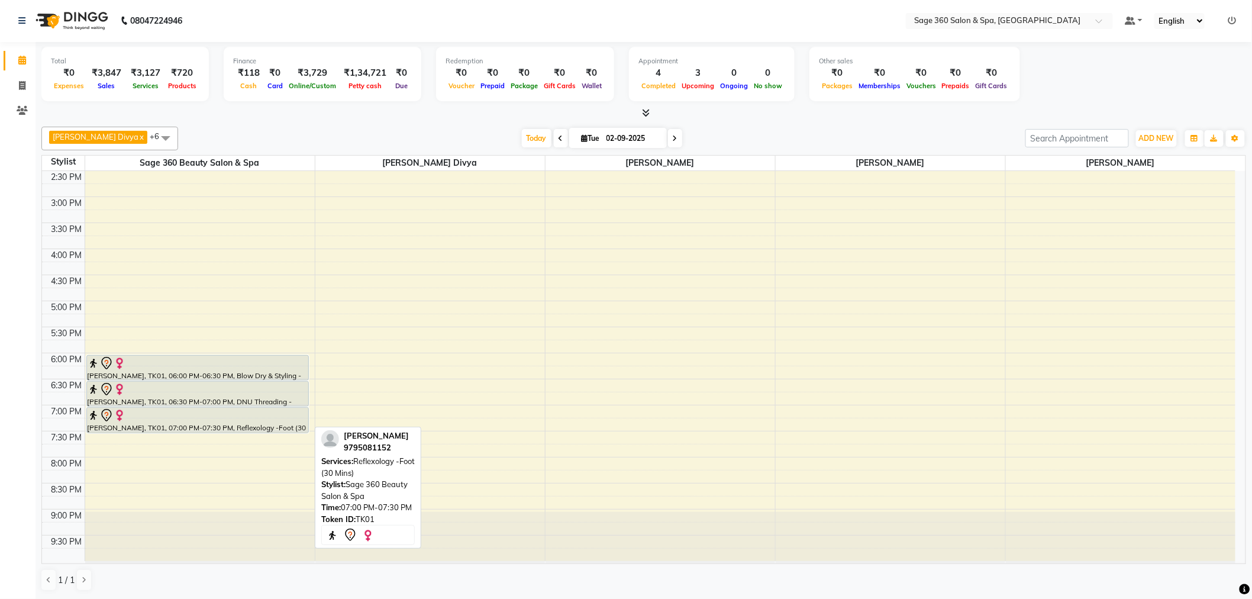
click at [267, 422] on div "[PERSON_NAME], TK01, 07:00 PM-07:30 PM, Reflexology -Foot (30 Mins)" at bounding box center [197, 420] width 221 height 25
select select "7"
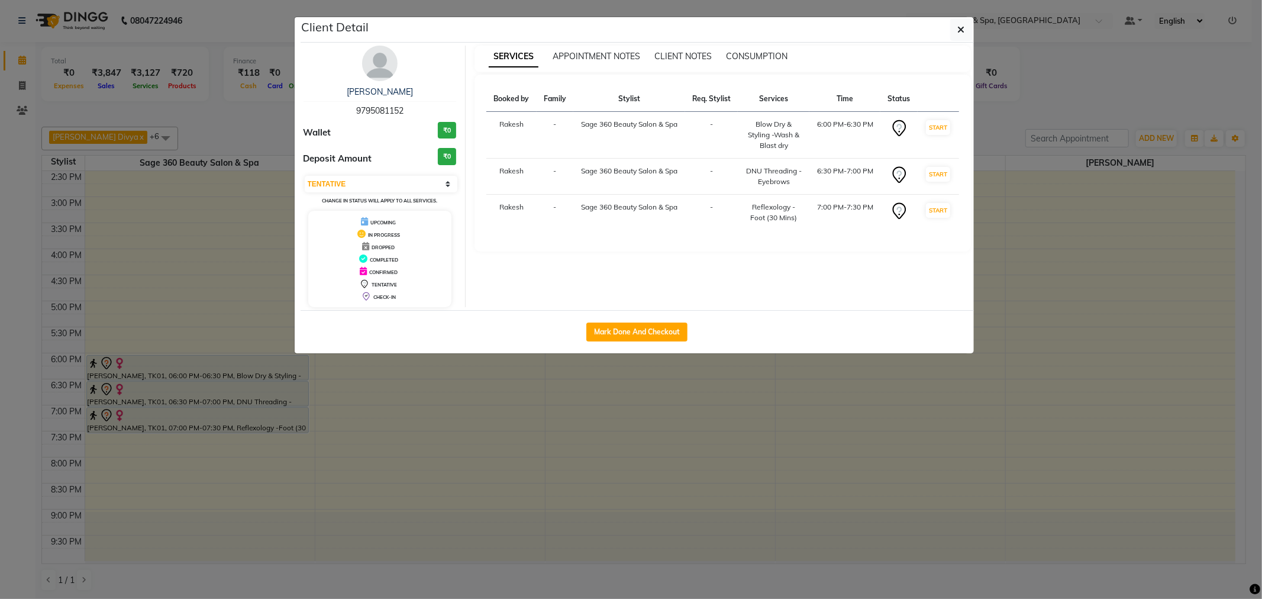
click at [373, 400] on ngb-modal-window "Client Detail [PERSON_NAME] 9795081152 Wallet ₹0 Deposit Amount ₹0 Select IN SE…" at bounding box center [631, 299] width 1262 height 599
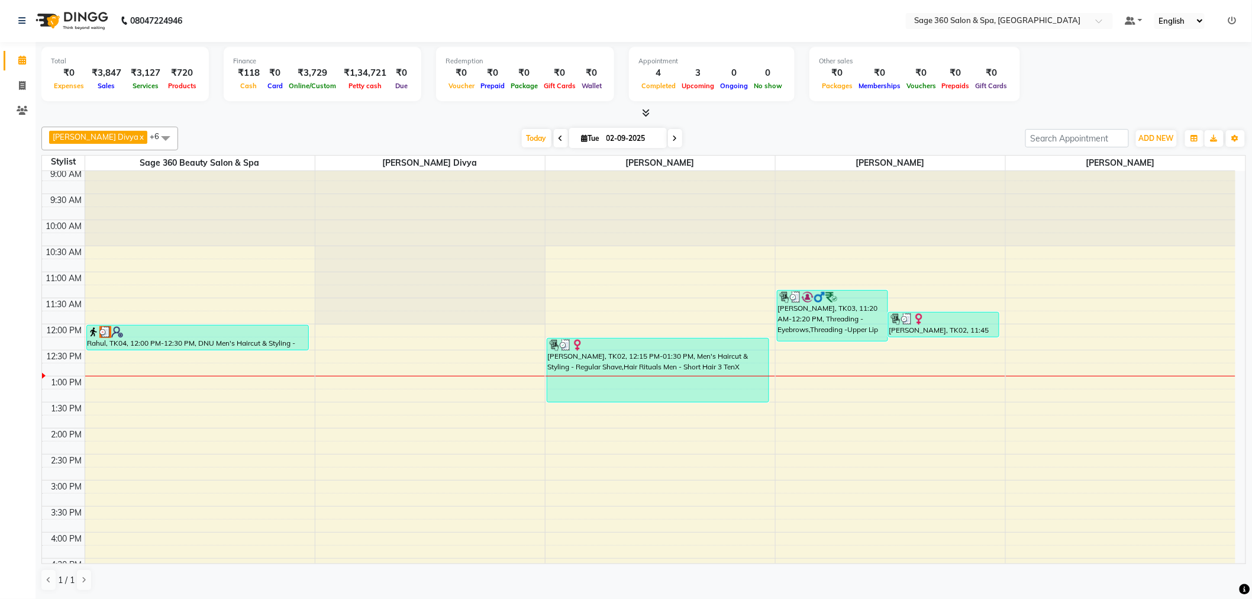
scroll to position [0, 0]
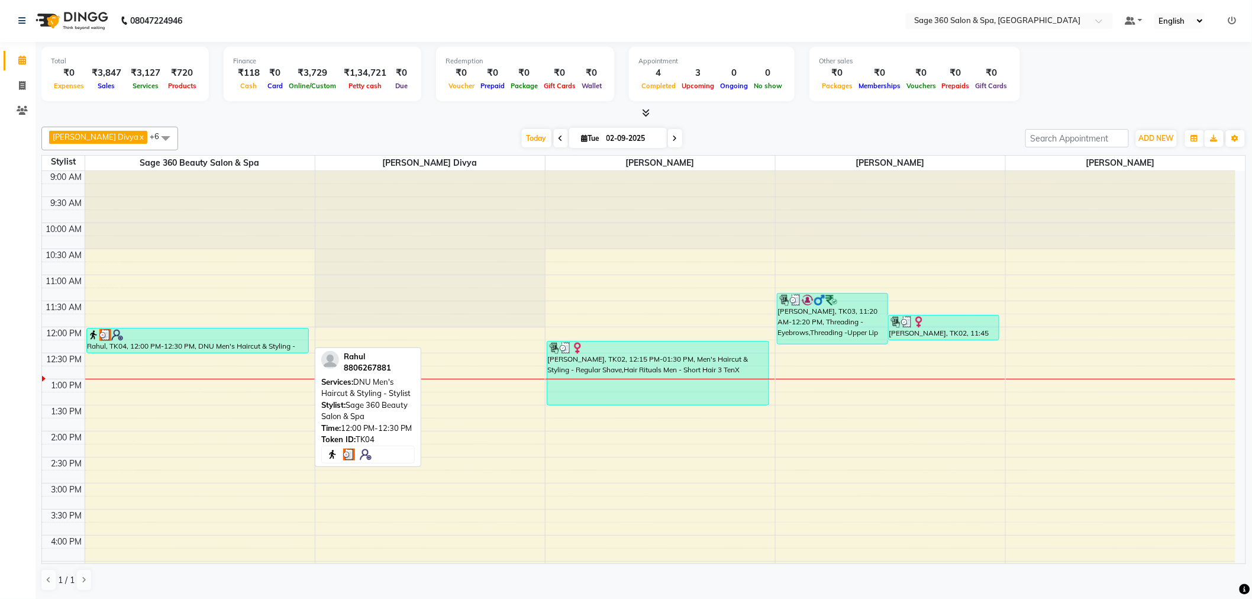
click at [200, 345] on div "Rahul, TK04, 12:00 PM-12:30 PM, DNU Men's Haircut & Styling - Stylist" at bounding box center [197, 340] width 221 height 24
select select "3"
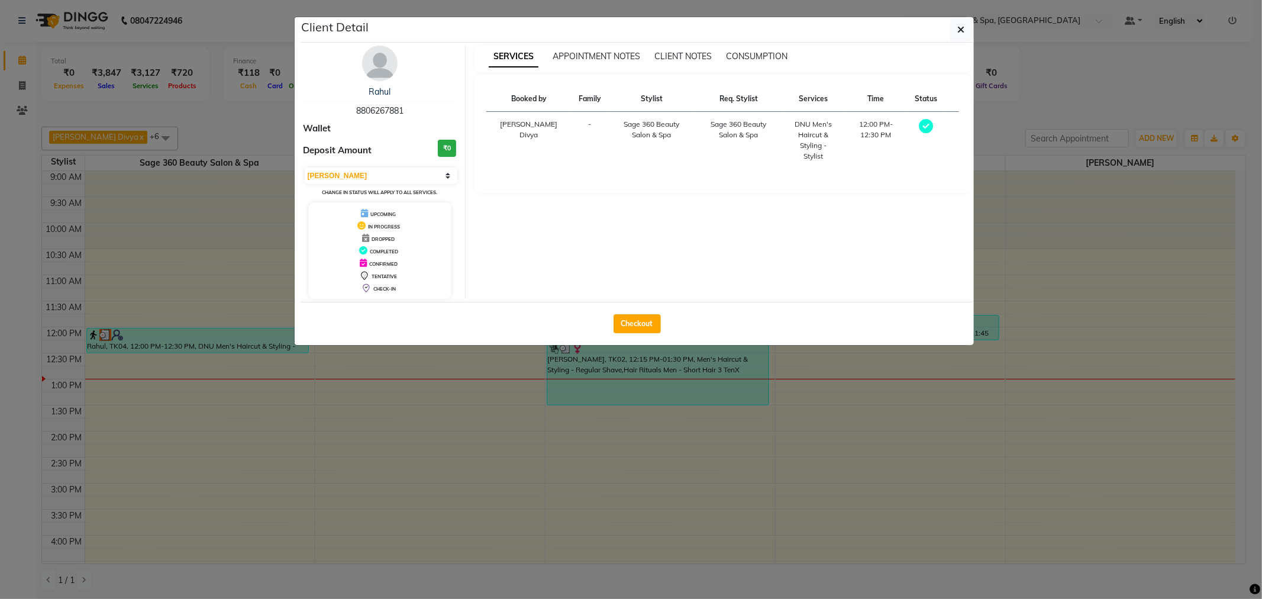
click at [373, 275] on span "TENTATIVE" at bounding box center [383, 276] width 25 height 6
click at [425, 194] on small "Change in status will apply to all services." at bounding box center [379, 192] width 115 height 6
click at [424, 193] on small "Change in status will apply to all services." at bounding box center [379, 192] width 115 height 6
click at [424, 192] on small "Change in status will apply to all services." at bounding box center [379, 192] width 115 height 6
click at [384, 277] on span "TENTATIVE" at bounding box center [383, 276] width 25 height 6
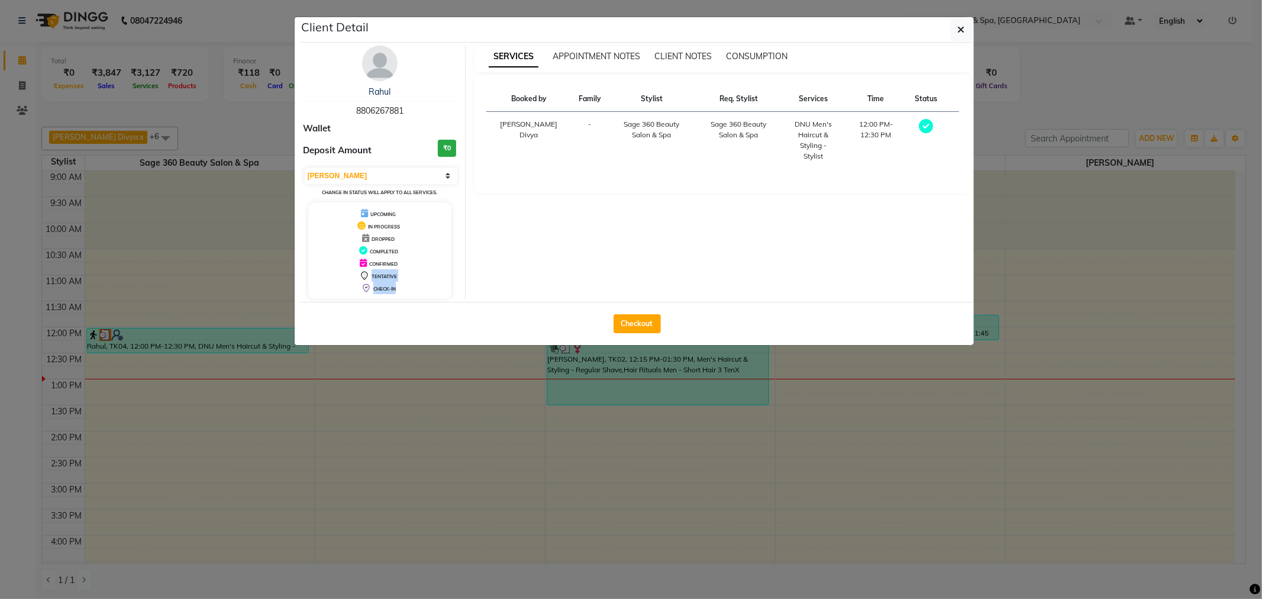
drag, startPoint x: 384, startPoint y: 277, endPoint x: 438, endPoint y: 286, distance: 54.0
click at [438, 286] on div "UPCOMING IN PROGRESS DROPPED COMPLETED CONFIRMED TENTATIVE CHECK-IN" at bounding box center [380, 250] width 144 height 96
click at [388, 285] on div "CHECK-IN" at bounding box center [380, 288] width 134 height 12
click at [390, 277] on span "TENTATIVE" at bounding box center [383, 276] width 25 height 6
click at [362, 275] on icon at bounding box center [364, 275] width 9 height 9
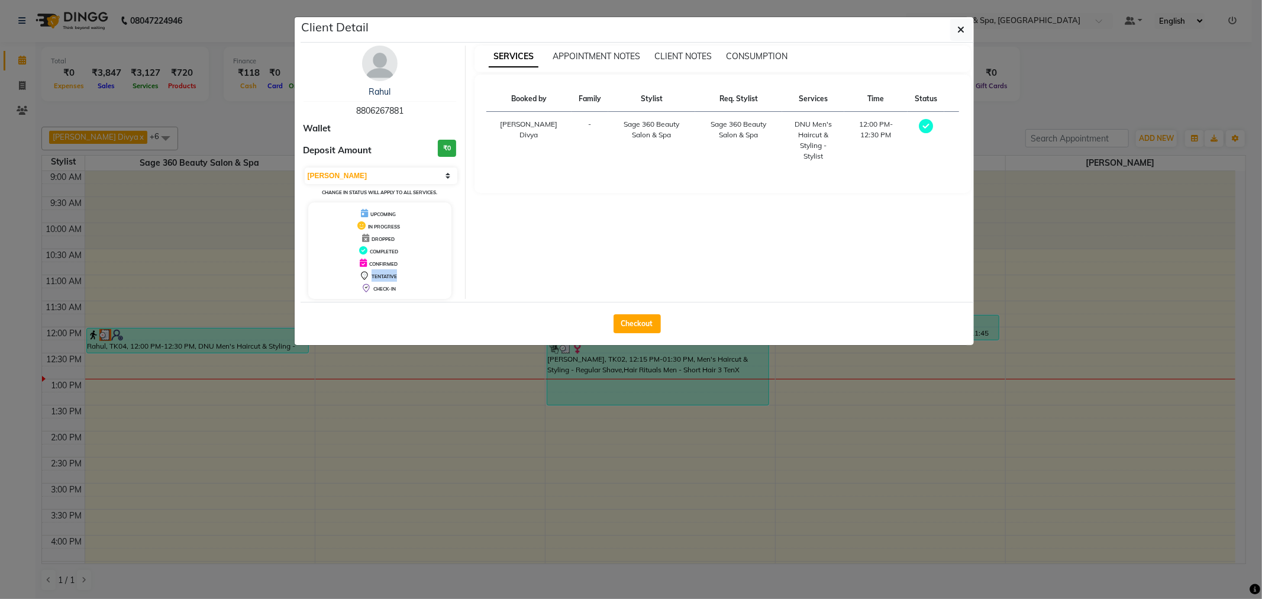
drag, startPoint x: 365, startPoint y: 274, endPoint x: 404, endPoint y: 279, distance: 39.3
click at [404, 279] on div "TENTATIVE" at bounding box center [380, 275] width 134 height 12
click at [416, 376] on ngb-modal-window "Client Detail Rahul 8806267881 Wallet Deposit Amount ₹0 Select MARK DONE UPCOMI…" at bounding box center [631, 299] width 1262 height 599
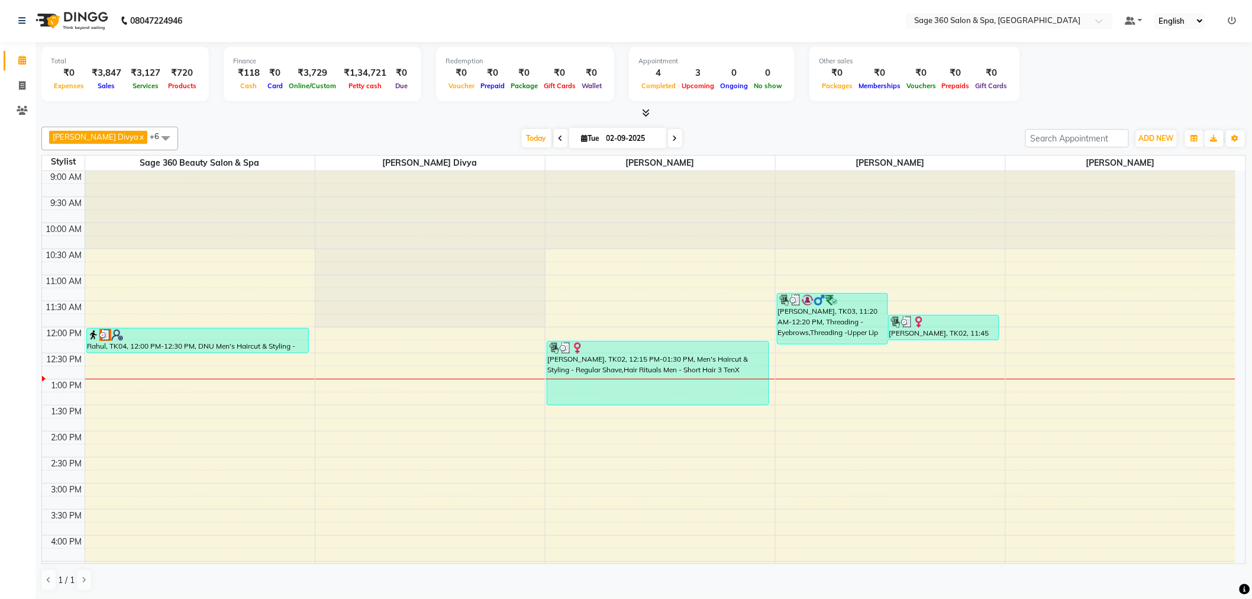
click at [115, 138] on span "[PERSON_NAME] Divya x" at bounding box center [98, 137] width 98 height 13
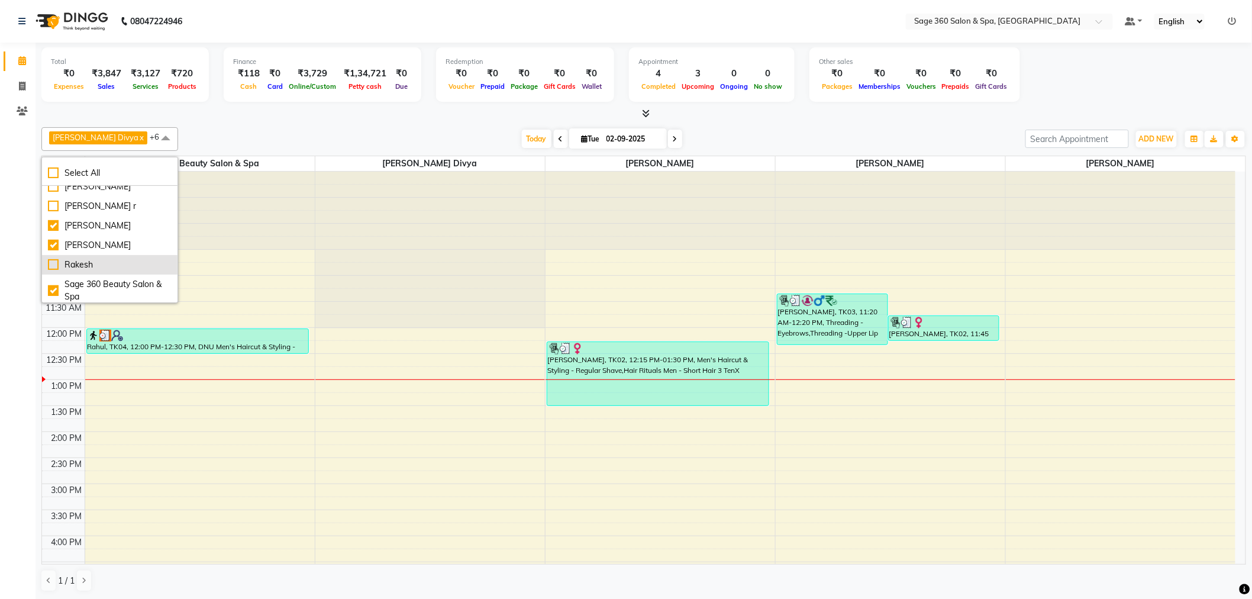
scroll to position [51, 0]
click at [50, 266] on div "Sage 360 Beauty Salon & Spa" at bounding box center [110, 267] width 124 height 25
checkbox input "false"
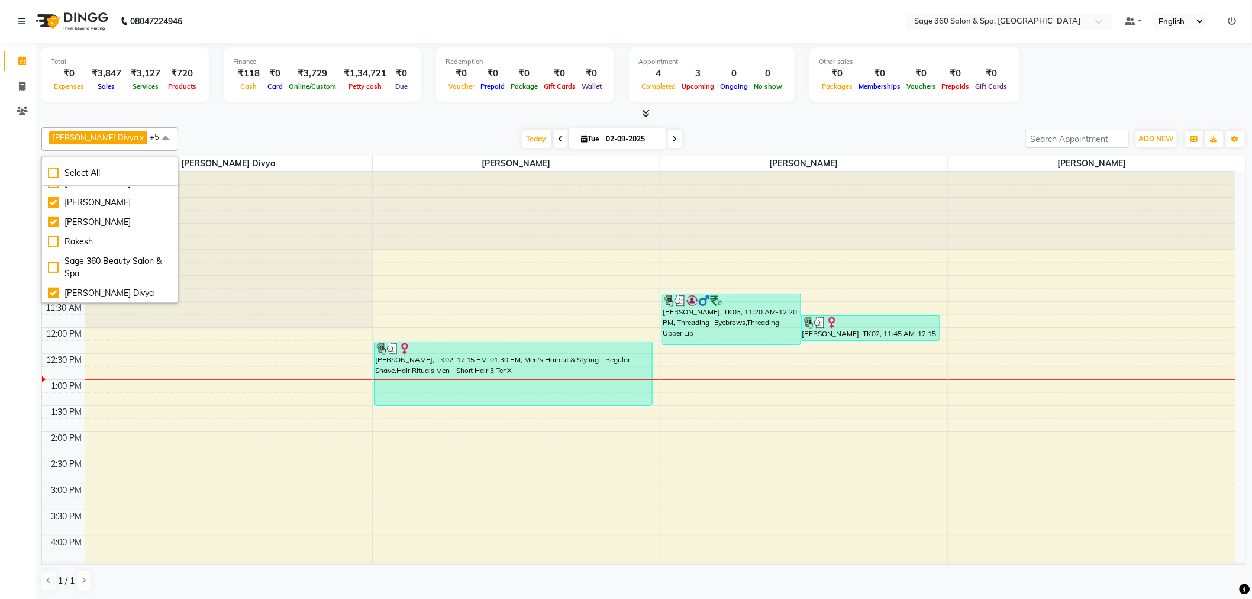
click at [222, 172] on div at bounding box center [228, 172] width 287 height 0
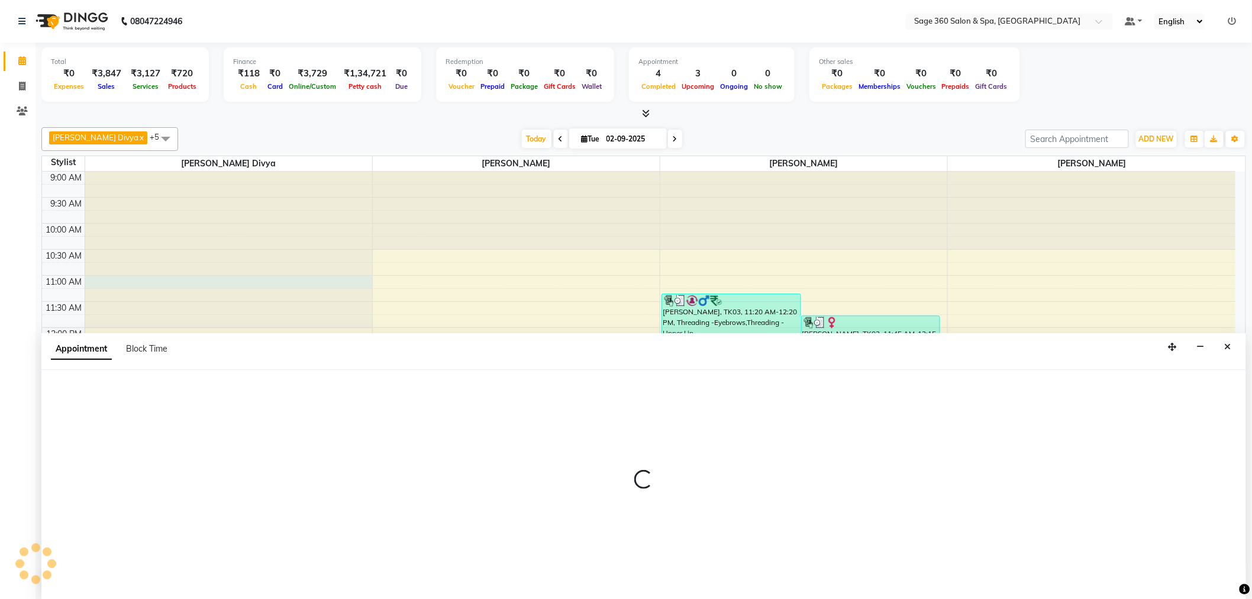
scroll to position [1, 0]
select select "68063"
select select "tentative"
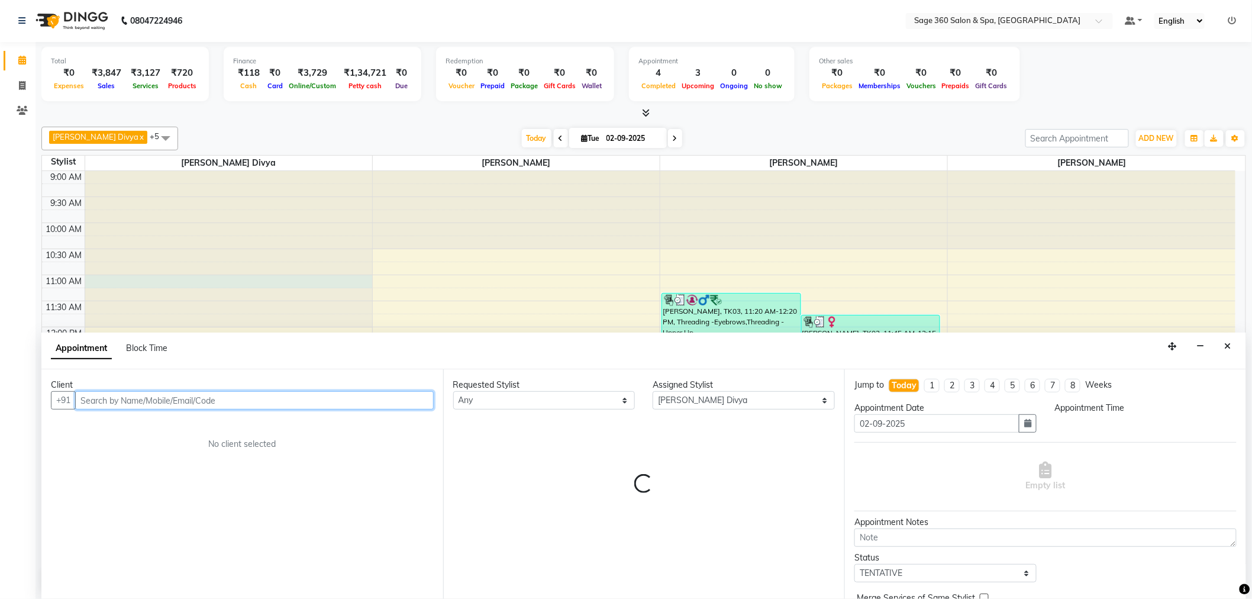
select select "660"
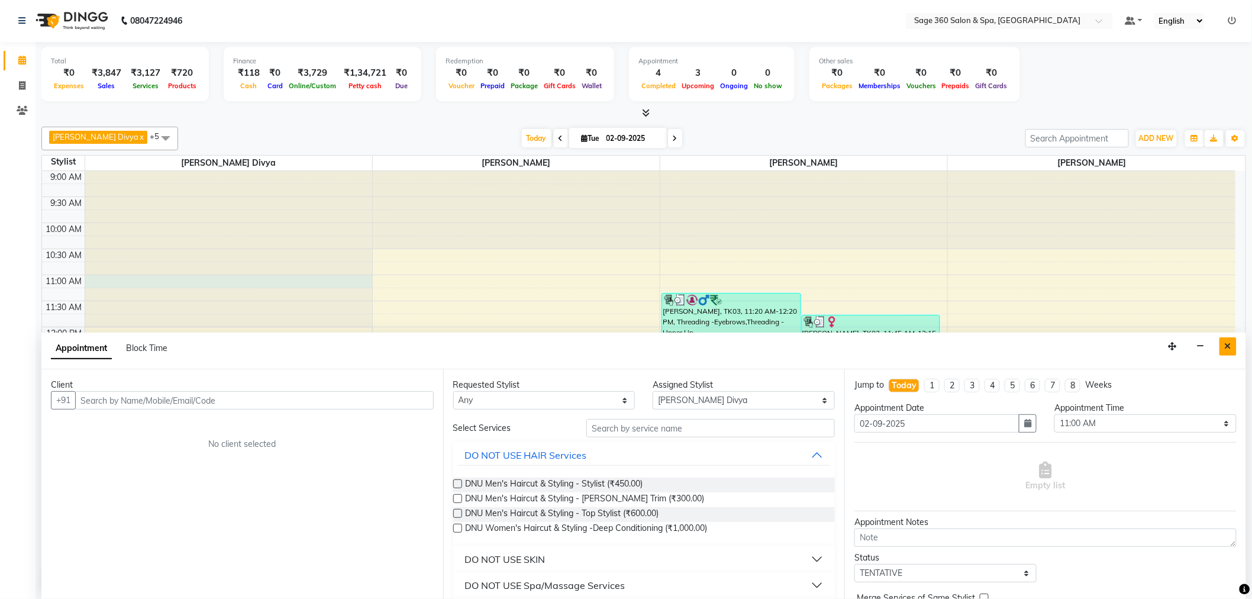
click at [1232, 347] on button "Close" at bounding box center [1227, 346] width 17 height 18
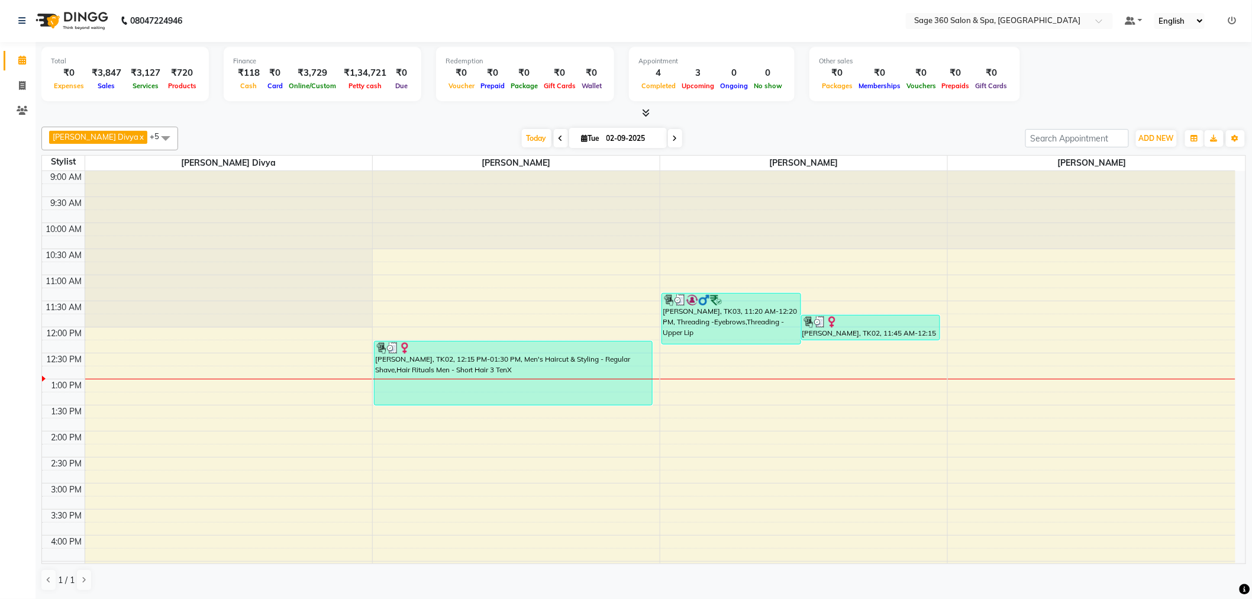
click at [618, 139] on input "02-09-2025" at bounding box center [632, 139] width 59 height 18
select select "9"
select select "2025"
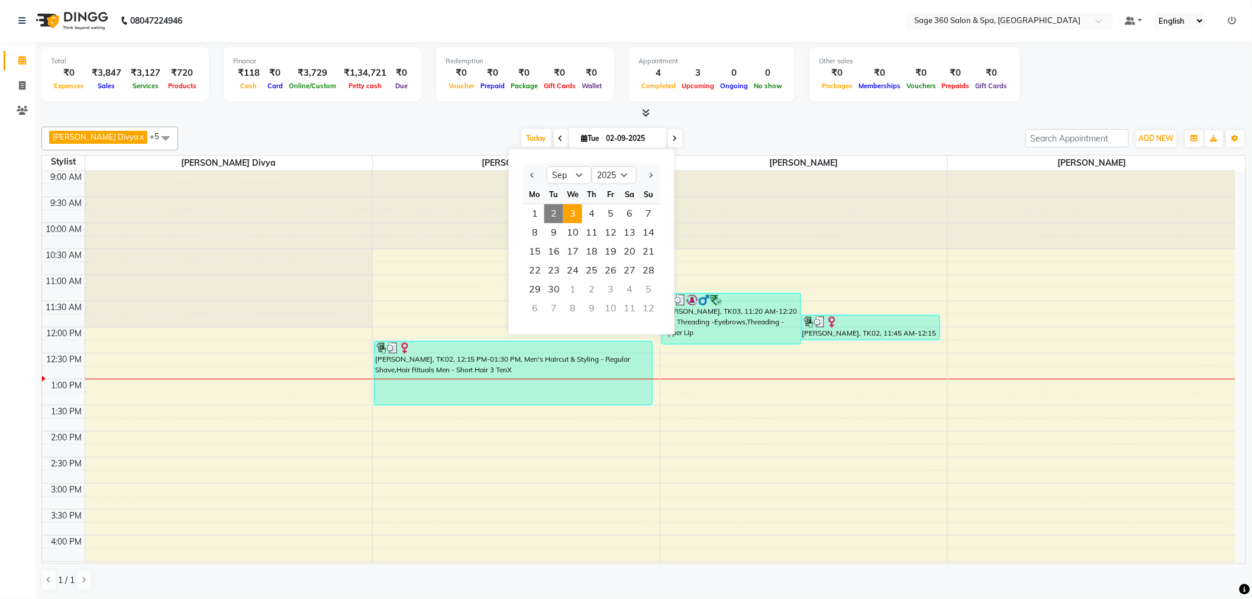
click at [577, 212] on span "3" at bounding box center [572, 213] width 19 height 19
type input "[DATE]"
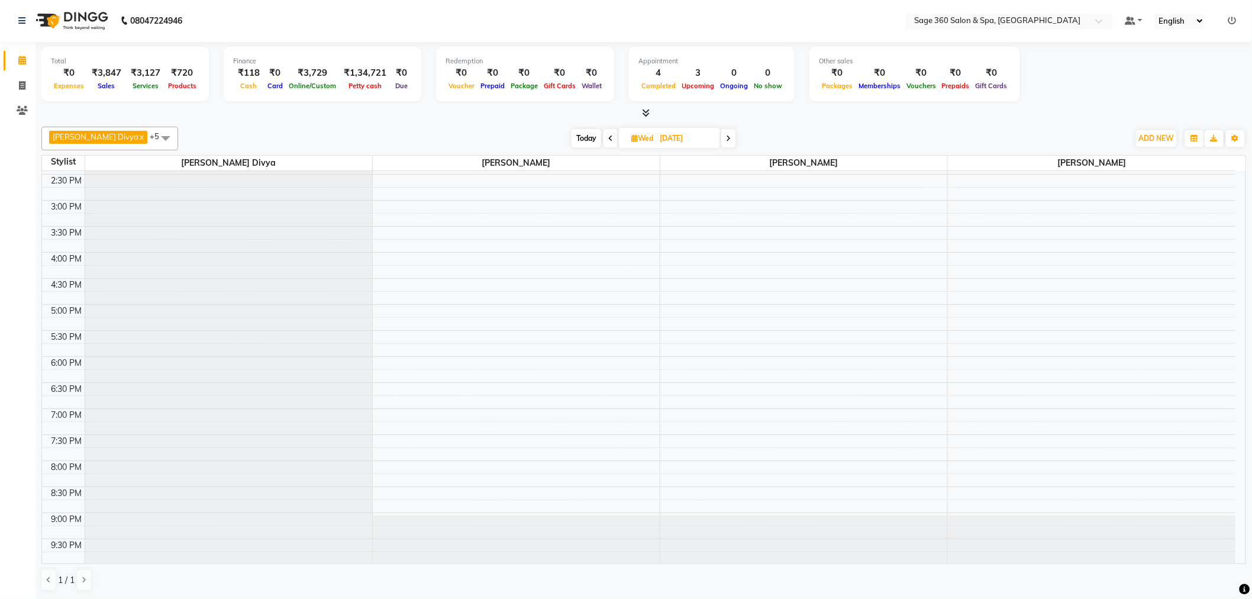
scroll to position [286, 0]
click at [138, 137] on link "x" at bounding box center [140, 136] width 5 height 9
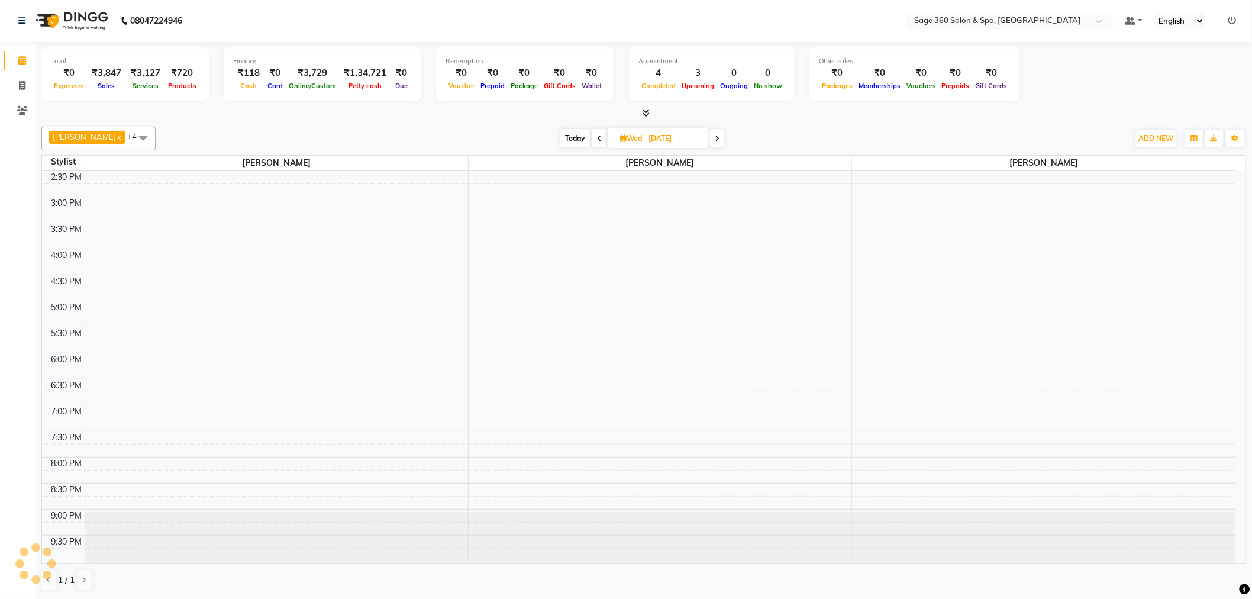
click at [86, 139] on span "[PERSON_NAME] x [PERSON_NAME] x [PERSON_NAME] x +4" at bounding box center [98, 139] width 114 height 24
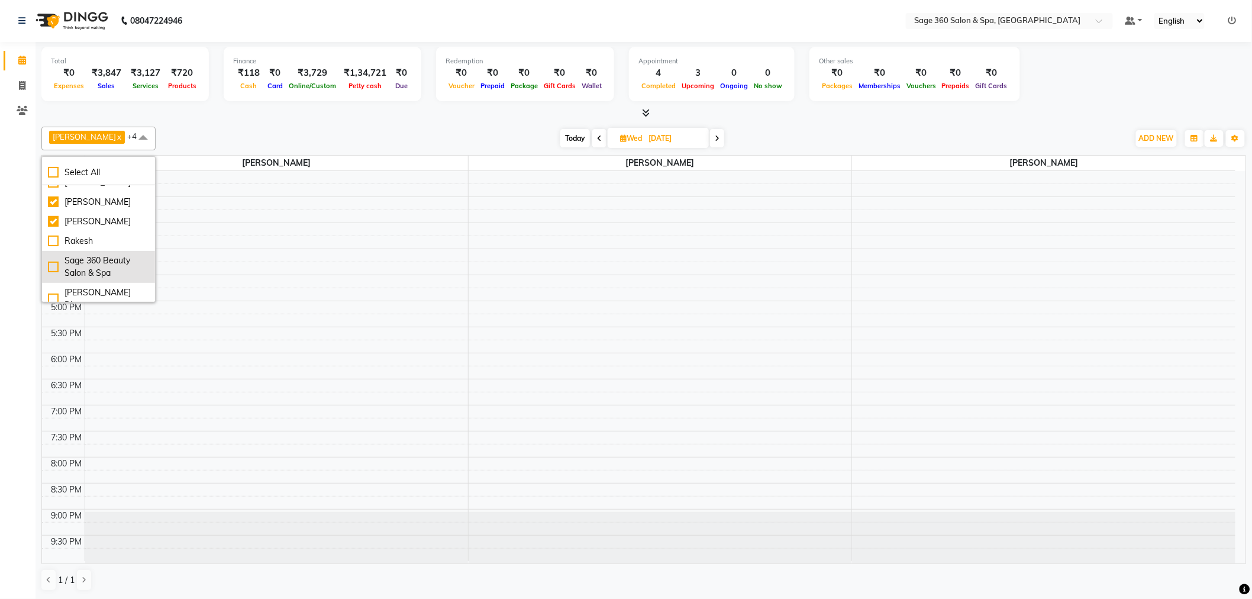
click at [51, 273] on div "Sage 360 Beauty Salon & Spa" at bounding box center [98, 266] width 101 height 25
checkbox input "true"
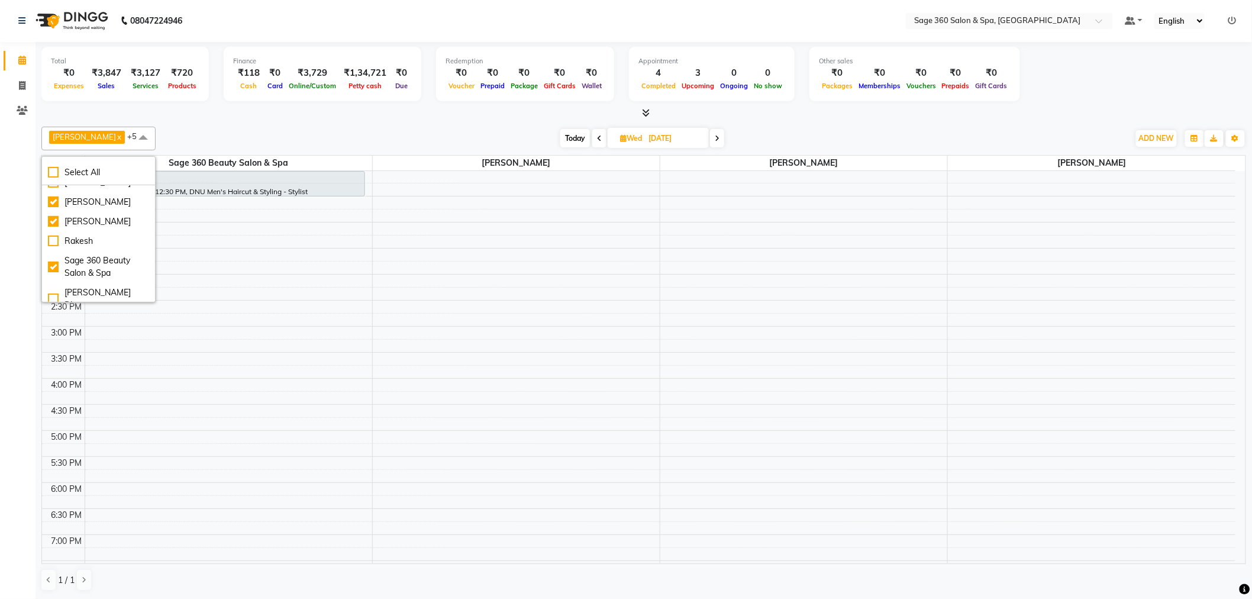
scroll to position [89, 0]
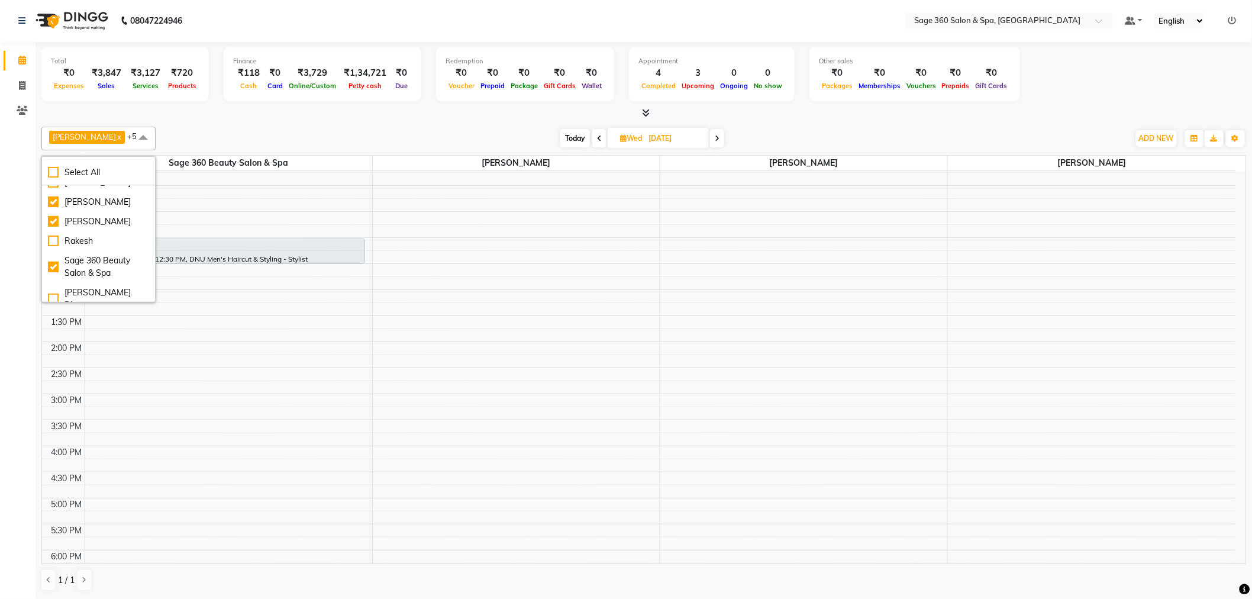
click at [335, 144] on div "[DATE] [DATE]" at bounding box center [641, 139] width 961 height 18
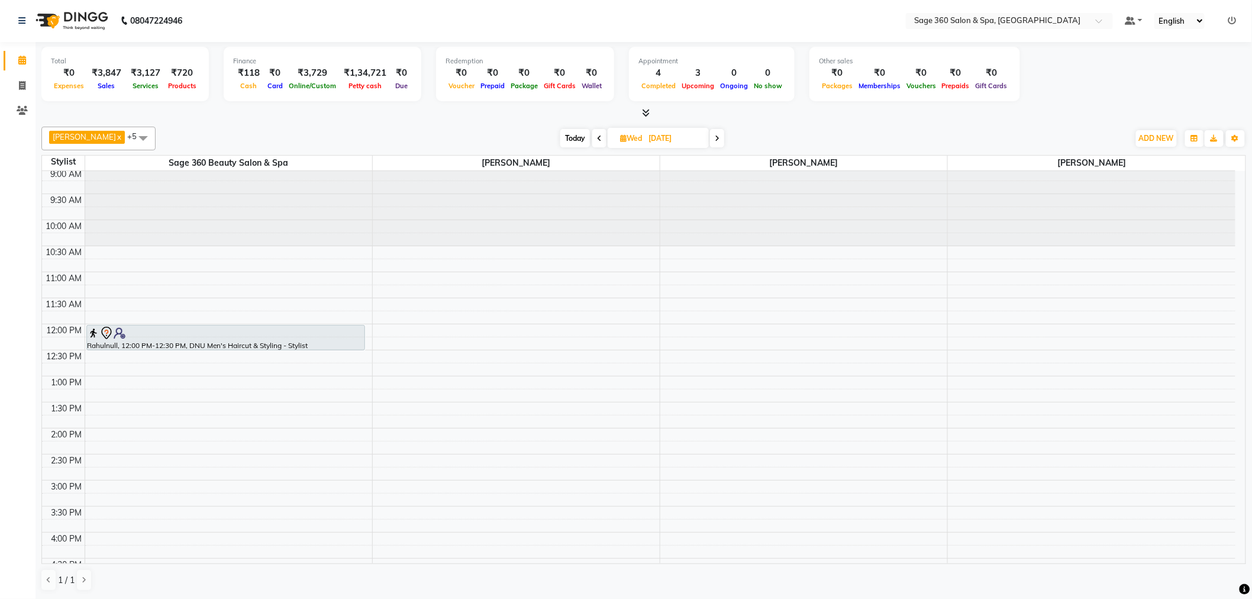
scroll to position [0, 0]
click at [211, 335] on div at bounding box center [226, 336] width 276 height 14
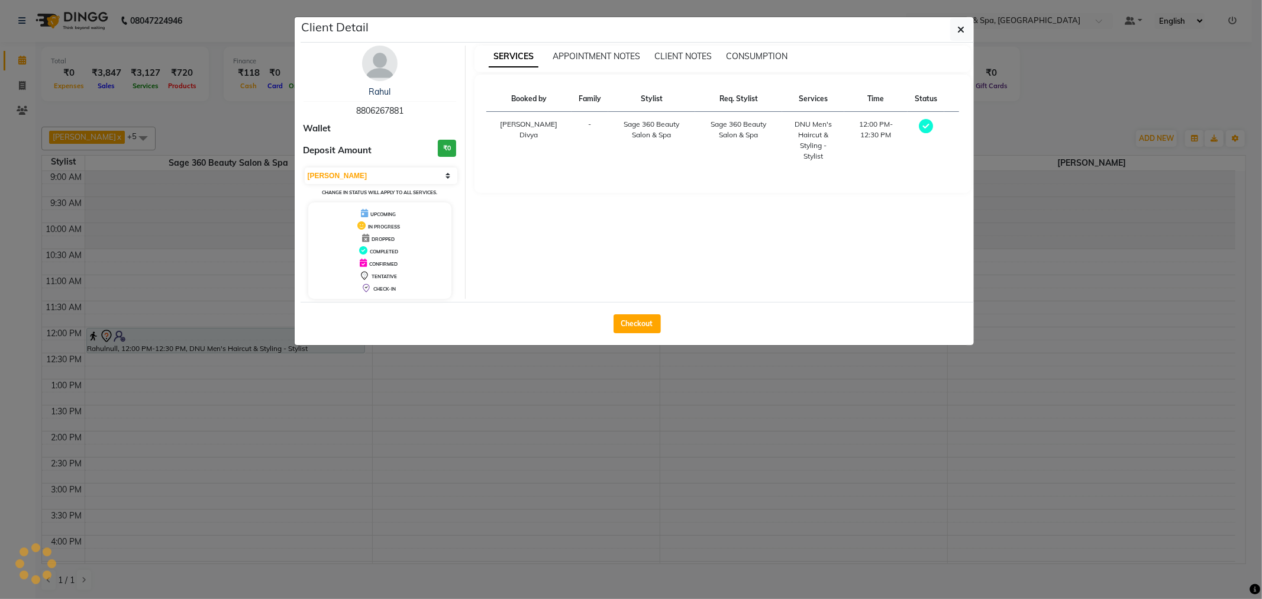
select select "7"
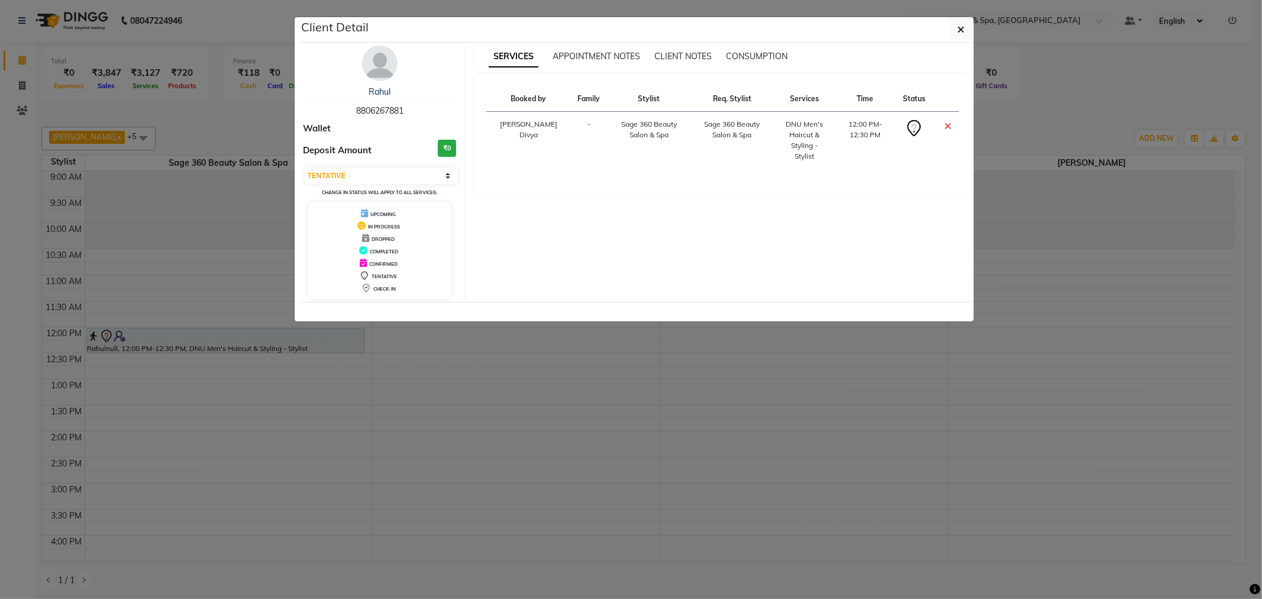
click at [345, 467] on ngb-modal-window "Client Detail Rahul 8806267881 Wallet Deposit Amount ₹0 Select CONFIRMED TENTAT…" at bounding box center [631, 299] width 1262 height 599
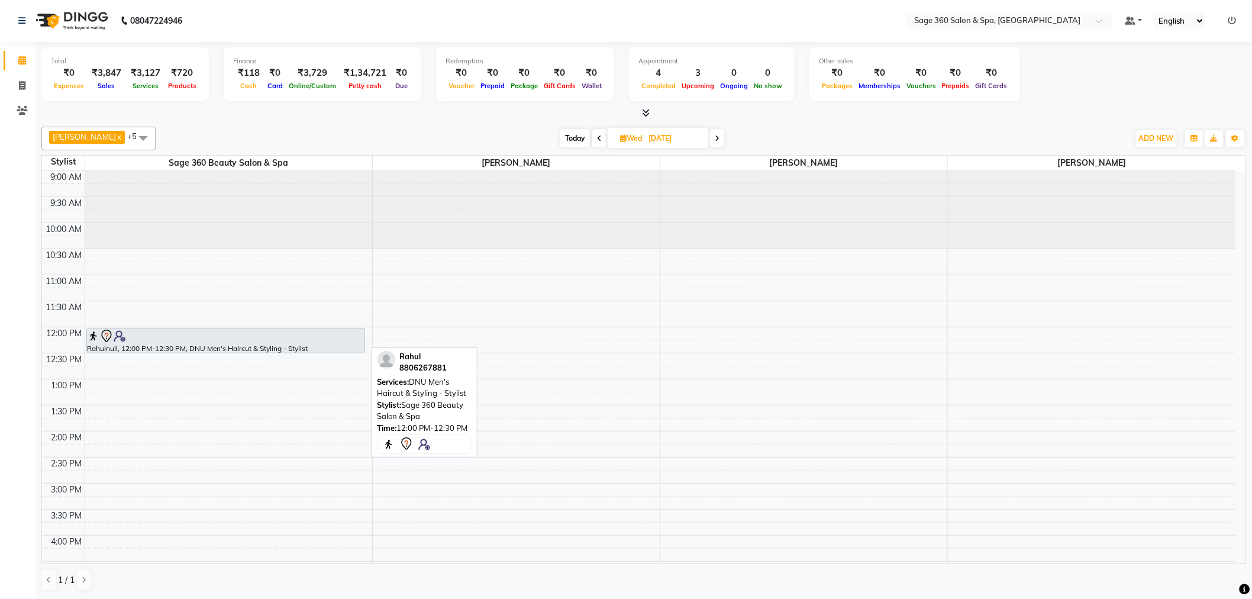
click at [251, 347] on div "Rahulnull, 12:00 PM-12:30 PM, DNU Men's Haircut & Styling - Stylist" at bounding box center [225, 340] width 277 height 24
select select "7"
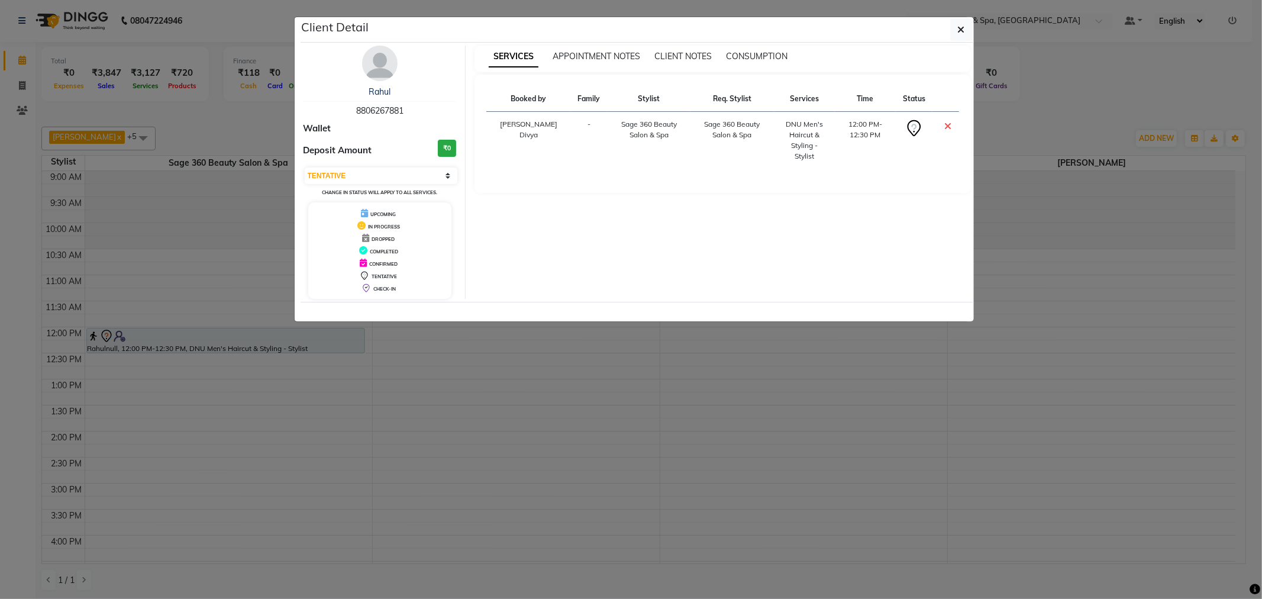
click at [330, 396] on ngb-modal-window "Client Detail Rahul 8806267881 Wallet Deposit Amount ₹0 Select CONFIRMED TENTAT…" at bounding box center [631, 299] width 1262 height 599
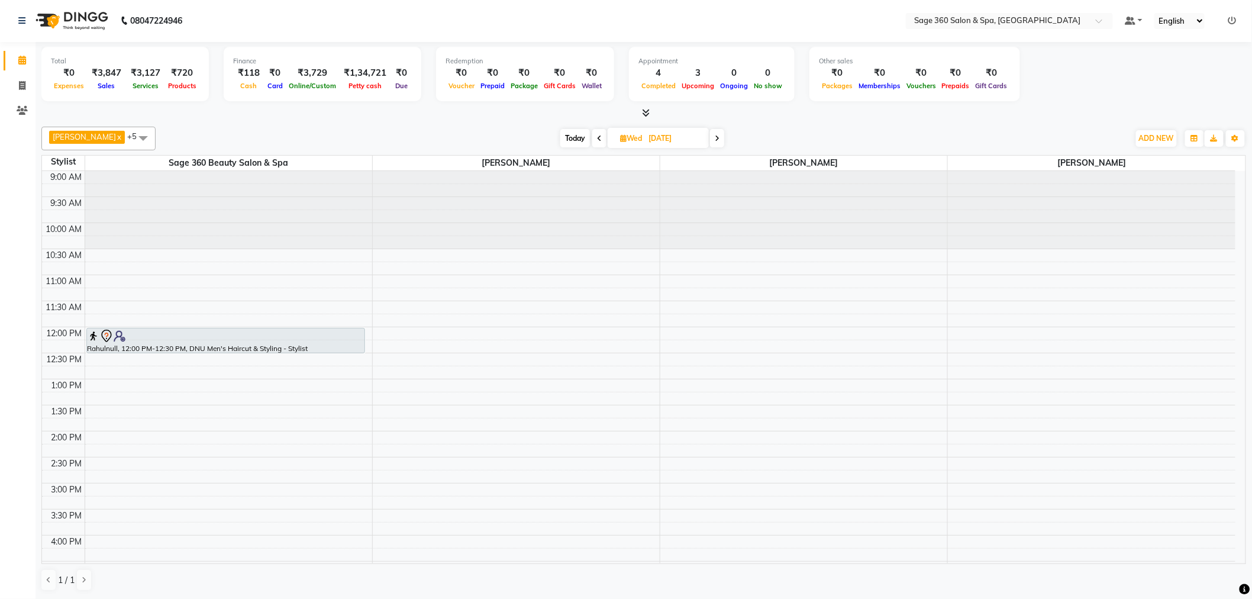
click at [92, 137] on span "Ali x [PERSON_NAME] x [PERSON_NAME] x Sage 360 Beauty Salon & Spa x +5" at bounding box center [98, 139] width 114 height 24
click at [645, 140] on input "[DATE]" at bounding box center [674, 139] width 59 height 18
select select "9"
select select "2025"
click at [596, 212] on span "2" at bounding box center [601, 213] width 19 height 19
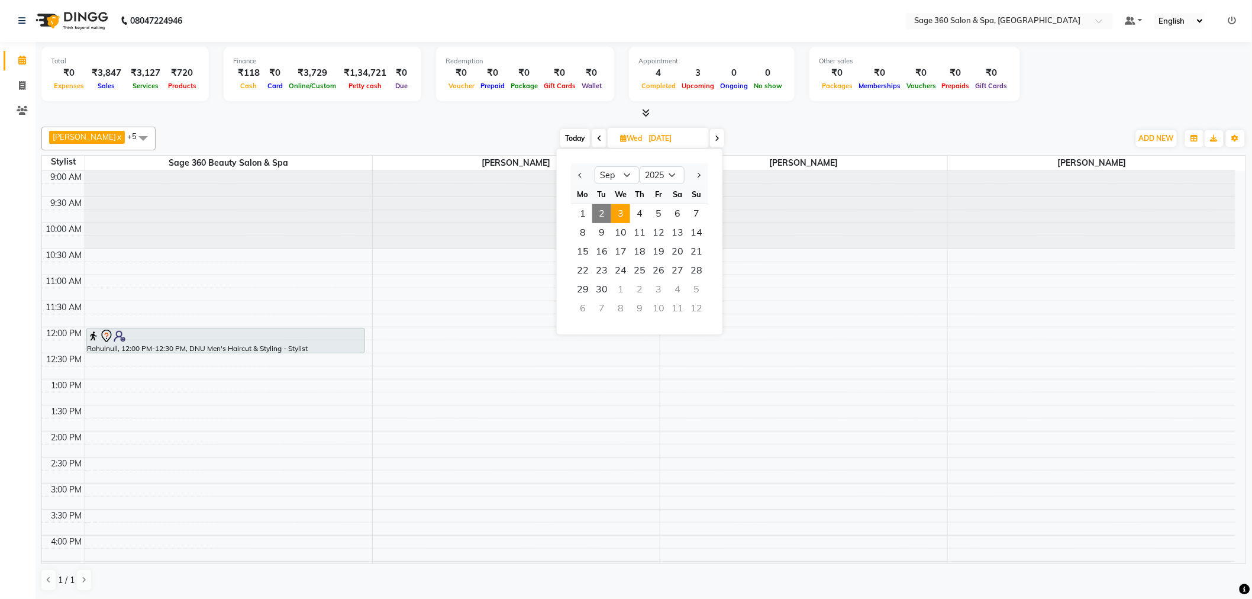
type input "02-09-2025"
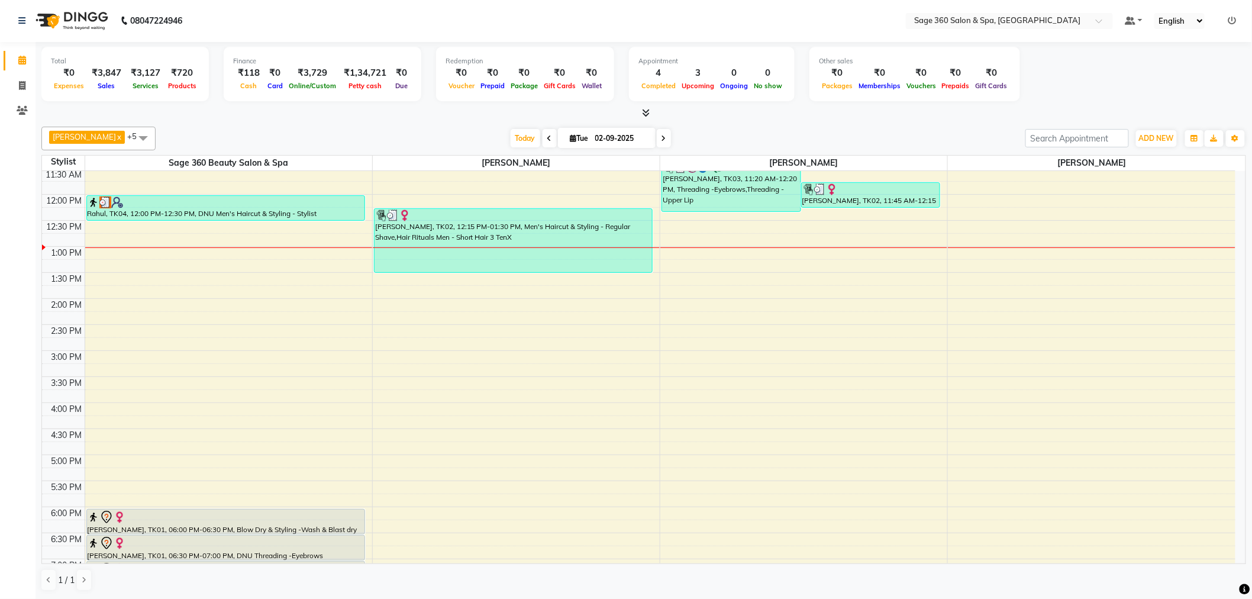
scroll to position [13, 0]
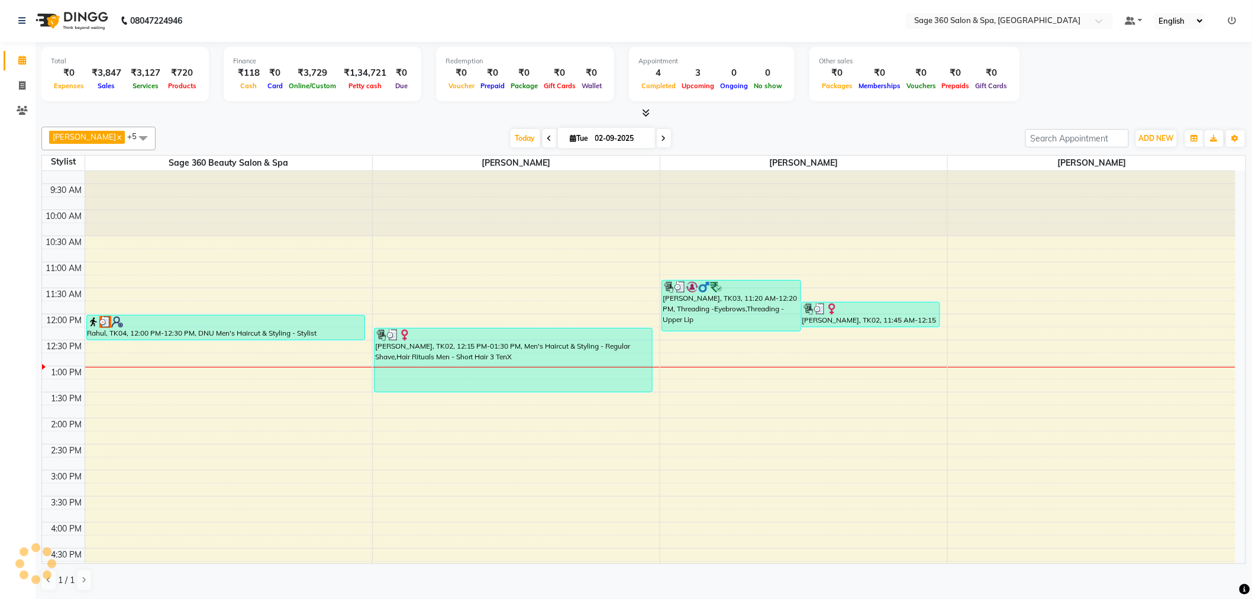
click at [83, 135] on span "Ali x [PERSON_NAME] x [PERSON_NAME] x Sage 360 Beauty Salon & Spa x +5" at bounding box center [98, 139] width 114 height 24
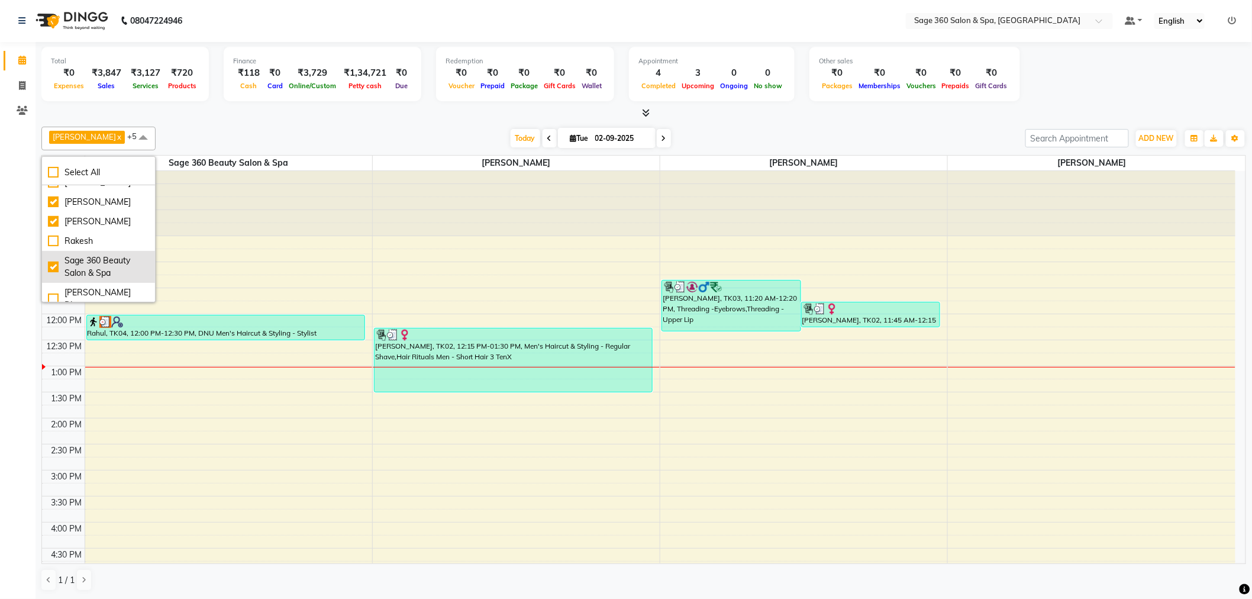
click at [54, 273] on div "Sage 360 Beauty Salon & Spa" at bounding box center [98, 266] width 101 height 25
checkbox input "false"
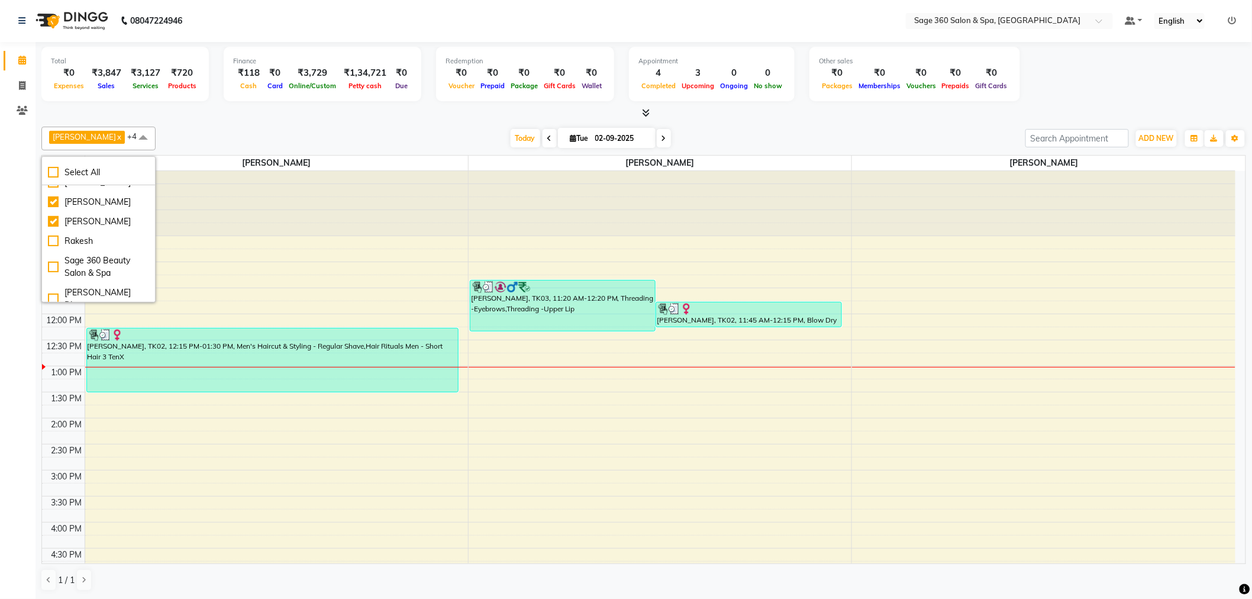
click at [230, 127] on div "Ali x [PERSON_NAME] x [PERSON_NAME] x +4 Select All [PERSON_NAME] [PERSON_NAME]…" at bounding box center [643, 139] width 1204 height 24
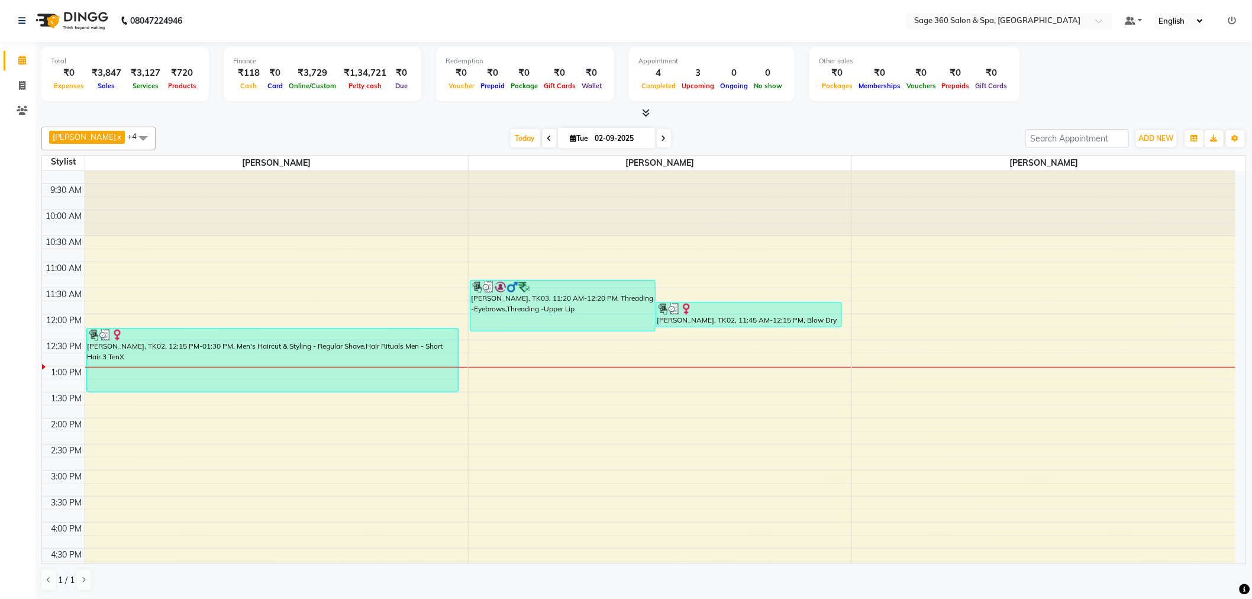
click at [85, 137] on span "[PERSON_NAME] x [PERSON_NAME] x [PERSON_NAME] x +4" at bounding box center [98, 139] width 114 height 24
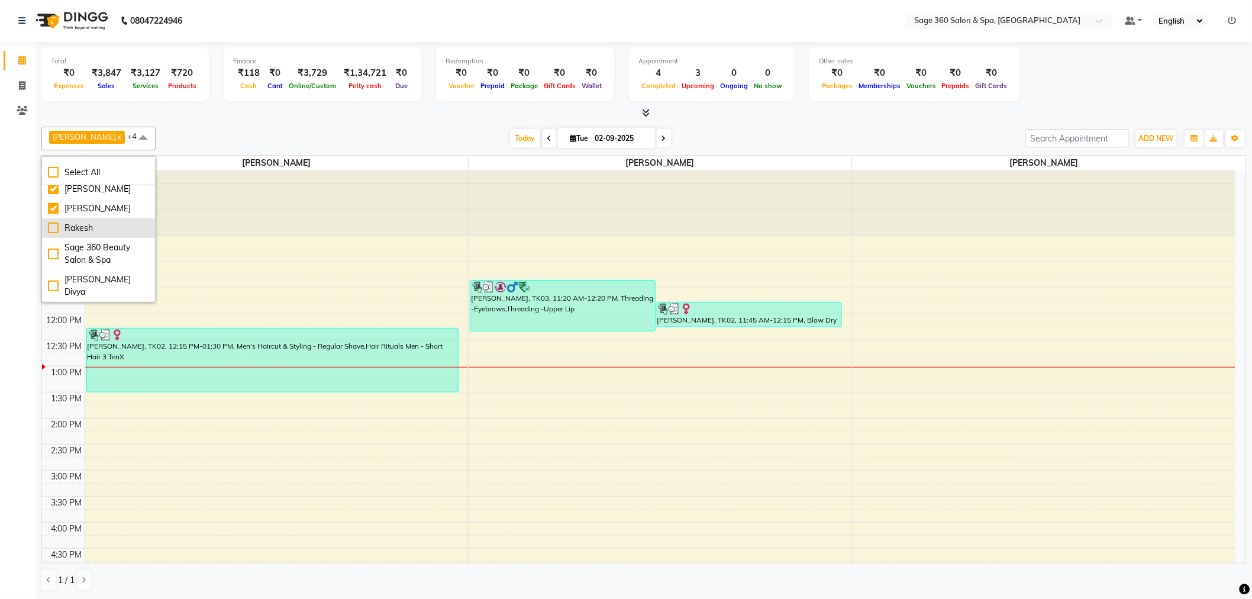
scroll to position [76, 0]
click at [54, 285] on div "[PERSON_NAME] Divya" at bounding box center [98, 285] width 101 height 25
checkbox input "true"
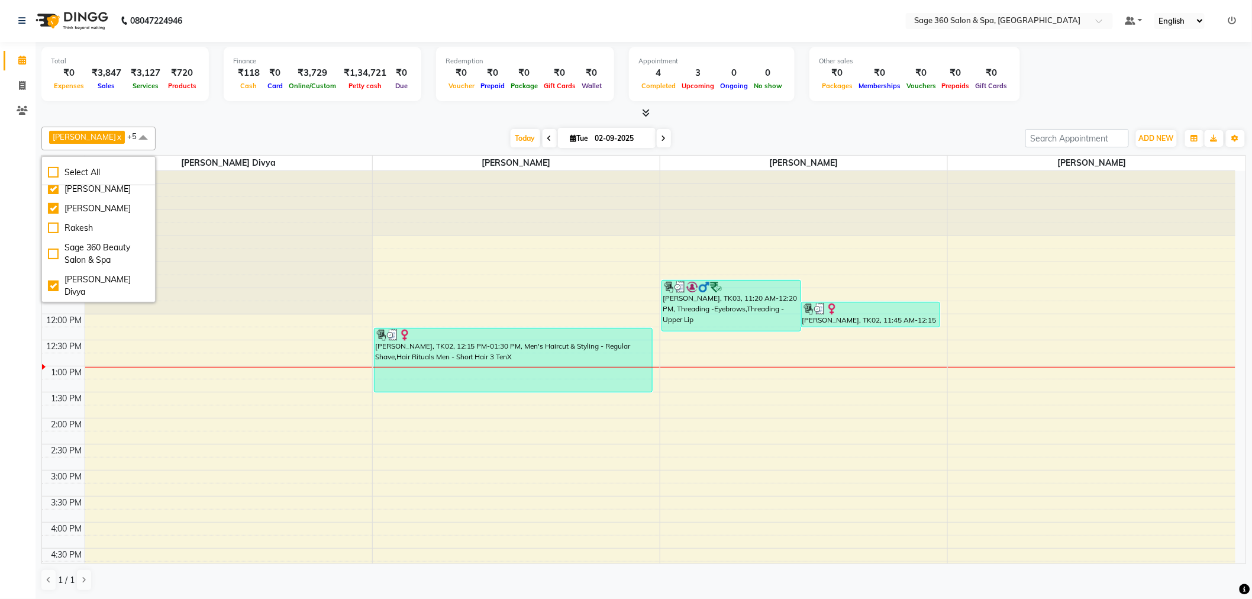
click at [337, 131] on div "[DATE] [DATE]" at bounding box center [590, 139] width 858 height 18
